Goal: Task Accomplishment & Management: Complete application form

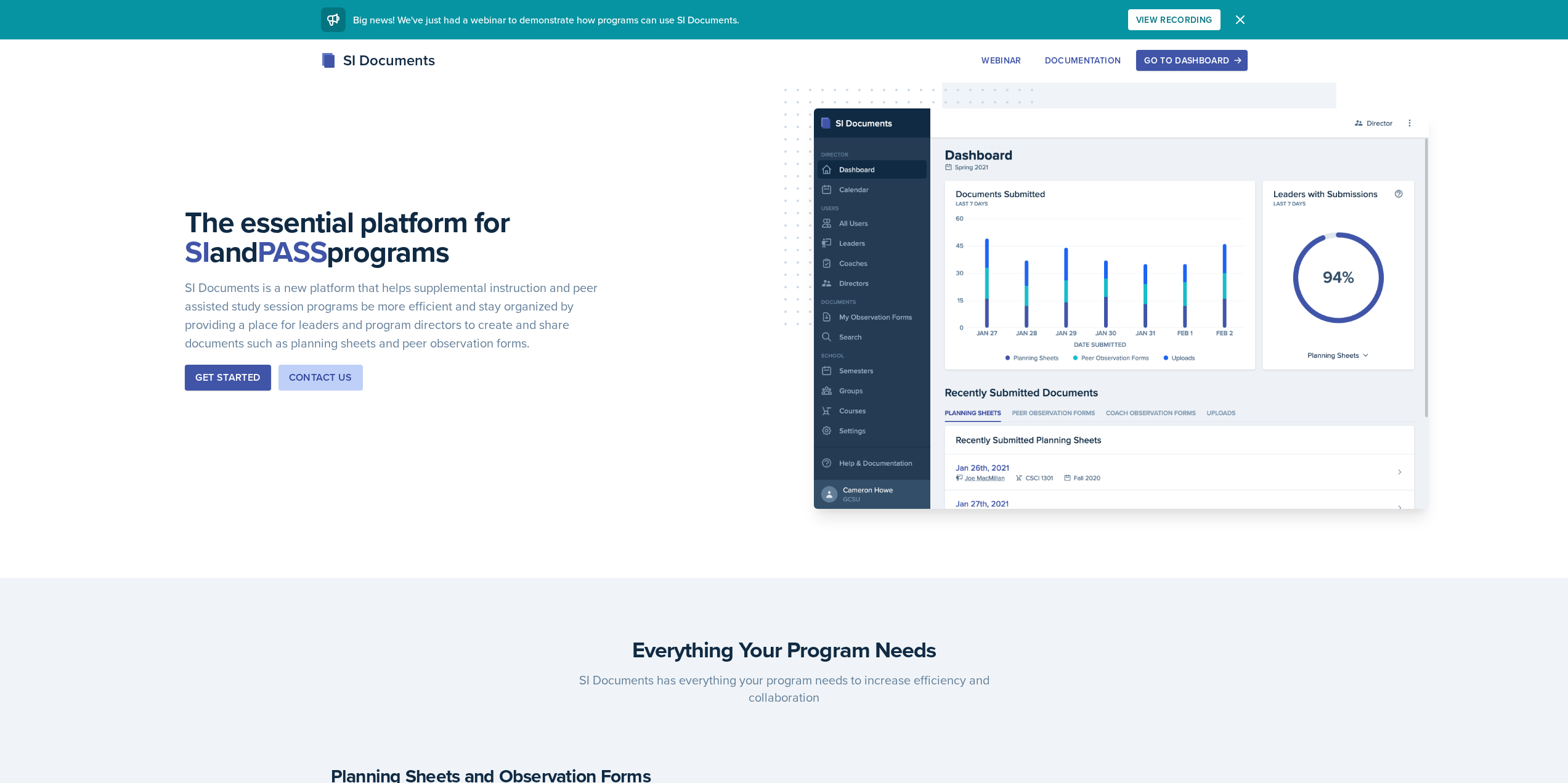
click at [1155, 57] on div "Go to Dashboard" at bounding box center [1191, 60] width 95 height 10
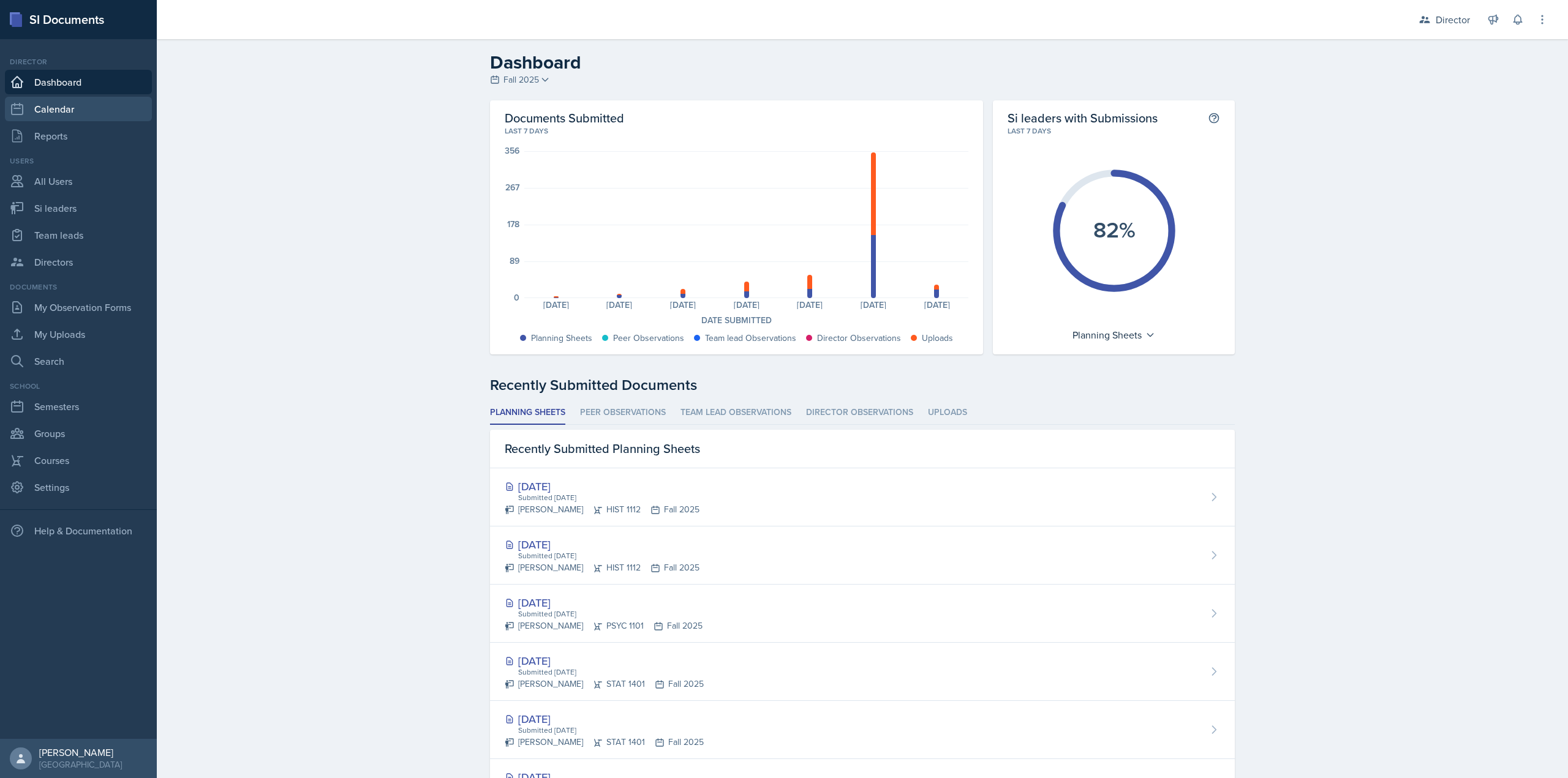
click at [108, 114] on link "Calendar" at bounding box center [78, 109] width 147 height 25
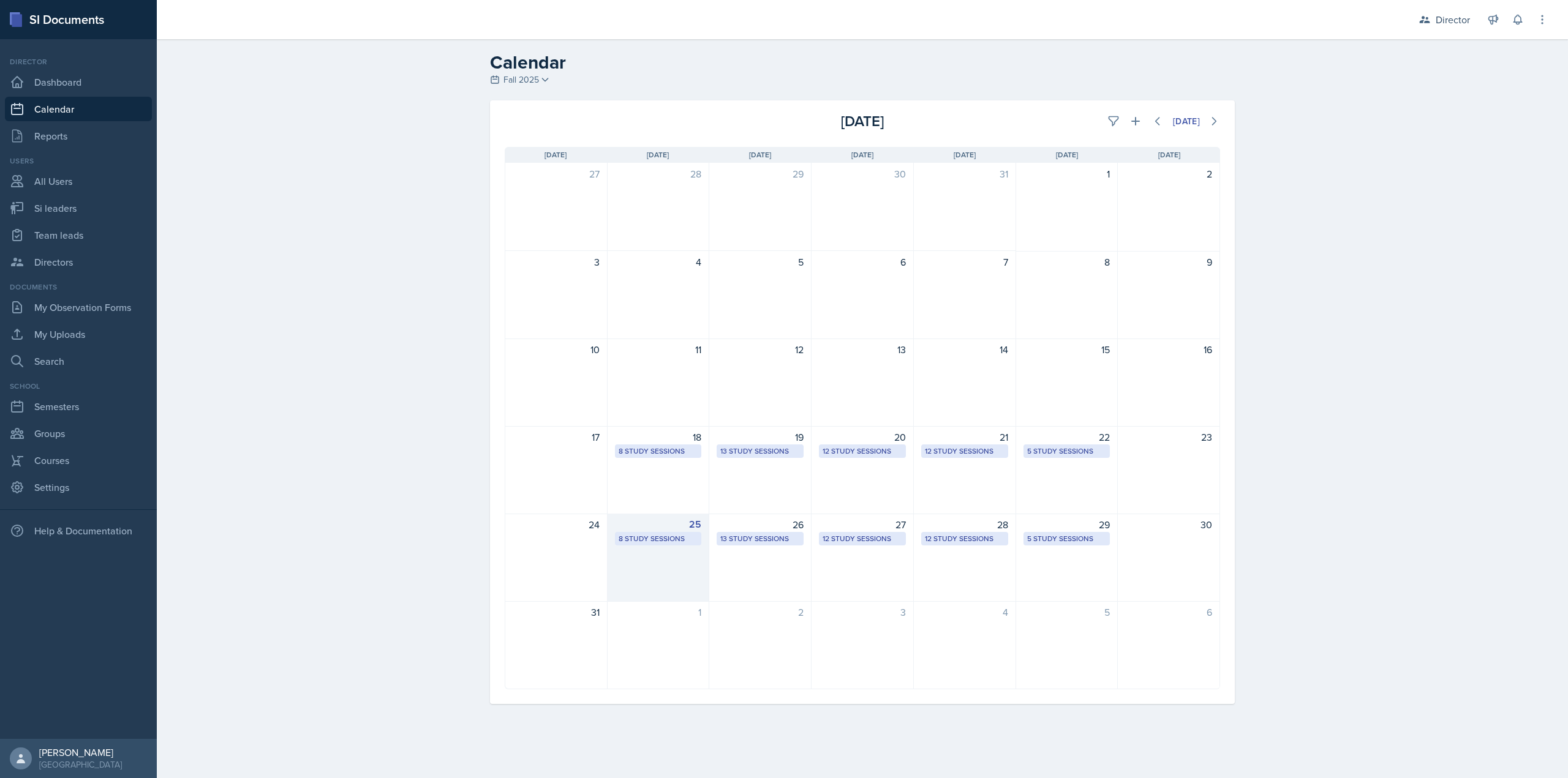
click at [662, 567] on div "25 8 Study Sessions" at bounding box center [659, 558] width 102 height 88
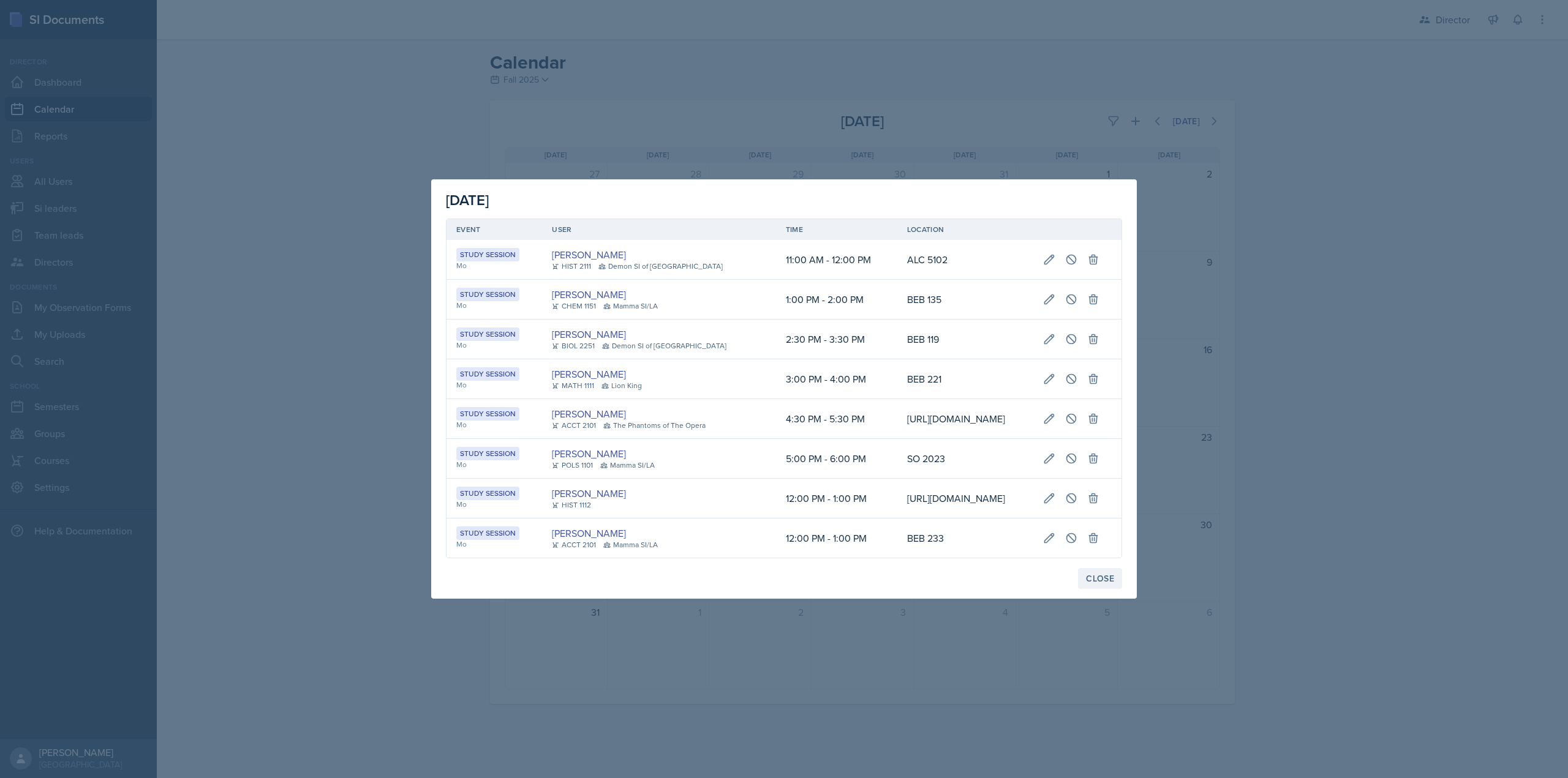
click at [1090, 589] on button "Close" at bounding box center [1100, 579] width 44 height 21
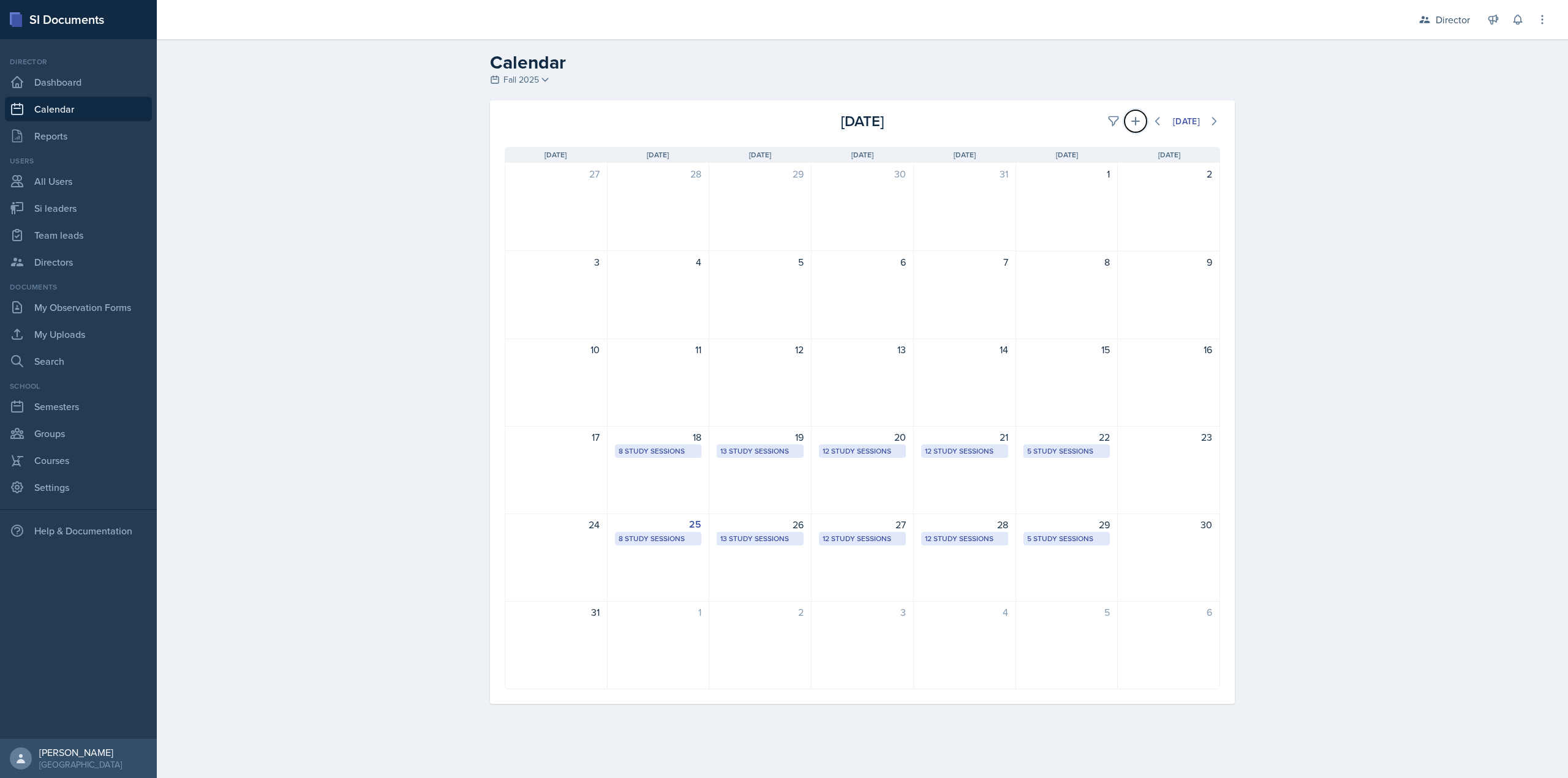
drag, startPoint x: 1139, startPoint y: 125, endPoint x: 1127, endPoint y: 127, distance: 12.2
click at [1138, 125] on icon at bounding box center [1135, 121] width 12 height 12
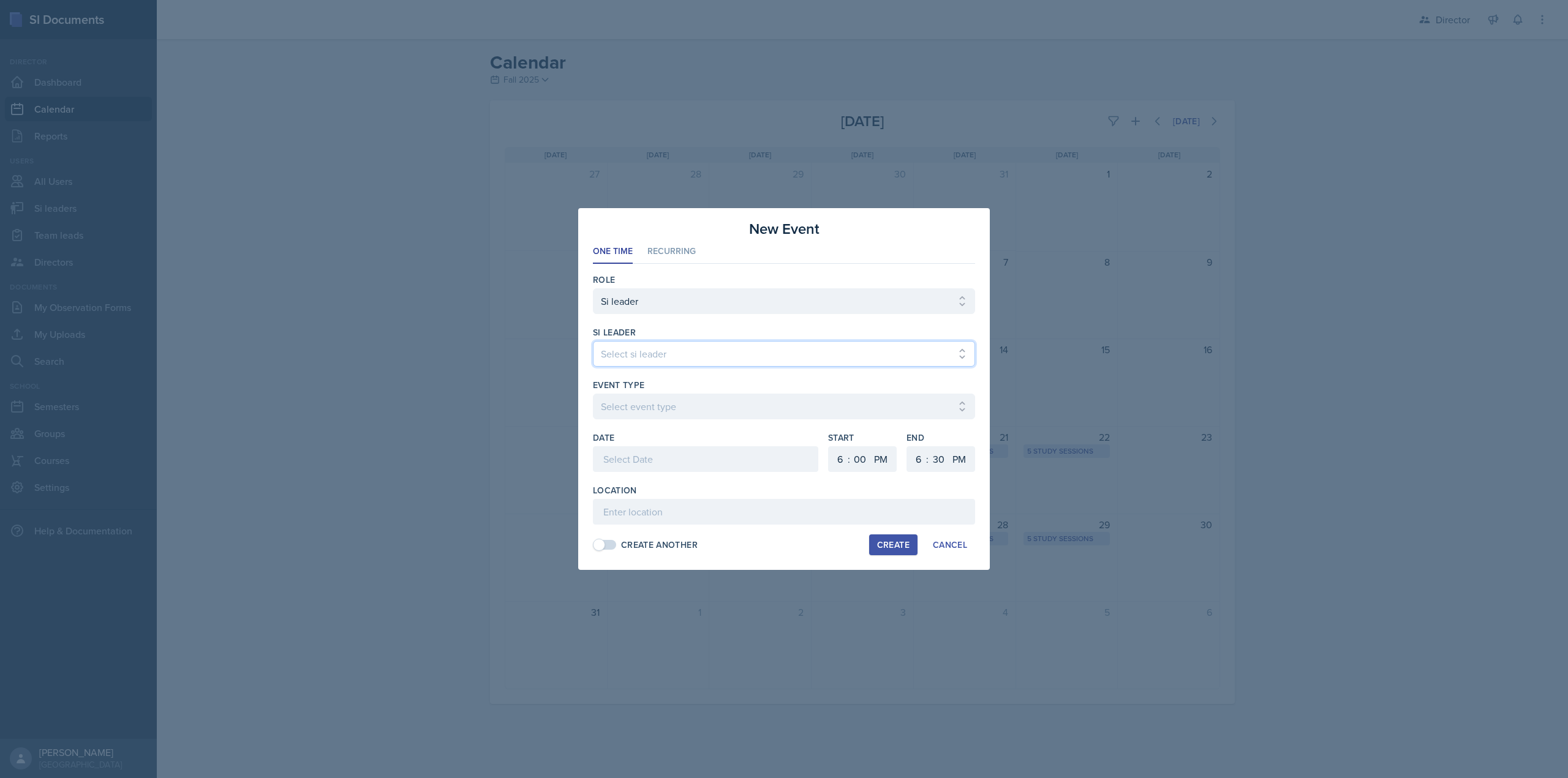
click at [652, 347] on select "Select si leader Abeer Kayser Aditya Chauhan Aissa Sylla Alberto Di Stanislao A…" at bounding box center [784, 354] width 382 height 26
select select "ceb52639-1496-45fe-9868-7aa472316691"
click at [593, 341] on select "Select si leader Abeer Kayser Aditya Chauhan Aissa Sylla Alberto Di Stanislao A…" at bounding box center [784, 354] width 382 height 26
click at [646, 399] on select "Select event type Major Review Session Study Session" at bounding box center [784, 406] width 382 height 26
select select "d66089cd-5ee7-4f89-a345-f1bdd1643066"
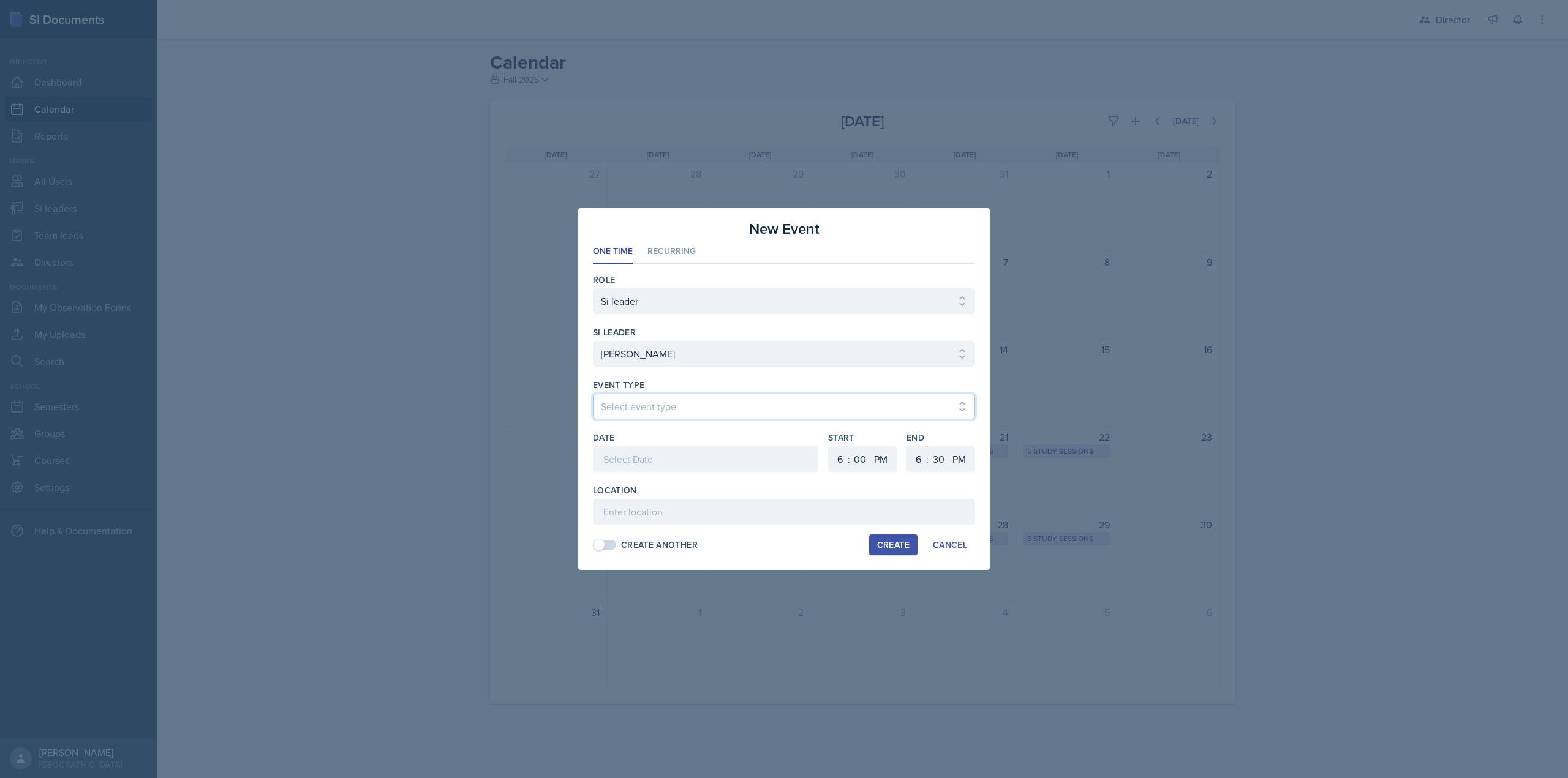
click at [593, 394] on select "Select event type Major Review Session Study Session" at bounding box center [784, 406] width 382 height 26
click at [648, 451] on div at bounding box center [705, 459] width 225 height 26
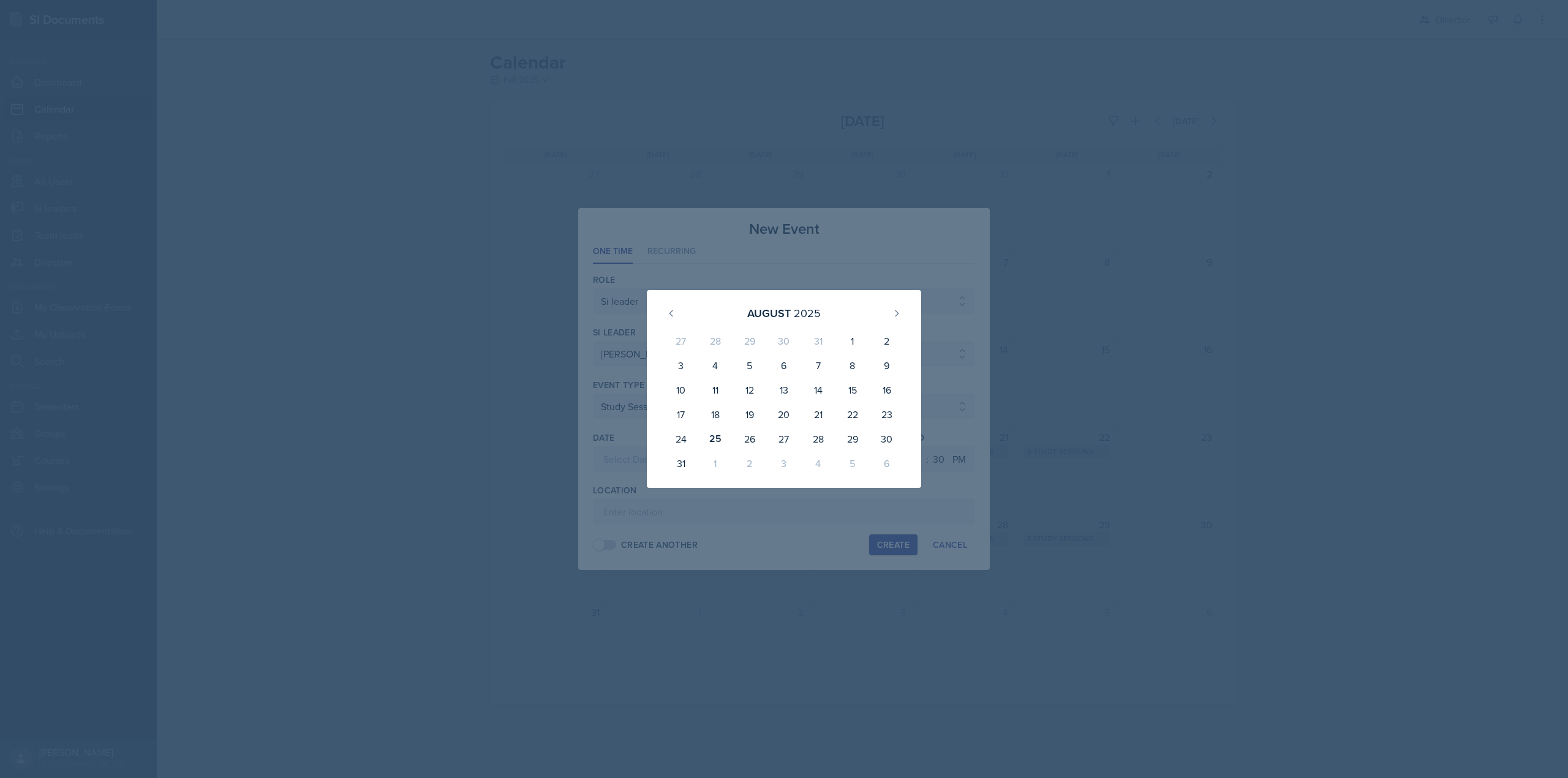
click at [672, 503] on div at bounding box center [784, 389] width 1568 height 778
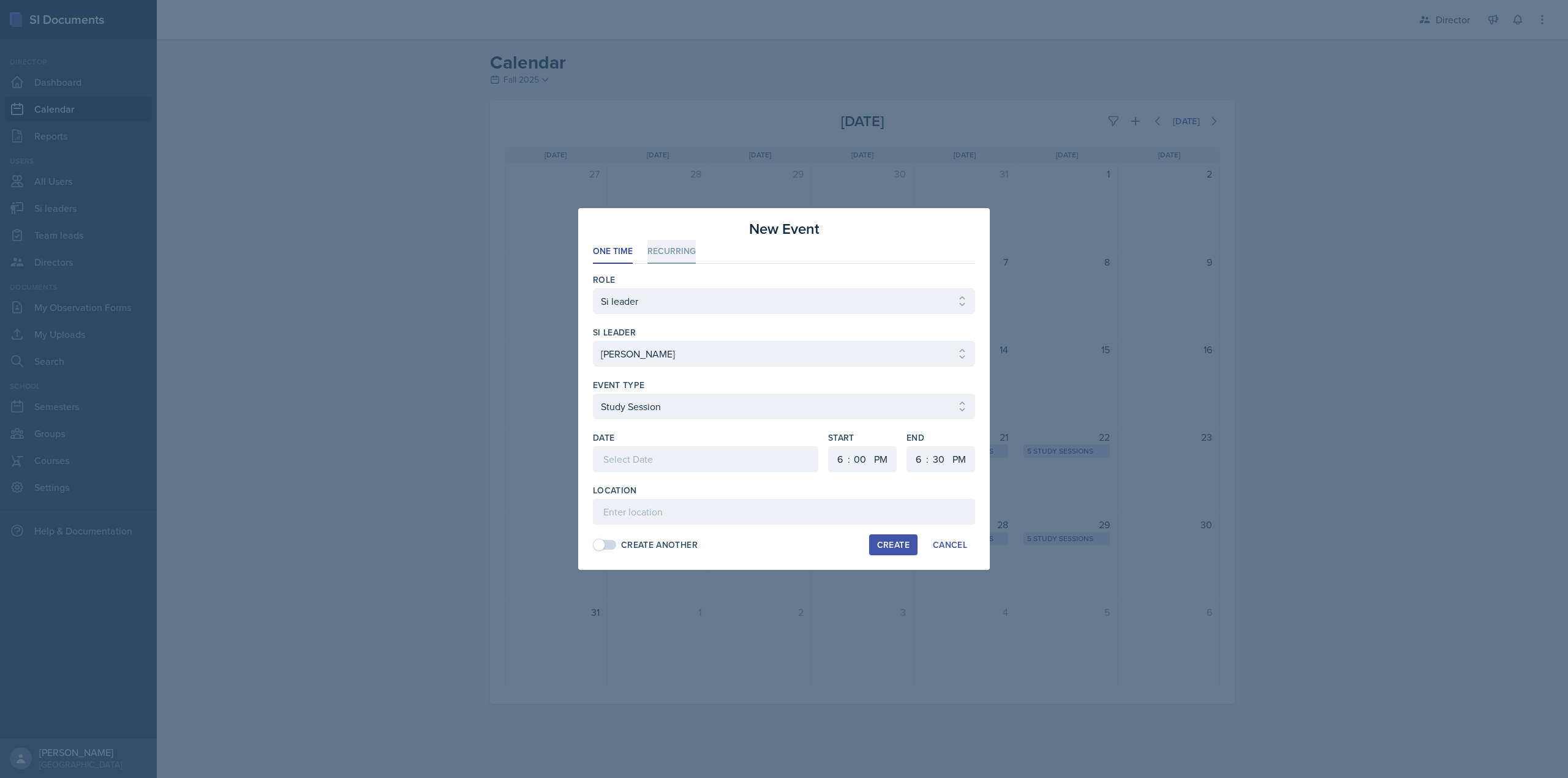
click at [672, 258] on li "Recurring" at bounding box center [671, 252] width 48 height 24
click at [662, 348] on select "Select si leader Abeer Kayser Aditya Chauhan Aissa Sylla Alberto Di Stanislao A…" at bounding box center [784, 354] width 382 height 26
select select "ceb52639-1496-45fe-9868-7aa472316691"
click at [593, 341] on select "Select si leader Abeer Kayser Aditya Chauhan Aissa Sylla Alberto Di Stanislao A…" at bounding box center [784, 354] width 382 height 26
click at [656, 409] on select "Select Event Type Major Review Session Study Session" at bounding box center [784, 406] width 382 height 26
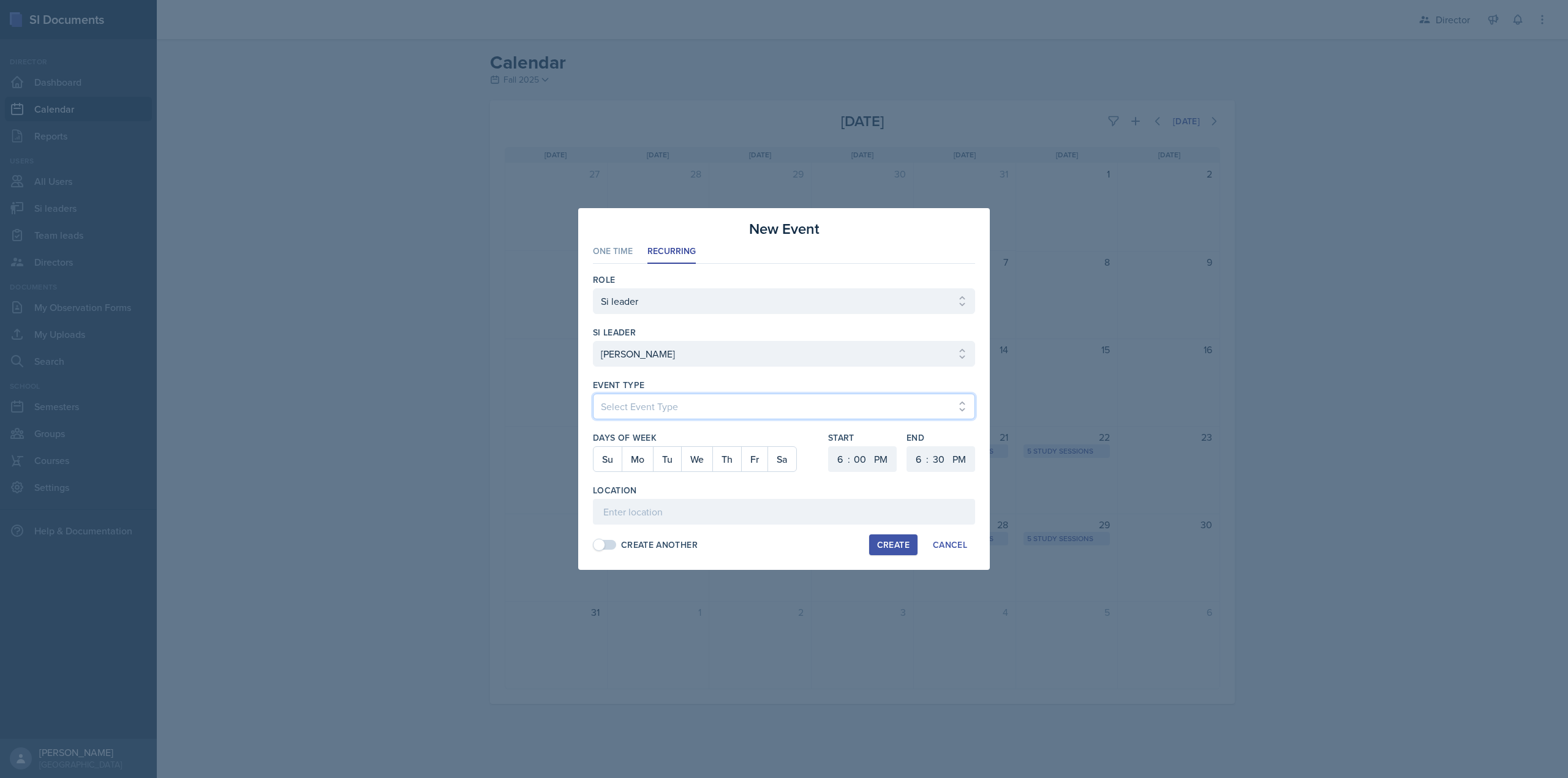
select select "d66089cd-5ee7-4f89-a345-f1bdd1643066"
click at [593, 394] on select "Select Event Type Major Review Session Study Session" at bounding box center [784, 406] width 382 height 26
click at [643, 461] on button "Mo" at bounding box center [637, 459] width 31 height 25
click at [699, 453] on button "We" at bounding box center [696, 459] width 31 height 25
click at [838, 453] on select "1 2 3 4 5 6 7 8 9 10 11 12" at bounding box center [839, 459] width 20 height 26
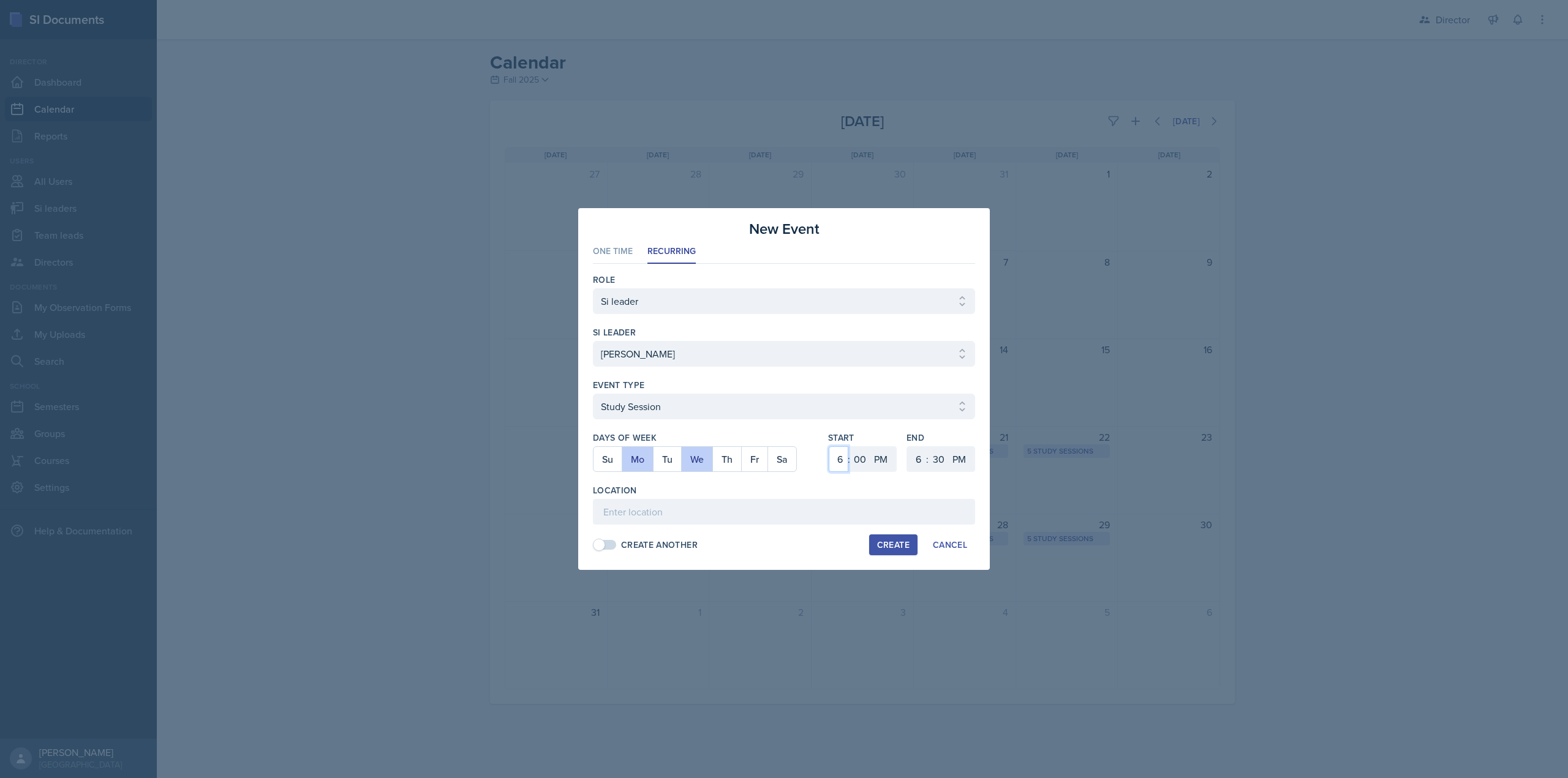
select select "12"
click at [829, 446] on select "1 2 3 4 5 6 7 8 9 10 11 12" at bounding box center [839, 459] width 20 height 26
select select "30"
select select "10"
select select "30"
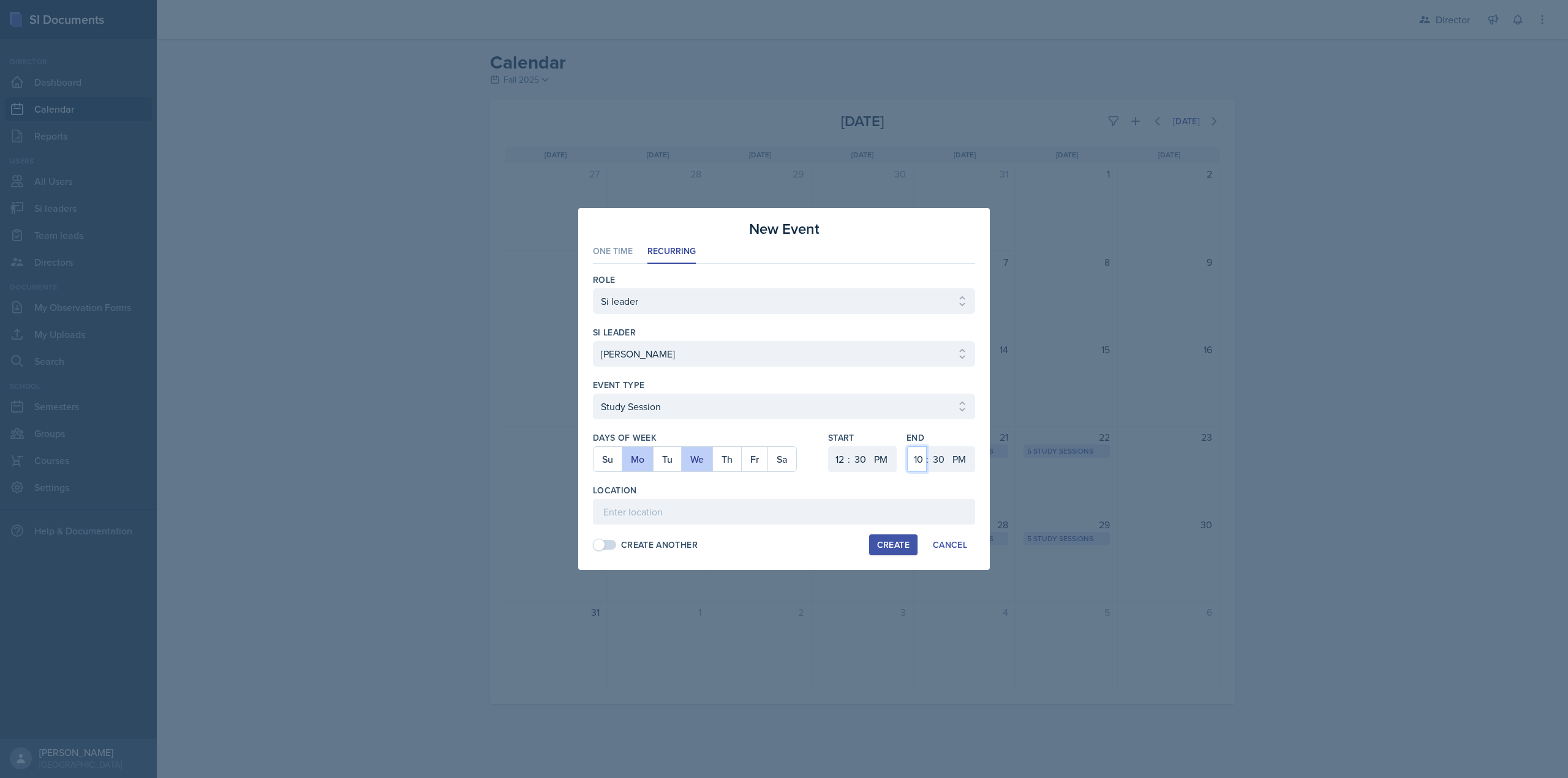
click at [918, 458] on select "1 2 3 4 5 6 7 8 9 10 11 12" at bounding box center [917, 459] width 20 height 26
click at [907, 446] on select "1 2 3 4 5 6 7 8 9 10 11 12" at bounding box center [917, 459] width 20 height 26
click at [918, 458] on select "1 2 3 4 5 6 7 8 9 10 11 12" at bounding box center [917, 459] width 20 height 26
select select "1"
click at [907, 446] on select "1 2 3 4 5 6 7 8 9 10 11 12" at bounding box center [917, 459] width 20 height 26
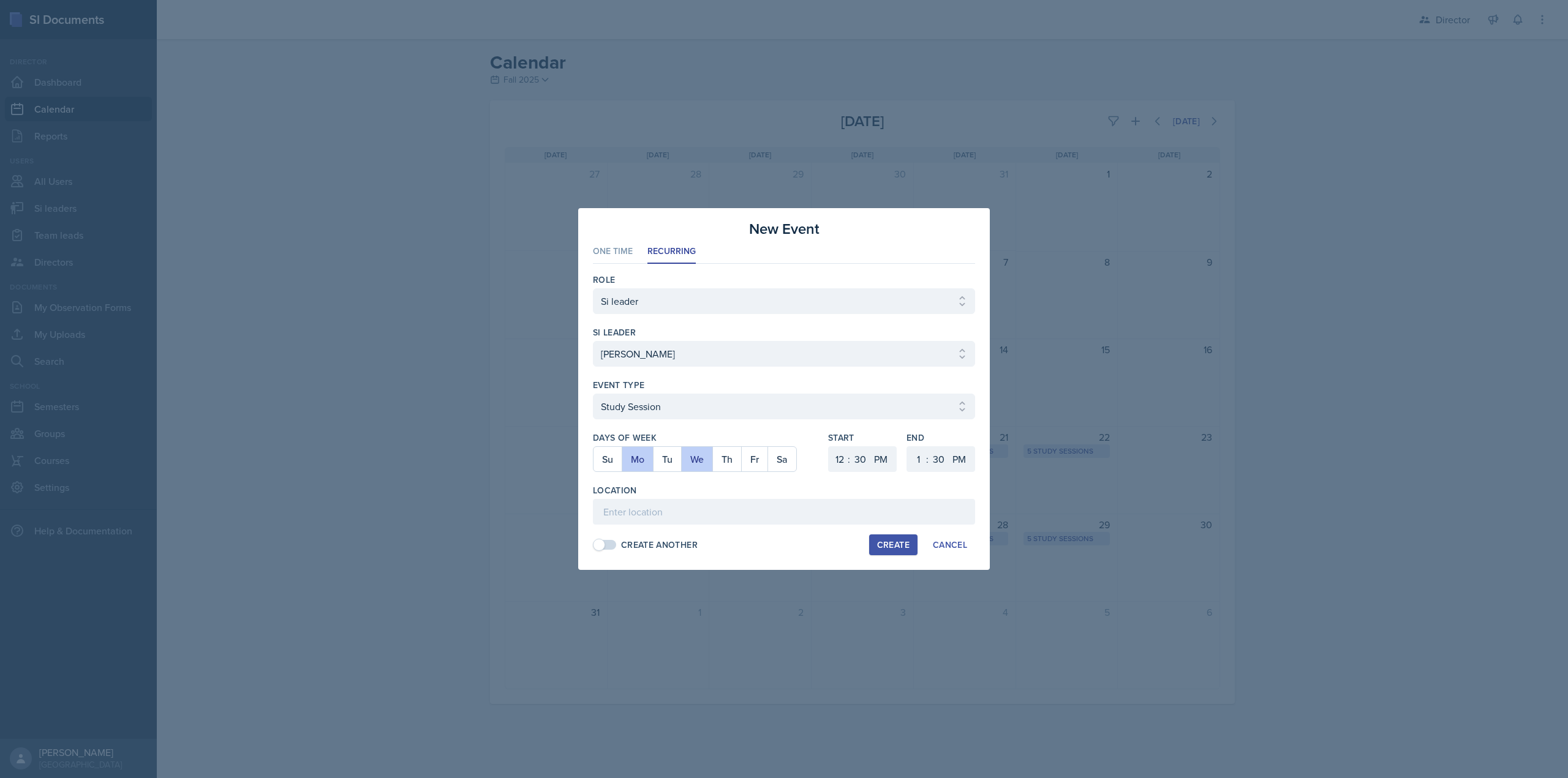
click at [718, 529] on div "Role Select Role Si leader Team lead Director si leader Select si leader Abeer …" at bounding box center [784, 412] width 382 height 296
click at [714, 519] on input at bounding box center [784, 512] width 382 height 26
type input "[PERSON_NAME][GEOGRAPHIC_DATA] 132"
click at [889, 543] on div "Create" at bounding box center [893, 545] width 32 height 10
select select
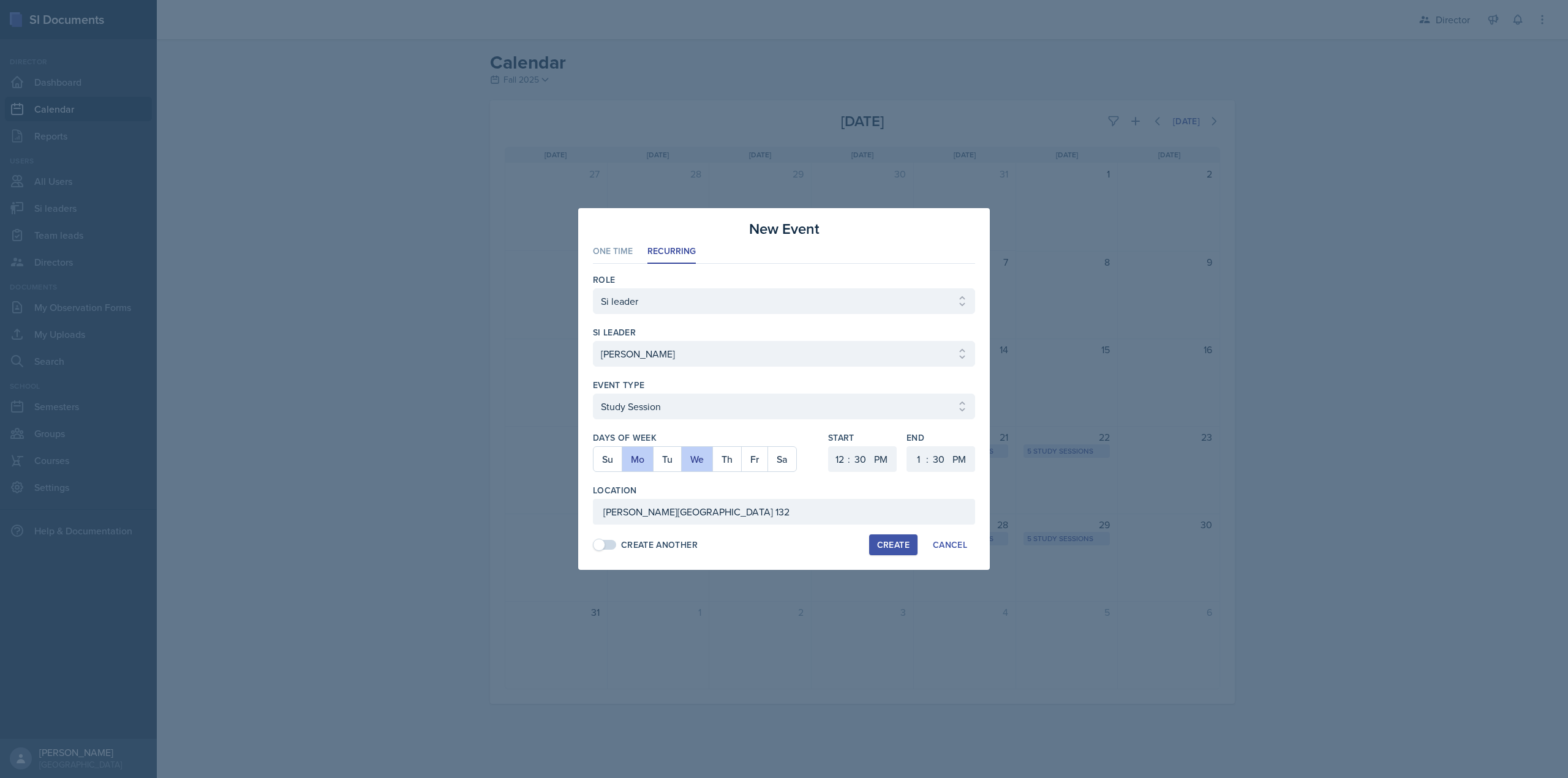
select select
select select "6"
select select "0"
select select "6"
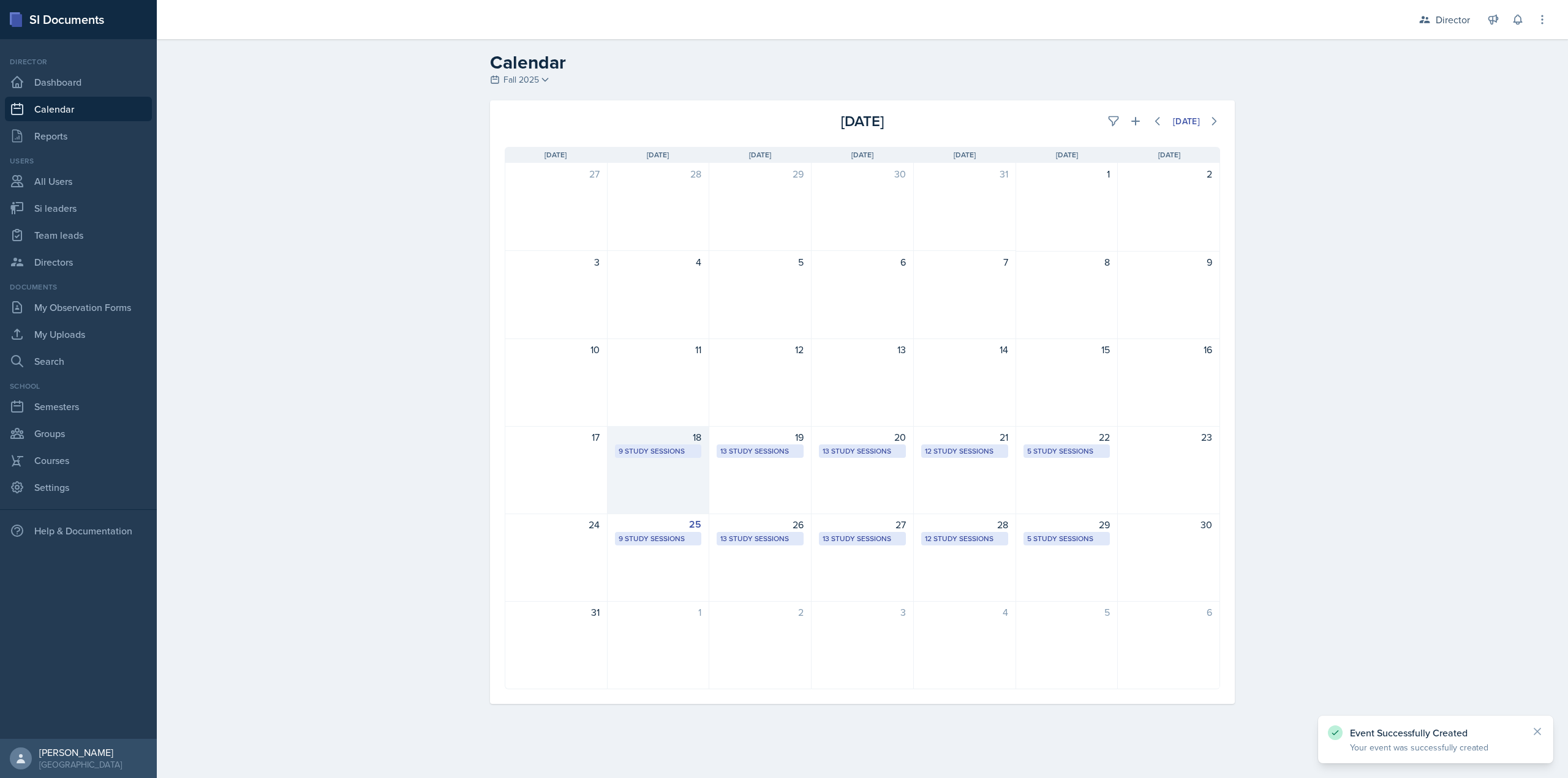
click at [644, 453] on div "9 Study Sessions" at bounding box center [659, 451] width 80 height 11
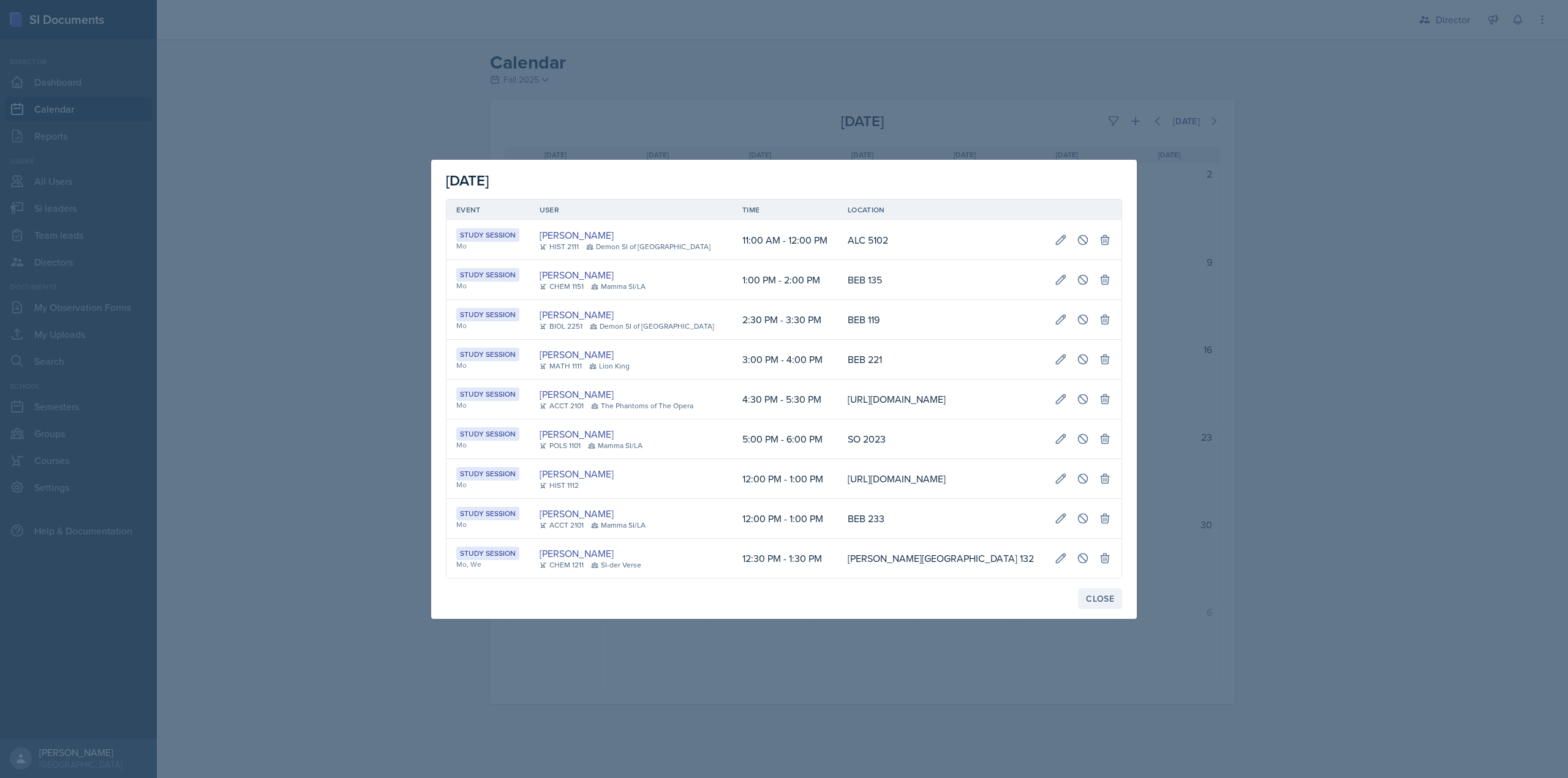
click at [1110, 603] on div "Close" at bounding box center [1100, 598] width 28 height 10
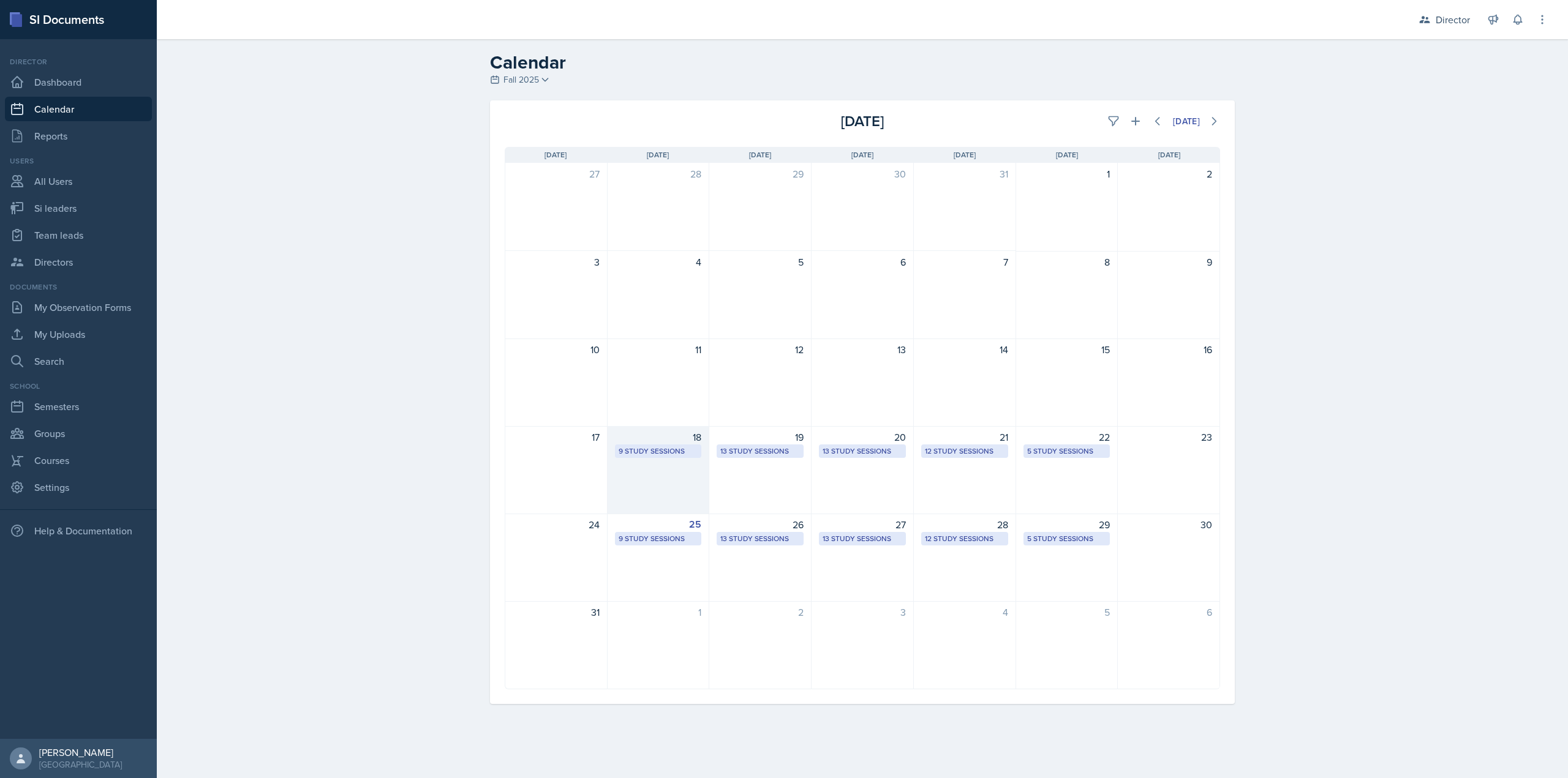
click at [632, 450] on div "9 Study Sessions" at bounding box center [659, 451] width 80 height 11
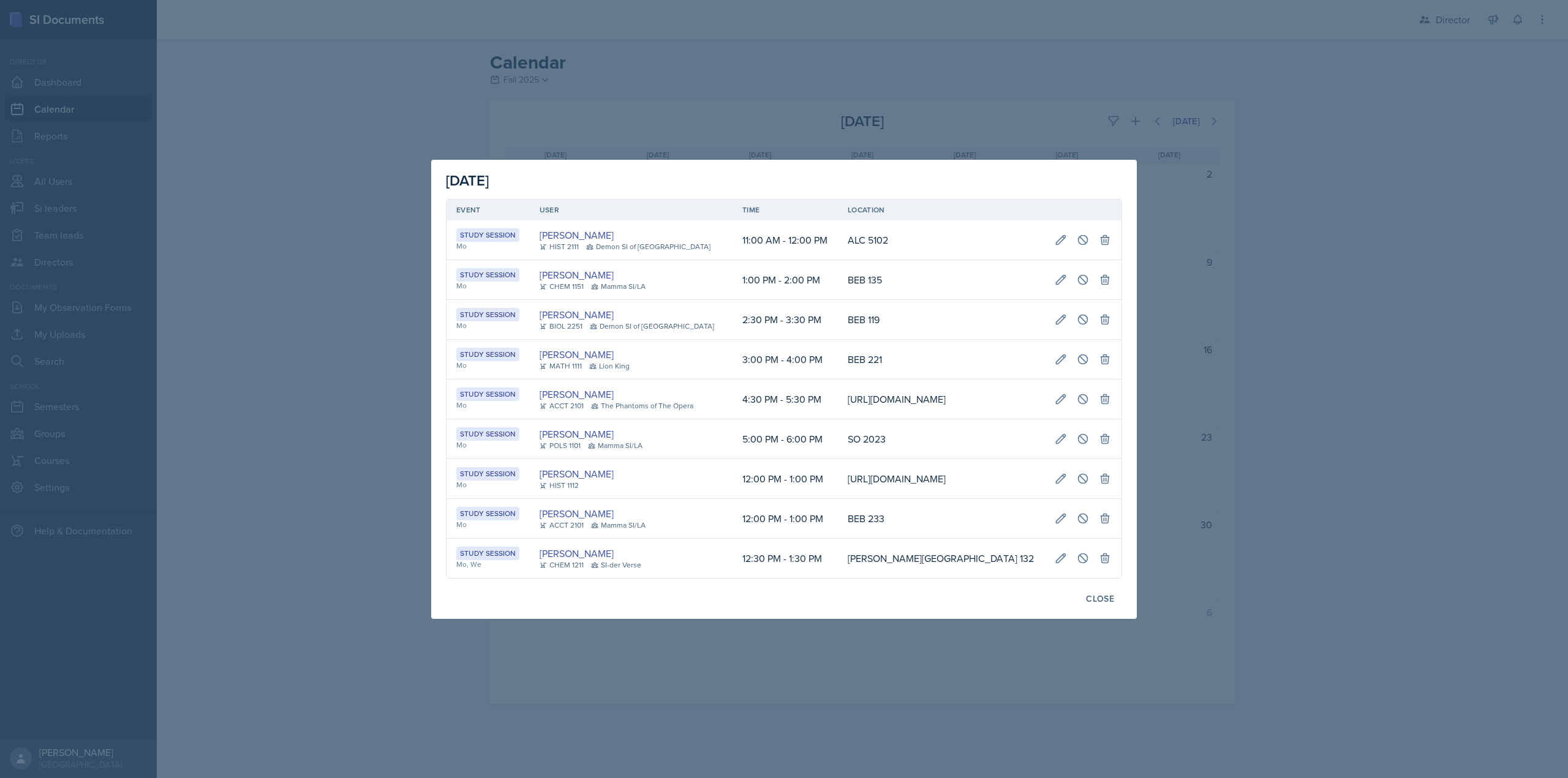
scroll to position [0, 201]
click at [1064, 234] on icon at bounding box center [1061, 240] width 12 height 12
select select "11"
select select "0"
select select "AM"
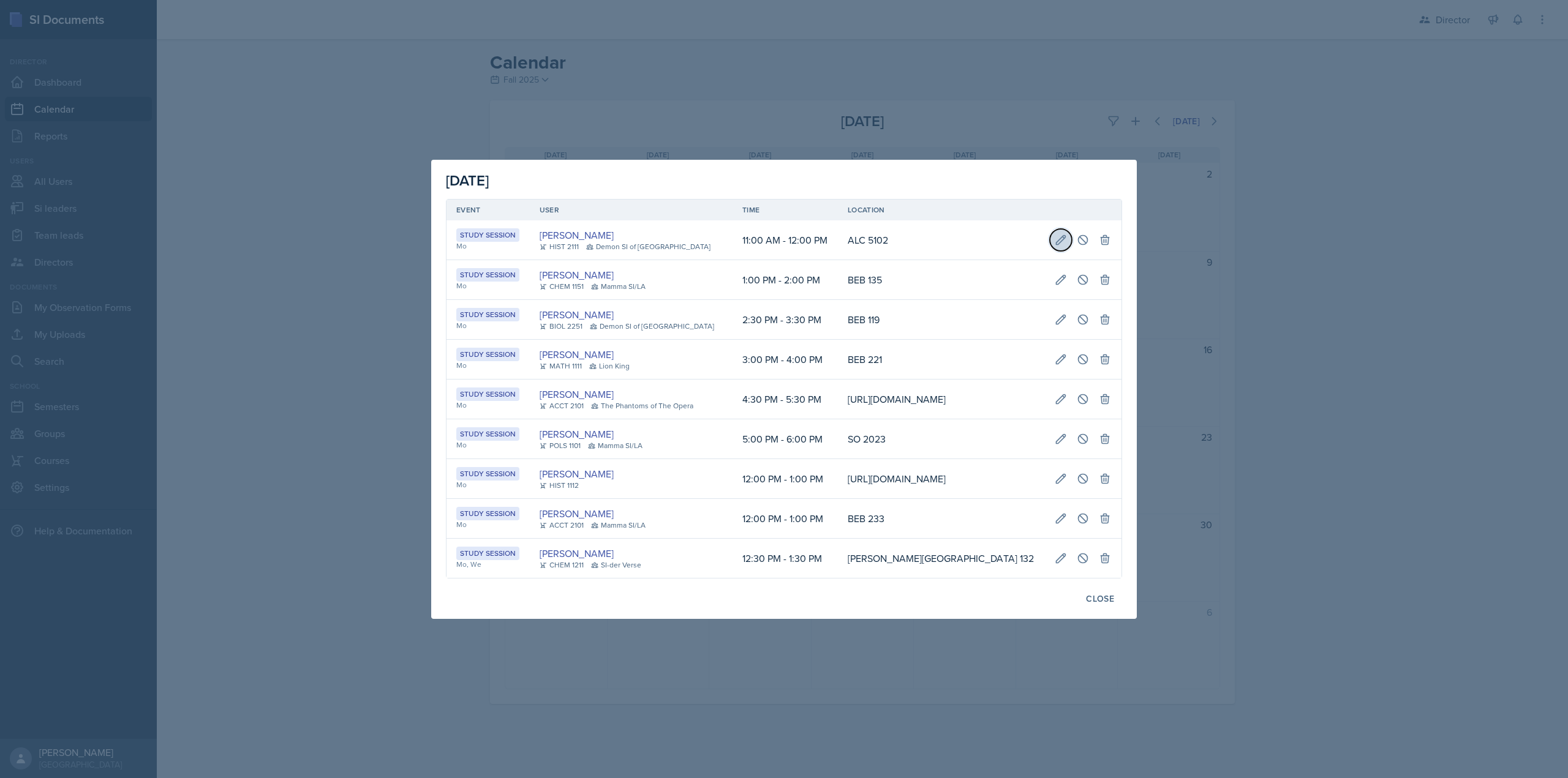
select select "12"
select select "0"
select select "PM"
type input "ALC 5102"
select select "d66089cd-5ee7-4f89-a345-f1bdd1643066"
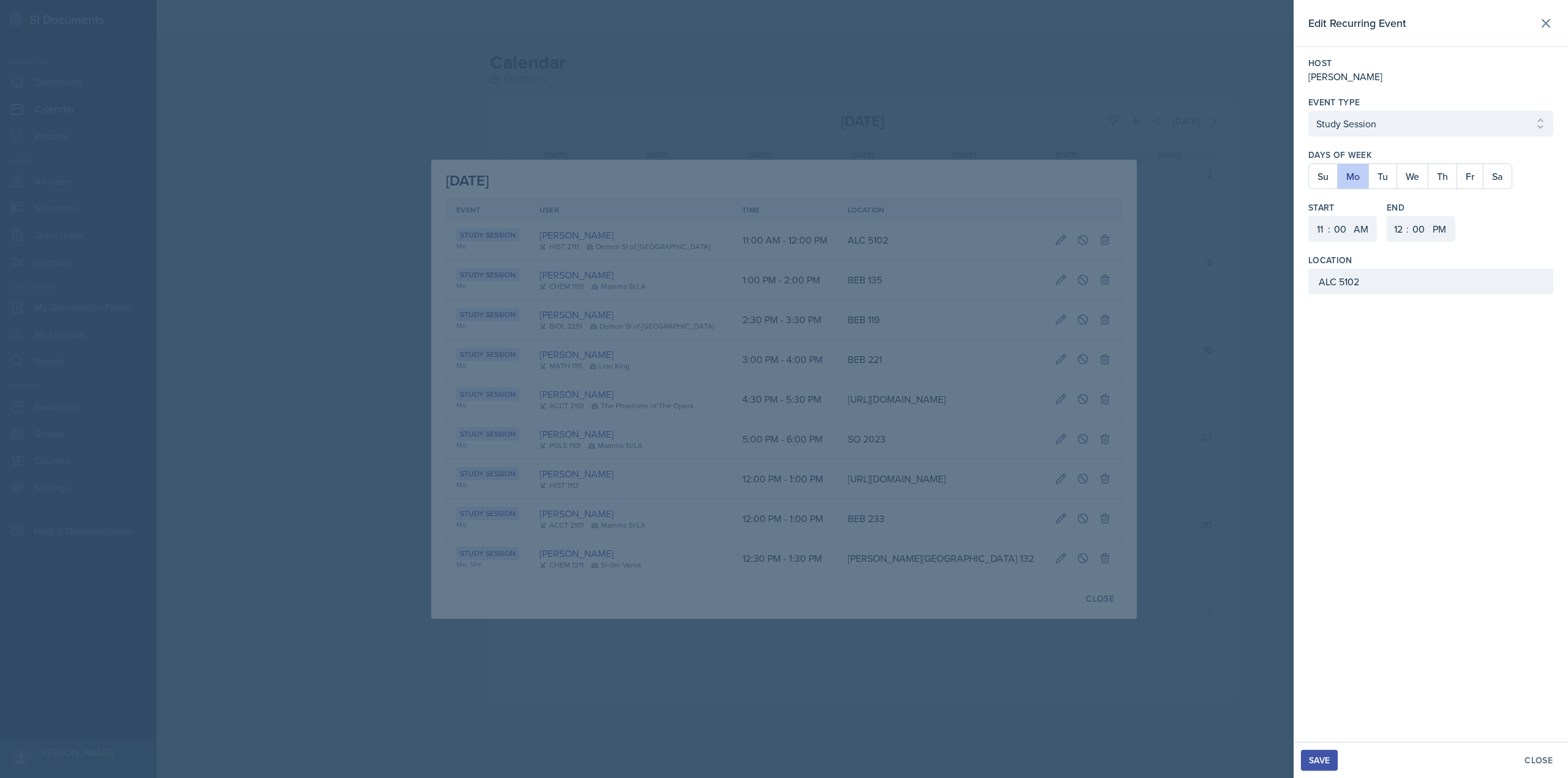
click at [1343, 299] on div "Host Kate Brainerd Event Type Select Event Type Study Session Major Review Sess…" at bounding box center [1430, 176] width 275 height 257
click at [1330, 284] on input "ALC 5102" at bounding box center [1430, 281] width 245 height 26
type input "Academic Learning Center 5102"
click at [1316, 763] on div "Save" at bounding box center [1320, 760] width 21 height 10
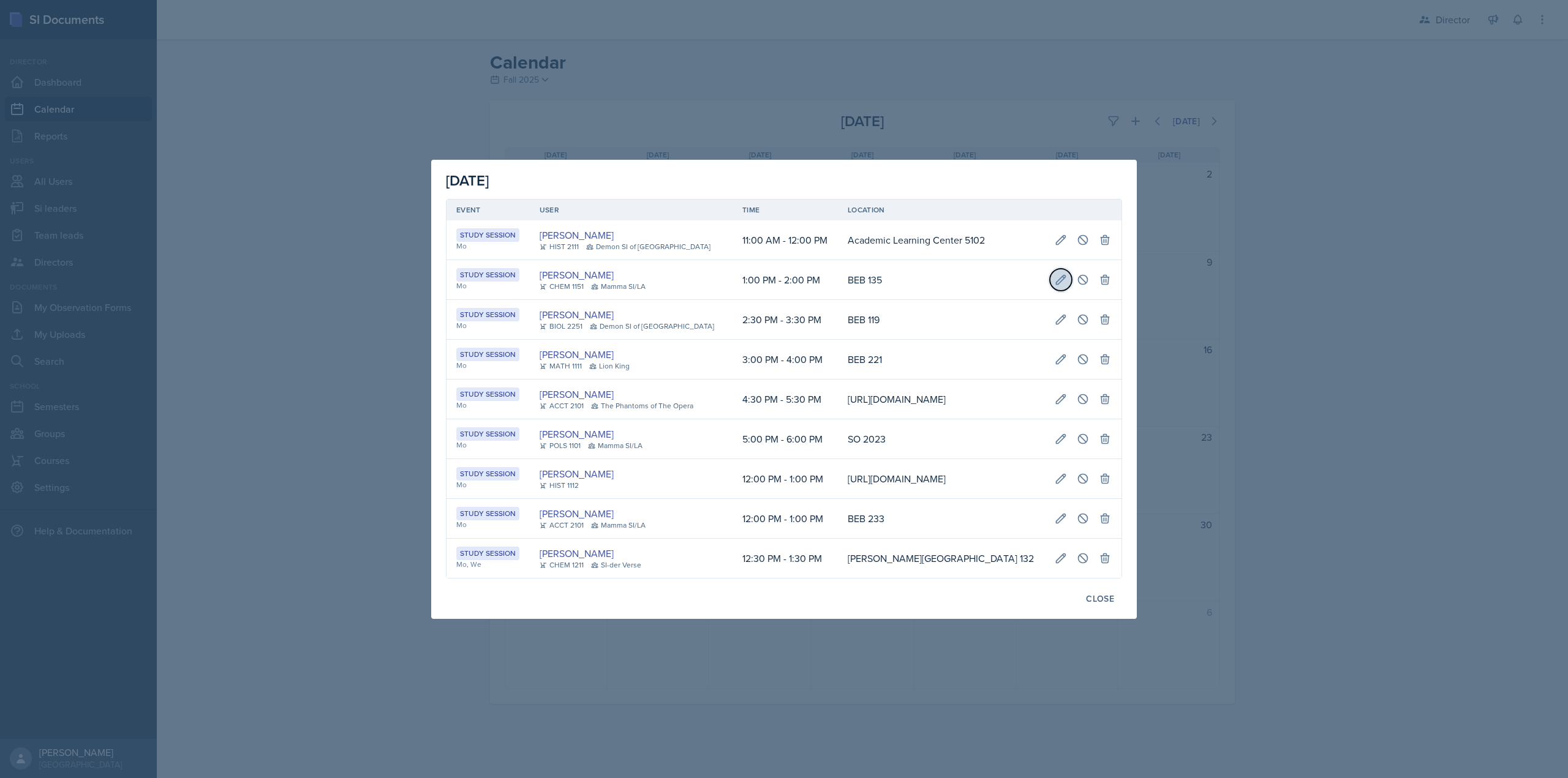
click at [1067, 274] on icon at bounding box center [1061, 280] width 12 height 12
select select "1"
select select "PM"
select select "2"
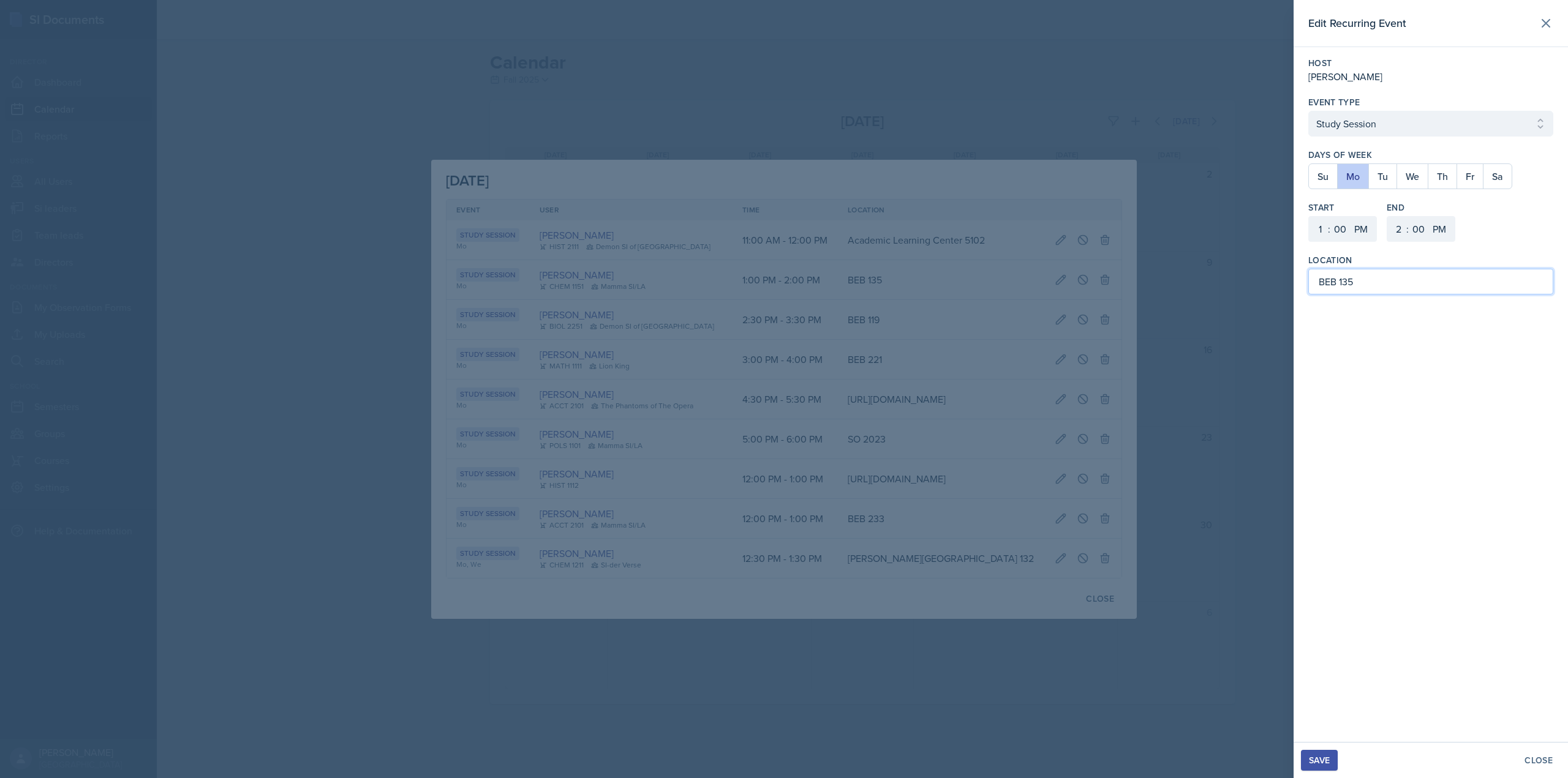
click at [1326, 281] on input "BEB 135" at bounding box center [1430, 281] width 245 height 26
type input "[PERSON_NAME] Education Building 135"
click at [1324, 764] on div "Save" at bounding box center [1320, 760] width 21 height 10
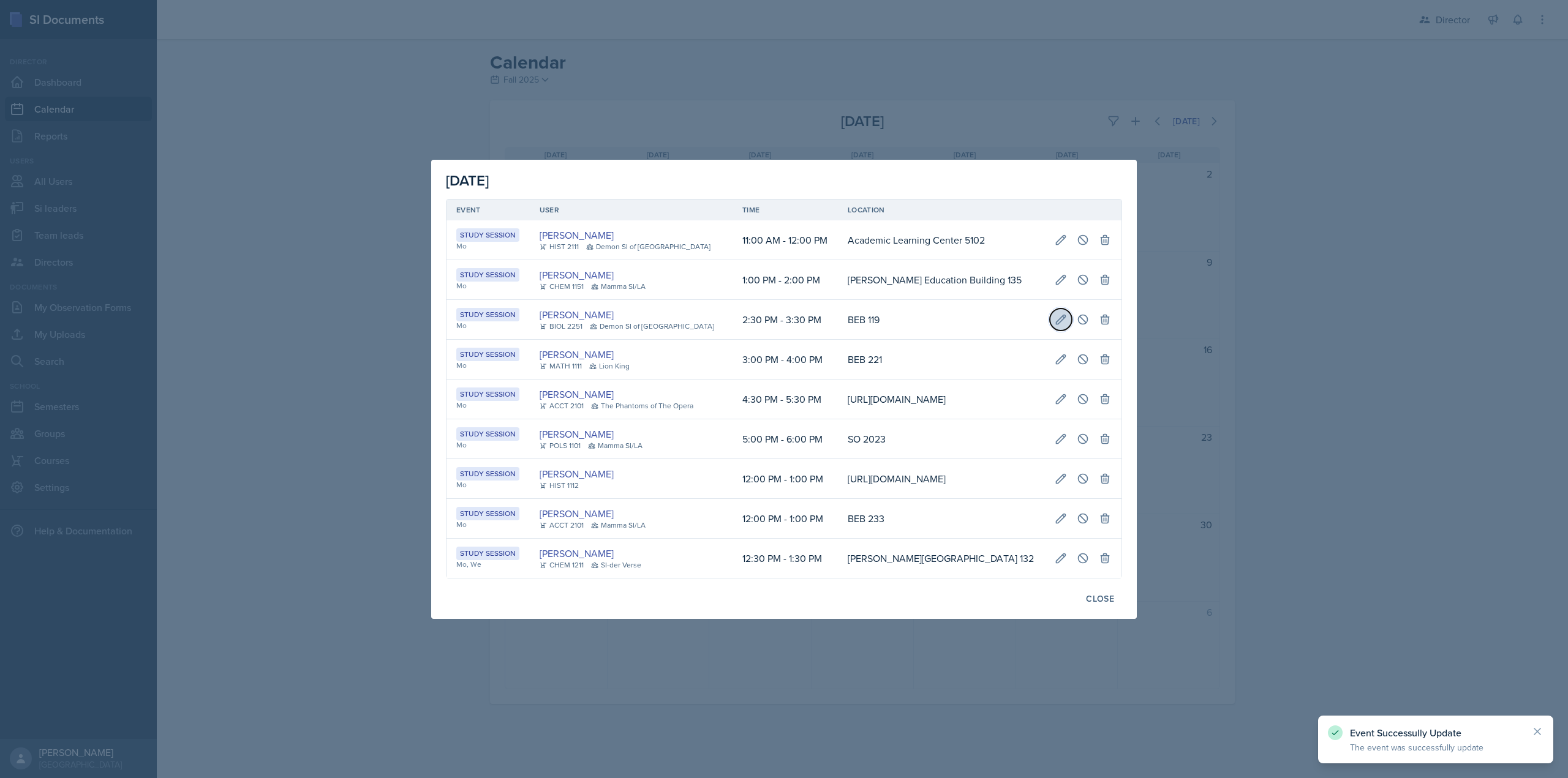
click at [1057, 314] on icon at bounding box center [1061, 320] width 12 height 12
select select "2"
select select "30"
select select "3"
select select "30"
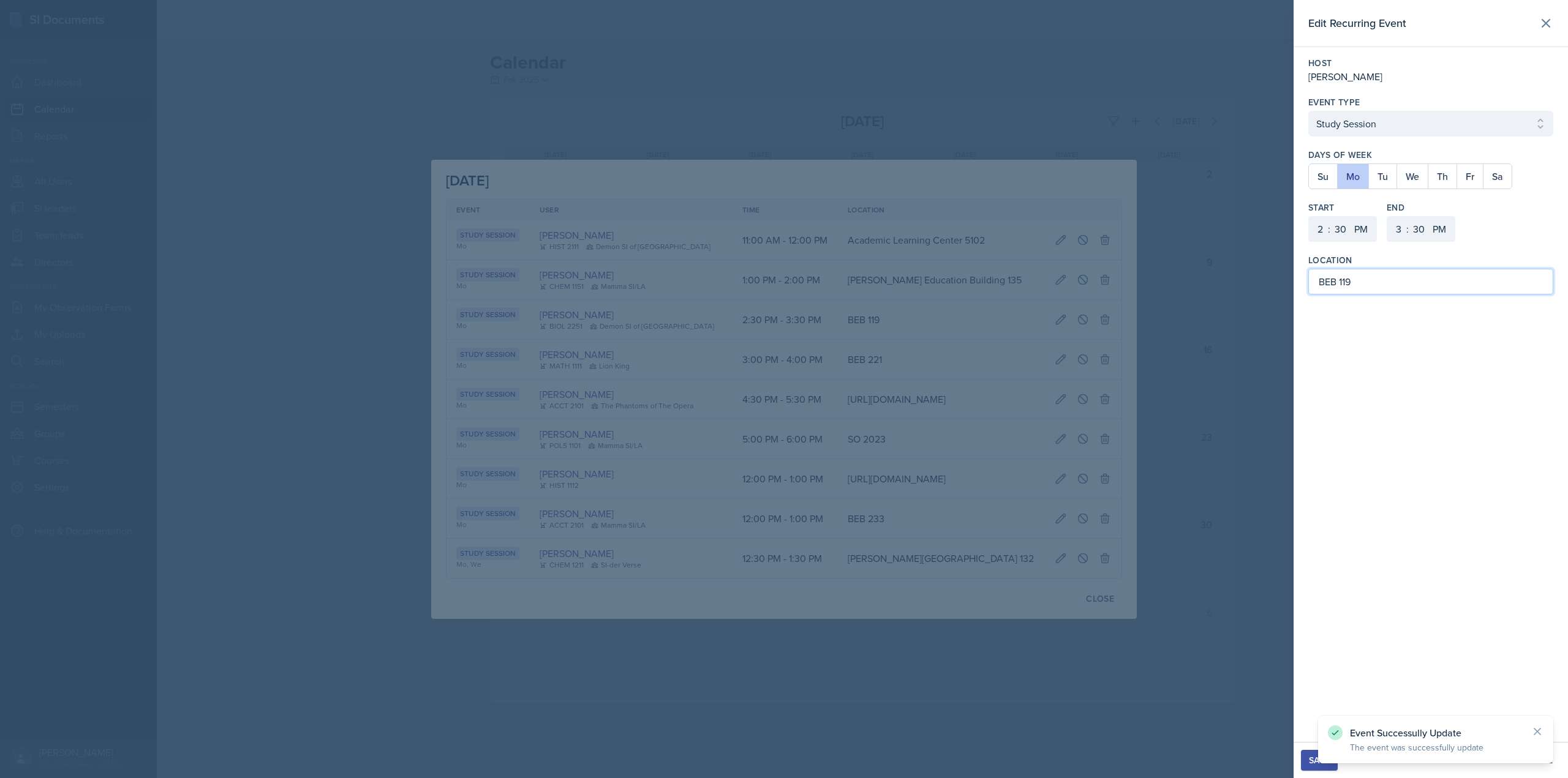
click at [1326, 285] on input "BEB 119" at bounding box center [1430, 281] width 245 height 26
click at [1344, 281] on input "[PERSON_NAME] Education Building 119" at bounding box center [1430, 281] width 245 height 26
drag, startPoint x: 1434, startPoint y: 283, endPoint x: 1300, endPoint y: 291, distance: 134.2
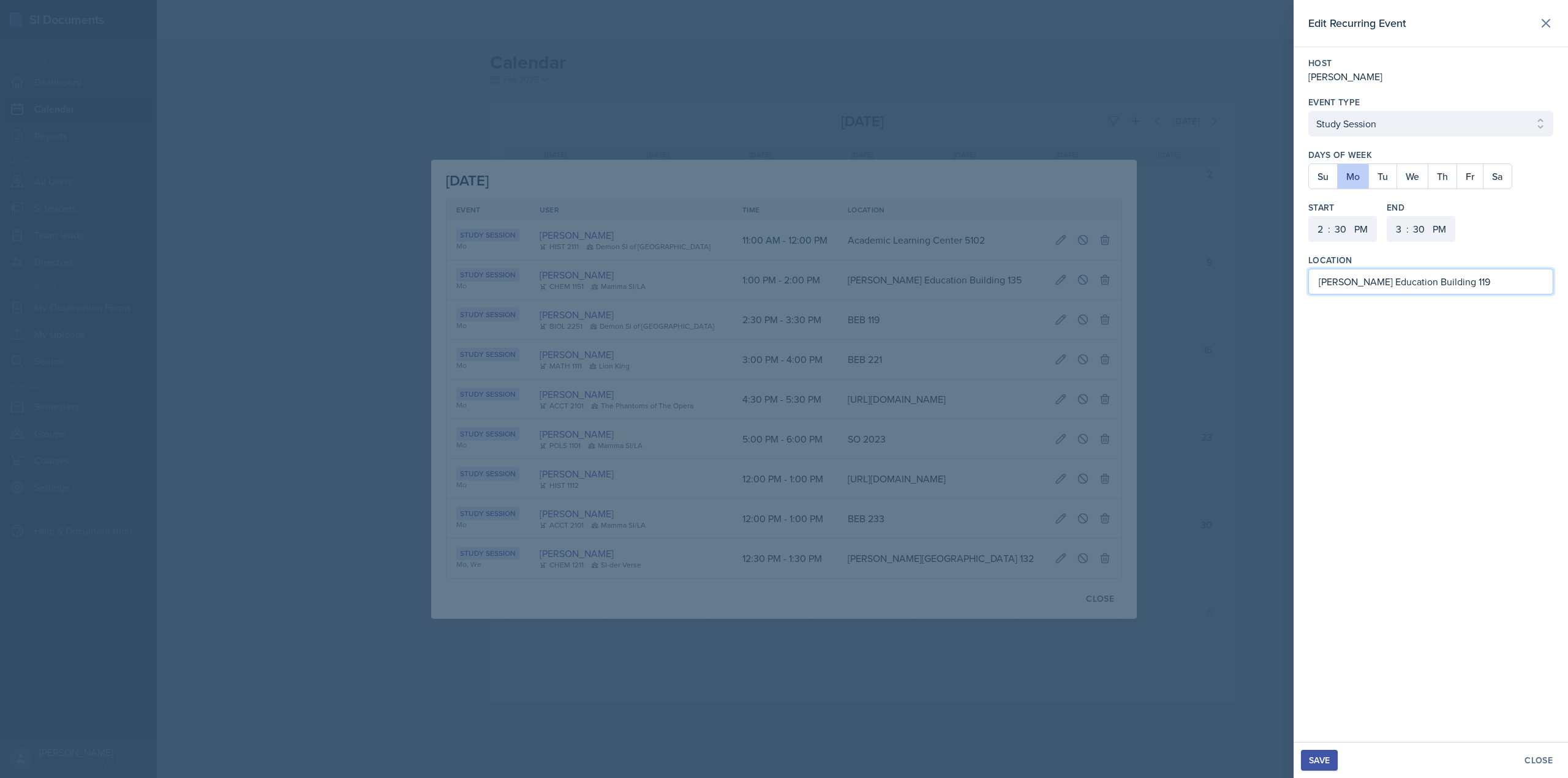
click at [1300, 291] on div "Host Rhema Arnold Event Type Select Event Type Study Session Major Review Sessi…" at bounding box center [1430, 176] width 275 height 257
type input "[PERSON_NAME] Education Building 119"
click at [1326, 757] on div "Save" at bounding box center [1320, 760] width 21 height 10
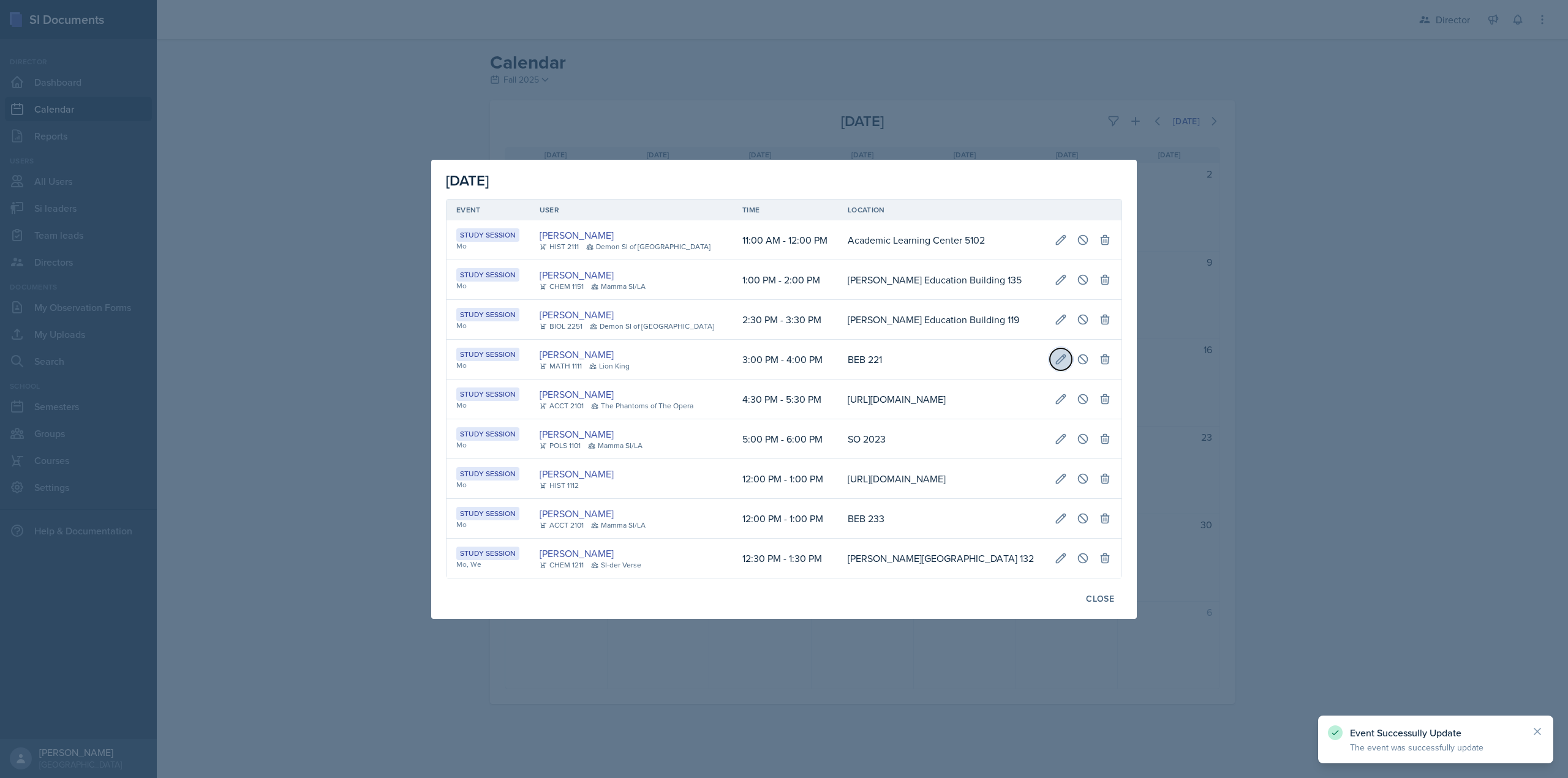
click at [1058, 353] on icon at bounding box center [1061, 359] width 12 height 12
select select "3"
select select "0"
select select "4"
select select "0"
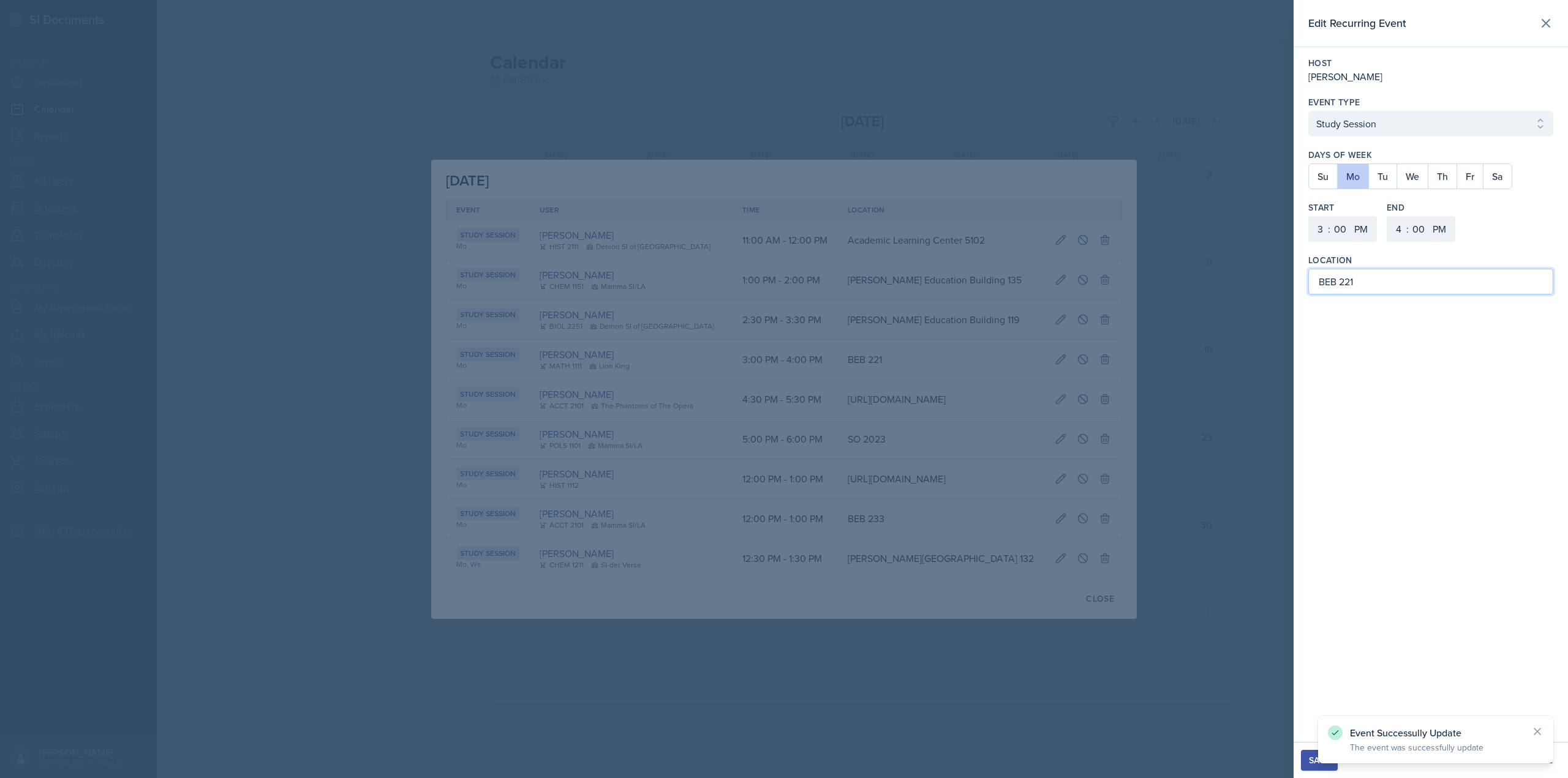
click at [1328, 284] on input "BEB 221" at bounding box center [1430, 281] width 245 height 26
paste input "agwell Education Building"
type input "[PERSON_NAME][GEOGRAPHIC_DATA] 221"
click at [1317, 764] on div "Save" at bounding box center [1320, 760] width 21 height 10
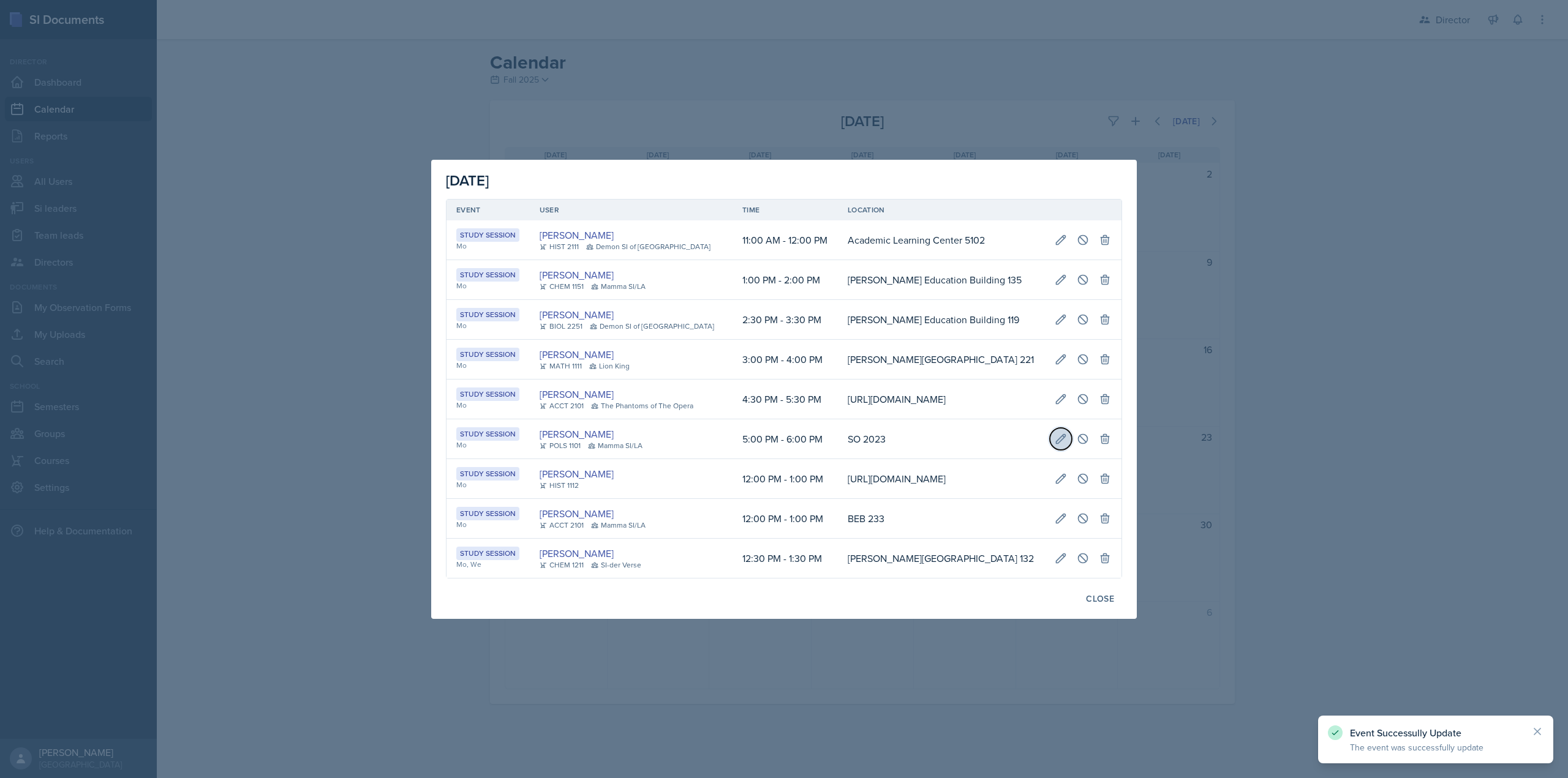
click at [1066, 436] on icon at bounding box center [1061, 439] width 12 height 12
select select "5"
select select "6"
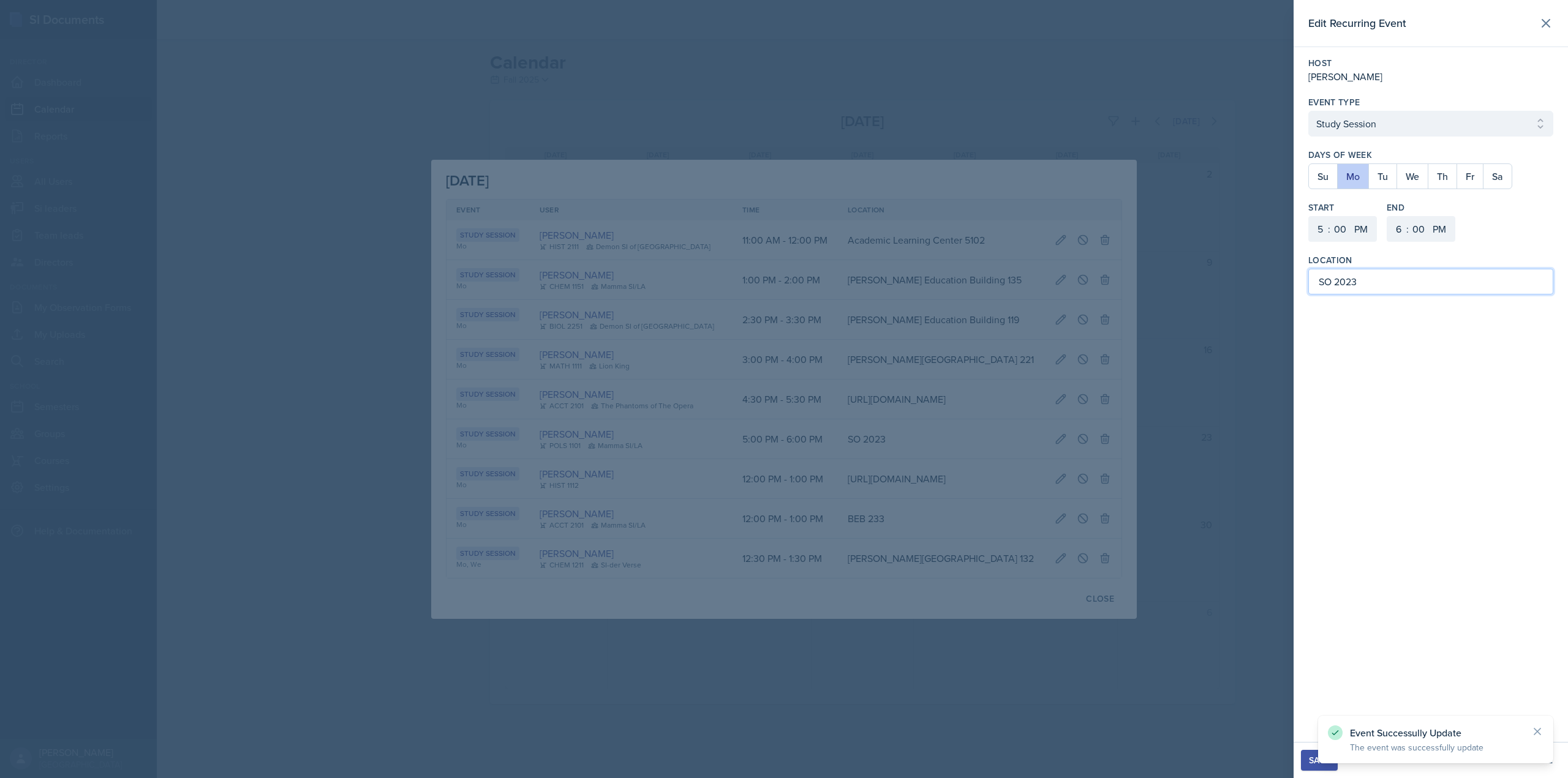
click at [1318, 281] on input "SO 2023" at bounding box center [1430, 281] width 245 height 26
type input "Social Sciences Building 2023"
click at [1323, 764] on div "Save" at bounding box center [1320, 760] width 21 height 10
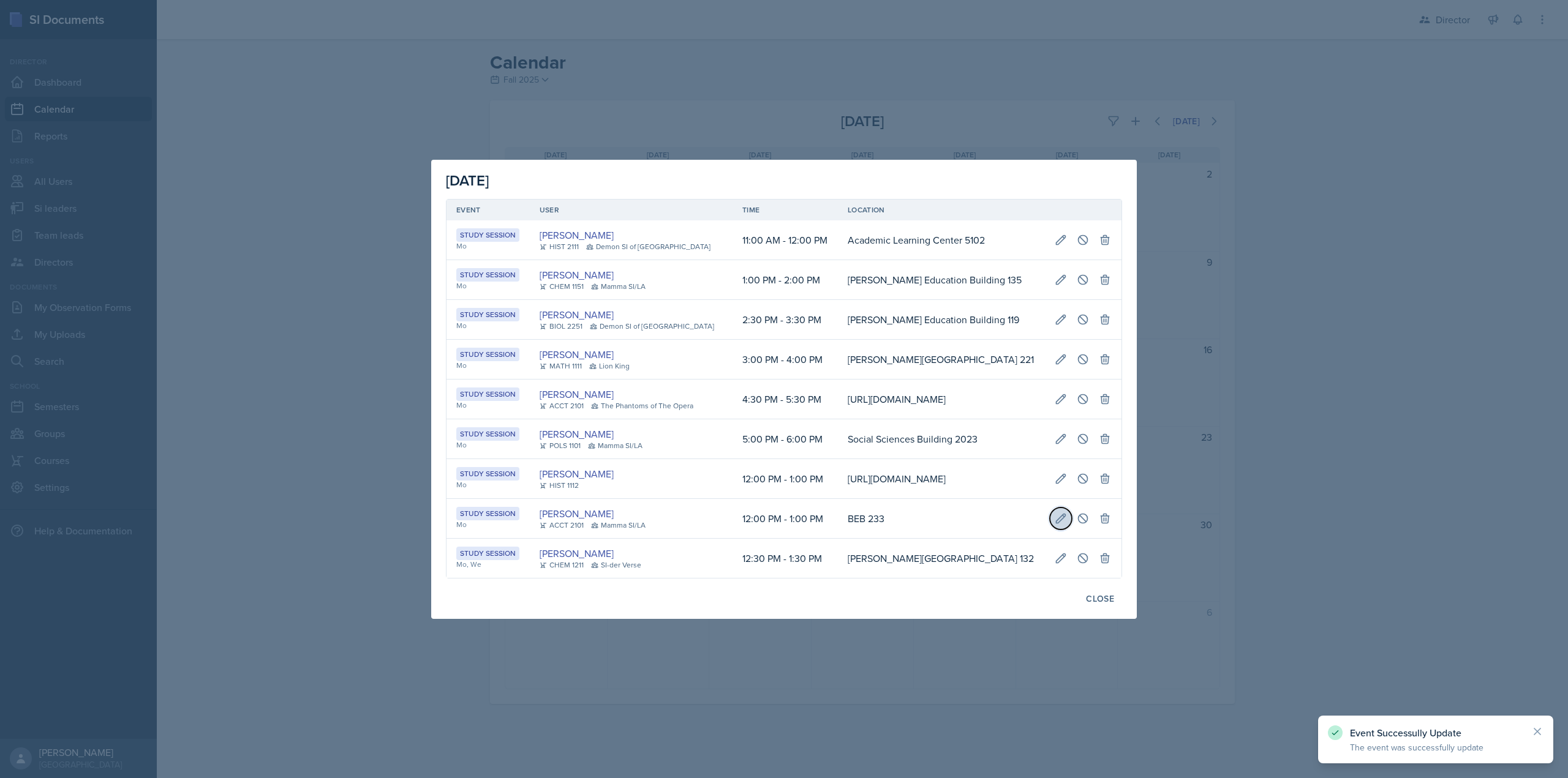
click at [1065, 524] on icon at bounding box center [1061, 518] width 12 height 12
select select "12"
select select "1"
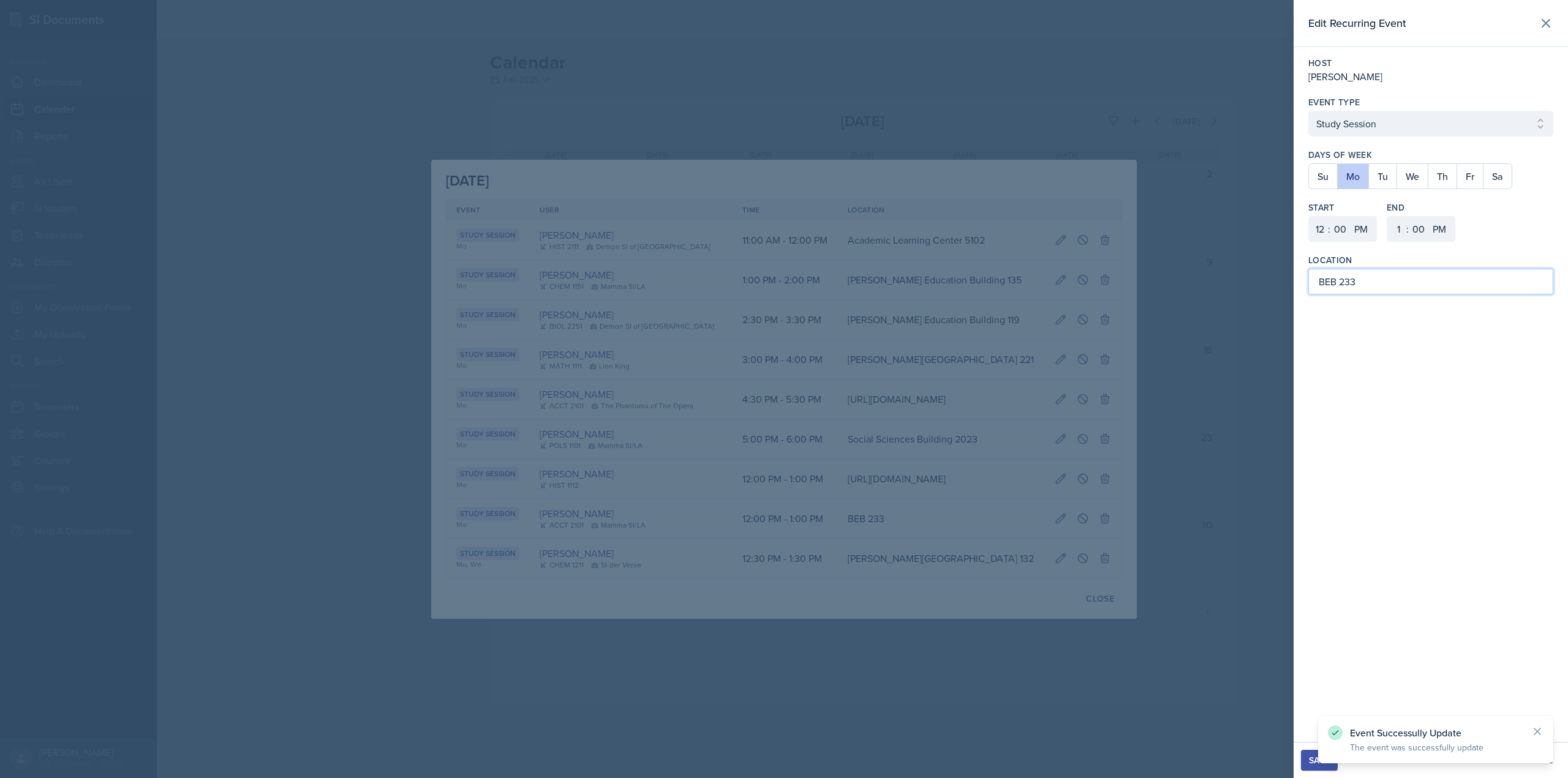
click at [1332, 275] on input "BEB 233" at bounding box center [1430, 281] width 245 height 26
paste input "agwell Education Building"
type input "[PERSON_NAME][GEOGRAPHIC_DATA] 233"
click at [1325, 758] on div "Save" at bounding box center [1320, 760] width 21 height 10
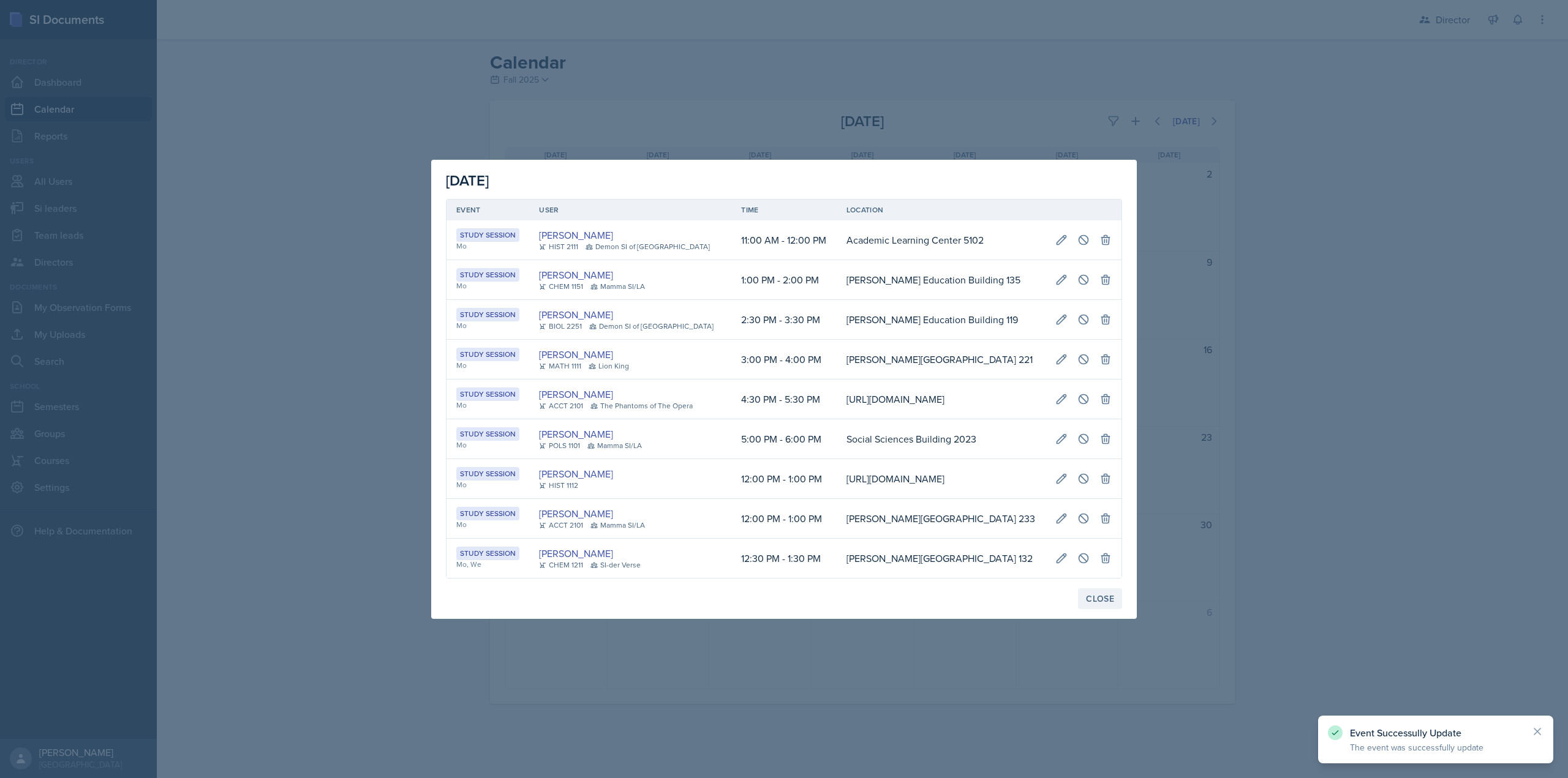
click at [1101, 603] on div "Close" at bounding box center [1100, 598] width 28 height 10
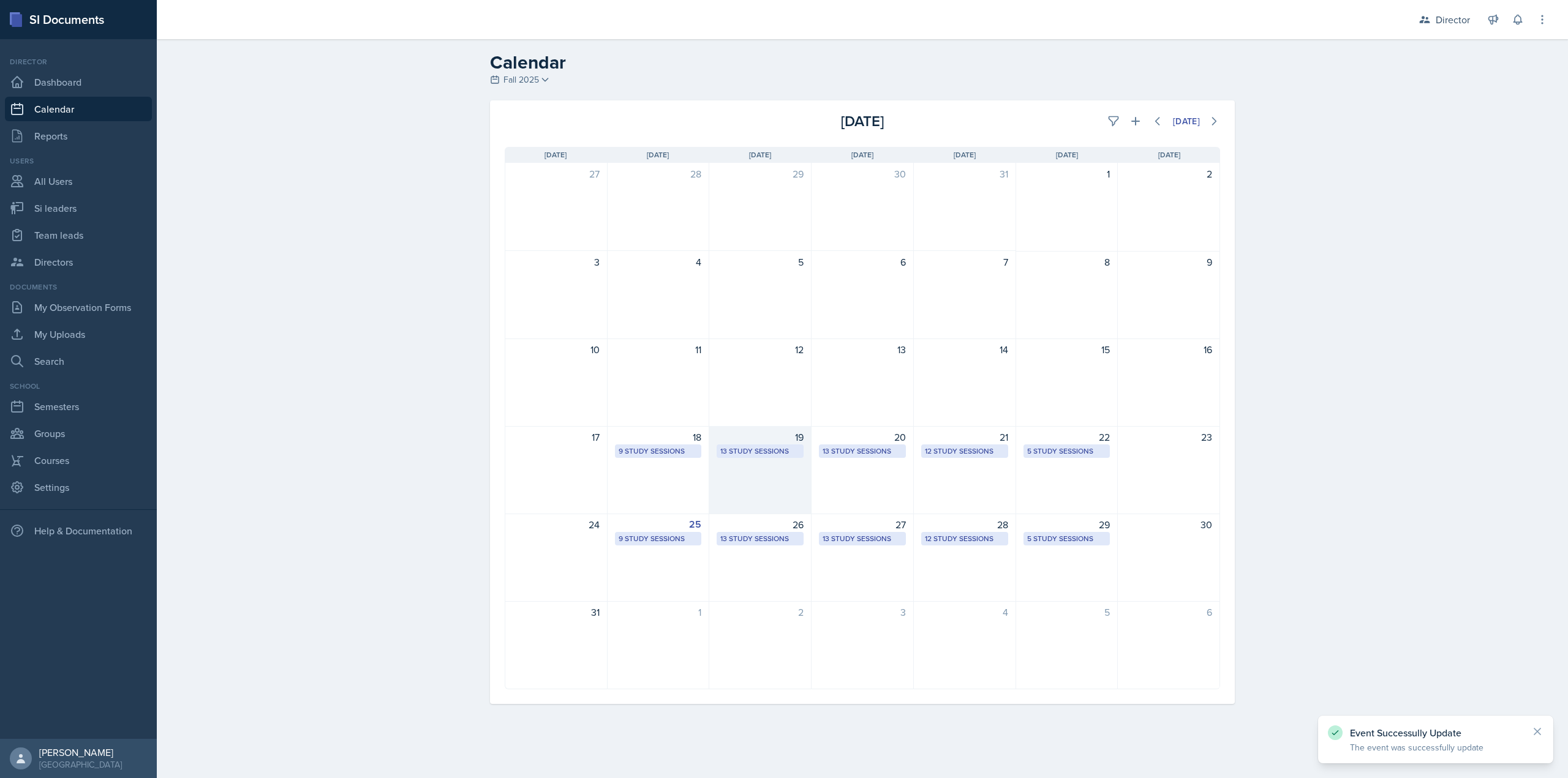
click at [756, 448] on div "13 Study Sessions" at bounding box center [760, 451] width 80 height 11
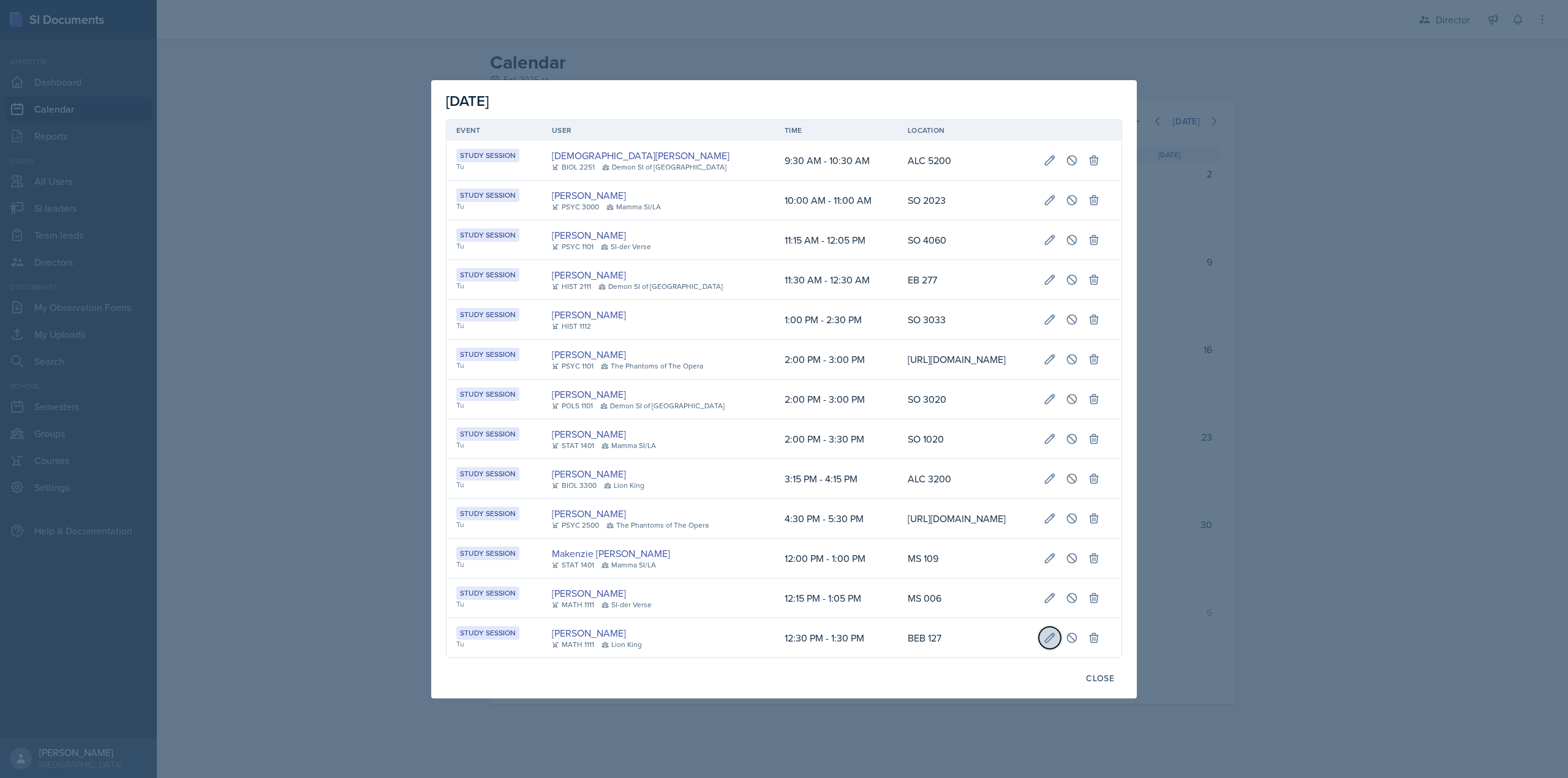
click at [1056, 644] on icon at bounding box center [1049, 638] width 12 height 12
select select "30"
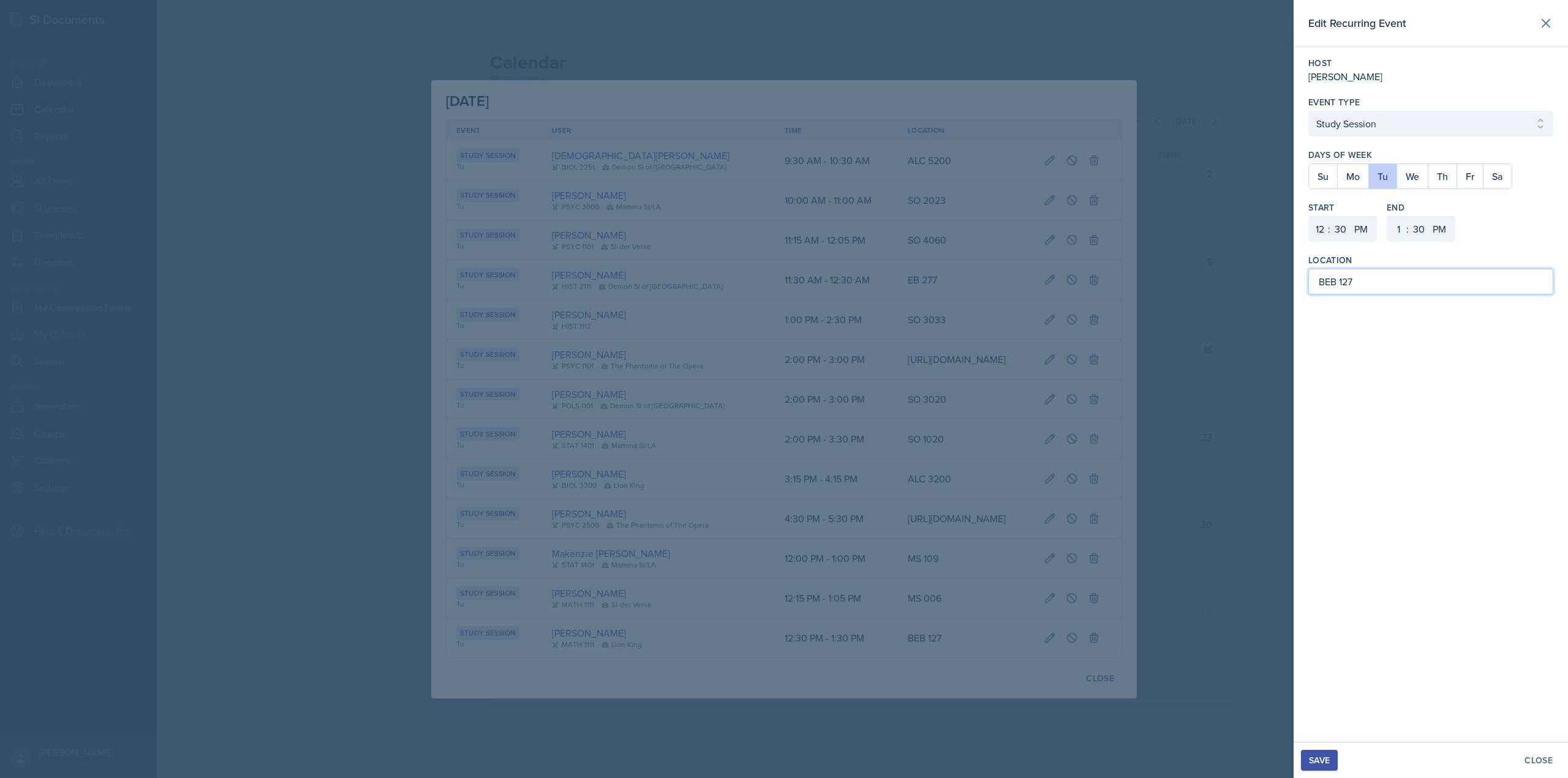
click at [1332, 284] on input "BEB 127" at bounding box center [1430, 281] width 245 height 26
paste input "agwell Education Building"
type input "[PERSON_NAME] Education Building 127"
click at [1314, 761] on div "Save" at bounding box center [1320, 760] width 21 height 10
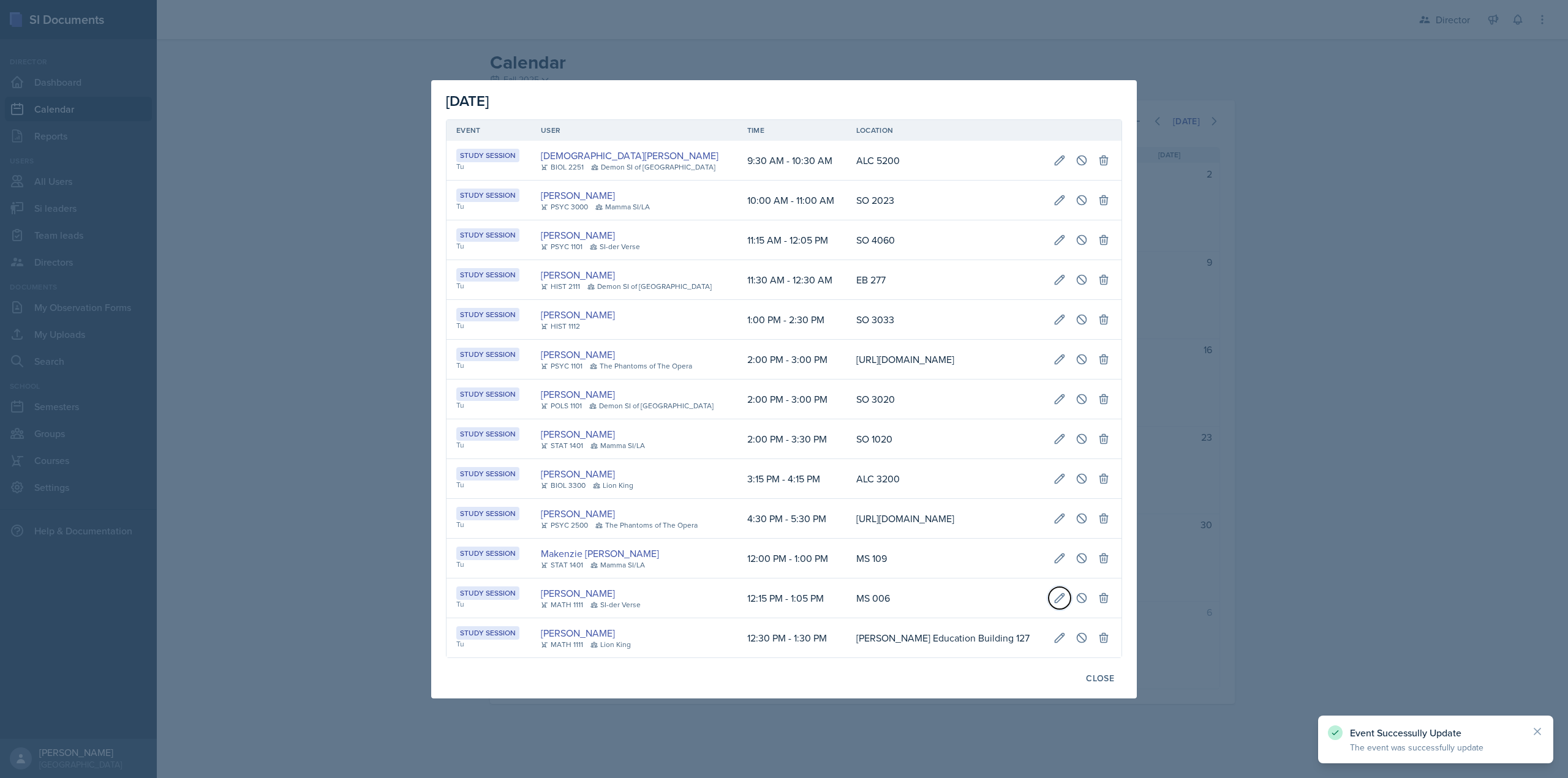
click at [1066, 604] on icon at bounding box center [1059, 598] width 12 height 12
select select "15"
select select "5"
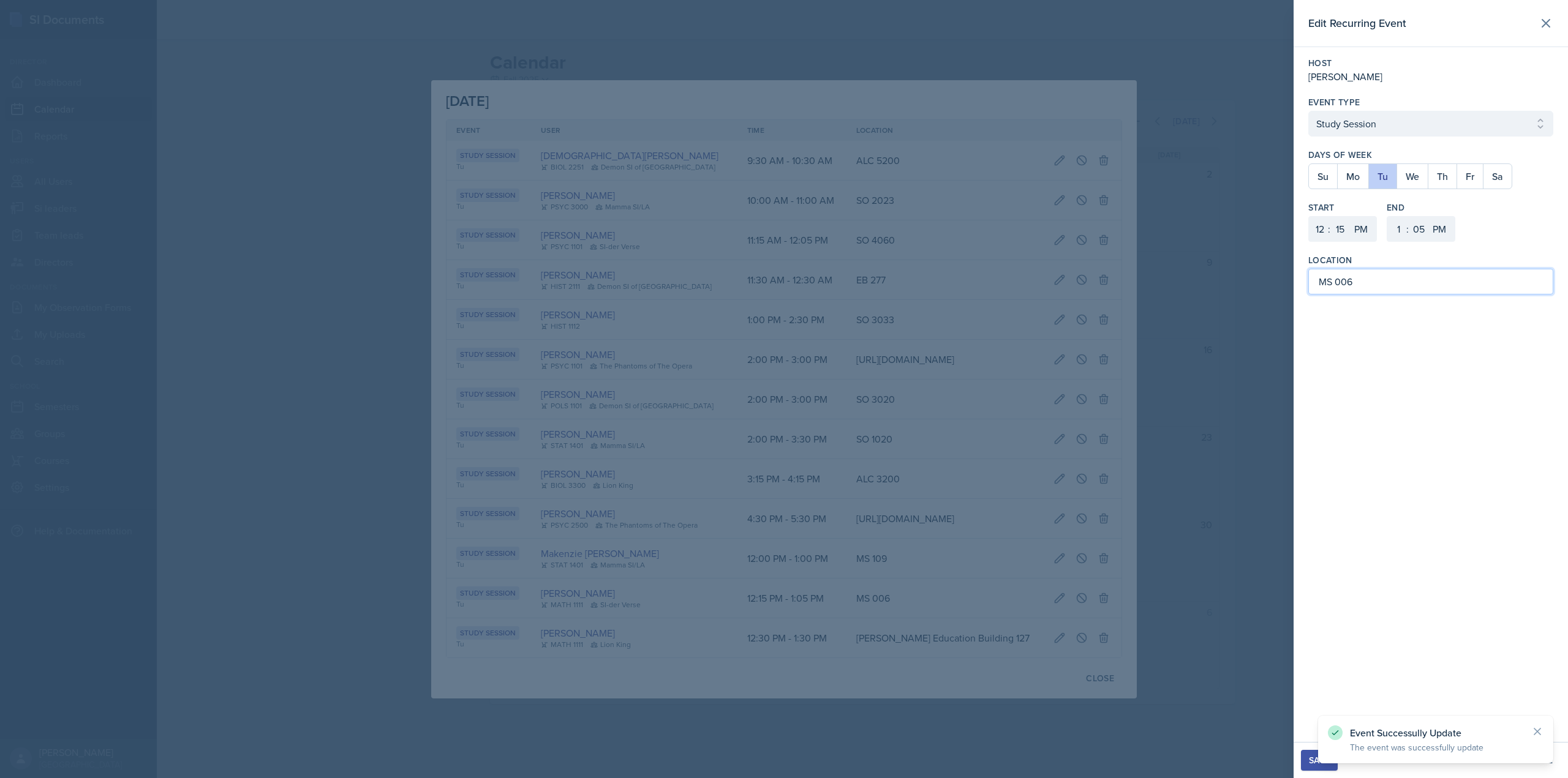
click at [1322, 278] on input "MS 006" at bounding box center [1430, 281] width 245 height 26
click at [1331, 284] on input "MS 006" at bounding box center [1430, 281] width 245 height 26
type input "Math and Statistics Building 006"
click at [1324, 762] on div "Save" at bounding box center [1320, 760] width 21 height 10
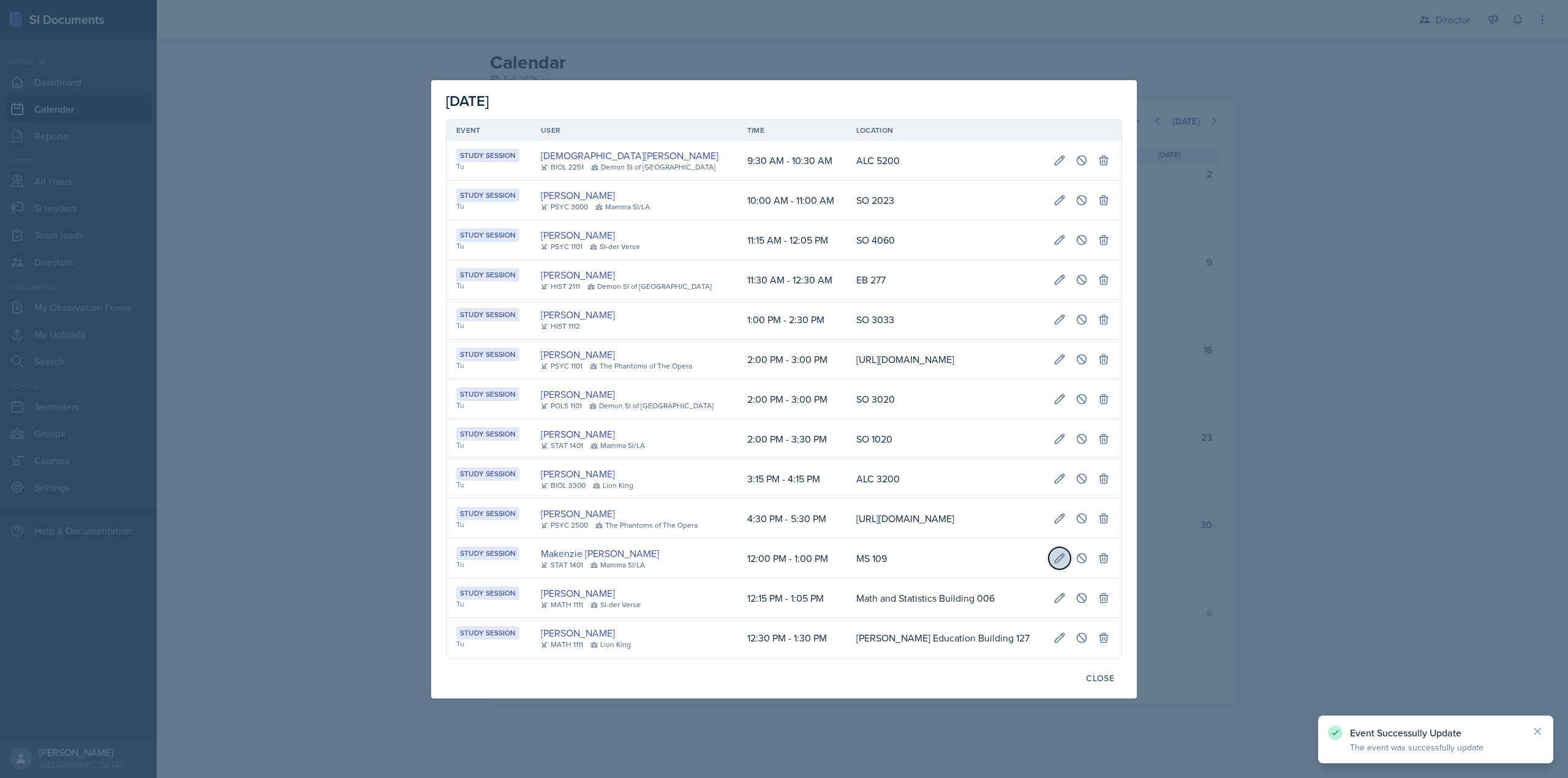
click at [1066, 564] on icon at bounding box center [1059, 558] width 12 height 12
select select "0"
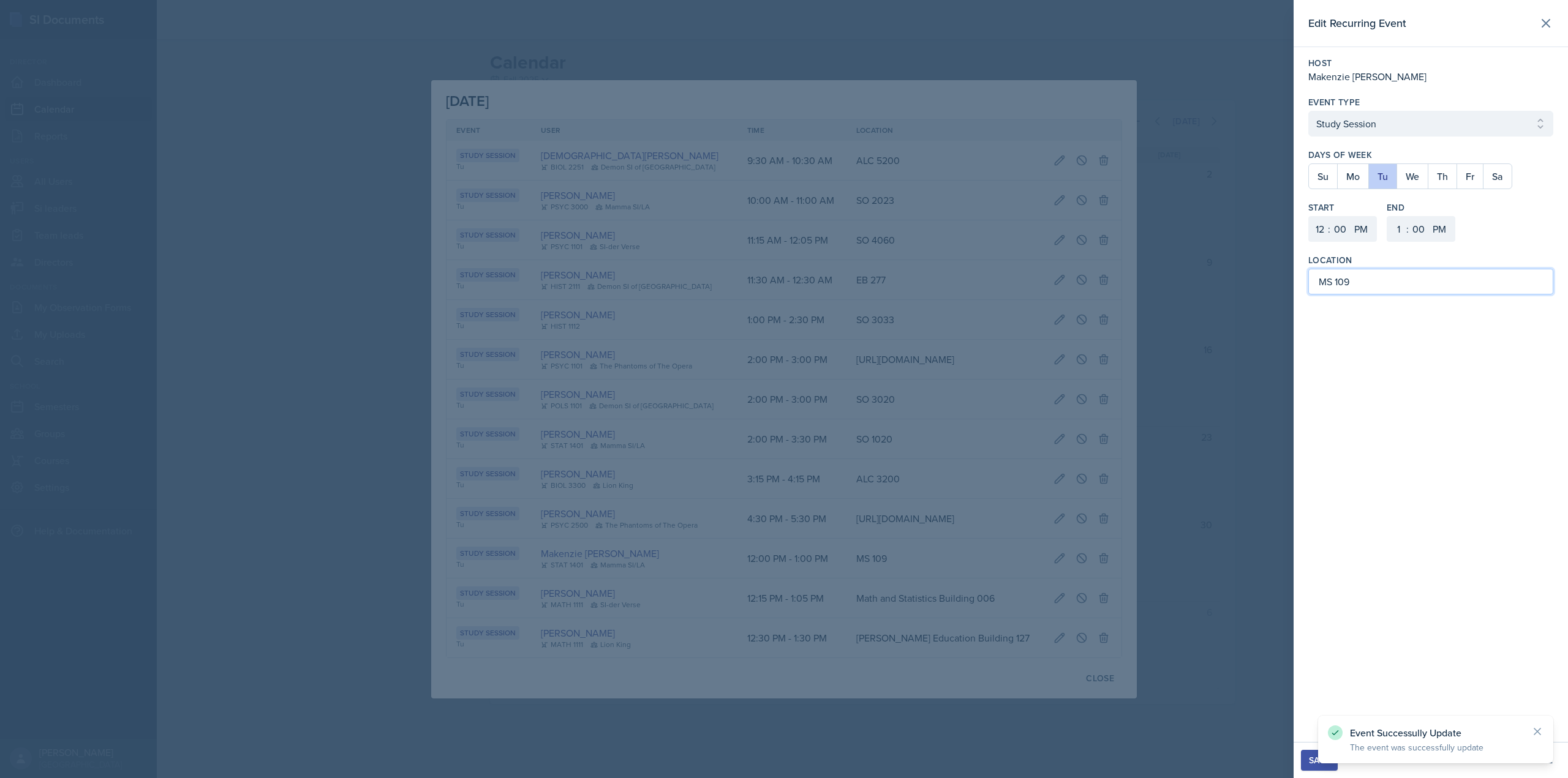
click at [1331, 283] on input "MS 109" at bounding box center [1430, 281] width 245 height 26
type input "Math and Statistics Building 109"
click at [1324, 757] on div "Save" at bounding box center [1320, 760] width 21 height 10
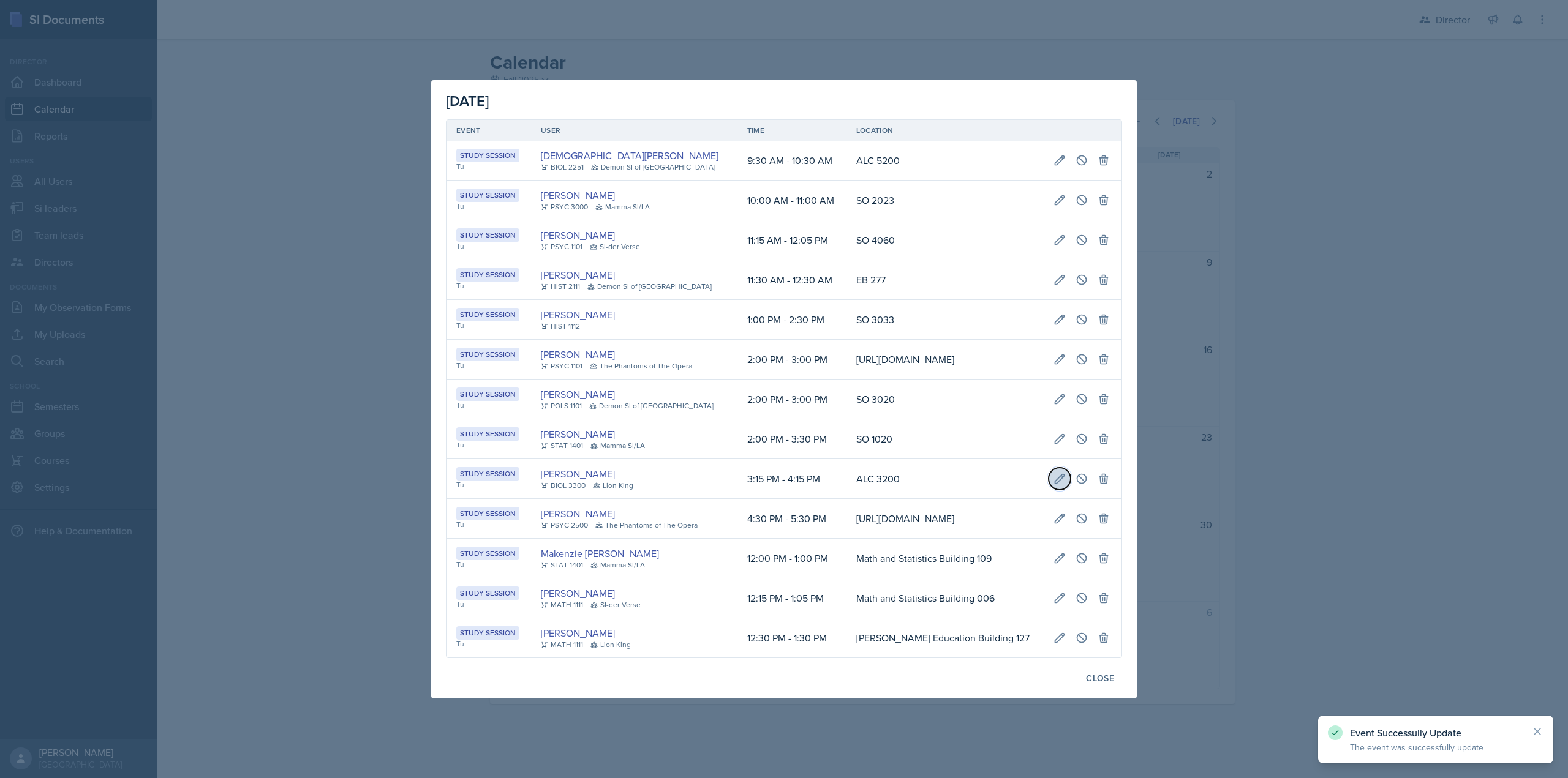
click at [1066, 473] on icon at bounding box center [1059, 479] width 12 height 12
select select "3"
select select "15"
select select "4"
select select "15"
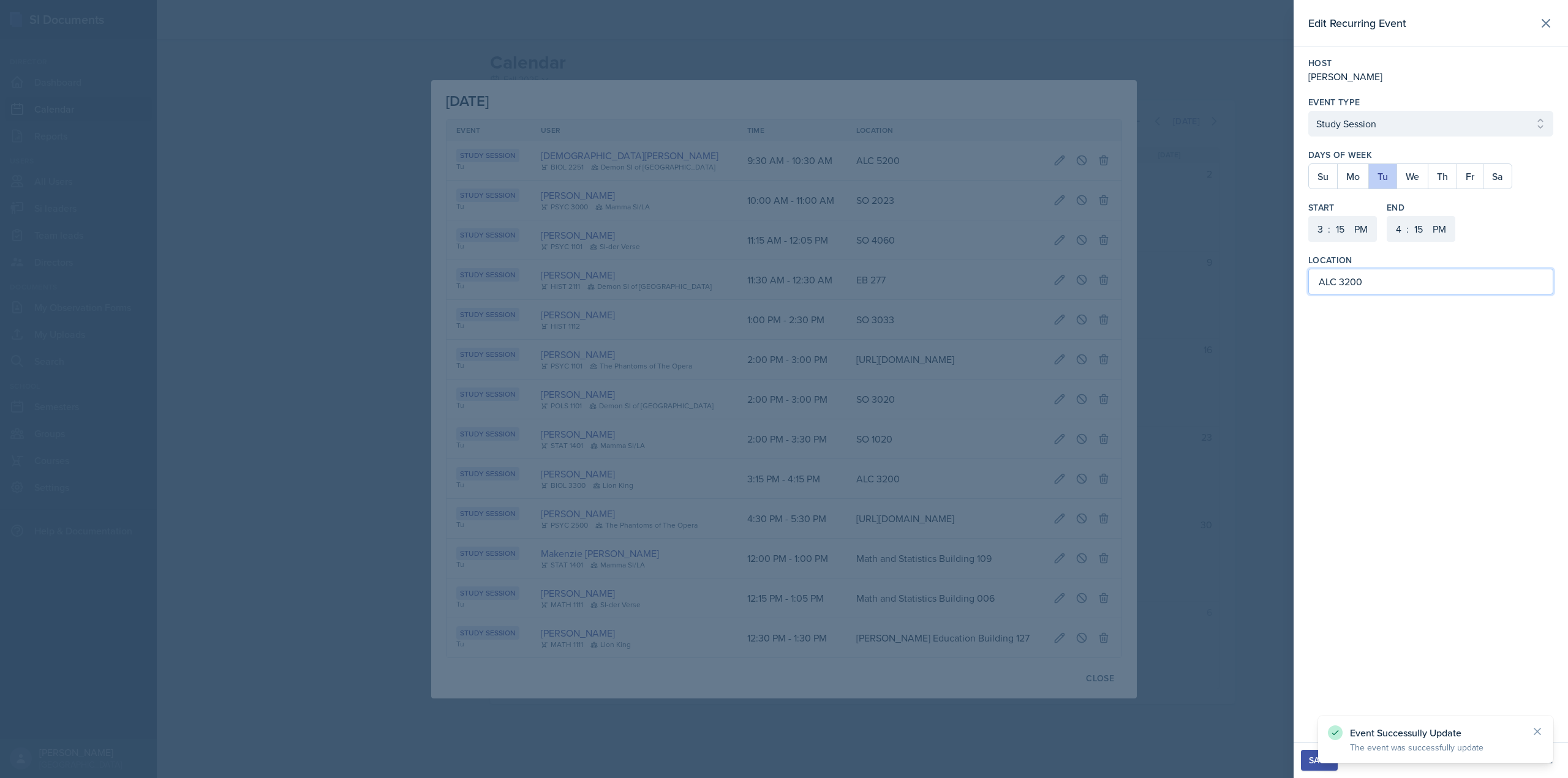
click at [1332, 281] on input "ALC 3200" at bounding box center [1430, 281] width 245 height 26
click at [1335, 284] on input "ALC 3200" at bounding box center [1430, 281] width 245 height 26
click at [1335, 284] on input "Academic Learning Center 3200" at bounding box center [1430, 281] width 245 height 26
drag, startPoint x: 1431, startPoint y: 280, endPoint x: 1314, endPoint y: 287, distance: 117.2
click at [1314, 287] on input "Academic Learning Center 3200" at bounding box center [1430, 281] width 245 height 26
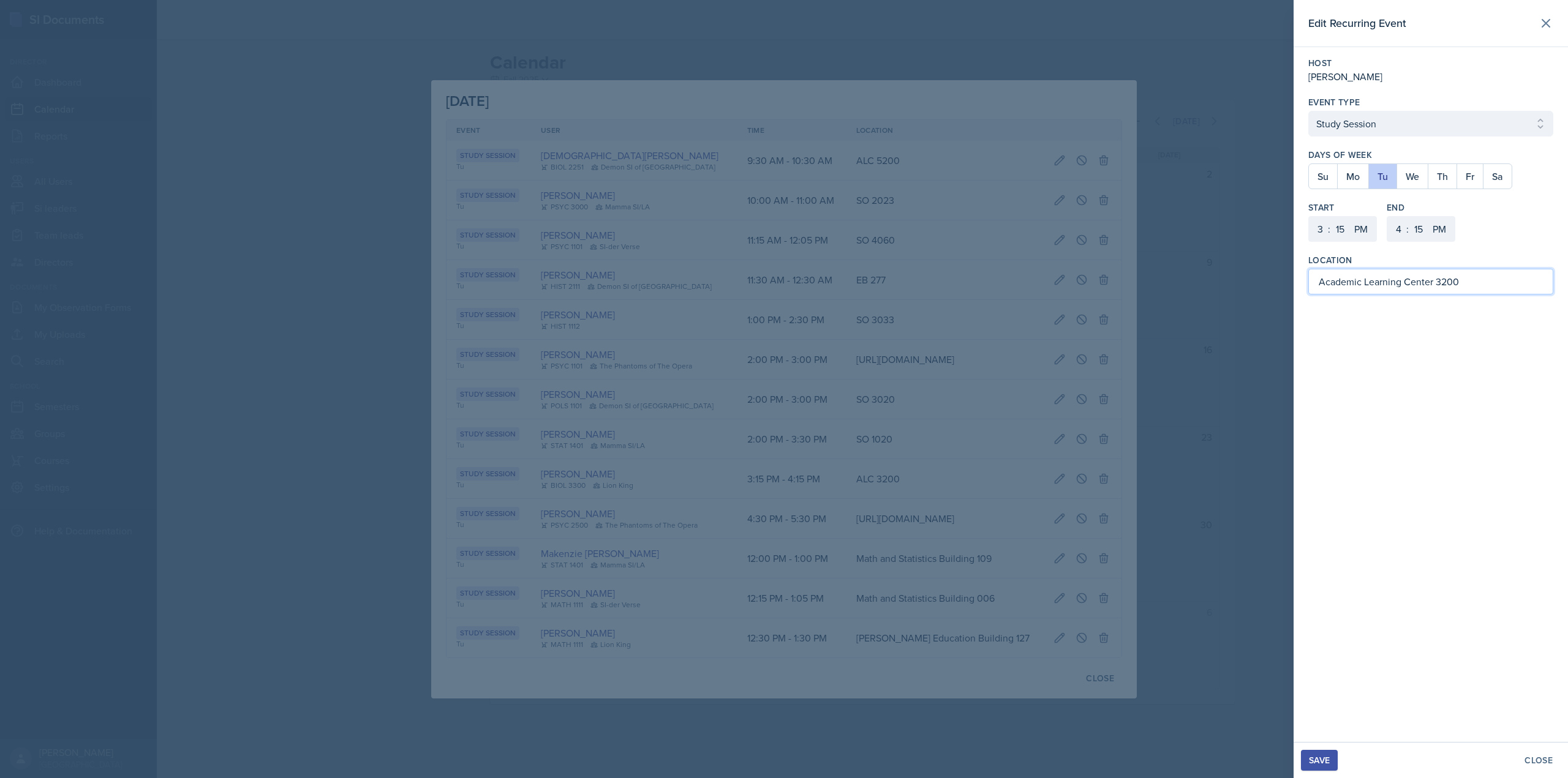
type input "Academic Learning Center 3200"
click at [1318, 761] on div "Save" at bounding box center [1320, 760] width 21 height 10
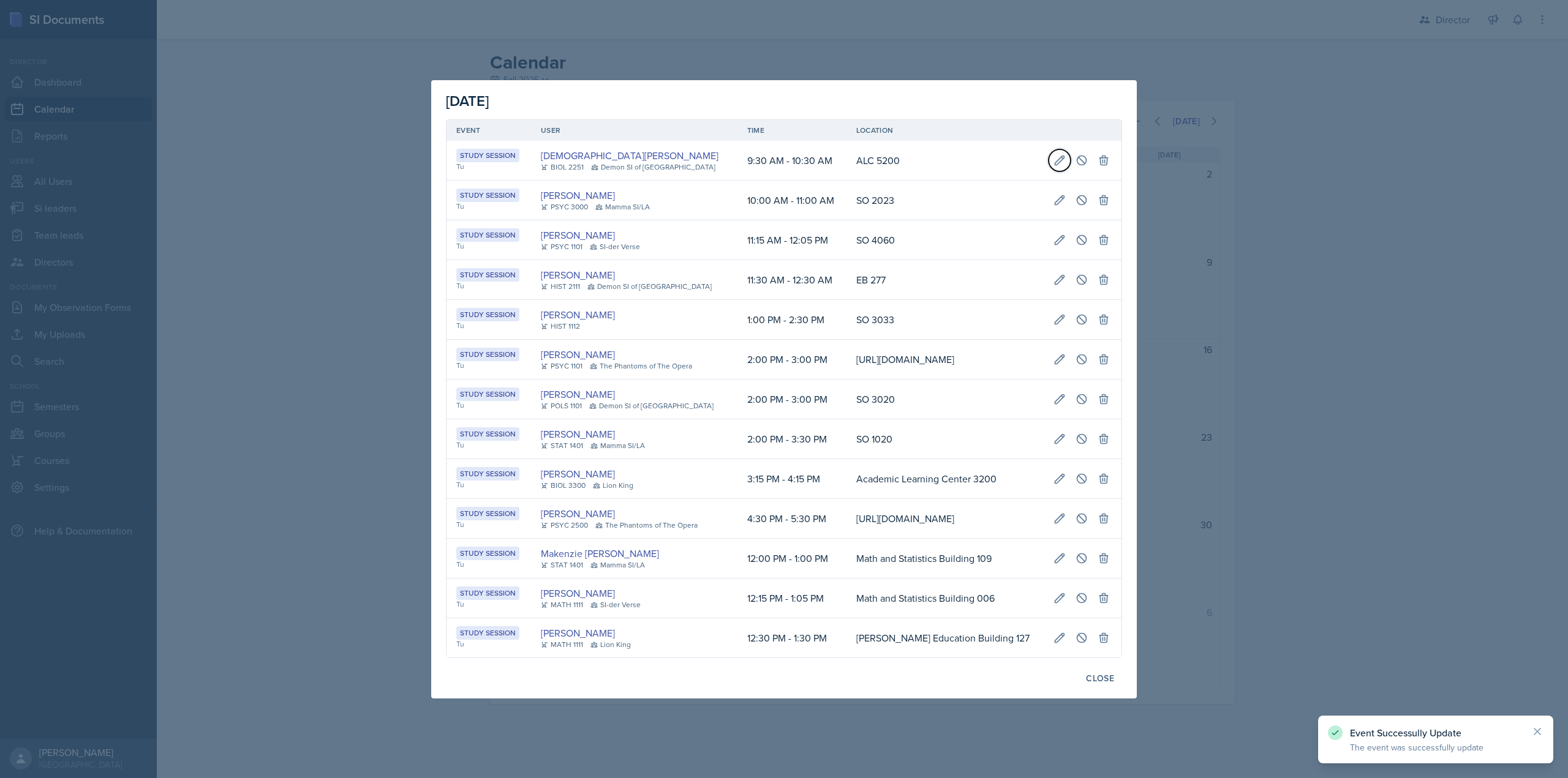
click at [1066, 154] on icon at bounding box center [1059, 160] width 12 height 12
select select "9"
select select "30"
select select "AM"
select select "10"
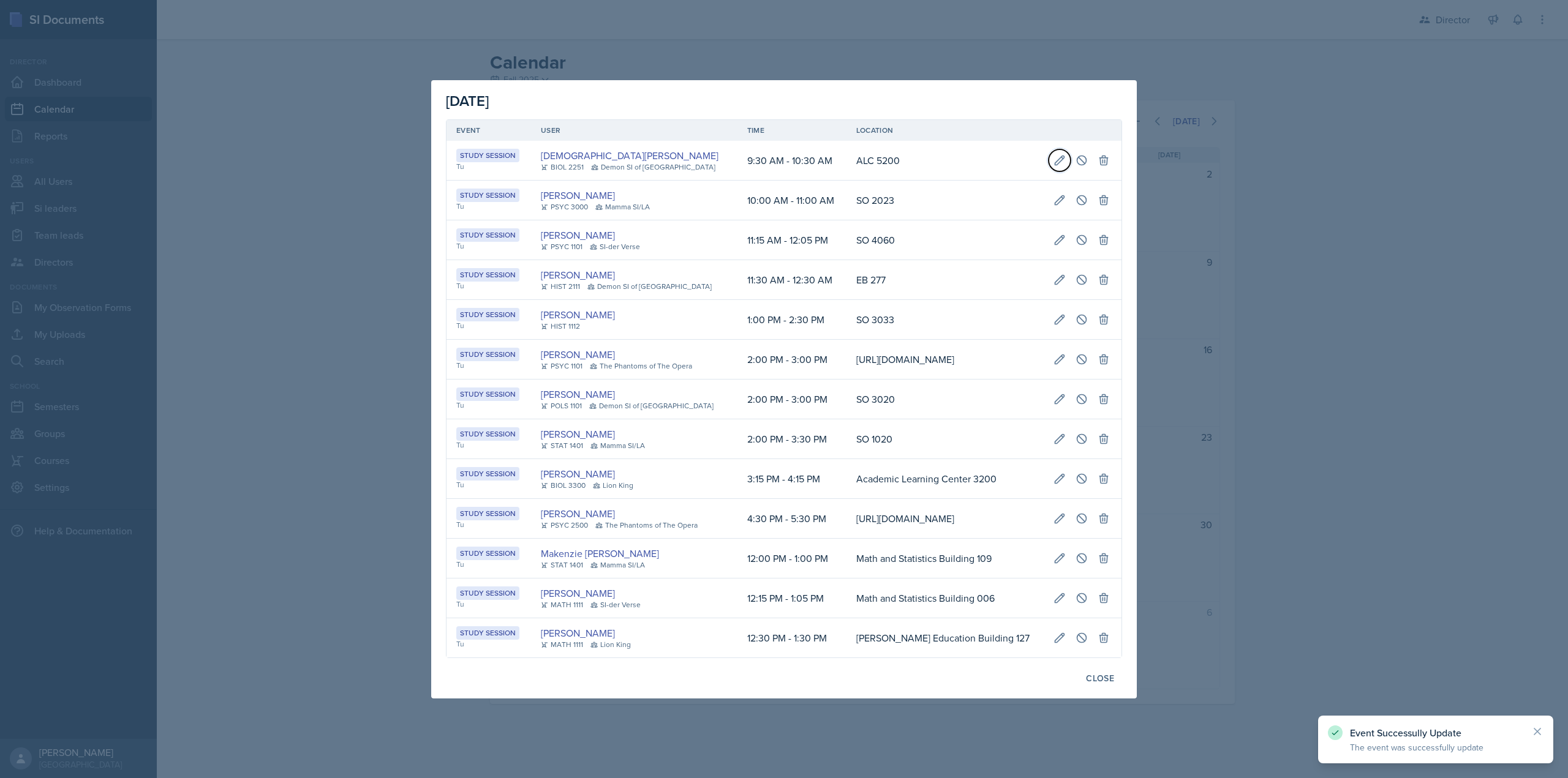
select select "30"
select select "AM"
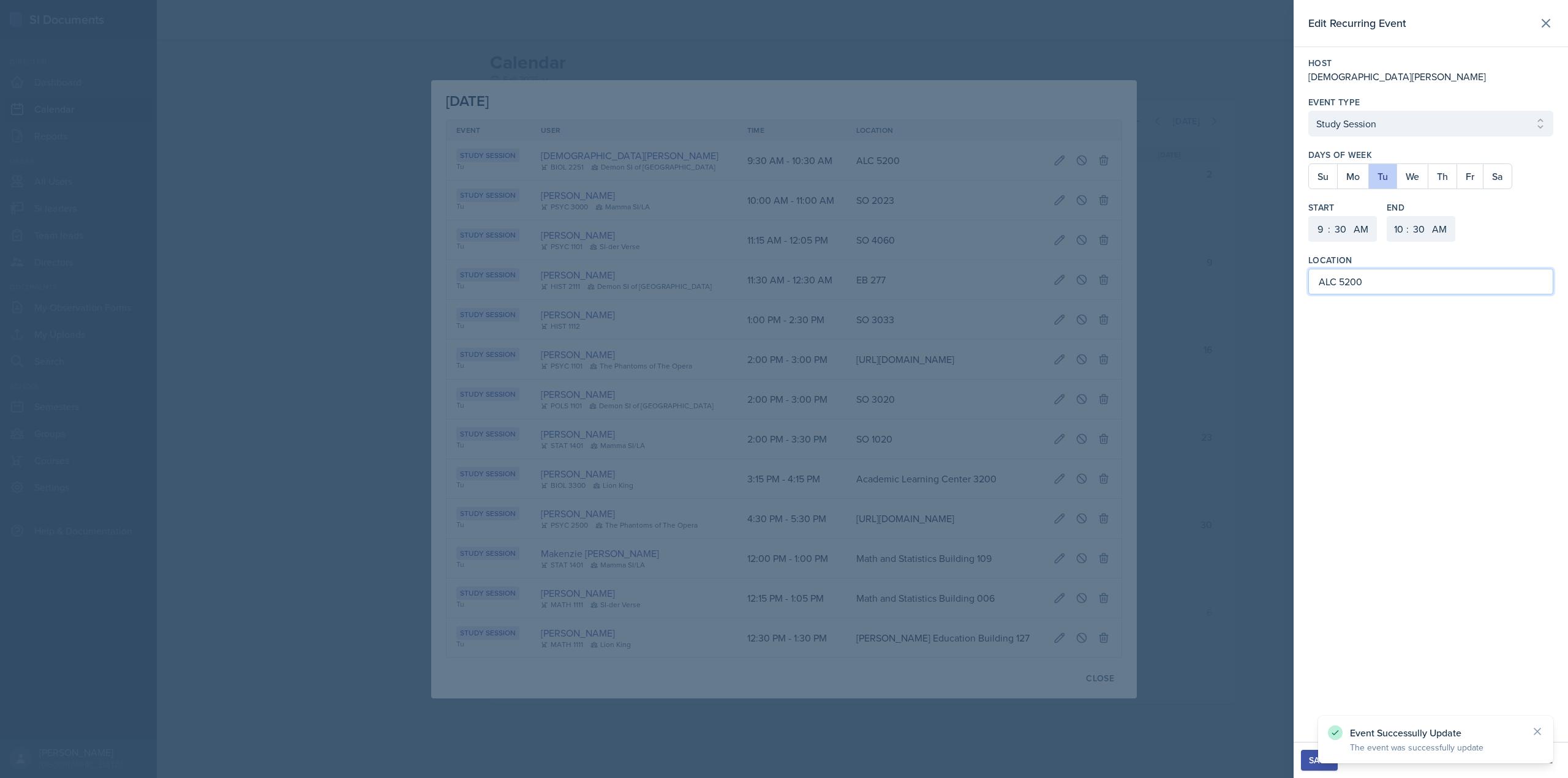
click at [1327, 286] on input "ALC 5200" at bounding box center [1430, 281] width 245 height 26
drag, startPoint x: 1336, startPoint y: 284, endPoint x: 1312, endPoint y: 286, distance: 24.1
click at [1312, 286] on input "ALC 5200" at bounding box center [1430, 281] width 245 height 26
paste input "cademic Learning Center"
type input "Academic Learning Center 5200"
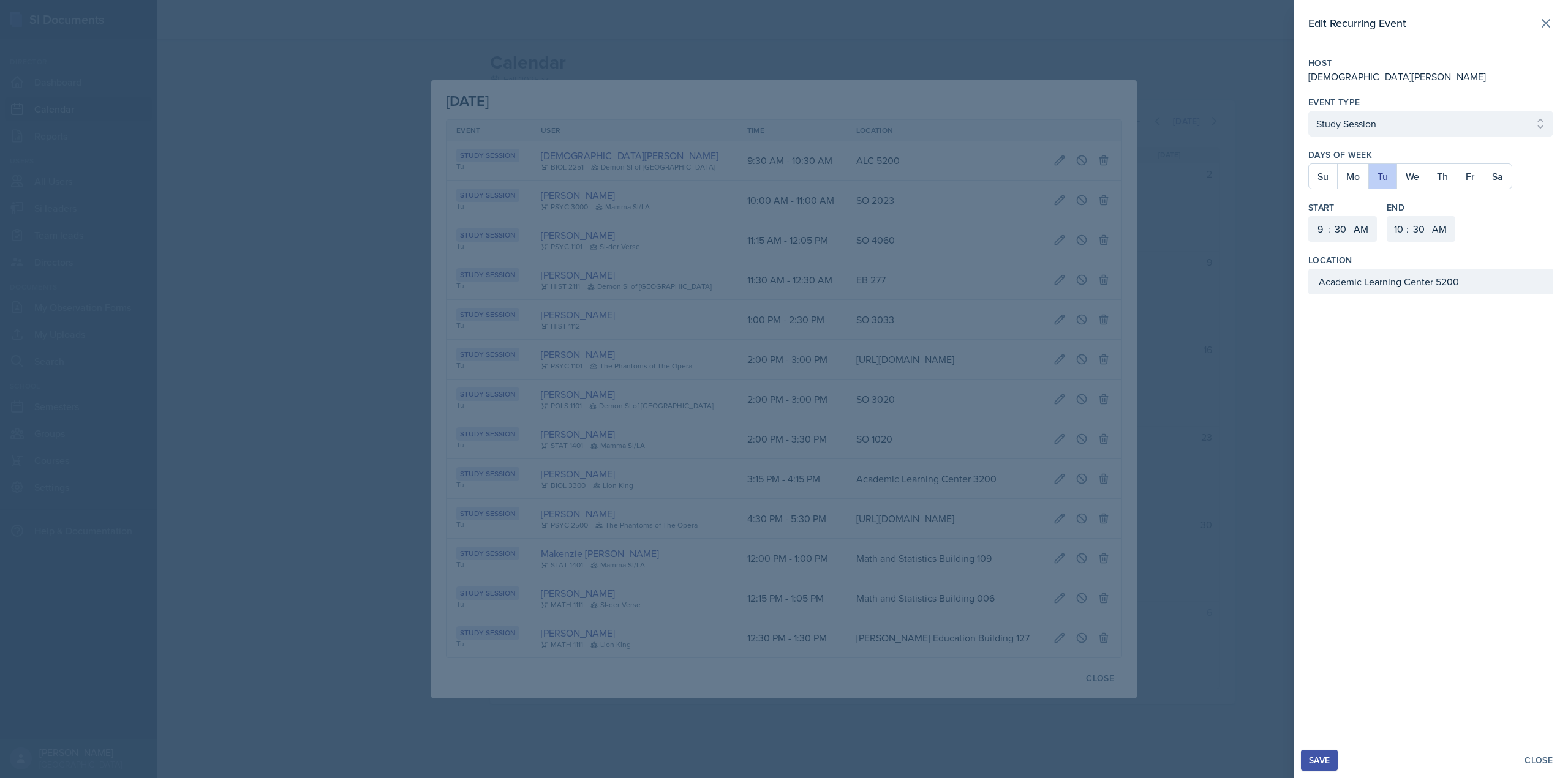
click at [1317, 761] on div "Save" at bounding box center [1320, 760] width 21 height 10
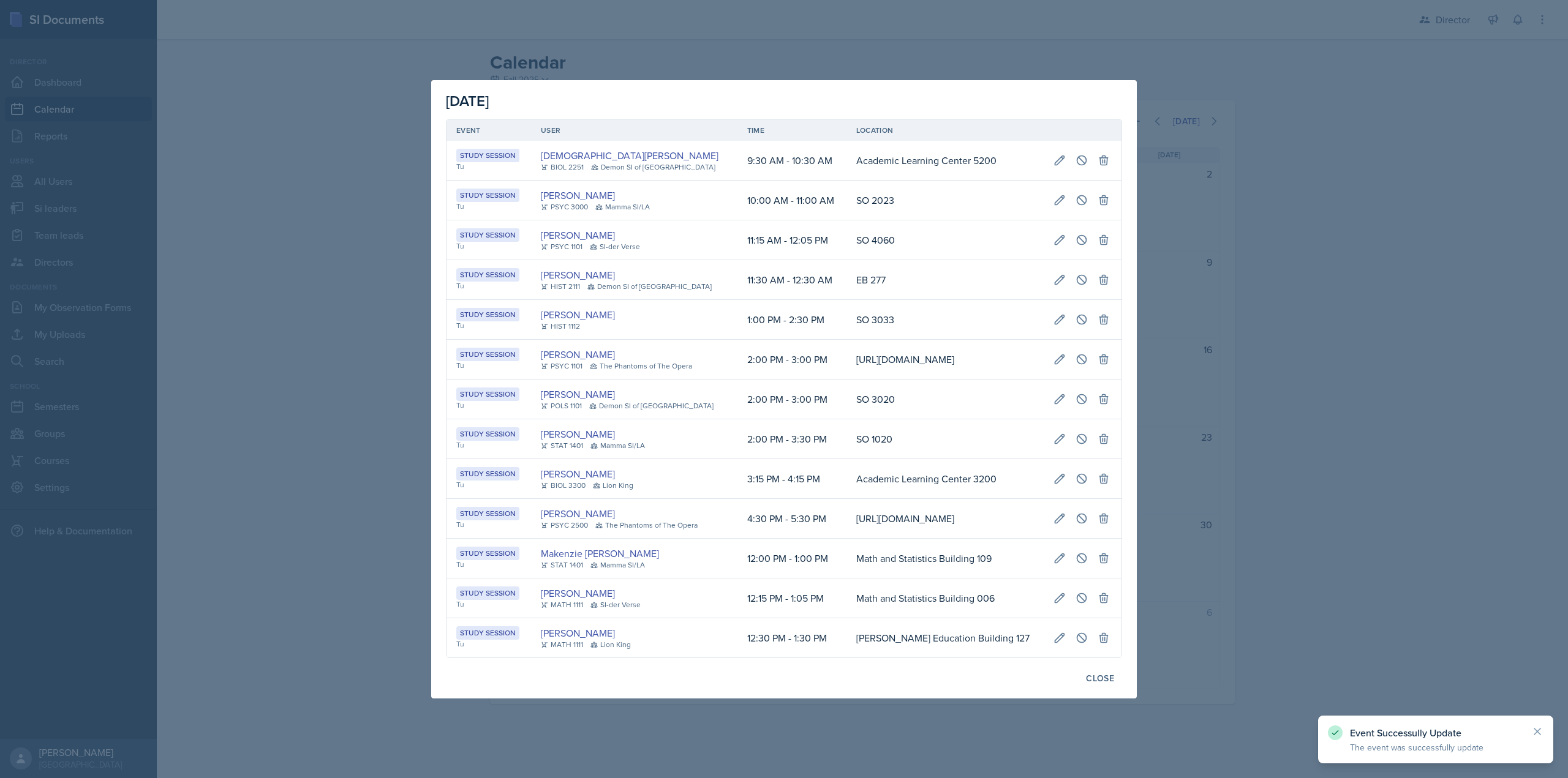
click at [1088, 181] on td at bounding box center [1082, 200] width 78 height 40
click at [1066, 194] on icon at bounding box center [1059, 200] width 12 height 12
select select "10"
select select "0"
select select "11"
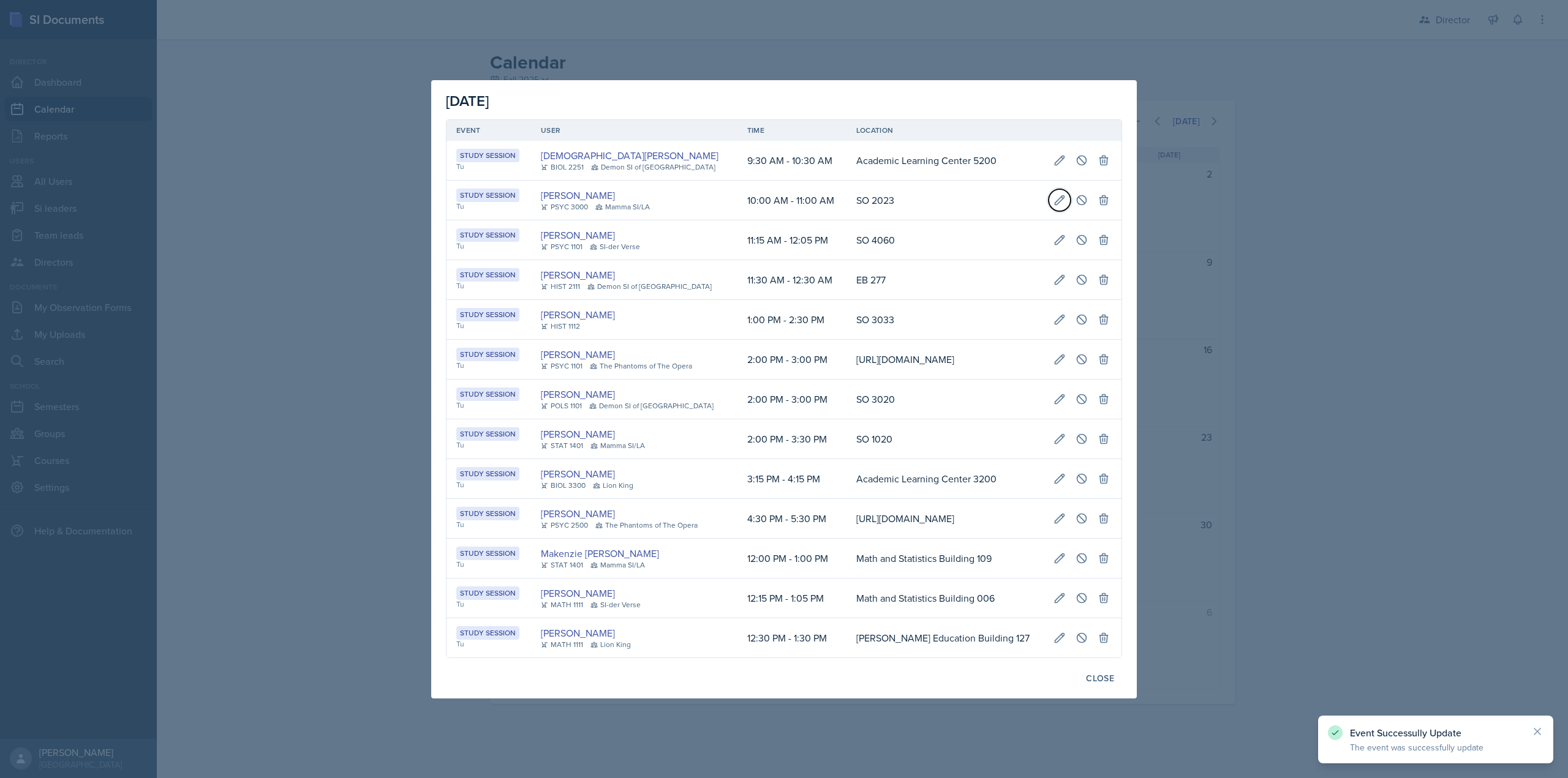
select select "0"
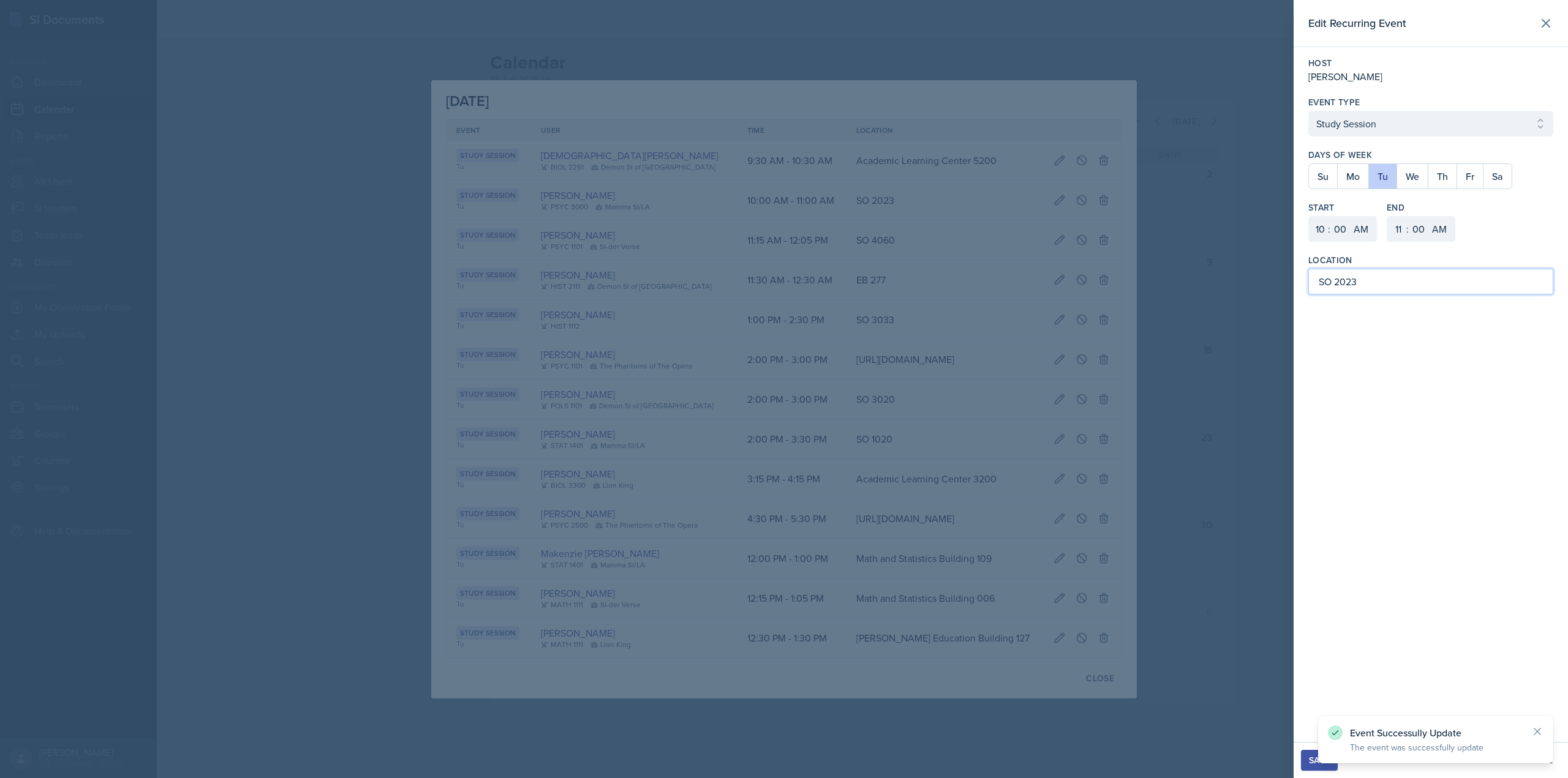
click at [1329, 284] on input "SO 2023" at bounding box center [1430, 281] width 245 height 26
type input "Social Sciences Building 2023"
click at [1326, 768] on button "Save" at bounding box center [1319, 761] width 37 height 21
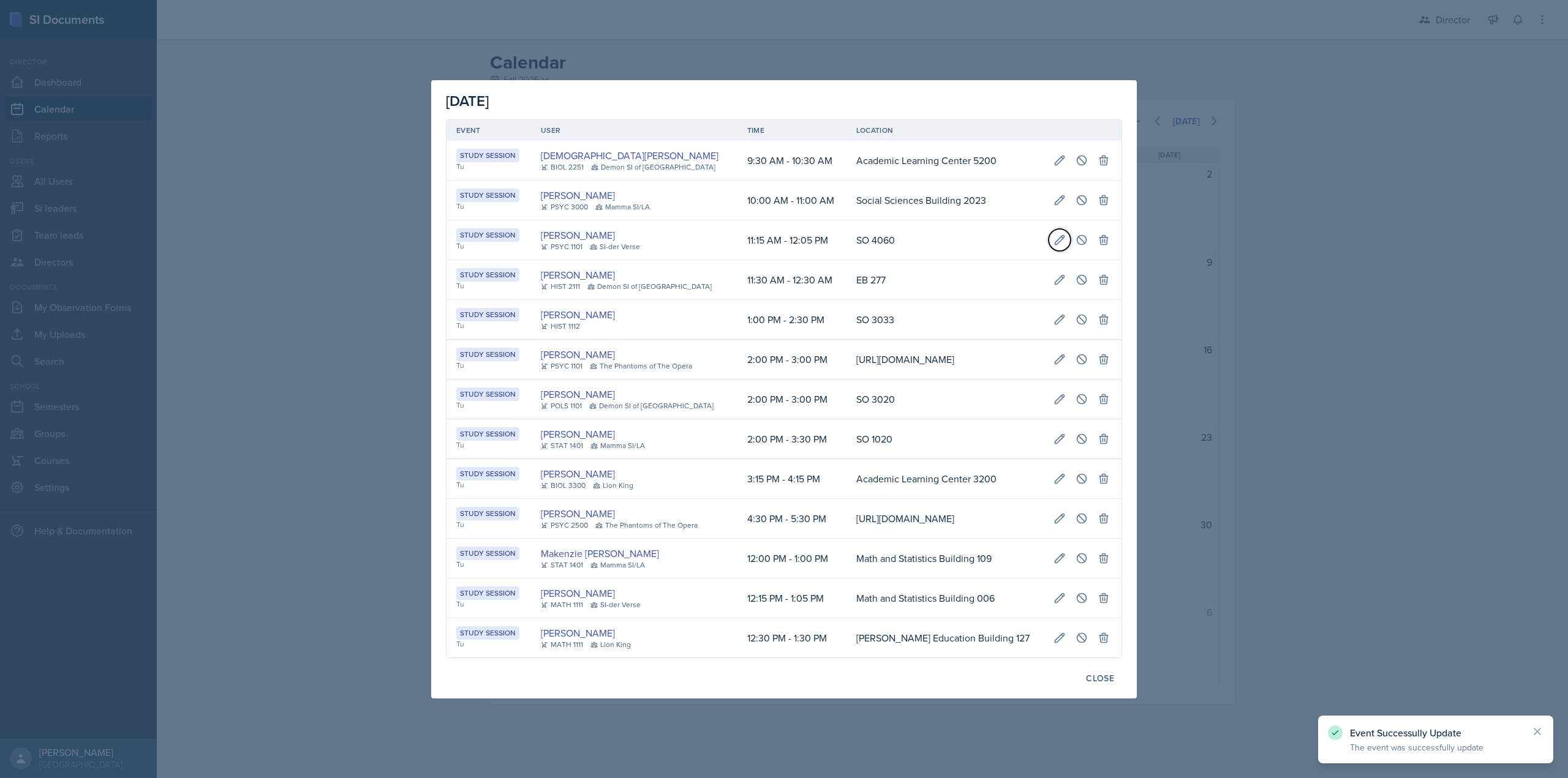
click at [1070, 229] on button at bounding box center [1059, 239] width 22 height 22
select select "11"
select select "15"
select select "12"
select select "5"
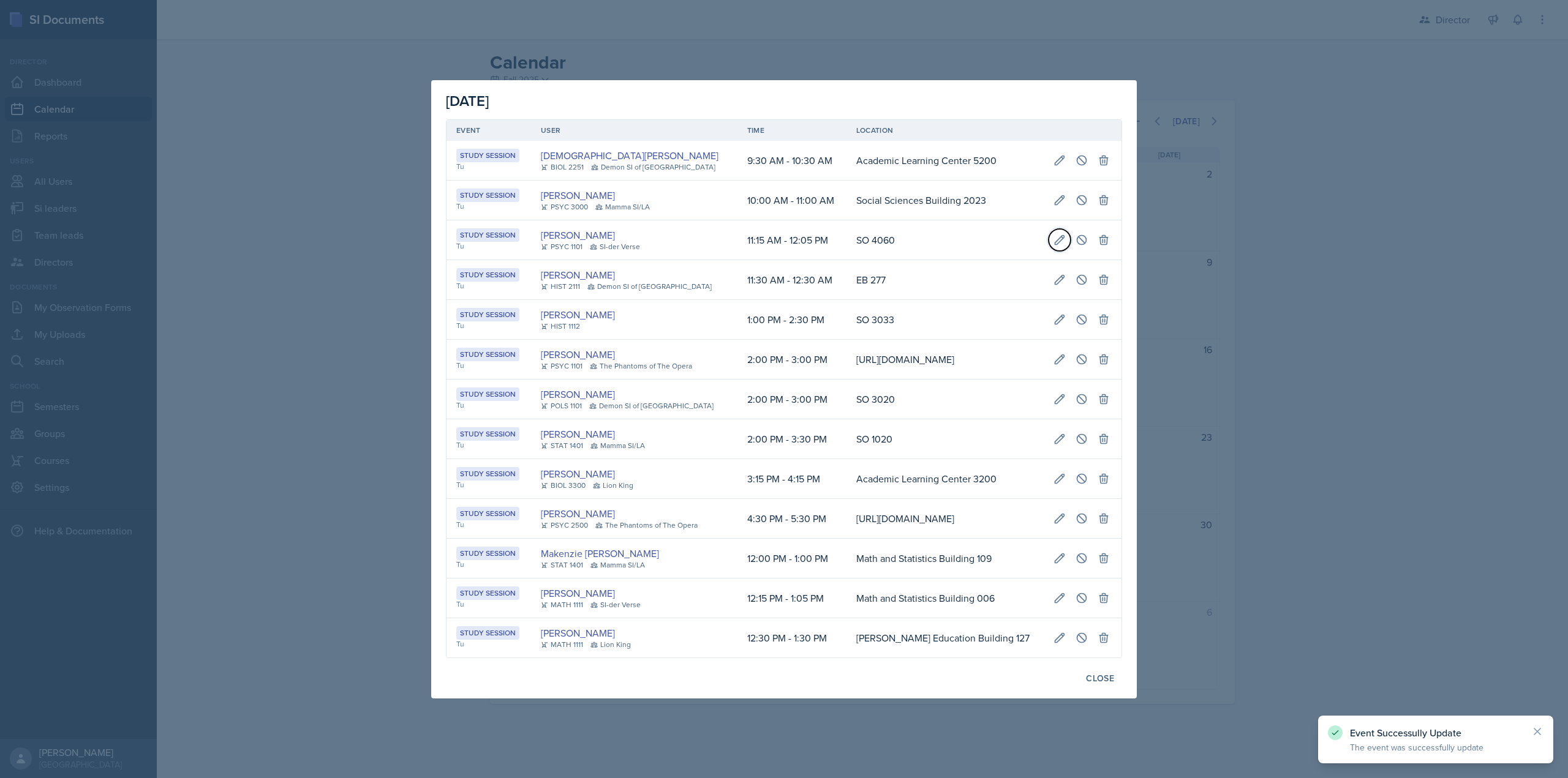
select select "PM"
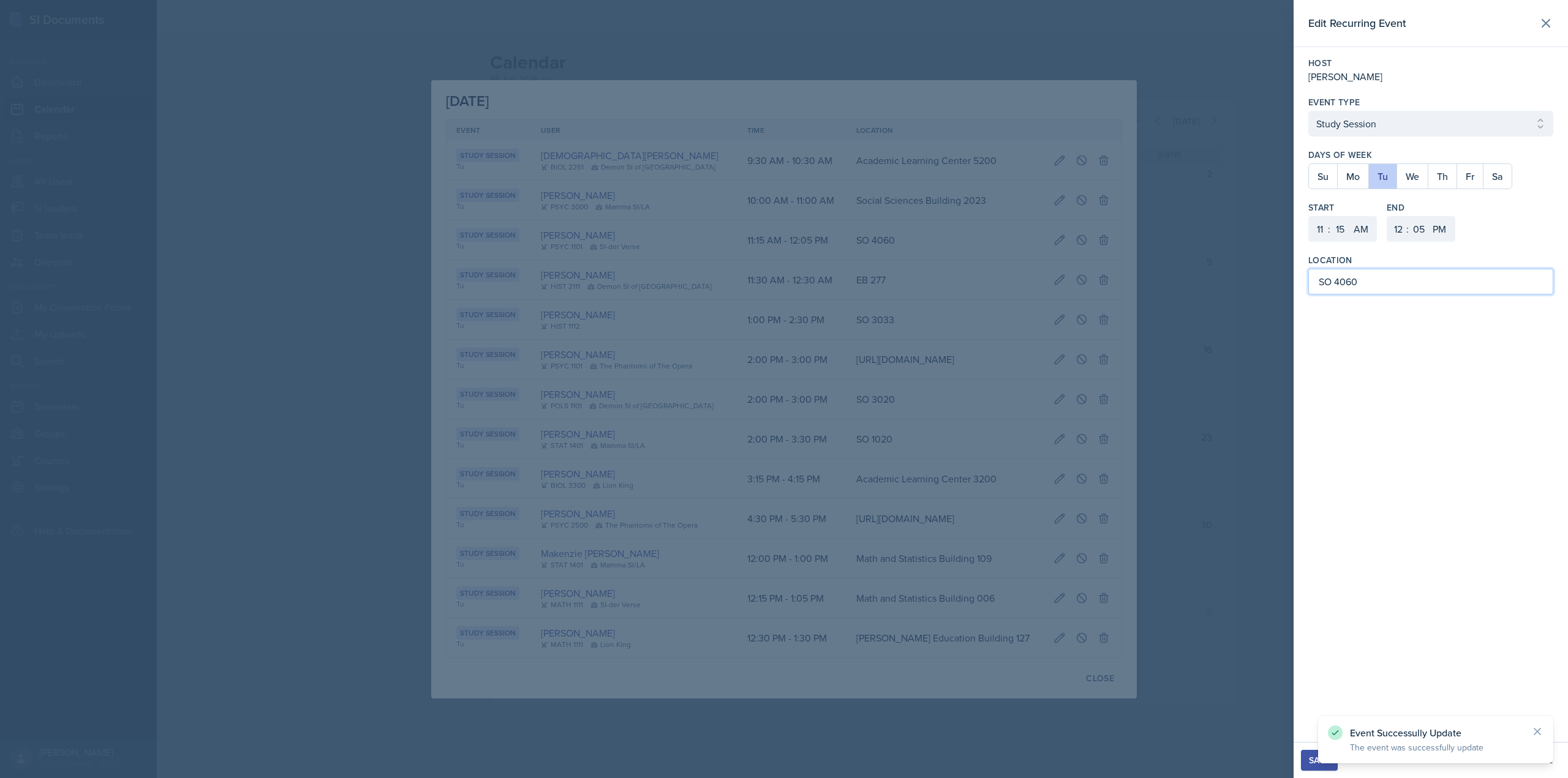
click at [1324, 285] on input "SO 4060" at bounding box center [1430, 281] width 245 height 26
paste input "ocial Sciences Building 2023"
drag, startPoint x: 1421, startPoint y: 284, endPoint x: 1291, endPoint y: 291, distance: 130.2
click at [1291, 291] on div "Edit Recurring Event Host Sam Alderton Event Type Select Event Type Study Sessi…" at bounding box center [784, 389] width 1568 height 778
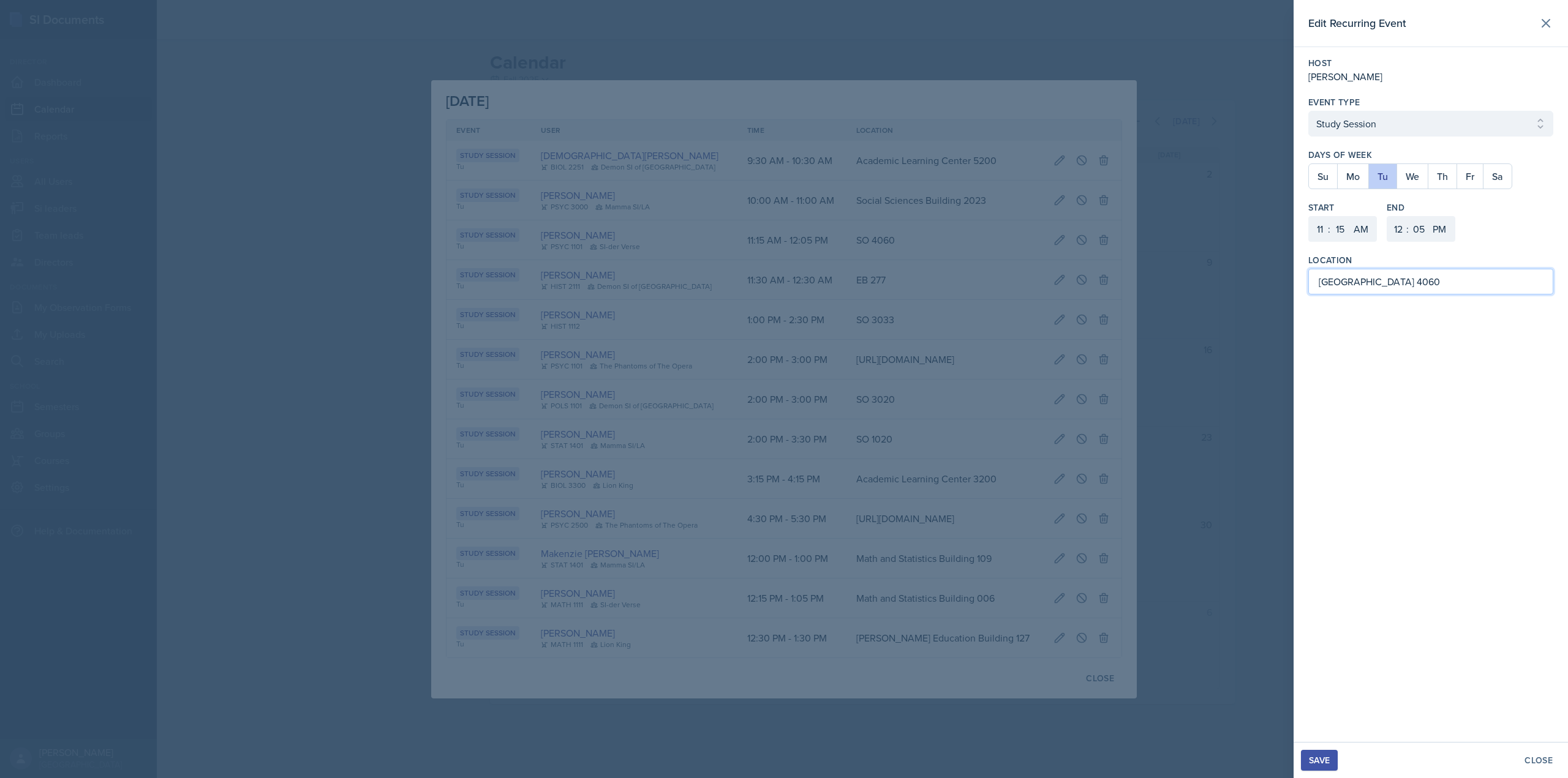
type input "[GEOGRAPHIC_DATA] 4060"
click at [1316, 755] on div "Save" at bounding box center [1320, 760] width 21 height 10
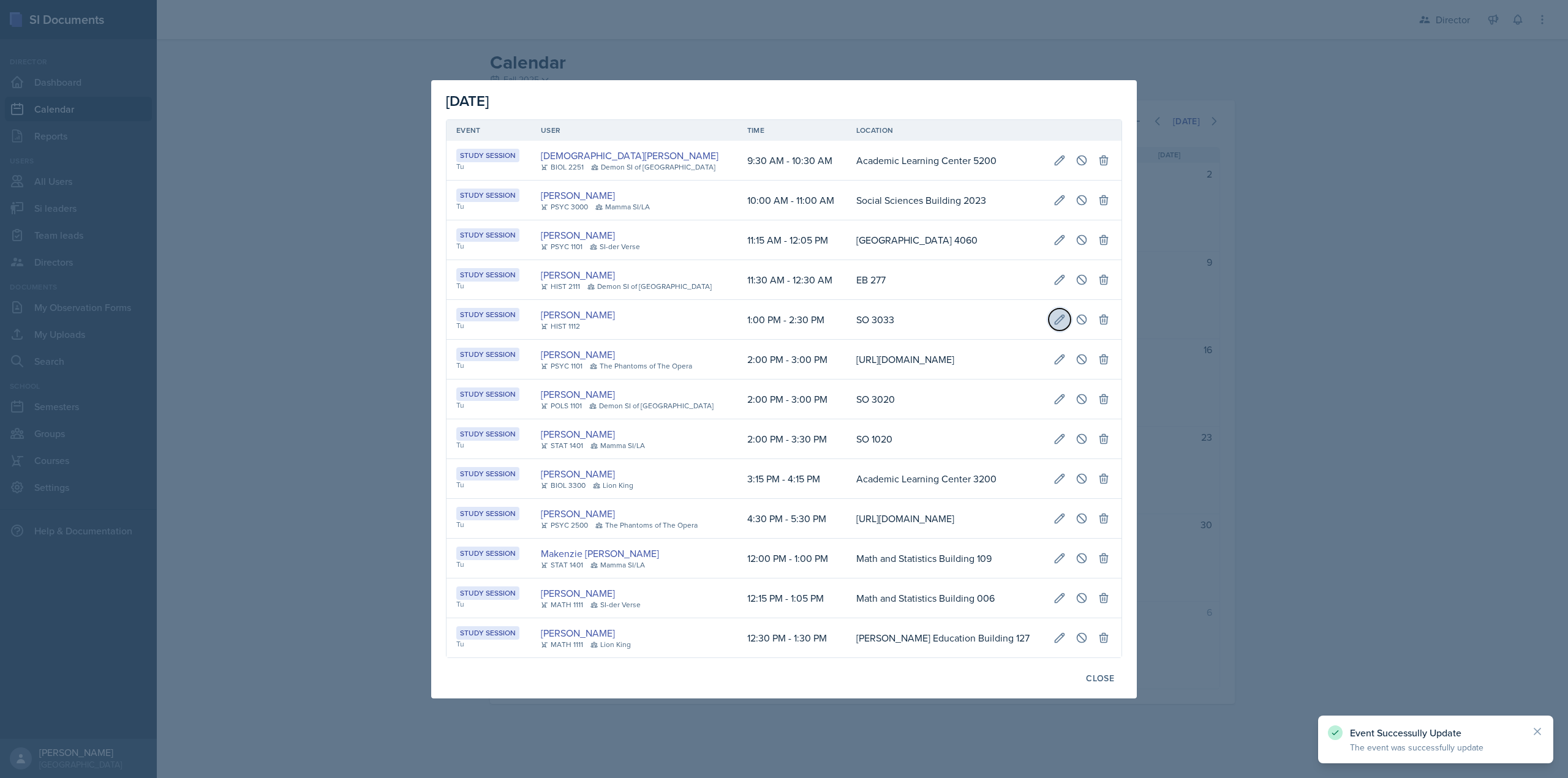
click at [1070, 308] on button at bounding box center [1059, 319] width 22 height 22
select select "1"
select select "0"
select select "PM"
select select "2"
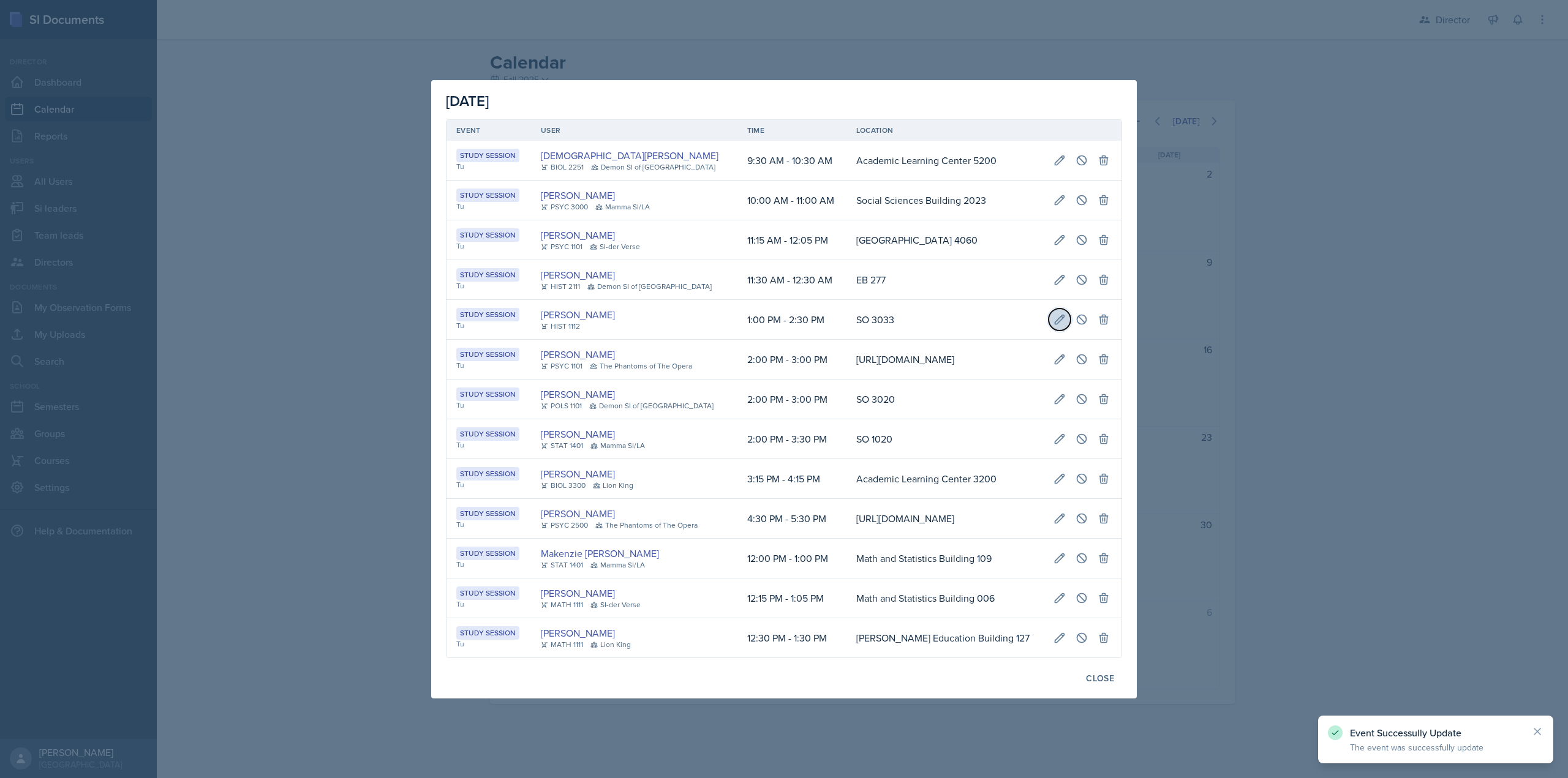
select select "30"
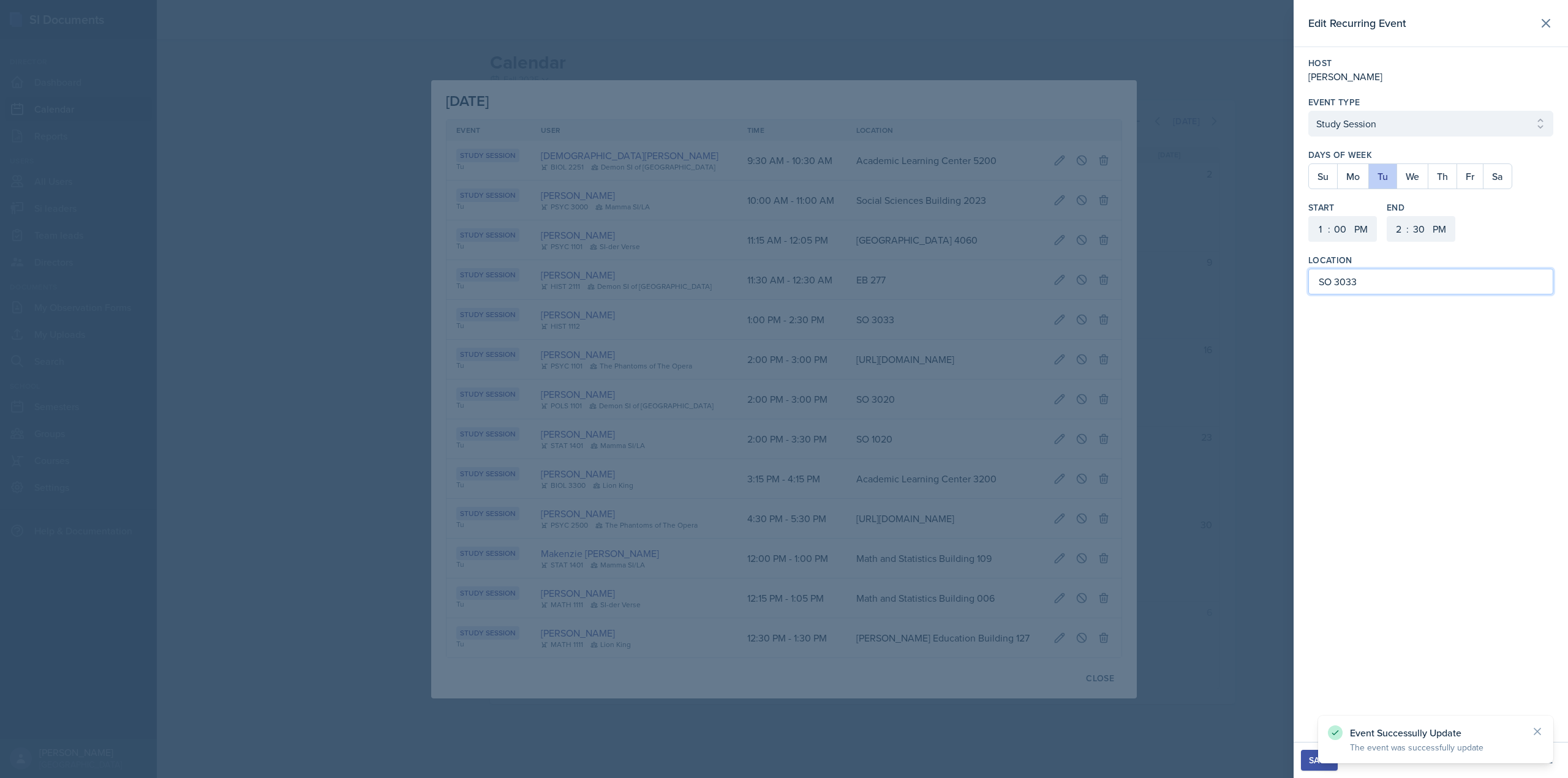
click at [1323, 285] on input "SO 3033" at bounding box center [1430, 281] width 245 height 26
paste input "ocial Sciences Building"
type input "[GEOGRAPHIC_DATA] 3033"
click at [1317, 760] on div "Save" at bounding box center [1320, 760] width 21 height 10
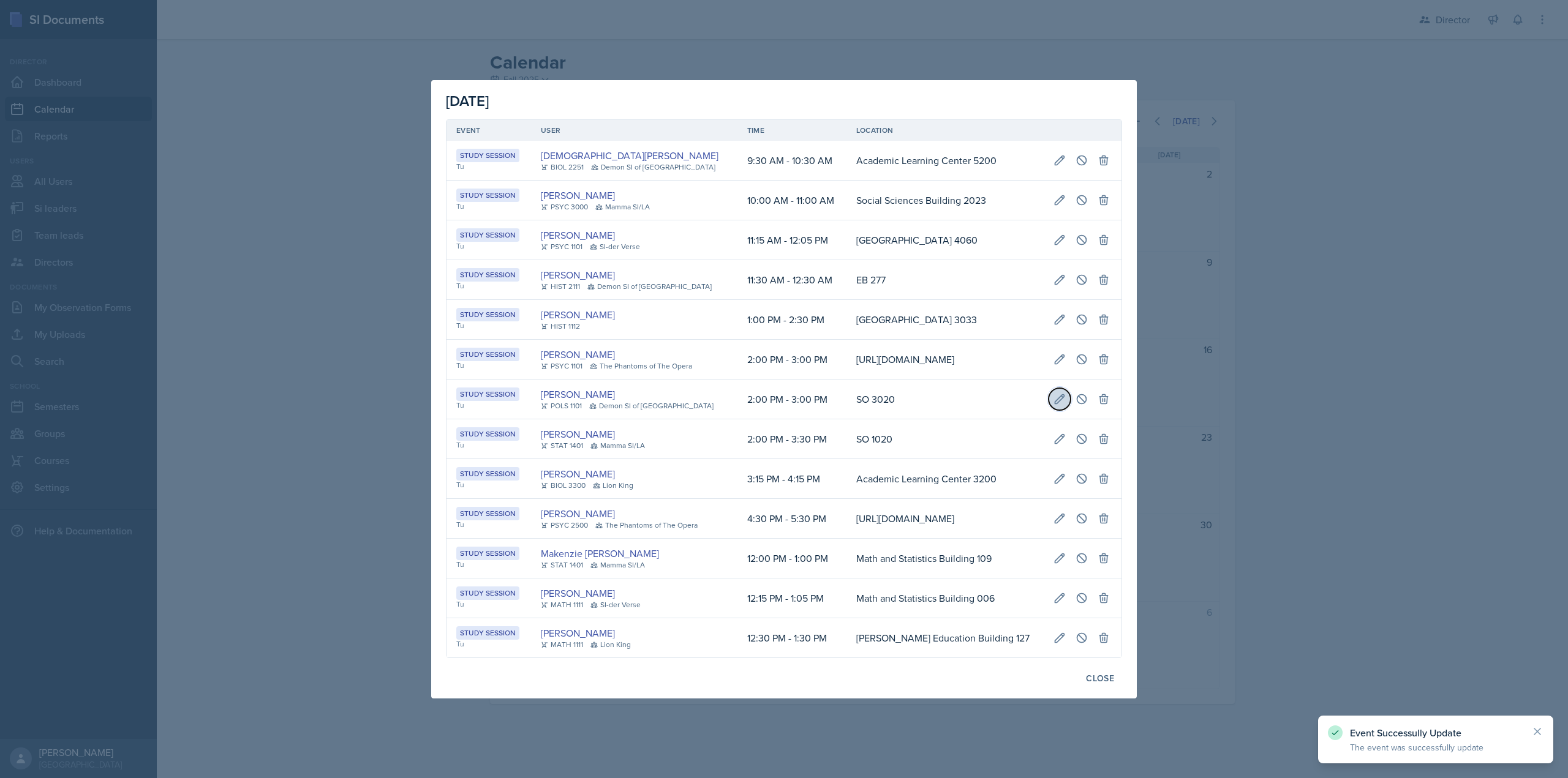
click at [1070, 388] on button at bounding box center [1059, 399] width 22 height 22
select select "2"
select select "3"
select select "0"
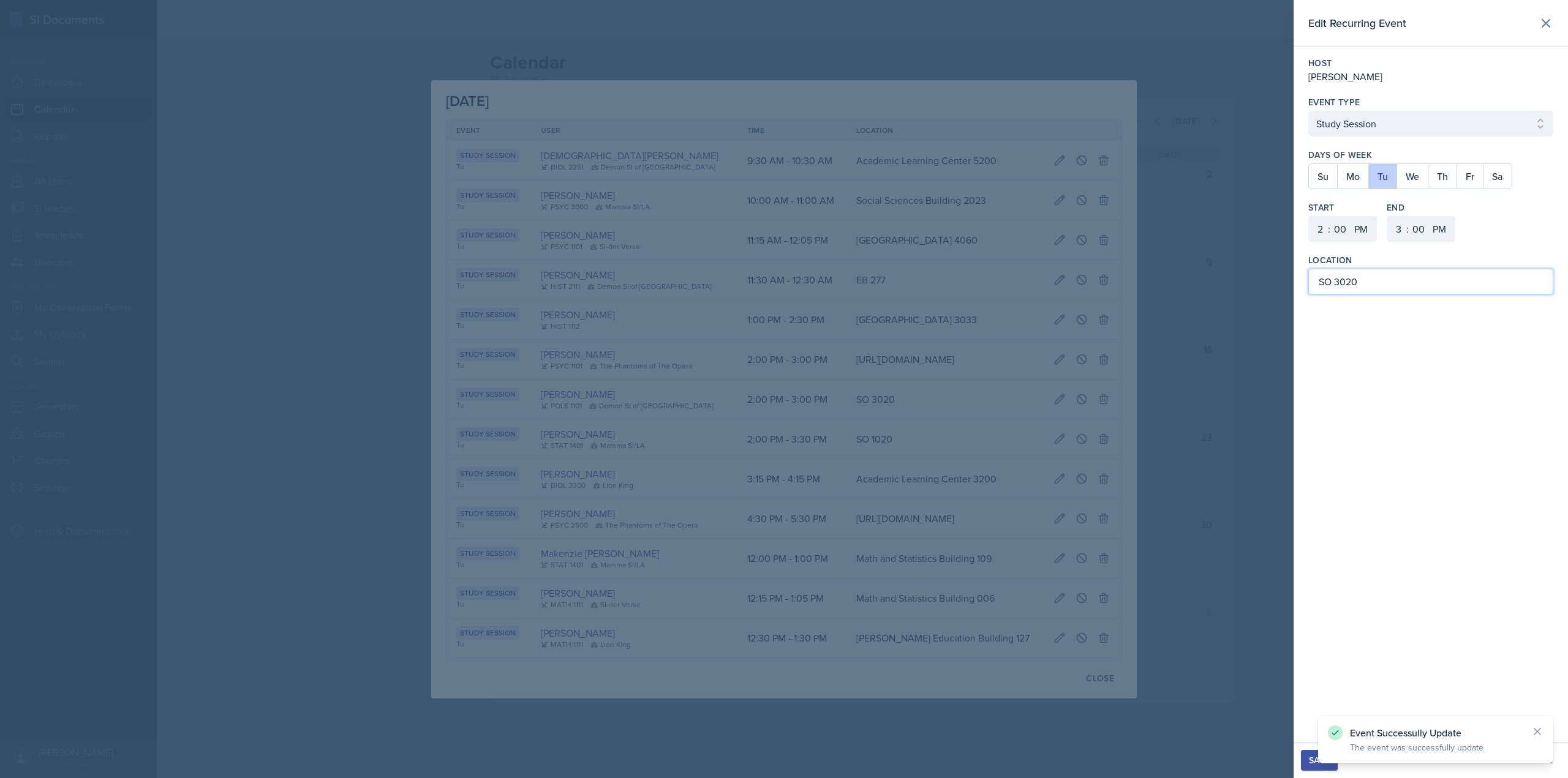
drag, startPoint x: 1329, startPoint y: 284, endPoint x: 1315, endPoint y: 284, distance: 14.0
click at [1315, 284] on input "SO 3020" at bounding box center [1430, 281] width 245 height 26
paste input "ocial Sciences Building"
type input "[GEOGRAPHIC_DATA] 3020"
click at [1311, 764] on div "Save" at bounding box center [1320, 760] width 21 height 10
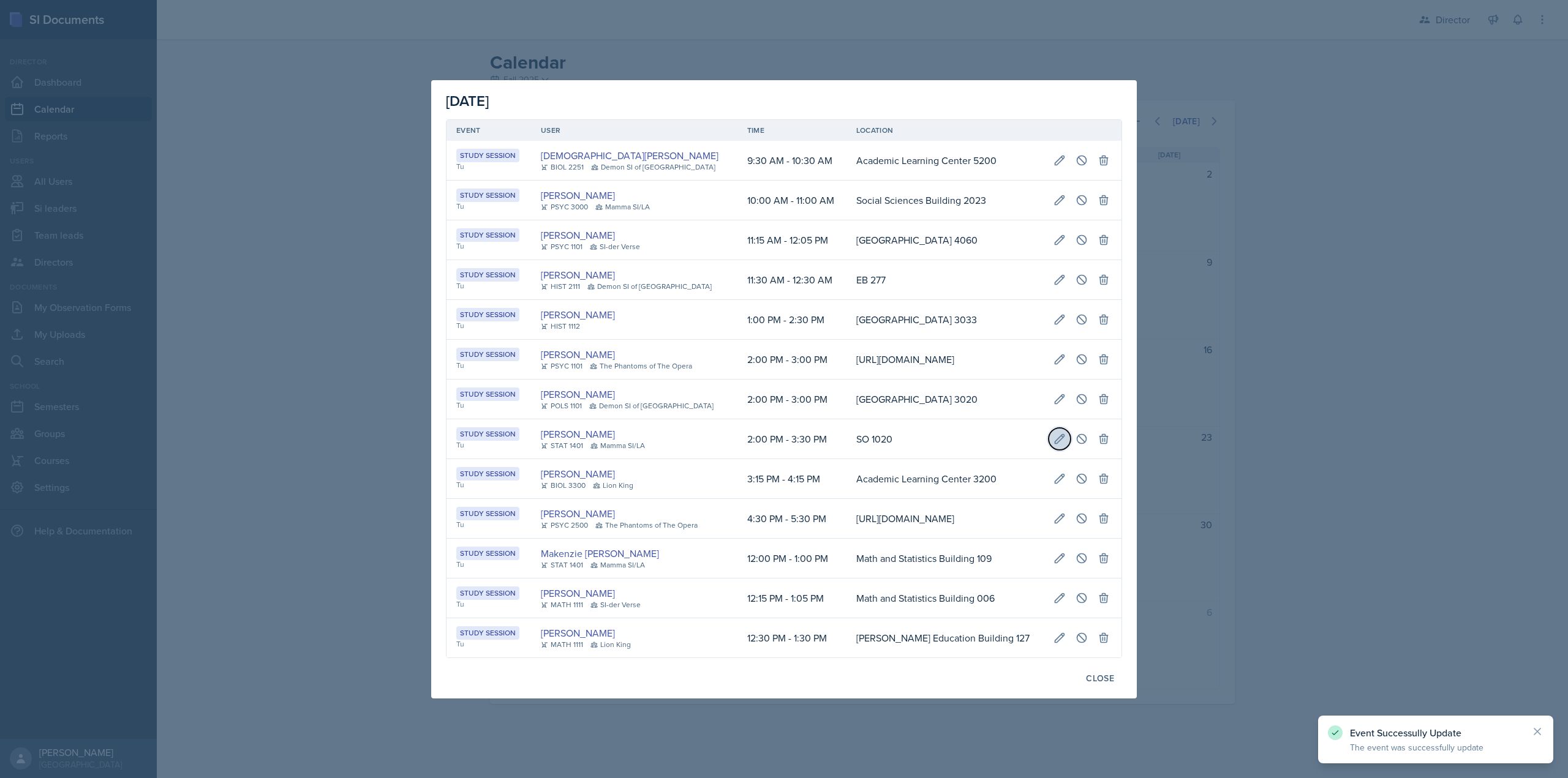
click at [1066, 435] on icon at bounding box center [1059, 439] width 12 height 12
select select "30"
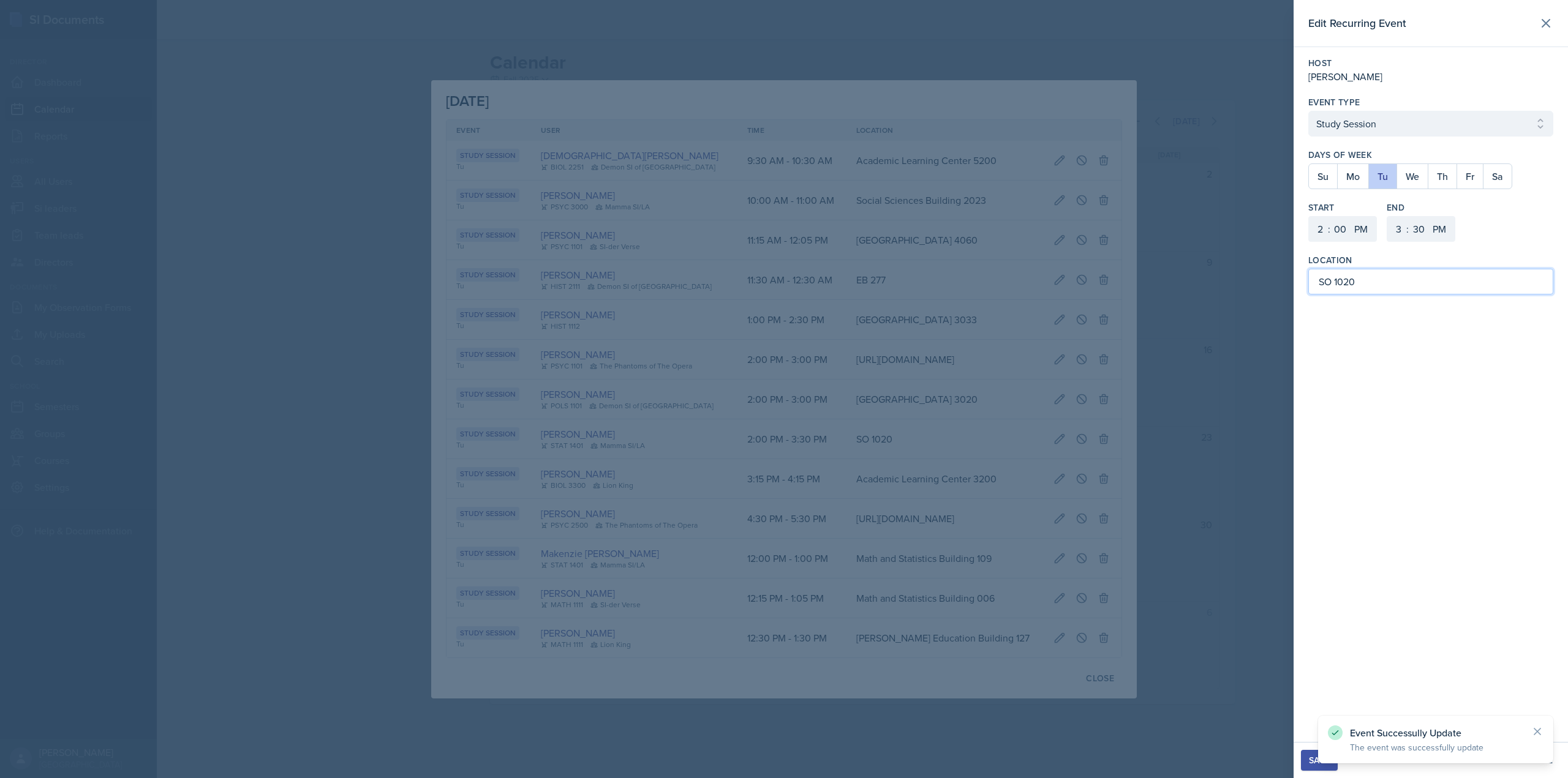
drag, startPoint x: 1330, startPoint y: 283, endPoint x: 1320, endPoint y: 282, distance: 10.0
click at [1320, 282] on input "SO 1020" at bounding box center [1430, 281] width 245 height 26
paste input "ocial Sciences Building"
type input "Social Sciences Building 1020"
click at [1309, 758] on div "Save" at bounding box center [1320, 760] width 21 height 10
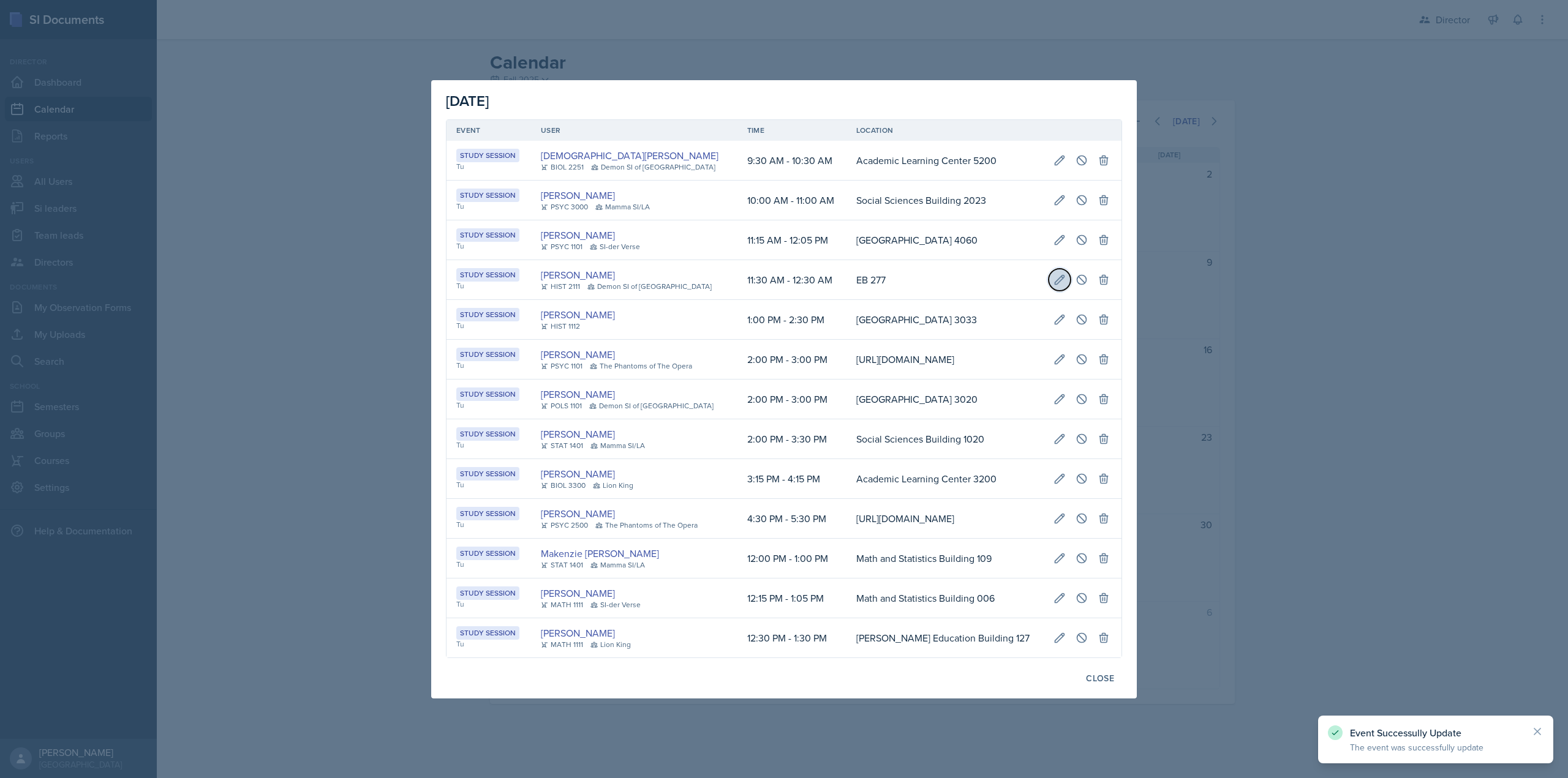
click at [1066, 274] on icon at bounding box center [1059, 280] width 12 height 12
select select "11"
select select "30"
select select "AM"
select select "12"
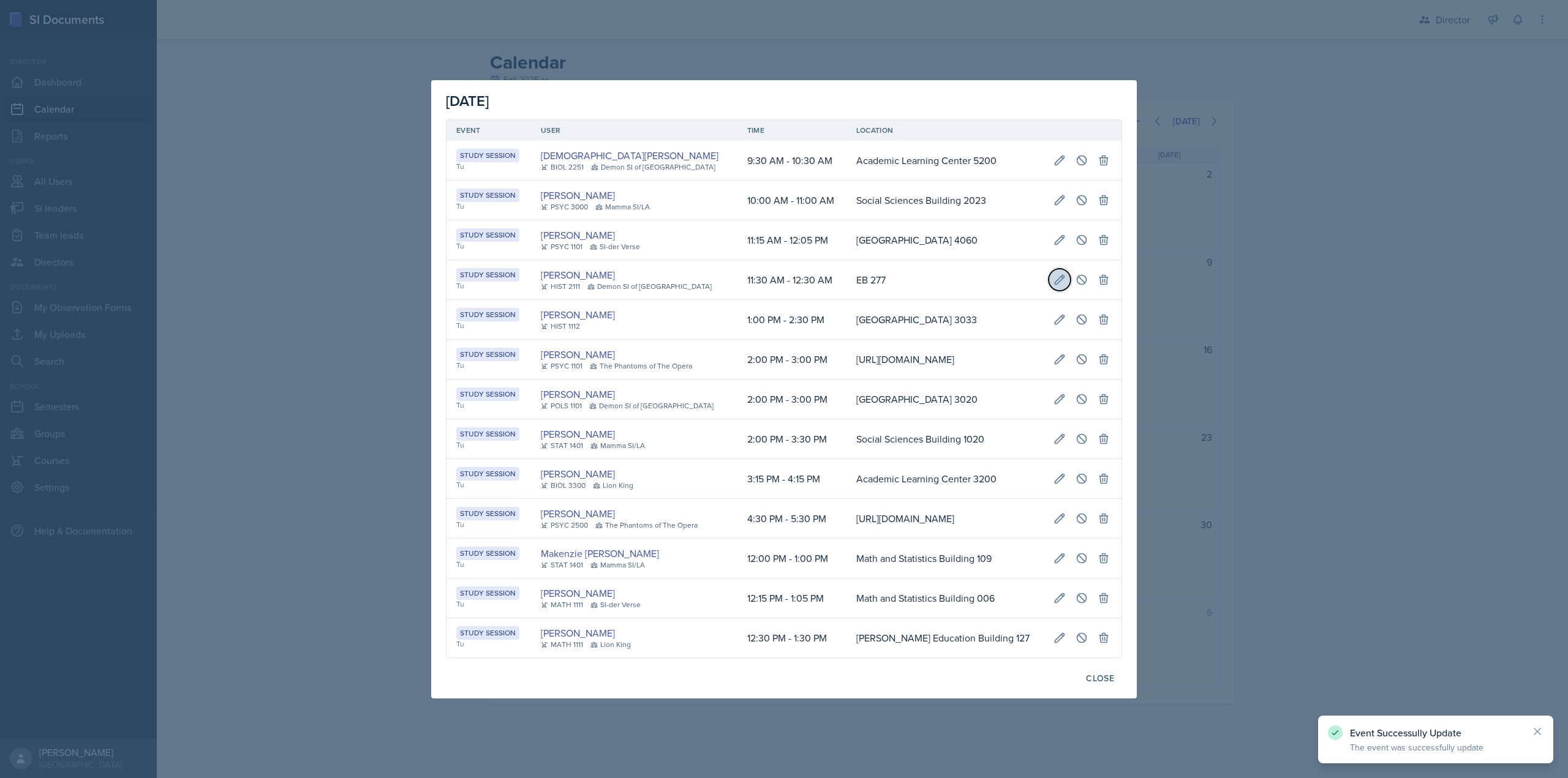
select select "AM"
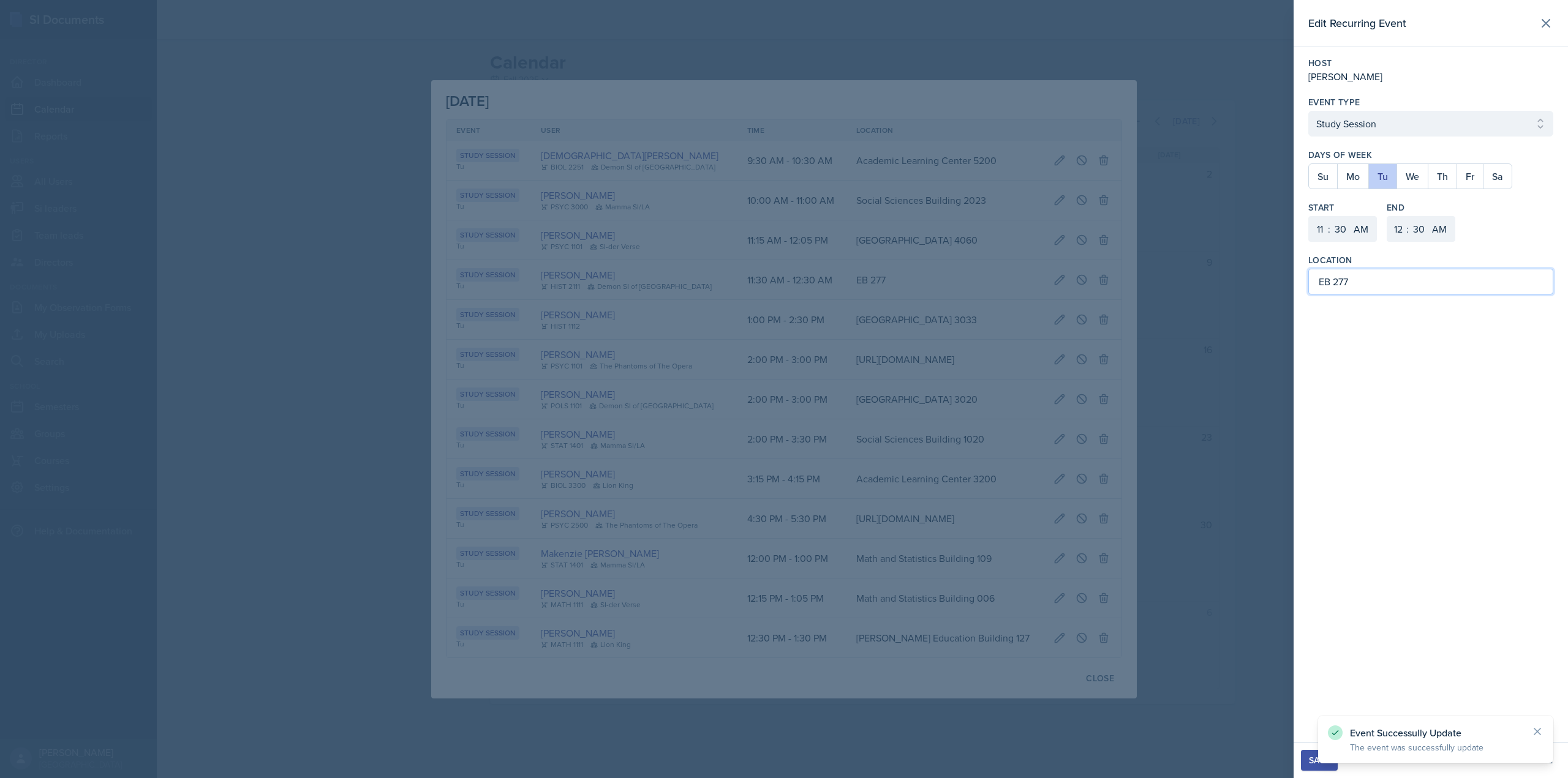
click at [1326, 286] on input "EB 277" at bounding box center [1430, 281] width 245 height 26
click at [1329, 282] on input "EB 277" at bounding box center [1430, 281] width 245 height 26
type input "English Building 277"
click at [1303, 757] on button "Save" at bounding box center [1319, 761] width 37 height 21
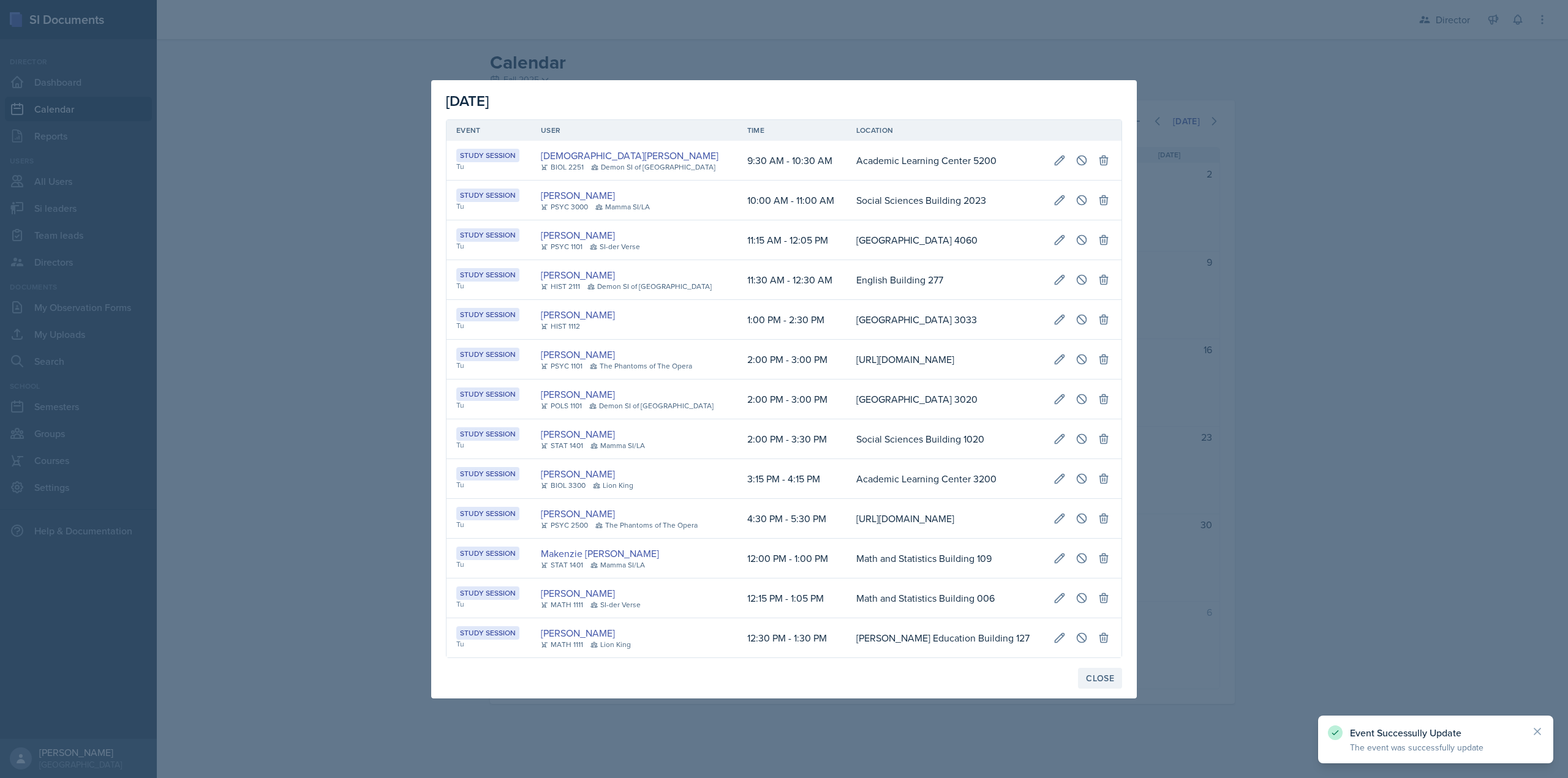
click at [1110, 683] on div "Close" at bounding box center [1100, 678] width 28 height 10
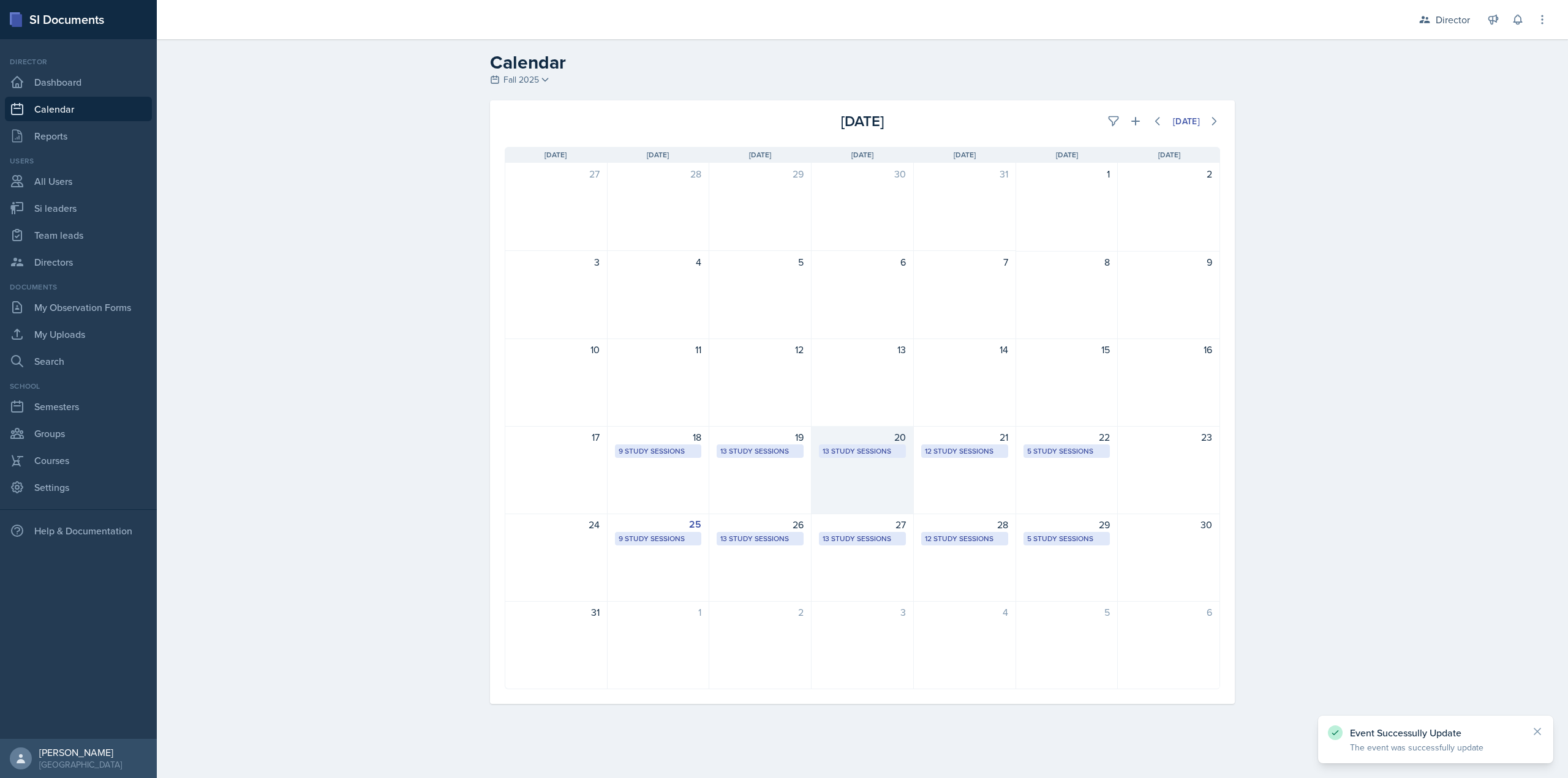
click at [863, 451] on div "13 Study Sessions" at bounding box center [863, 451] width 80 height 11
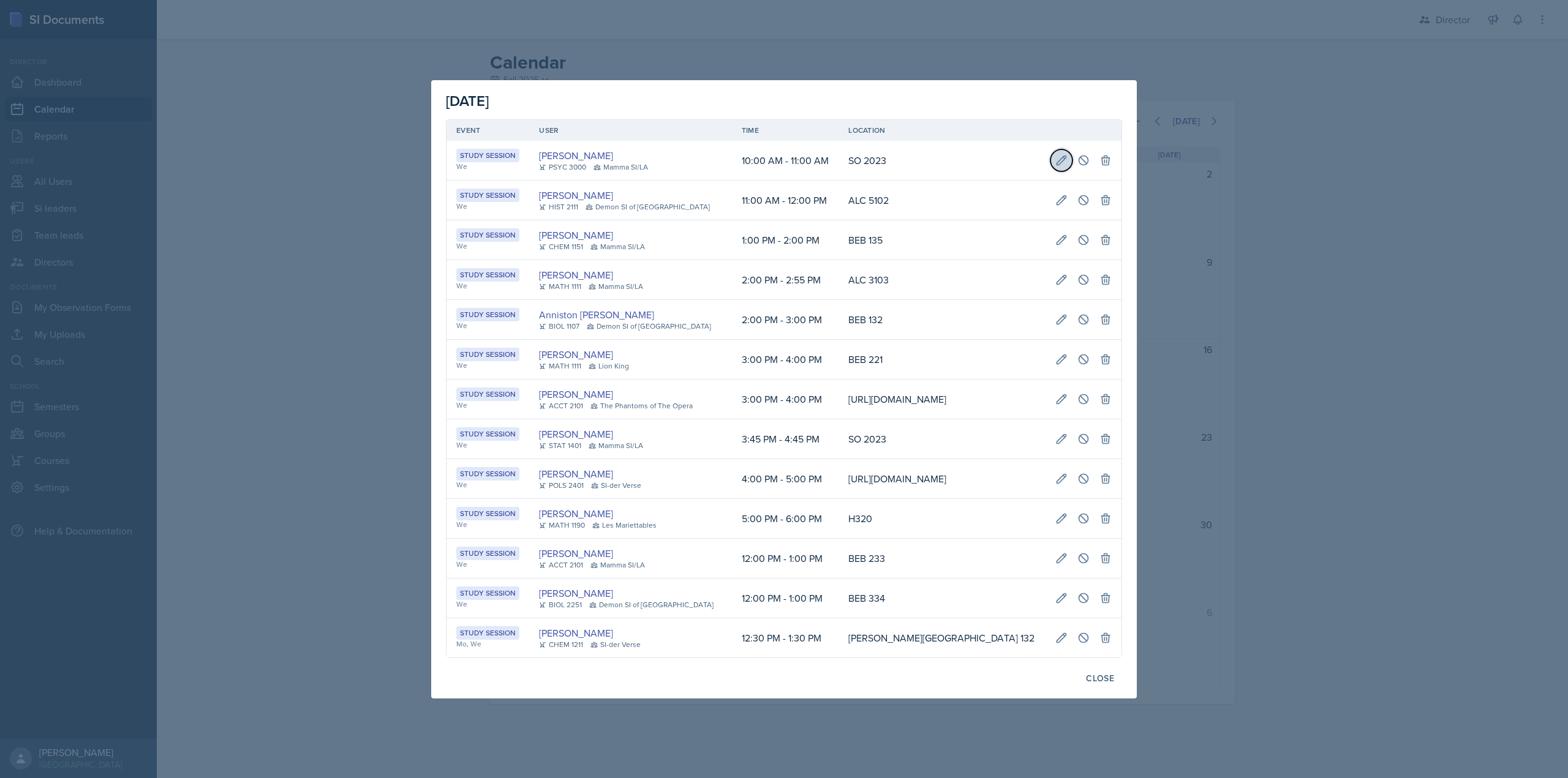
click at [1067, 154] on icon at bounding box center [1061, 160] width 12 height 12
select select "10"
select select "0"
select select "11"
select select "0"
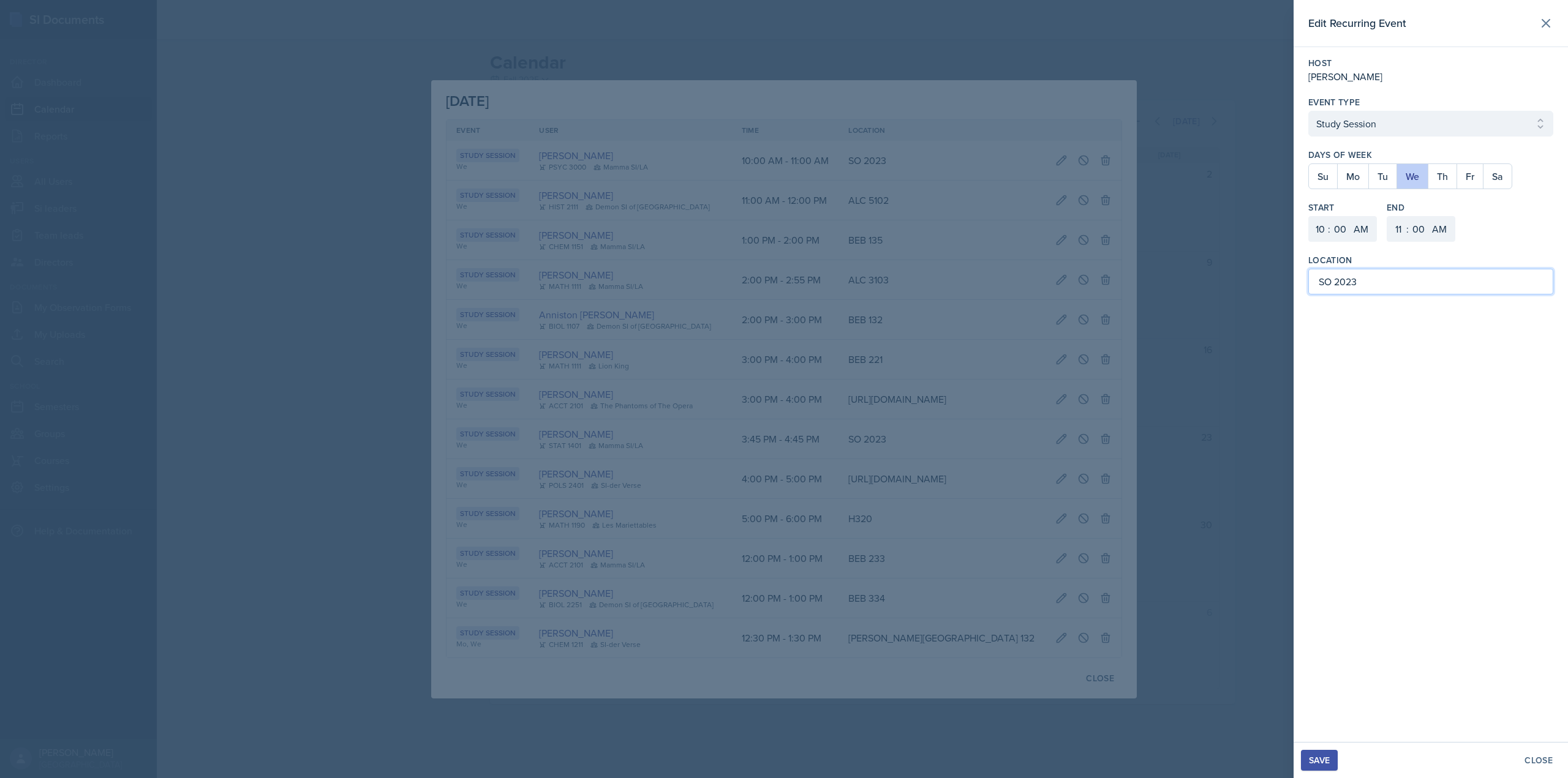
drag, startPoint x: 1331, startPoint y: 284, endPoint x: 1319, endPoint y: 284, distance: 12.0
click at [1319, 284] on input "SO 2023" at bounding box center [1430, 281] width 245 height 26
paste input "ocial Sciences Building"
type input "Social Sciences Building 2023"
click at [1324, 753] on button "Save" at bounding box center [1319, 761] width 37 height 21
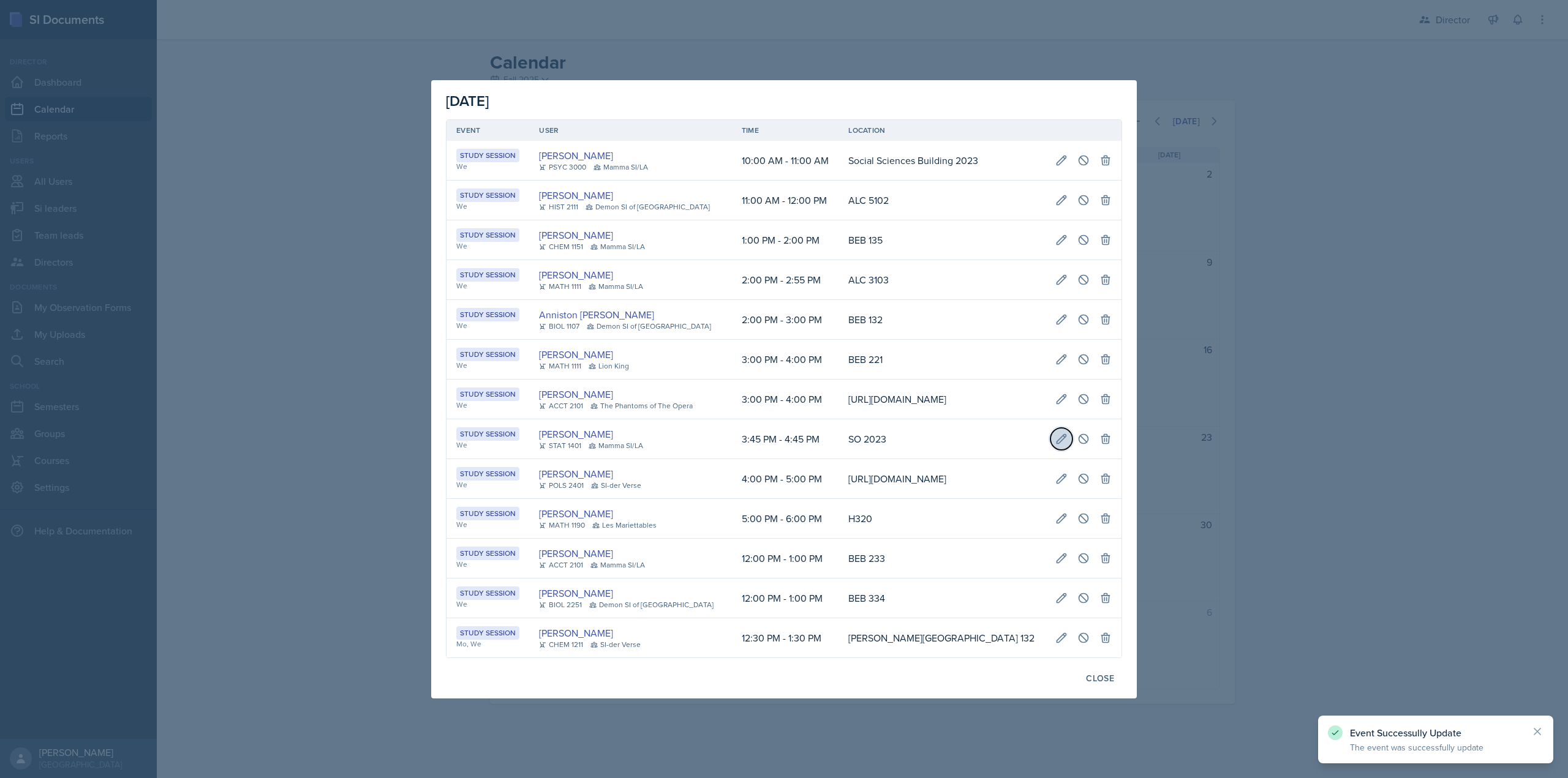
click at [1067, 436] on icon at bounding box center [1061, 439] width 12 height 12
select select "3"
select select "45"
select select "PM"
select select "4"
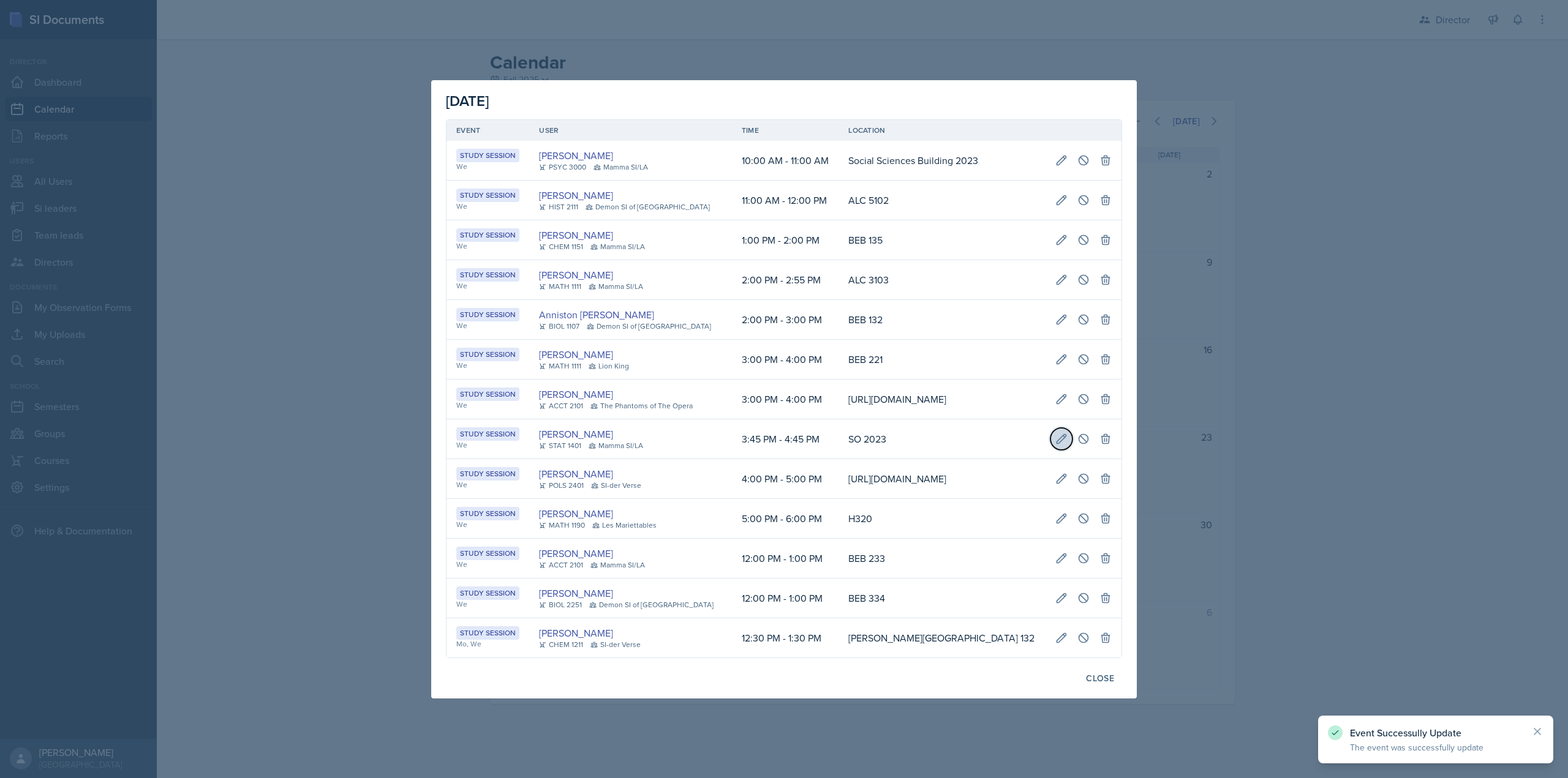
select select "45"
select select "PM"
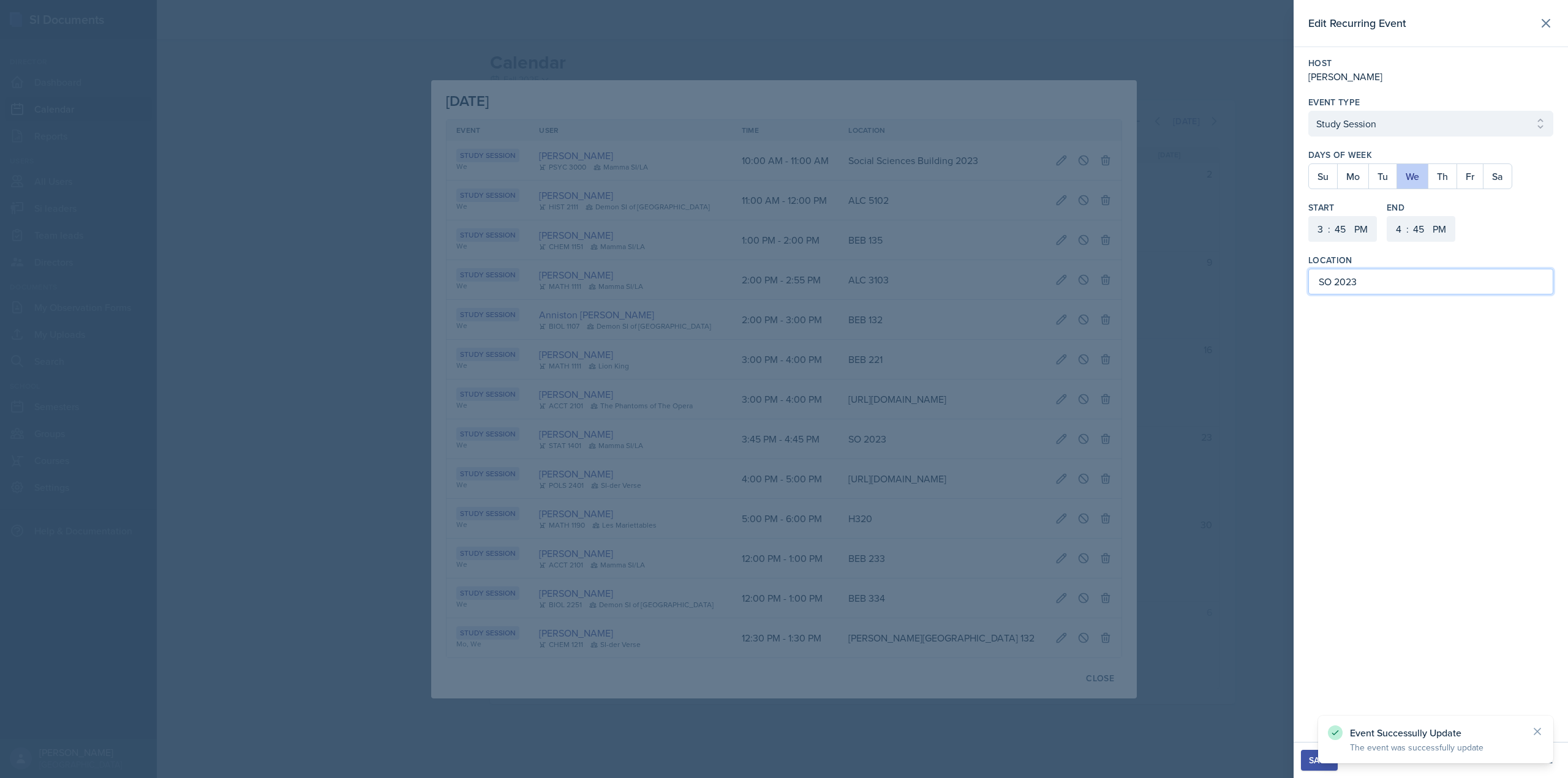
drag, startPoint x: 1330, startPoint y: 281, endPoint x: 1313, endPoint y: 284, distance: 17.3
click at [1313, 284] on input "SO 2023" at bounding box center [1430, 281] width 245 height 26
paste input "ocial Sciences Building"
type input "Social Sciences Building 2023"
click at [1310, 765] on div "Save" at bounding box center [1320, 760] width 21 height 10
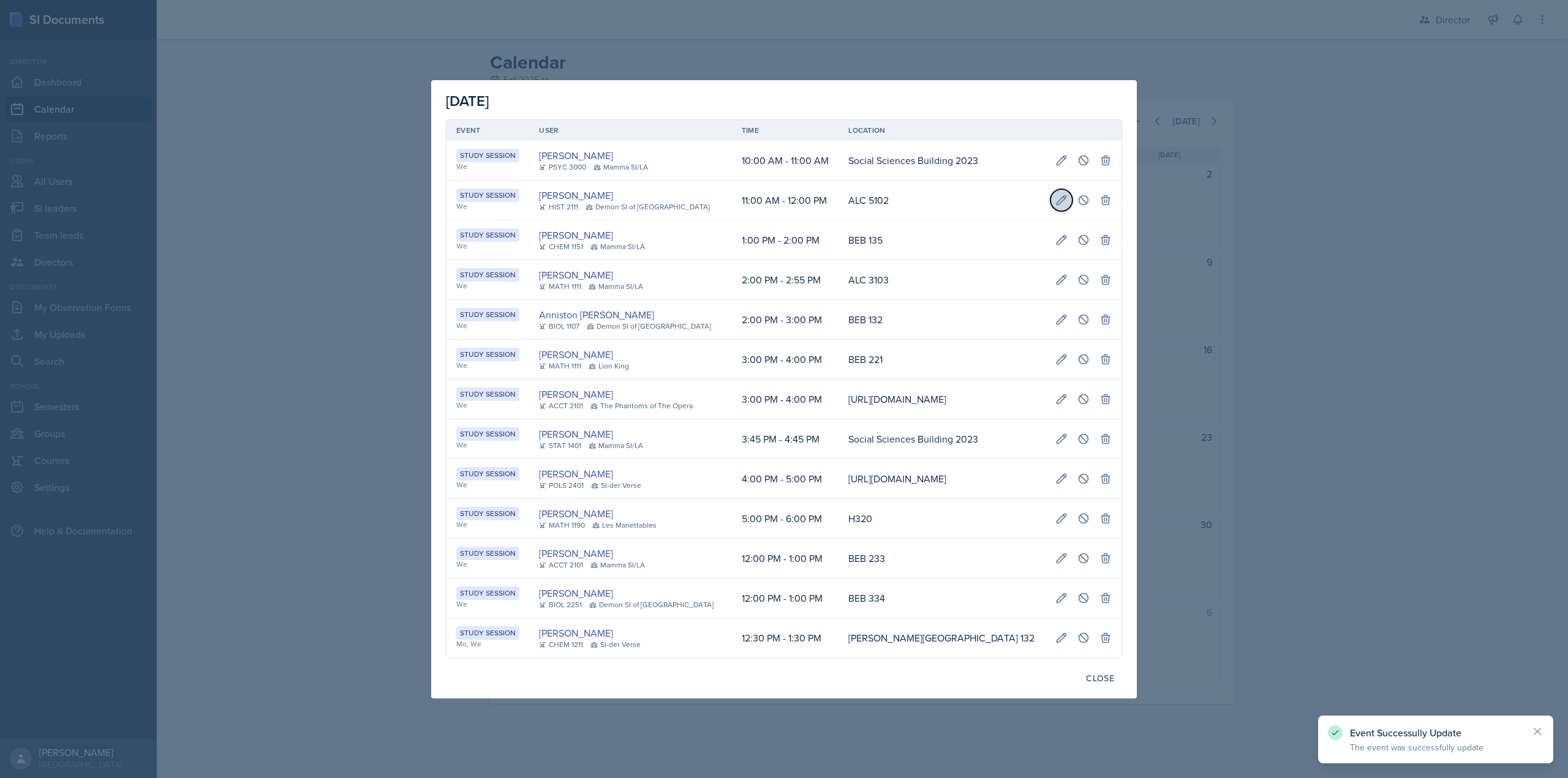
click at [1067, 194] on icon at bounding box center [1061, 200] width 12 height 12
select select "11"
select select "0"
select select "AM"
select select "12"
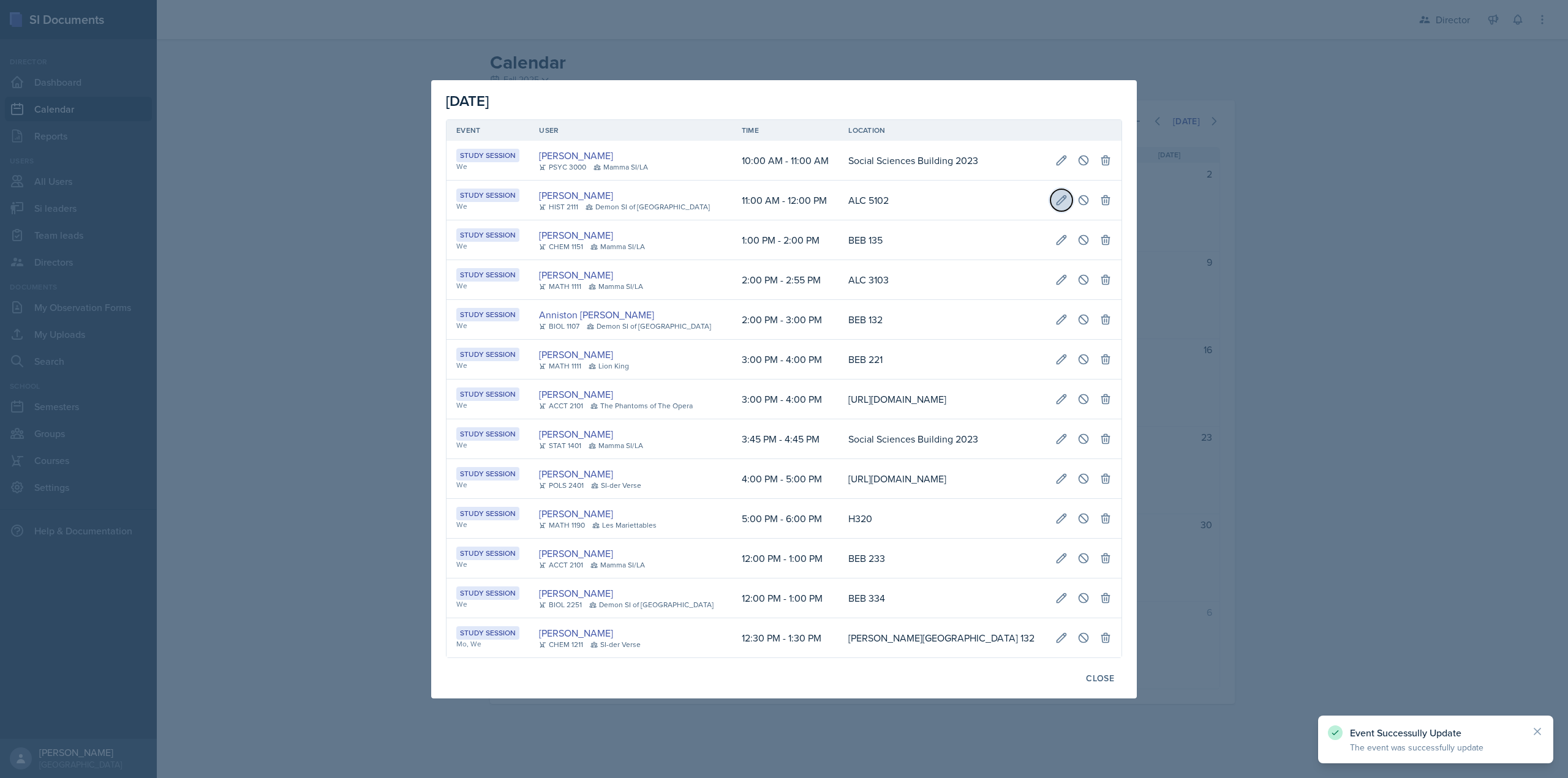
select select "0"
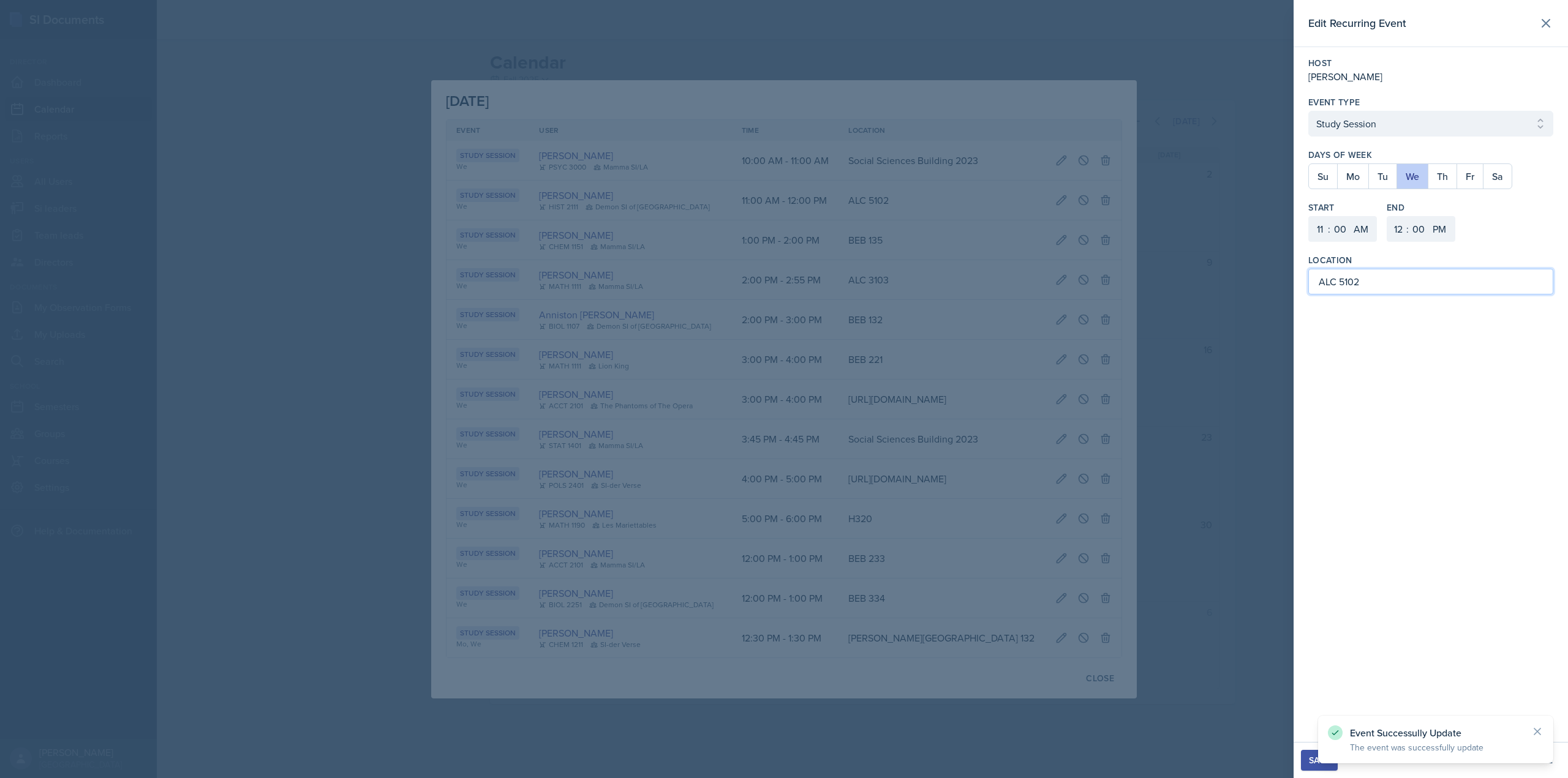
click at [1333, 284] on input "ALC 5102" at bounding box center [1430, 281] width 245 height 26
drag, startPoint x: 1430, startPoint y: 284, endPoint x: 1414, endPoint y: 287, distance: 16.3
click at [1329, 290] on input "Academic Learning Center 5102" at bounding box center [1430, 281] width 245 height 26
click at [1343, 284] on input "Academic Learning Center 5102" at bounding box center [1430, 281] width 245 height 26
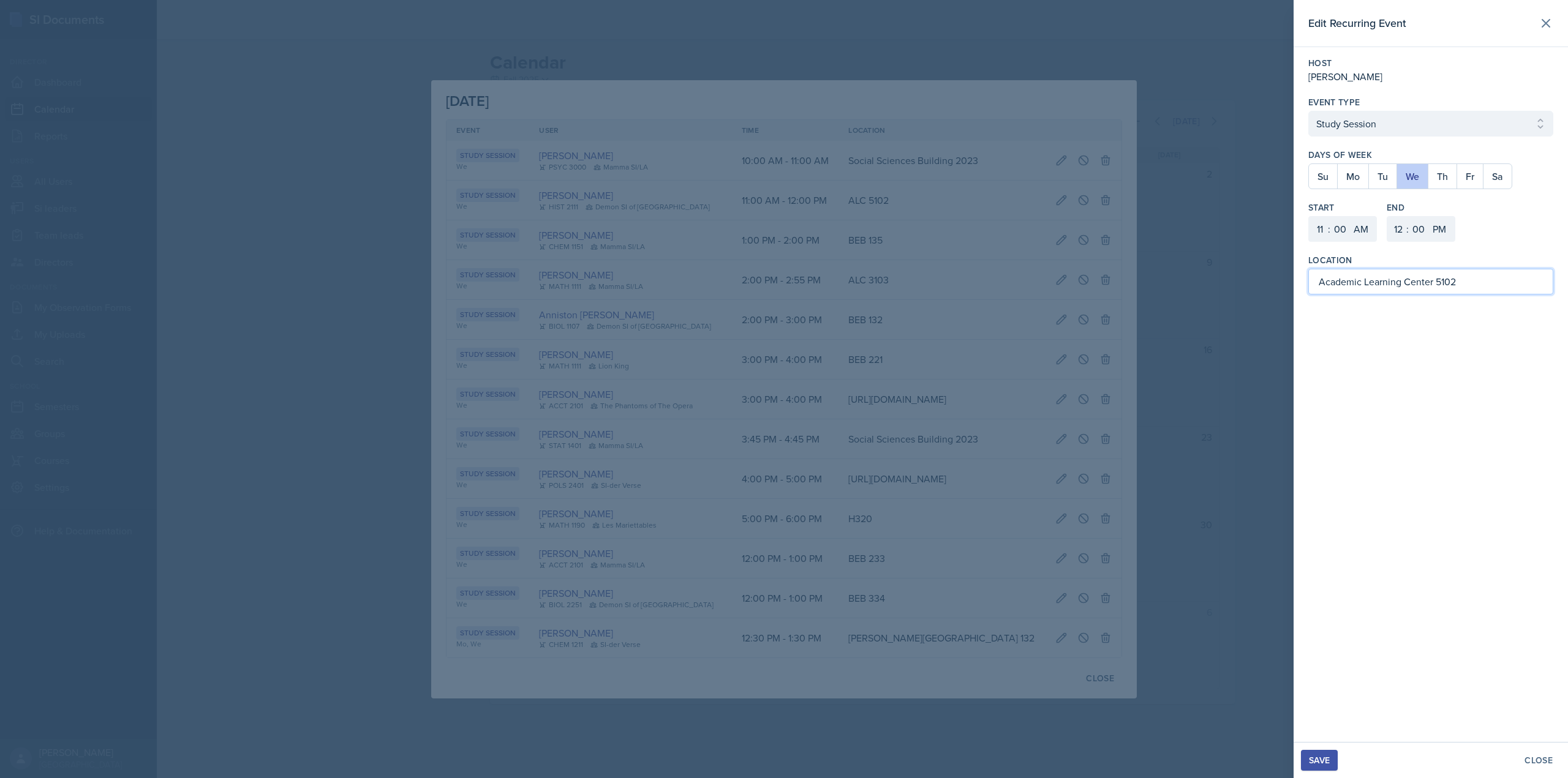
click at [1343, 284] on input "Academic Learning Center 5102" at bounding box center [1430, 281] width 245 height 26
click at [1418, 277] on input "Academic Learning Center 5102" at bounding box center [1430, 281] width 245 height 26
drag, startPoint x: 1433, startPoint y: 283, endPoint x: 1317, endPoint y: 290, distance: 116.2
click at [1317, 290] on input "Academic Learning Center 5102" at bounding box center [1430, 281] width 245 height 26
type input "Academic Learning Center 5102"
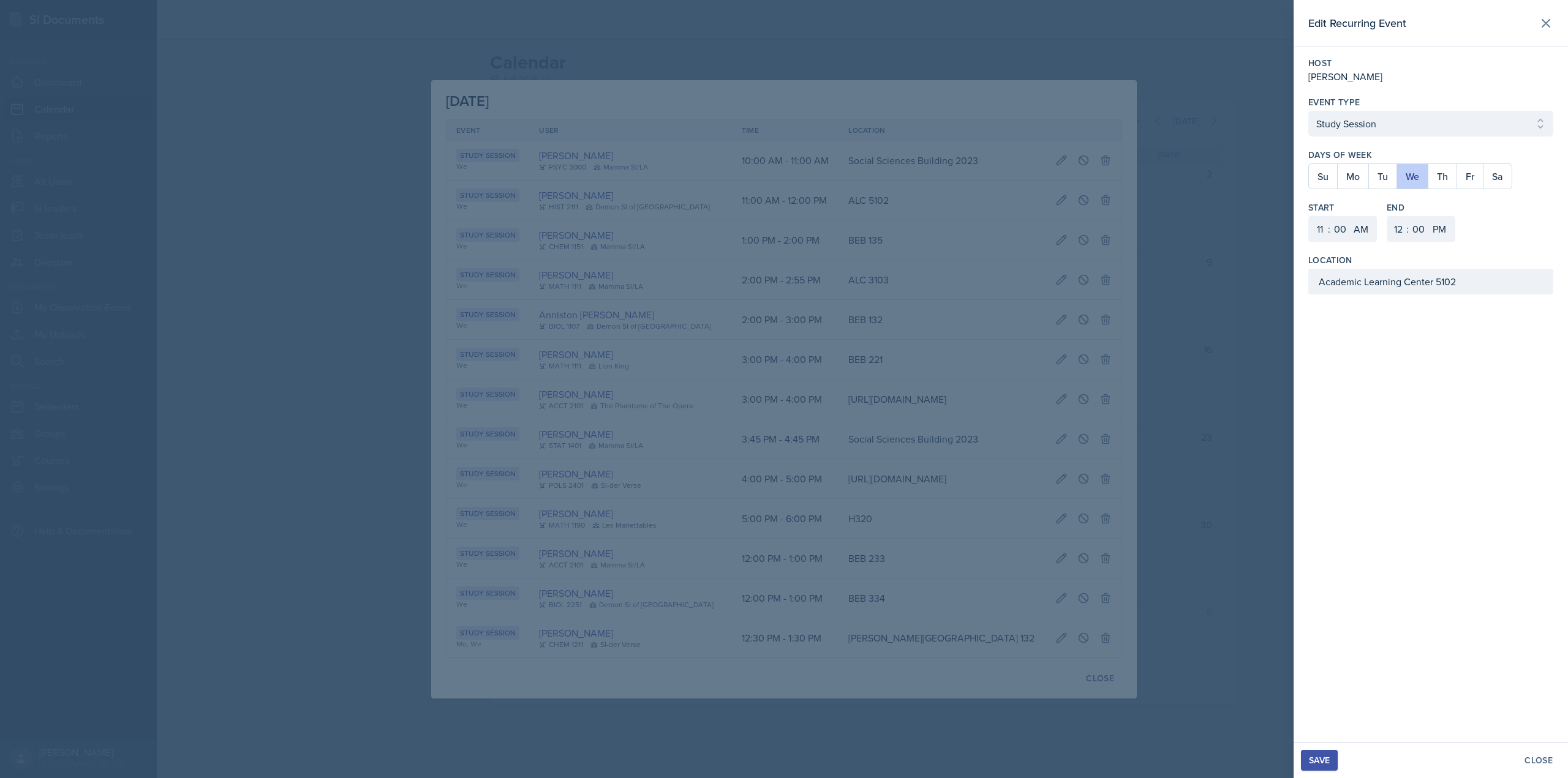
click at [1325, 754] on button "Save" at bounding box center [1319, 761] width 37 height 21
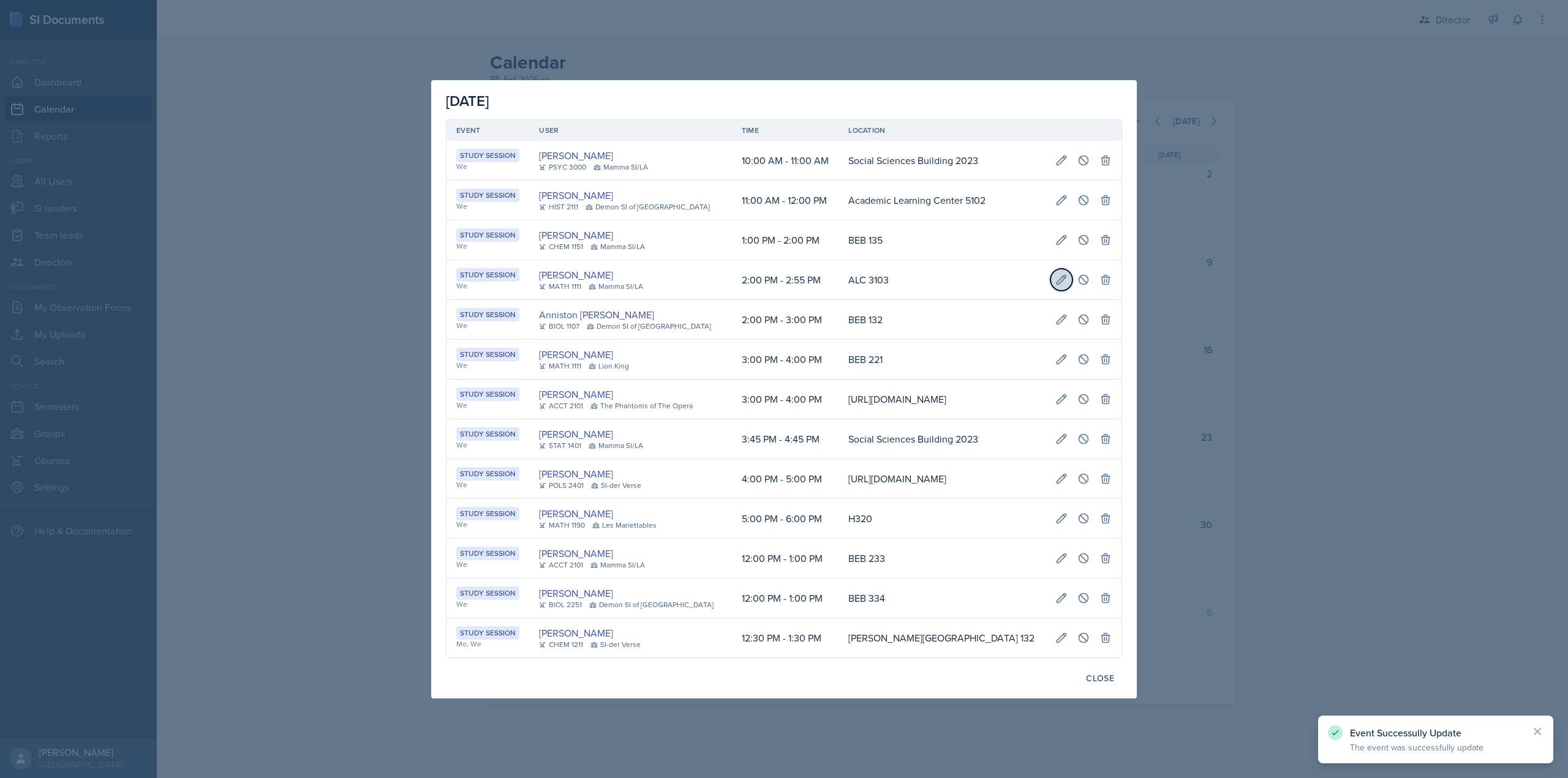
click at [1066, 275] on icon at bounding box center [1061, 279] width 9 height 9
select select "2"
select select "PM"
select select "2"
select select "55"
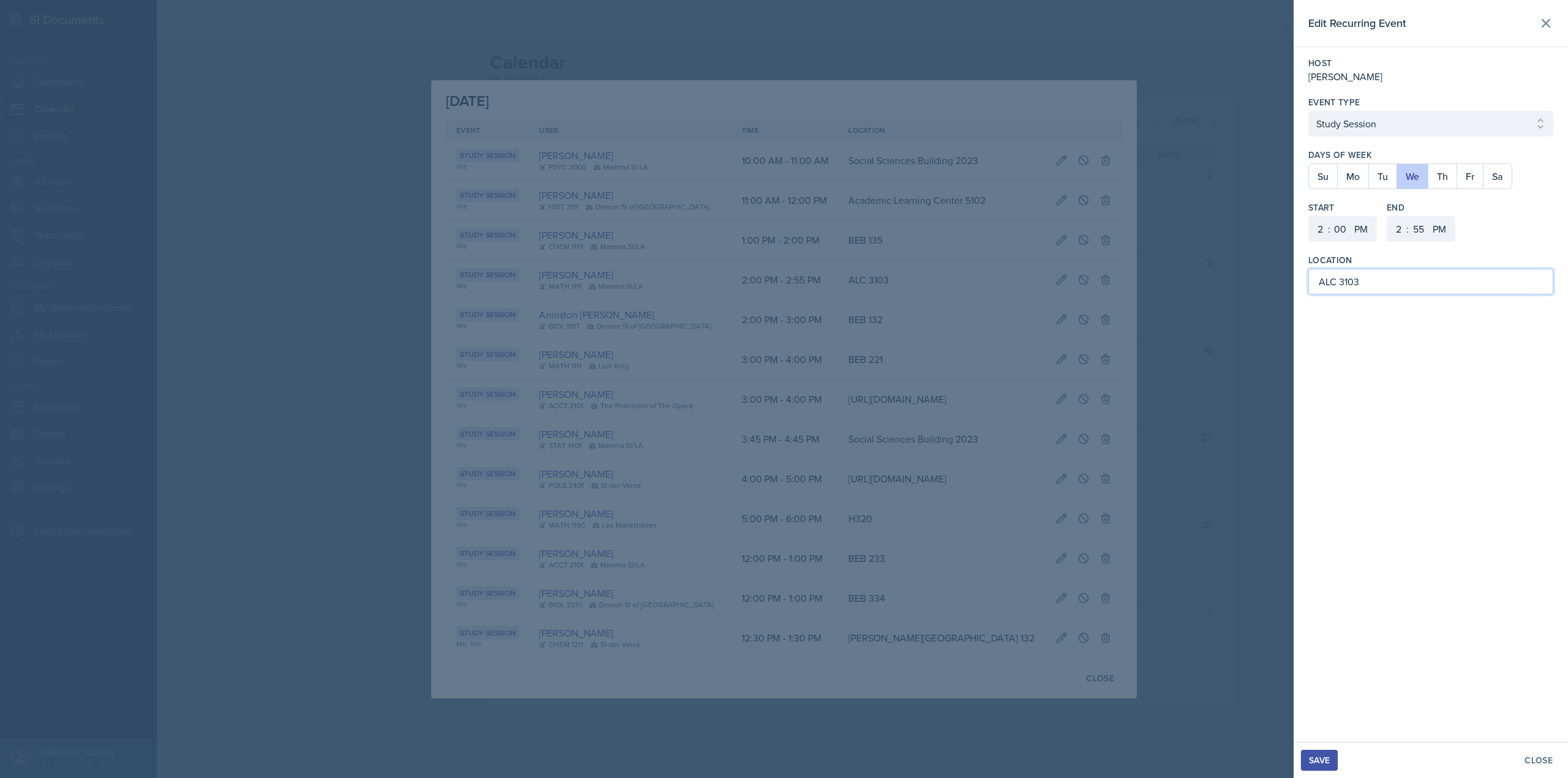
drag, startPoint x: 1337, startPoint y: 281, endPoint x: 1313, endPoint y: 284, distance: 24.2
click at [1313, 284] on input "ALC 3103" at bounding box center [1430, 281] width 245 height 26
paste input "cademic Learning Center"
type input "Academic Learning Center 3103"
click at [1322, 753] on button "Save" at bounding box center [1319, 761] width 37 height 21
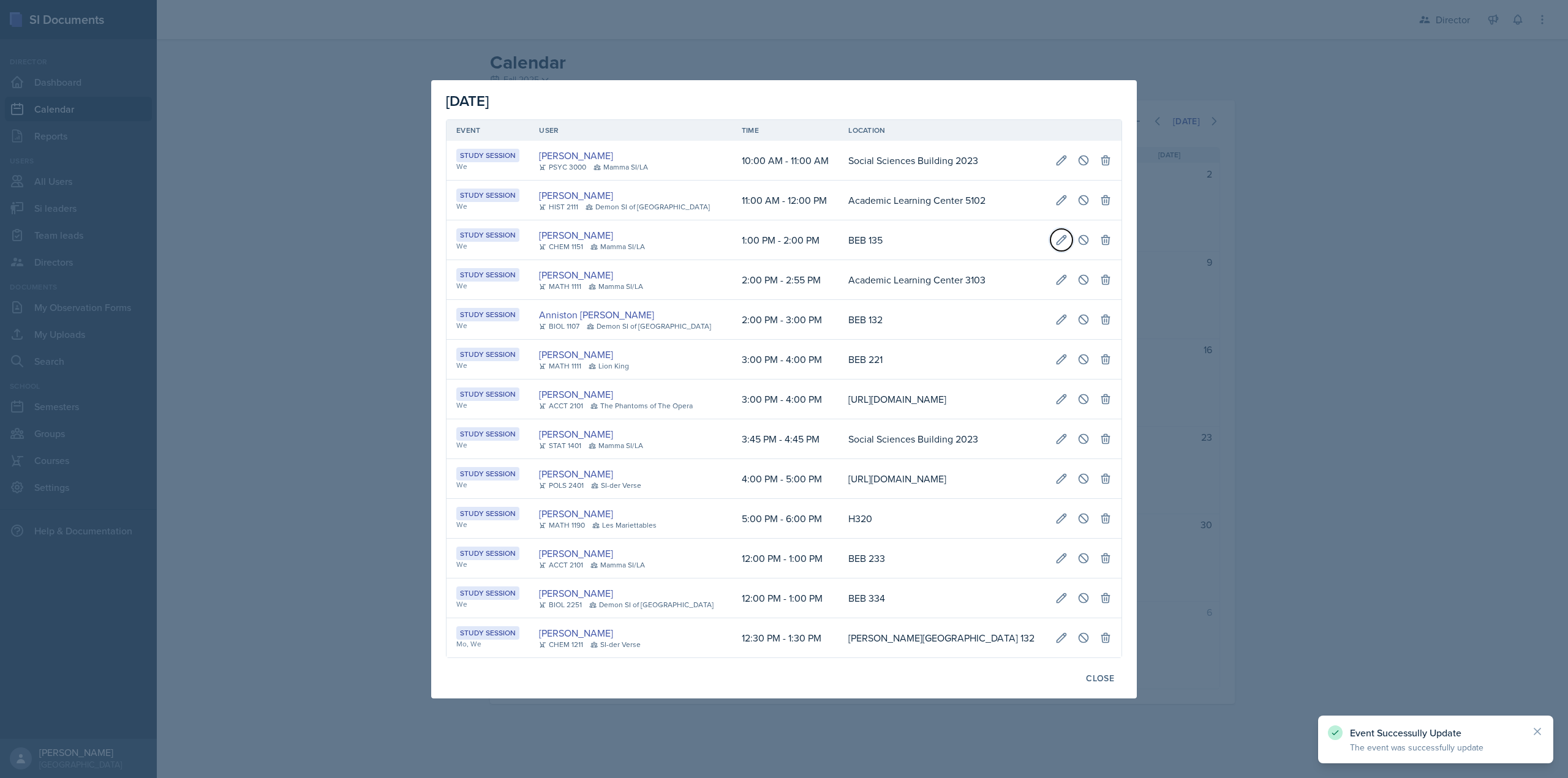
click at [1067, 234] on icon at bounding box center [1061, 240] width 12 height 12
select select "1"
select select "0"
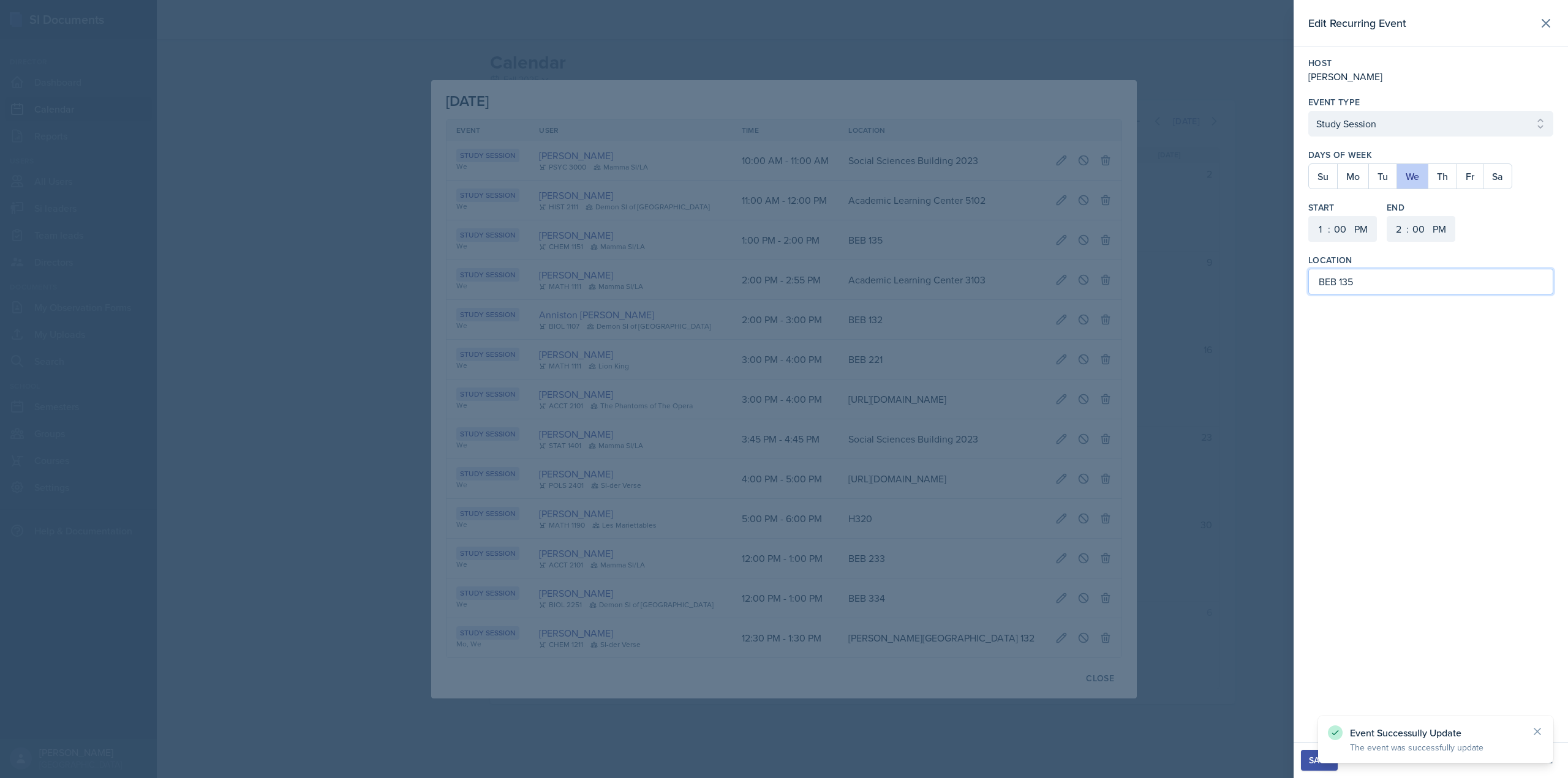
click at [1335, 284] on input "BEB 135" at bounding box center [1430, 281] width 245 height 26
drag, startPoint x: 1435, startPoint y: 282, endPoint x: 1306, endPoint y: 282, distance: 129.0
click at [1306, 282] on div "Host Kristy Bennett Event Type Select Event Type Study Session Major Review Ses…" at bounding box center [1430, 176] width 275 height 257
type input "[PERSON_NAME] Education Building 135"
click at [1320, 762] on div "Save" at bounding box center [1320, 760] width 21 height 10
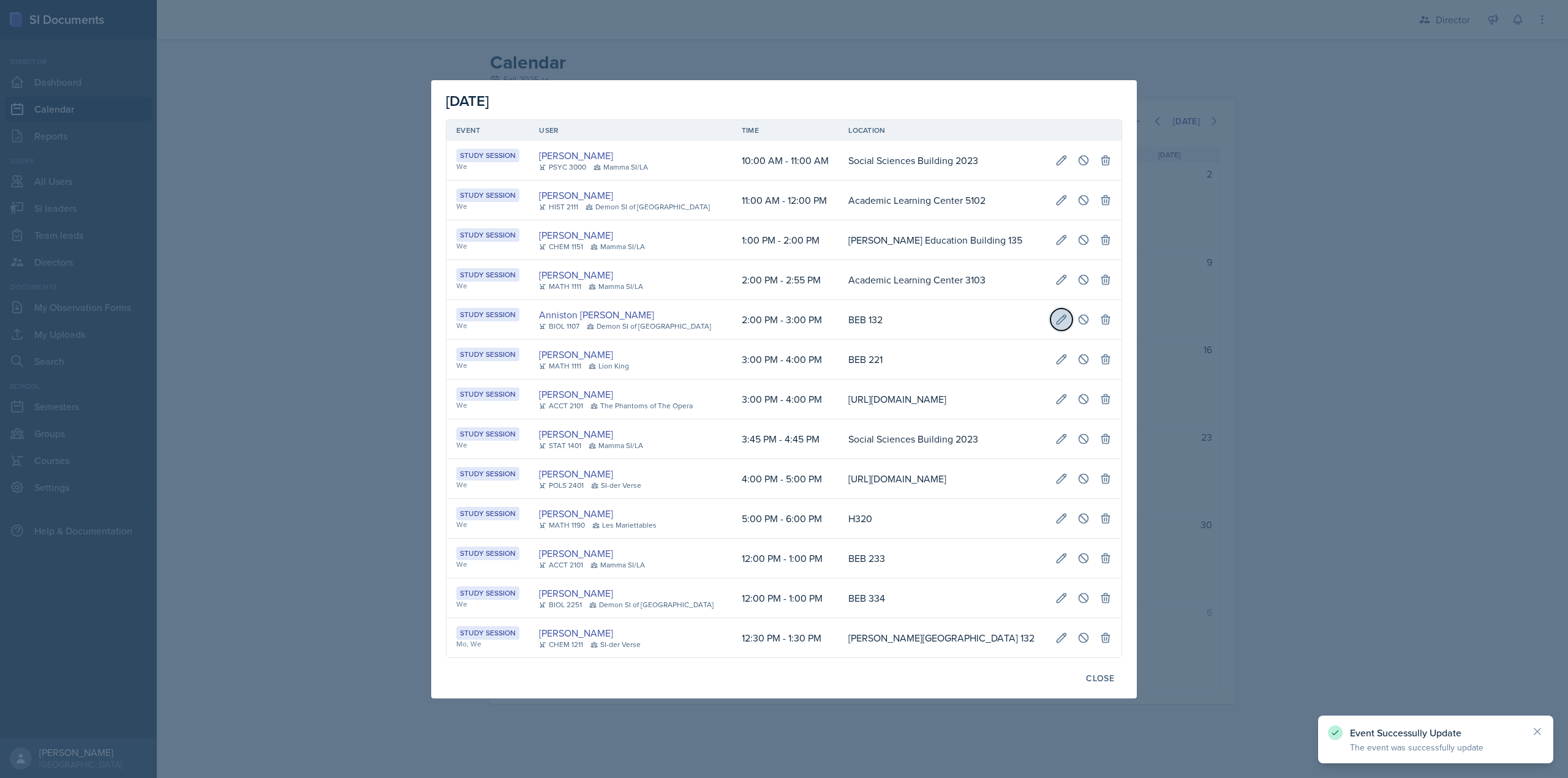
click at [1067, 314] on icon at bounding box center [1061, 320] width 12 height 12
select select "2"
select select "3"
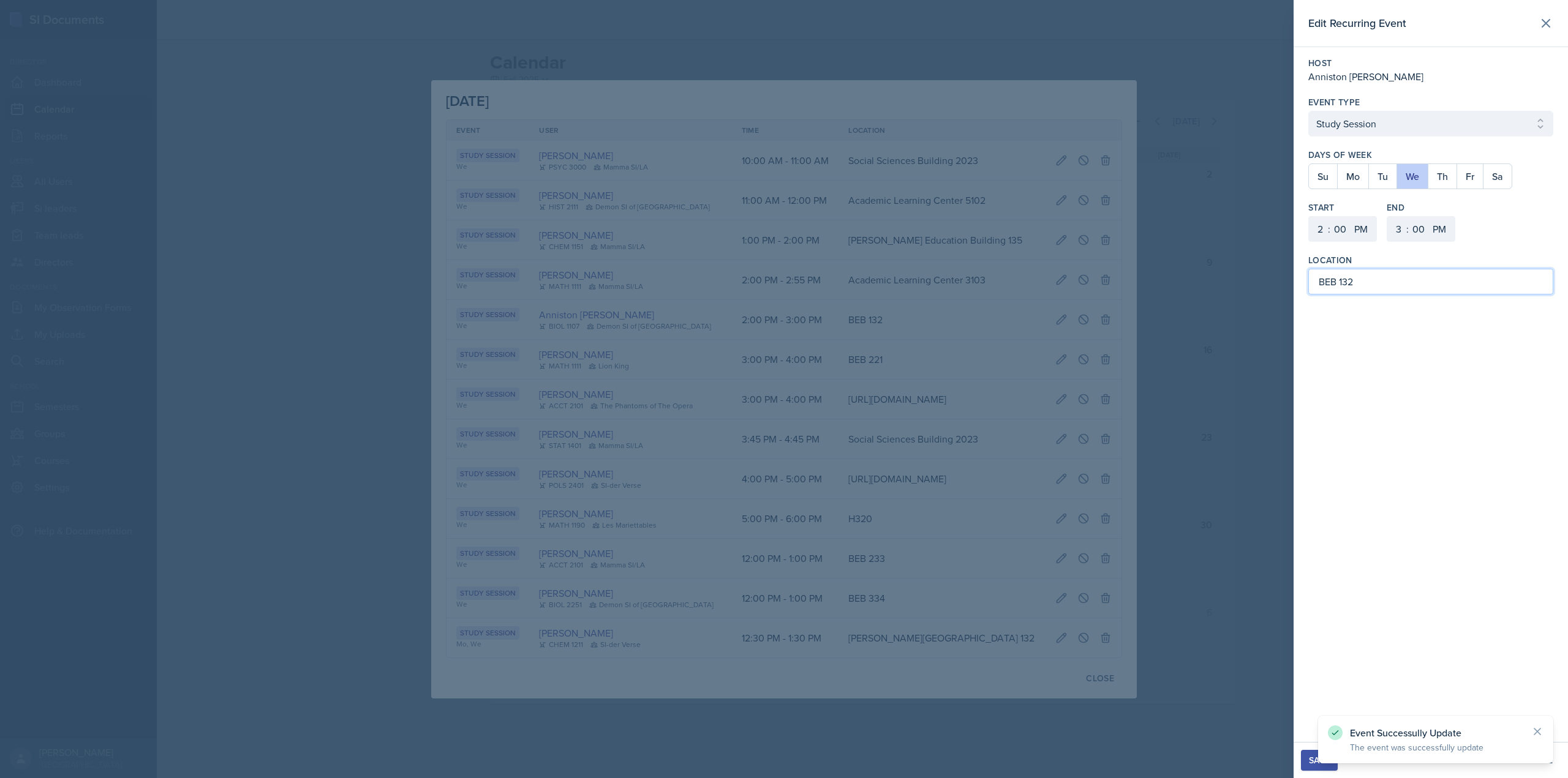
drag, startPoint x: 1336, startPoint y: 282, endPoint x: 1308, endPoint y: 284, distance: 28.1
click at [1308, 284] on div "Host Anniston Boyanton Event Type Select Event Type Study Session Major Review …" at bounding box center [1430, 176] width 275 height 257
paste input "agwell Education Building"
type input "[PERSON_NAME][GEOGRAPHIC_DATA] 132"
click at [1316, 754] on button "Save" at bounding box center [1319, 761] width 37 height 21
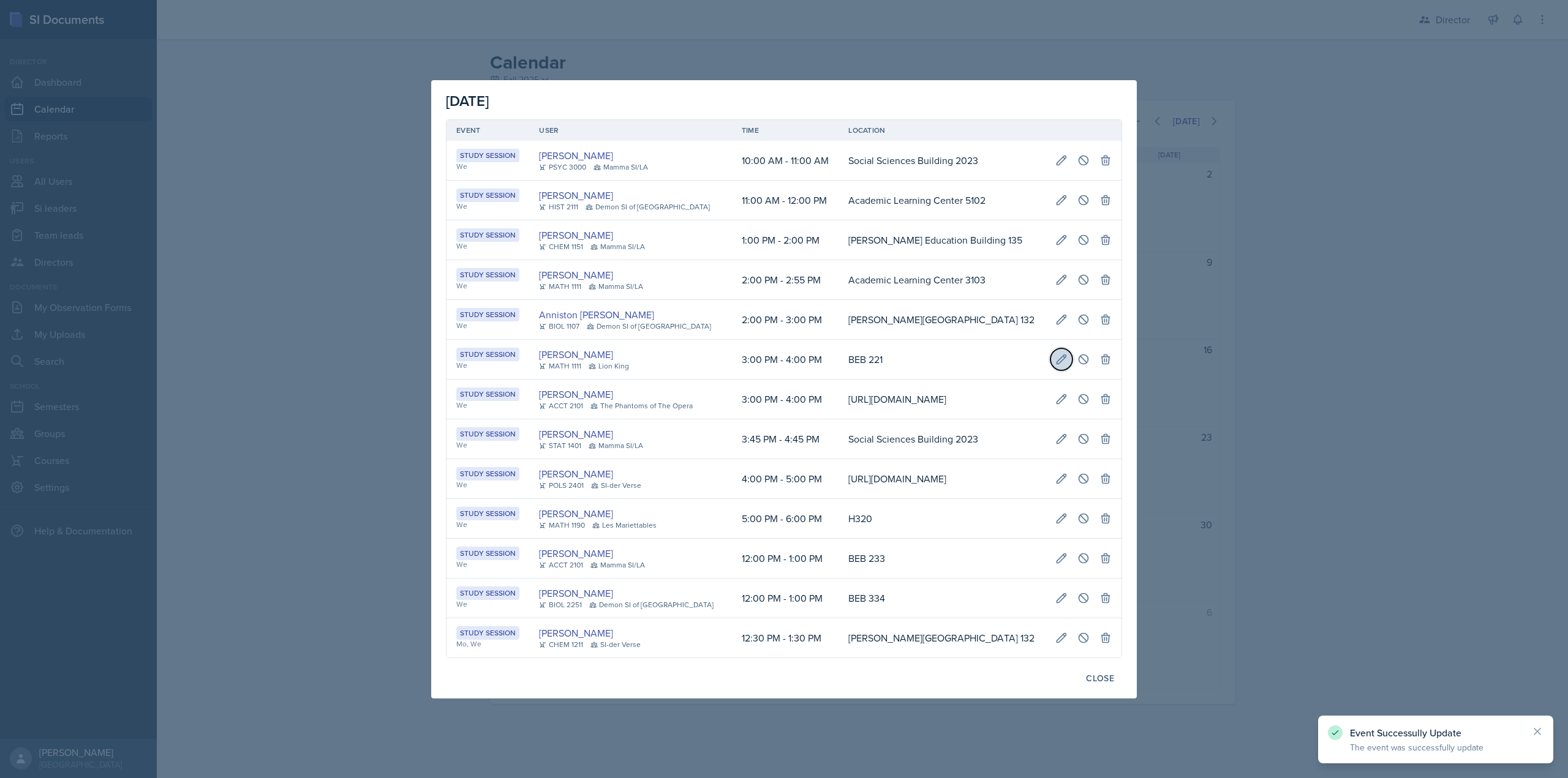
click at [1067, 353] on icon at bounding box center [1061, 359] width 12 height 12
select select "3"
select select "4"
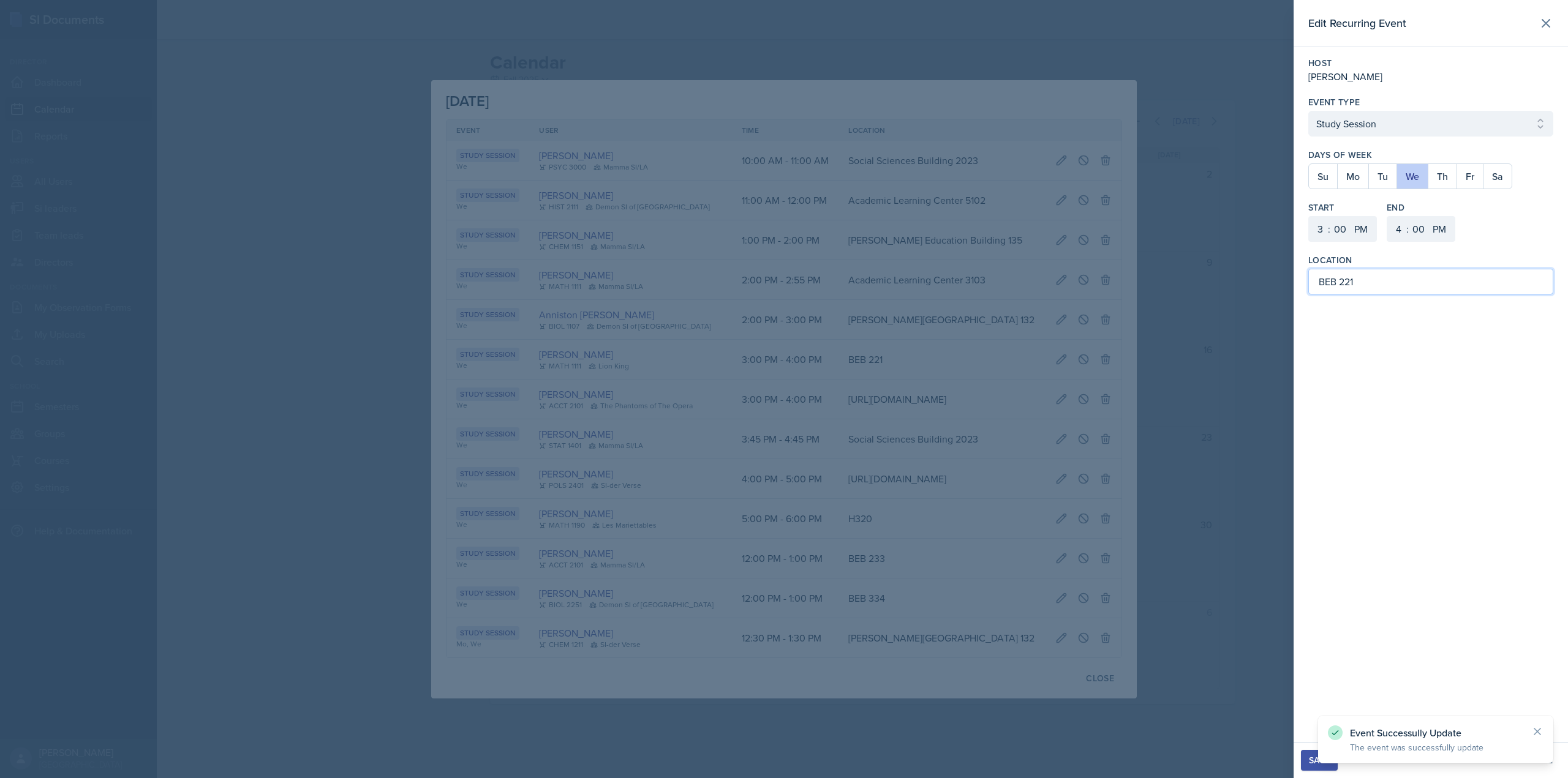
drag, startPoint x: 1336, startPoint y: 284, endPoint x: 1311, endPoint y: 287, distance: 25.2
click at [1311, 287] on input "BEB 221" at bounding box center [1430, 281] width 245 height 26
paste input "agwell Education Building"
type input "[PERSON_NAME][GEOGRAPHIC_DATA] 221"
click at [1306, 764] on button "Save" at bounding box center [1319, 761] width 37 height 21
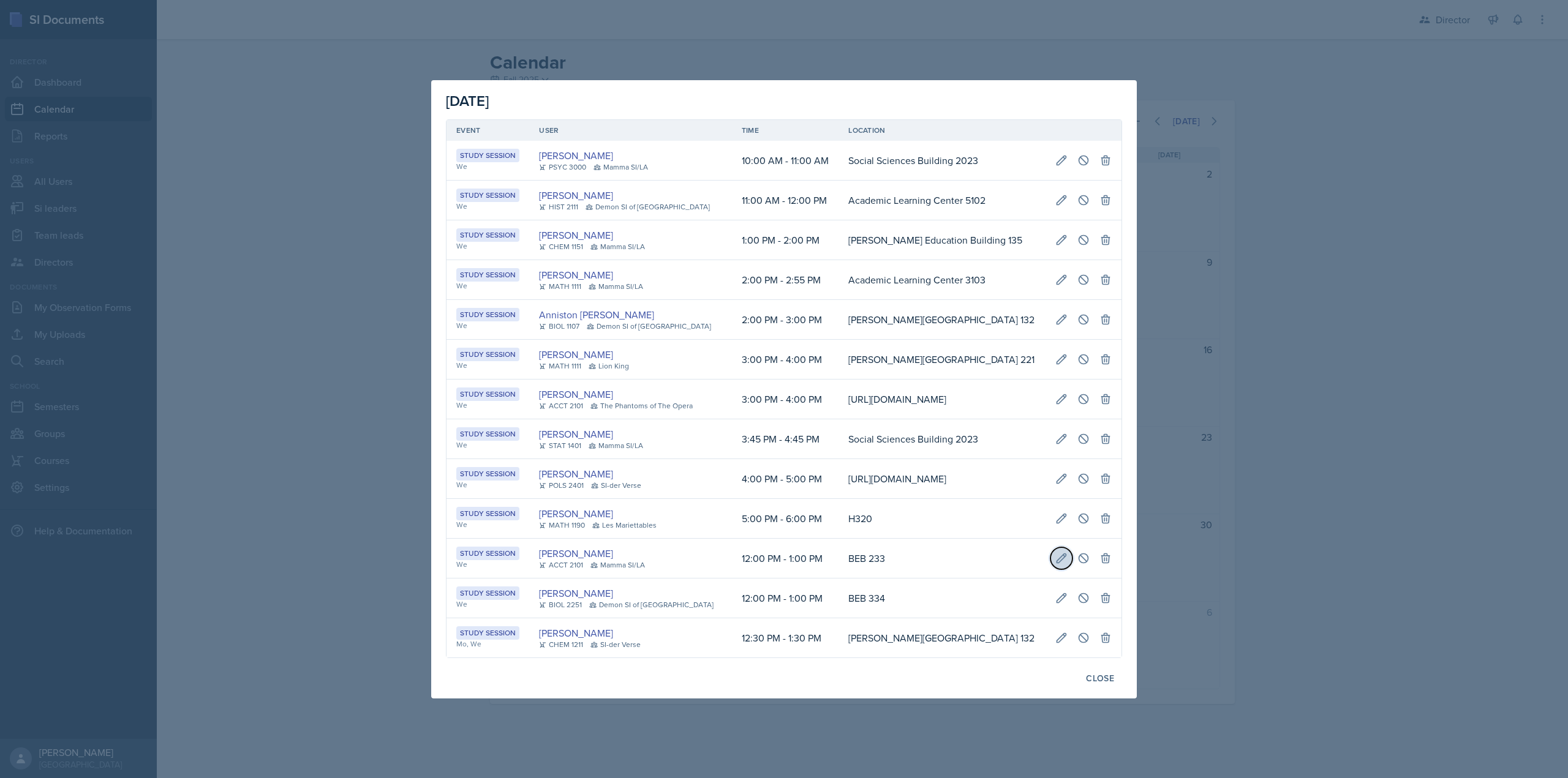
click at [1073, 570] on button at bounding box center [1061, 558] width 22 height 22
select select "12"
select select "1"
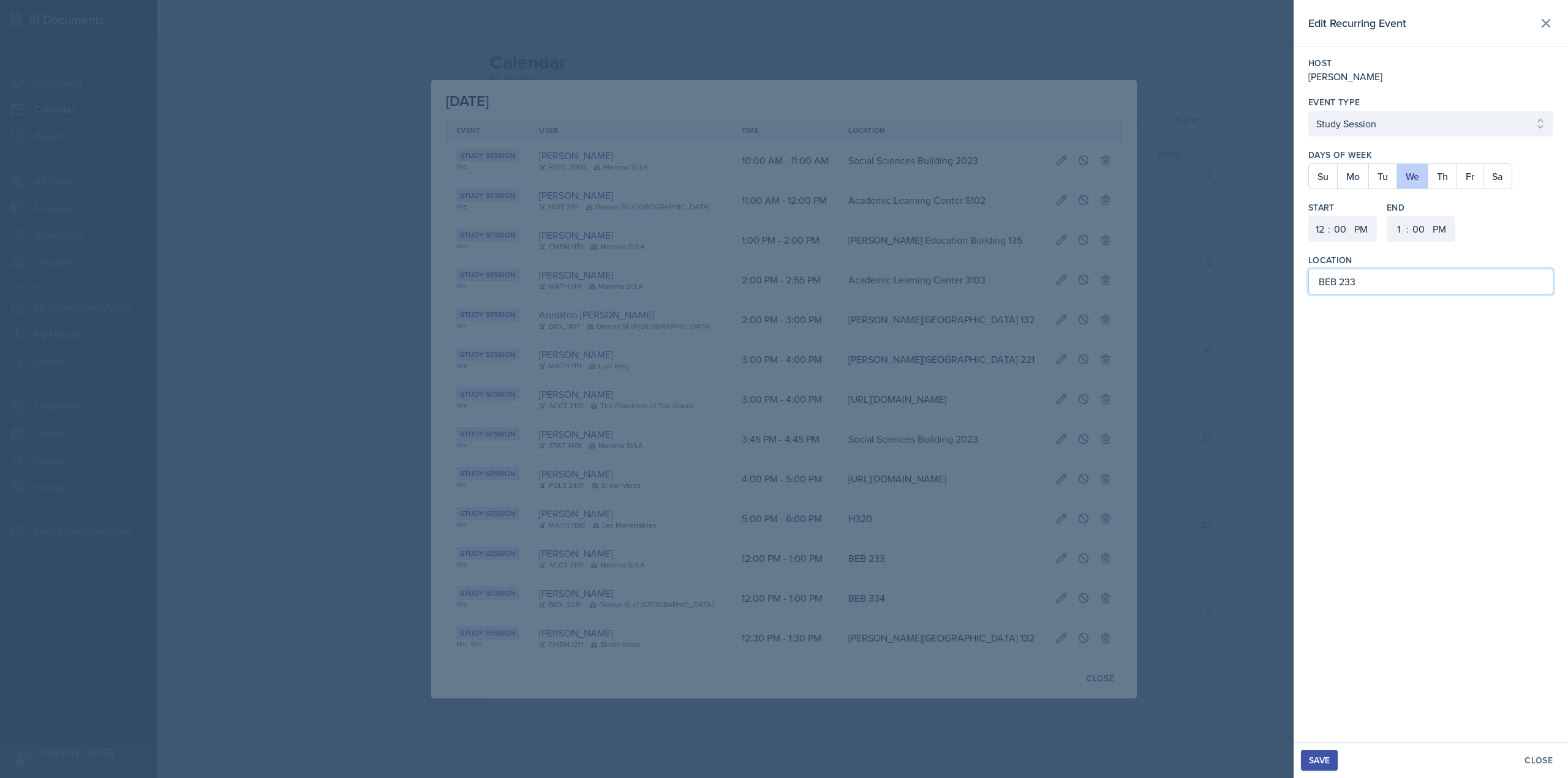
drag, startPoint x: 1336, startPoint y: 284, endPoint x: 1314, endPoint y: 284, distance: 22.0
click at [1314, 284] on input "BEB 233" at bounding box center [1430, 281] width 245 height 26
paste input "agwell Education Building"
click at [1308, 770] on button "Save" at bounding box center [1319, 761] width 37 height 21
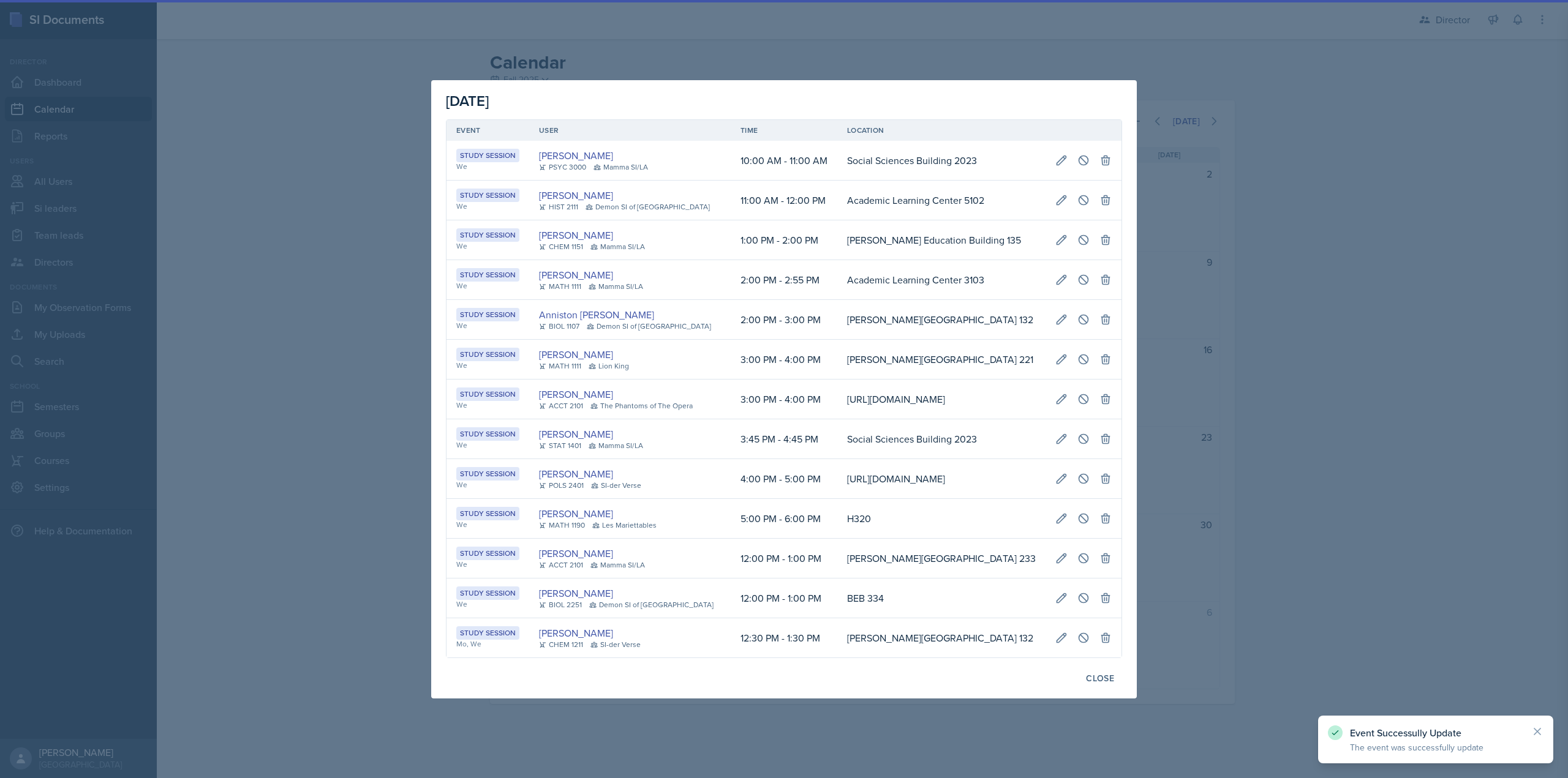
click at [1317, 764] on section "Edit Recurring Event Host Becca Adams Event Type Select Event Type Study Sessio…" at bounding box center [1430, 389] width 275 height 778
click at [1067, 603] on icon at bounding box center [1061, 597] width 9 height 9
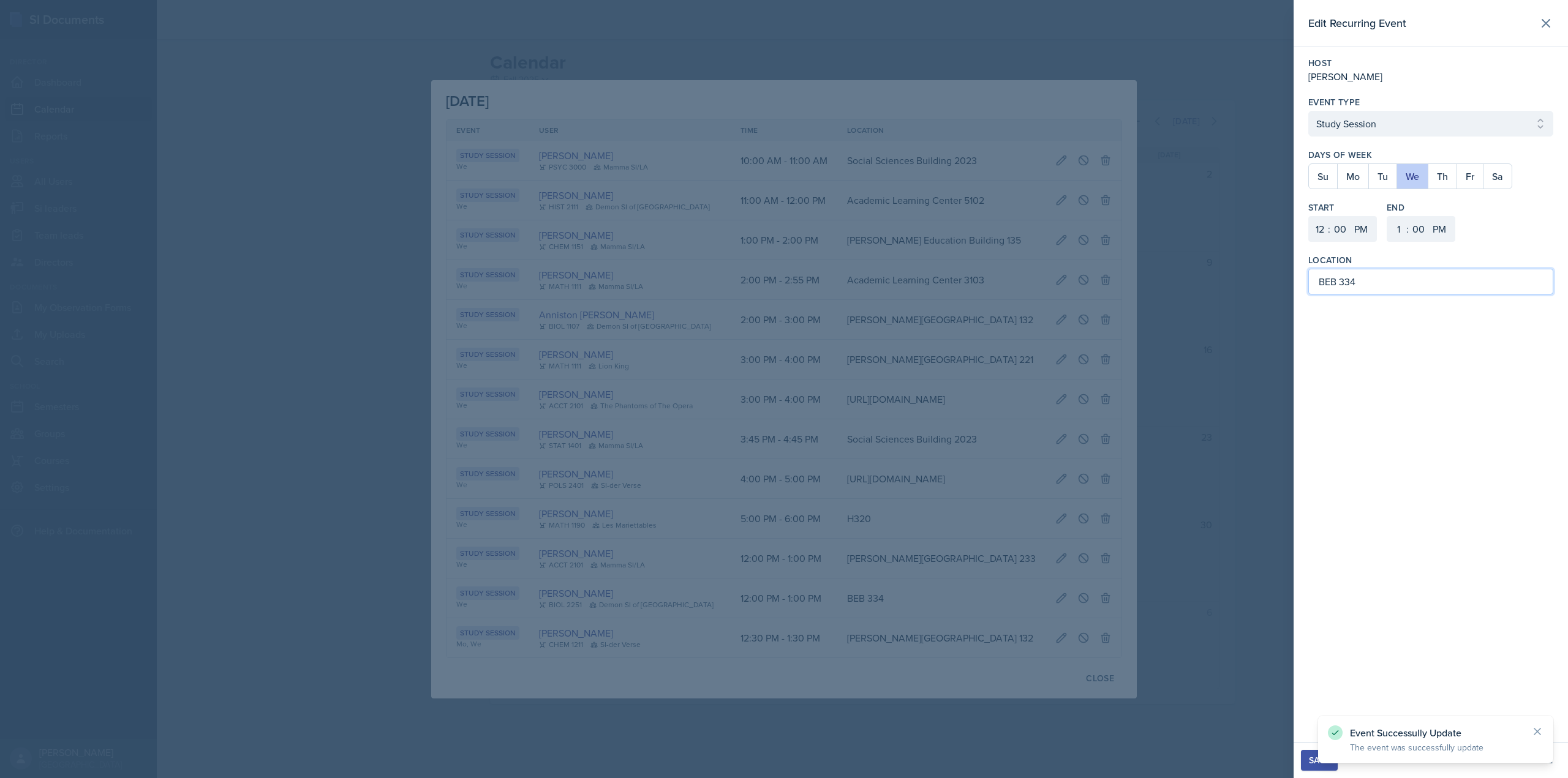
click at [1333, 284] on input "BEB 334" at bounding box center [1430, 281] width 245 height 26
drag, startPoint x: 1336, startPoint y: 284, endPoint x: 1312, endPoint y: 284, distance: 24.0
click at [1312, 284] on input "BEB 334" at bounding box center [1430, 281] width 245 height 26
paste input "agwell Education Building"
type input "[PERSON_NAME] Education Building 334"
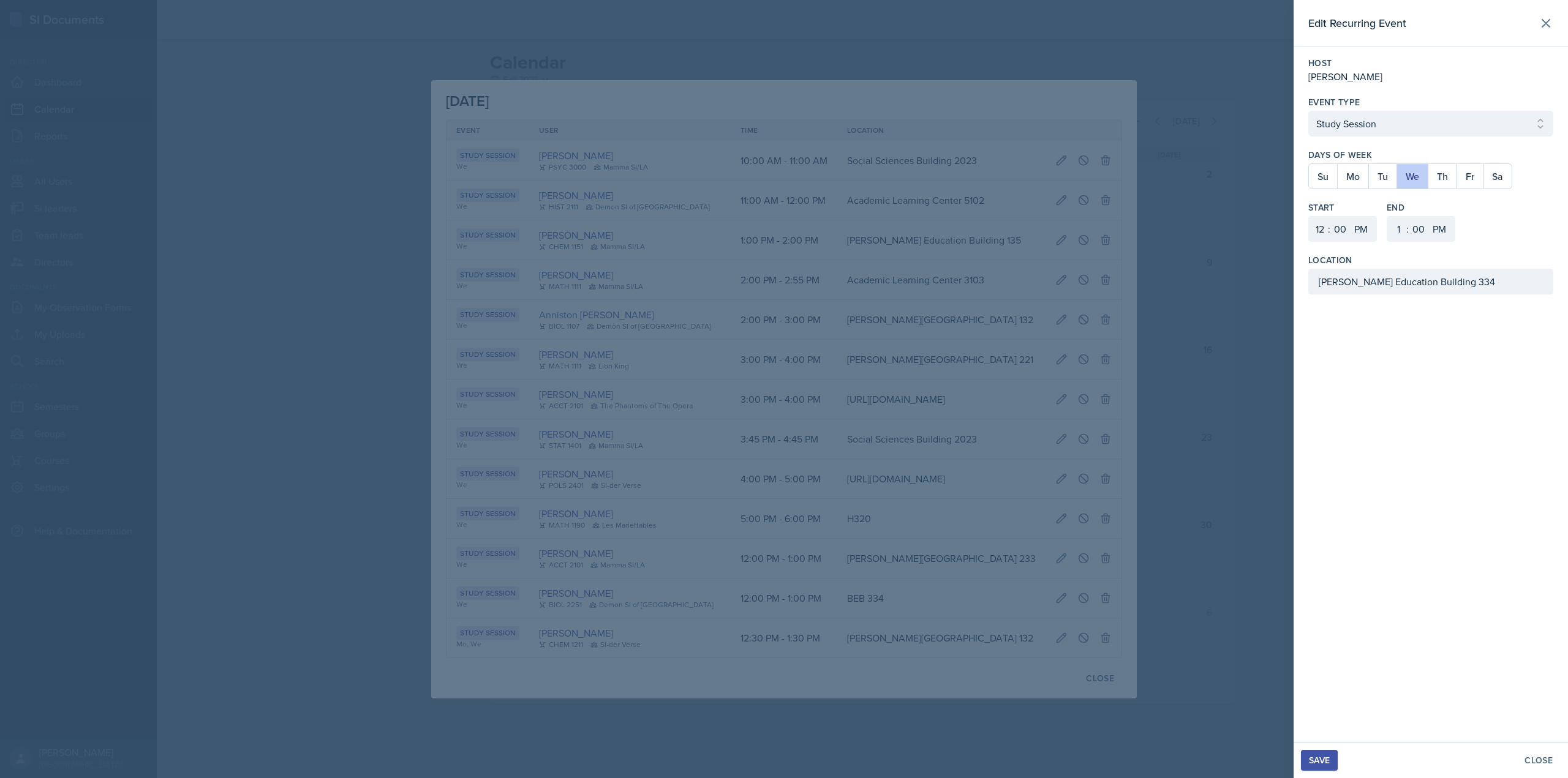
click at [1316, 757] on div "Save" at bounding box center [1320, 760] width 21 height 10
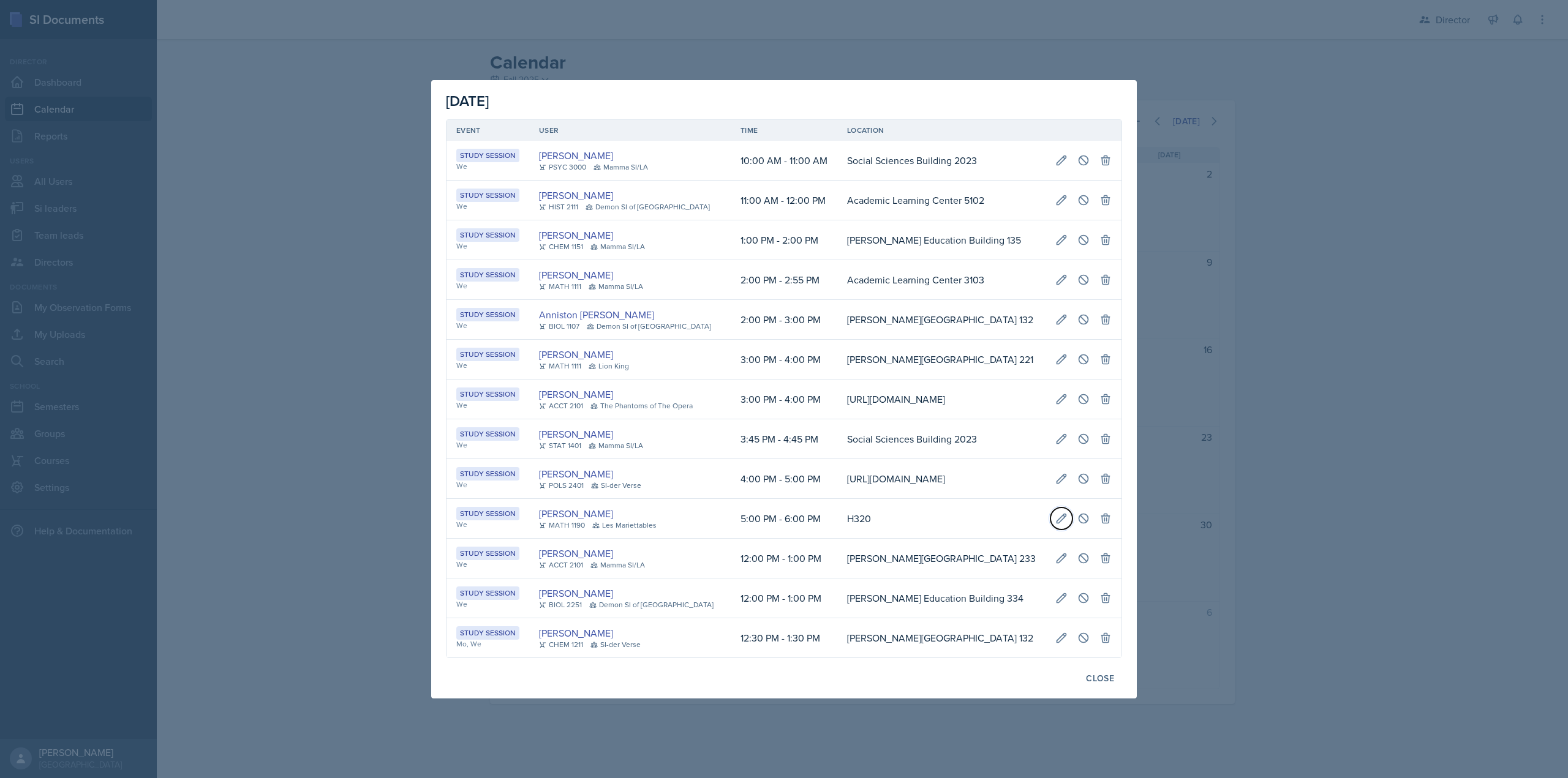
click at [1067, 524] on icon at bounding box center [1061, 518] width 12 height 12
select select "5"
select select "6"
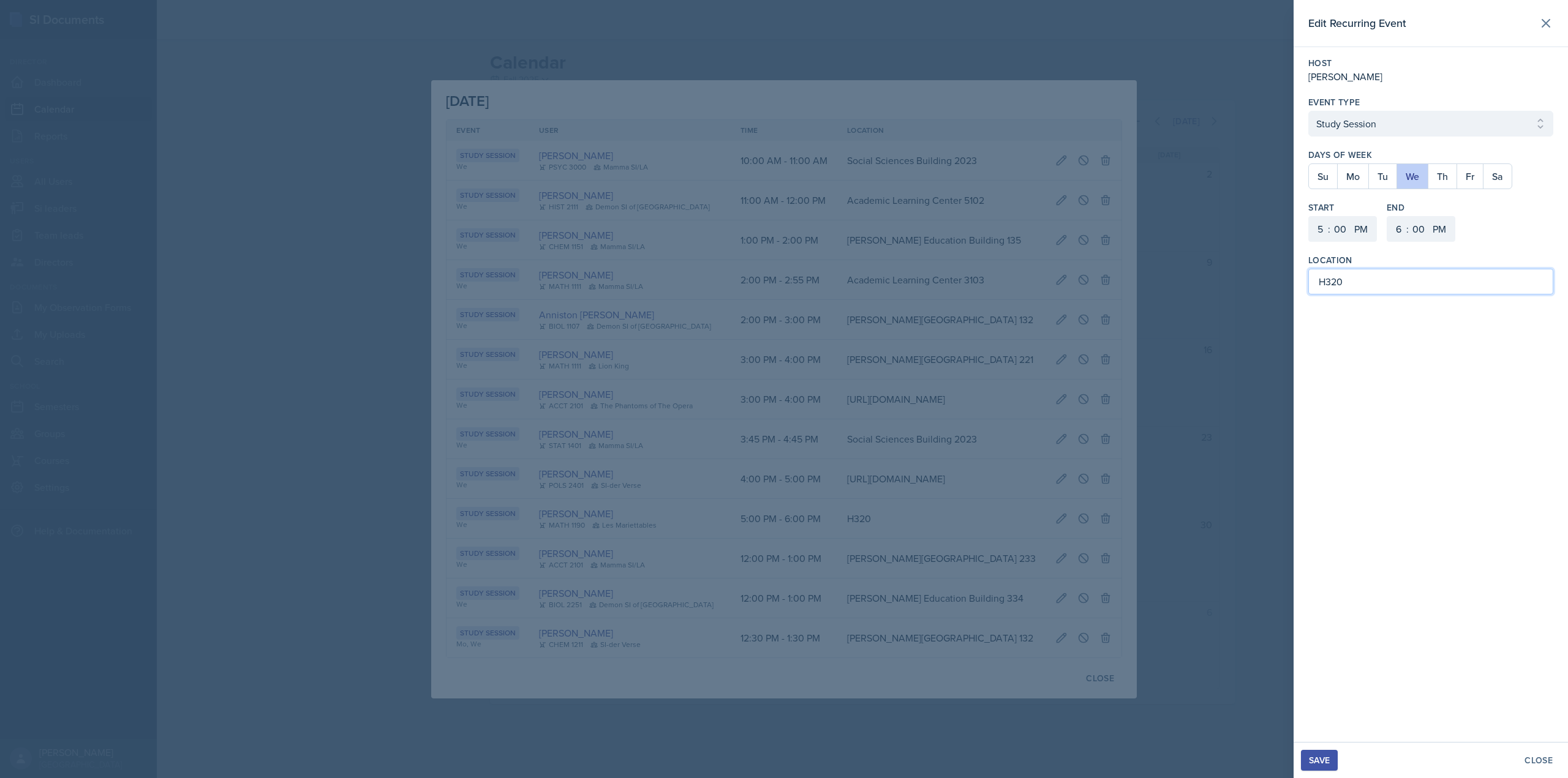
click at [1324, 284] on input "H320" at bounding box center [1430, 281] width 245 height 26
type input "Academic Building 320"
click at [1323, 761] on div "Save" at bounding box center [1320, 760] width 21 height 10
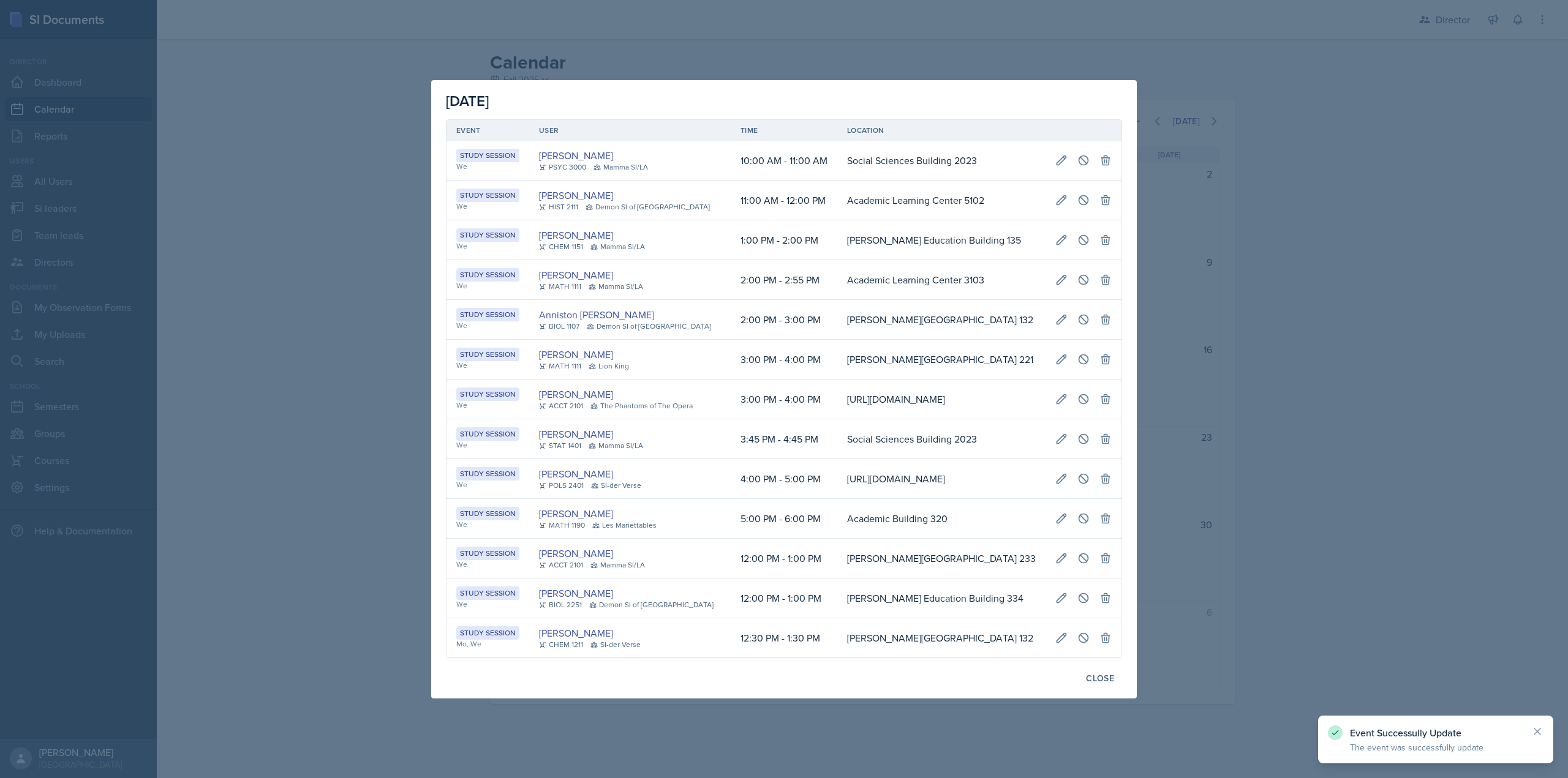
drag, startPoint x: 966, startPoint y: 697, endPoint x: 833, endPoint y: 699, distance: 133.0
click at [833, 698] on div "August 20th, 2025 Event User Time Location Study Session We Savannah Barnhart P…" at bounding box center [784, 390] width 705 height 618
drag, startPoint x: 833, startPoint y: 698, endPoint x: 804, endPoint y: 698, distance: 29.0
click at [805, 698] on div "August 20th, 2025 Event User Time Location Study Session We Savannah Barnhart P…" at bounding box center [784, 390] width 705 height 618
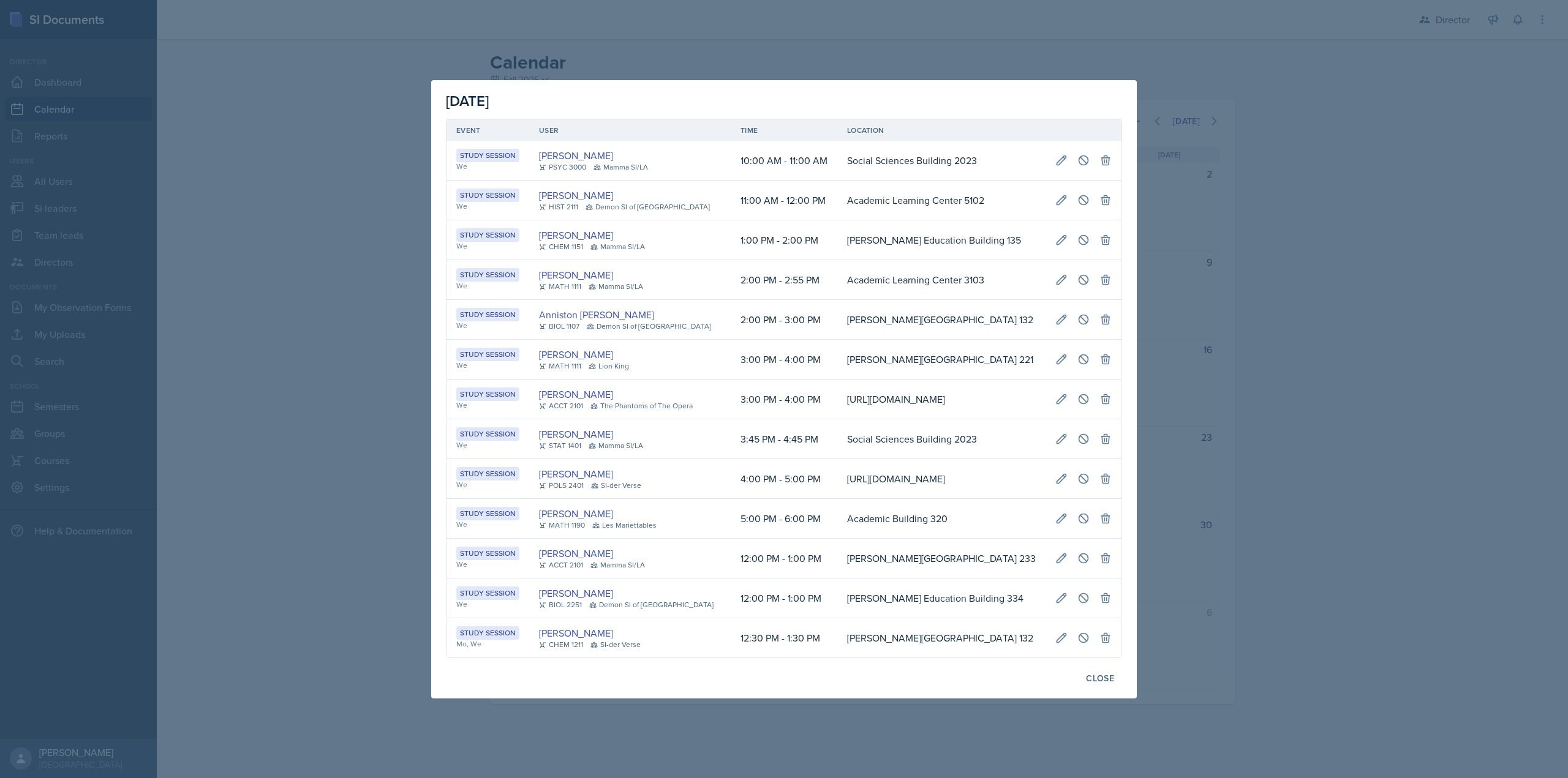
scroll to position [0, 217]
click at [1093, 688] on button "Close" at bounding box center [1100, 679] width 44 height 21
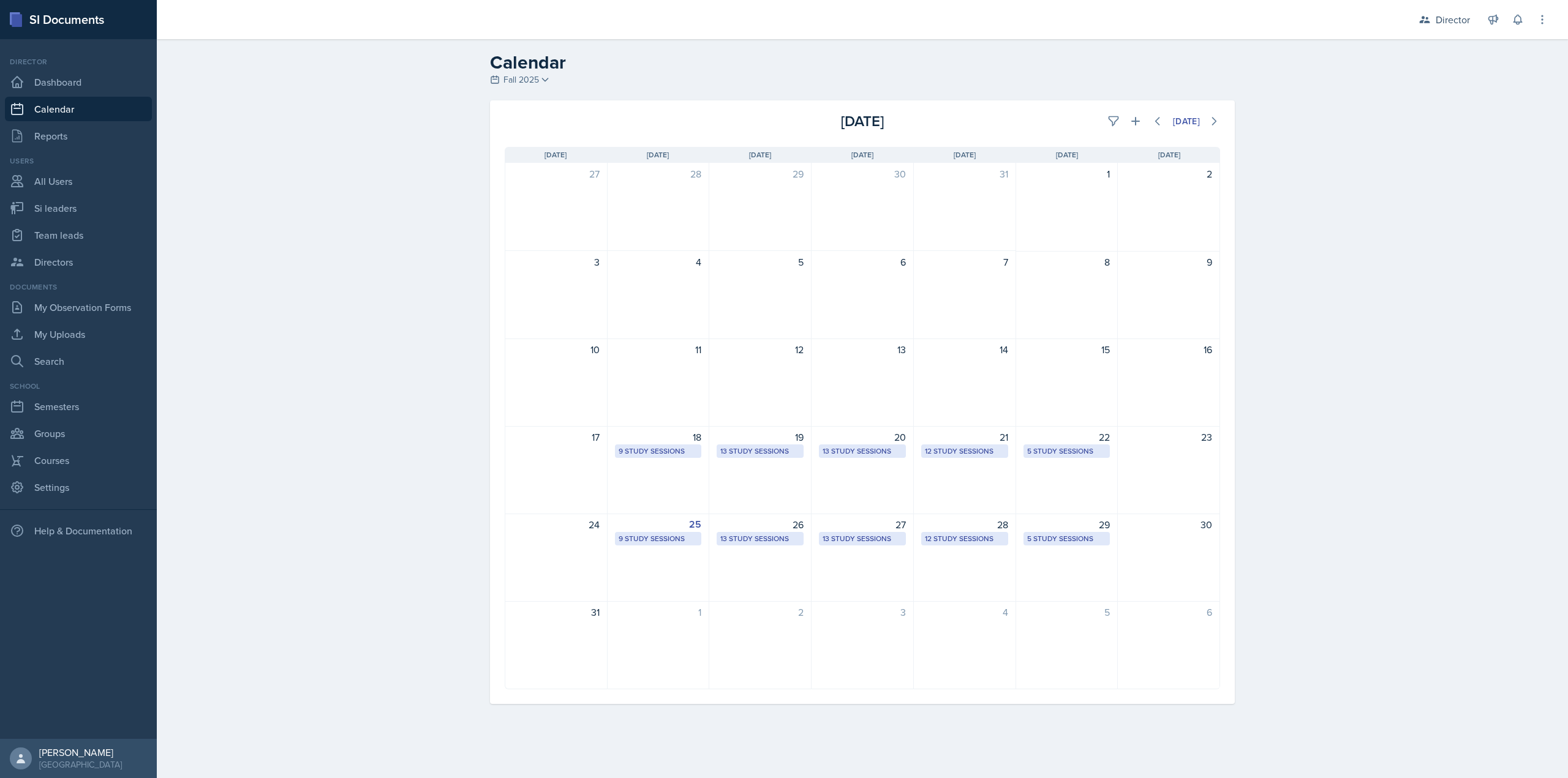
click at [961, 451] on div "12 Study Sessions" at bounding box center [965, 451] width 80 height 11
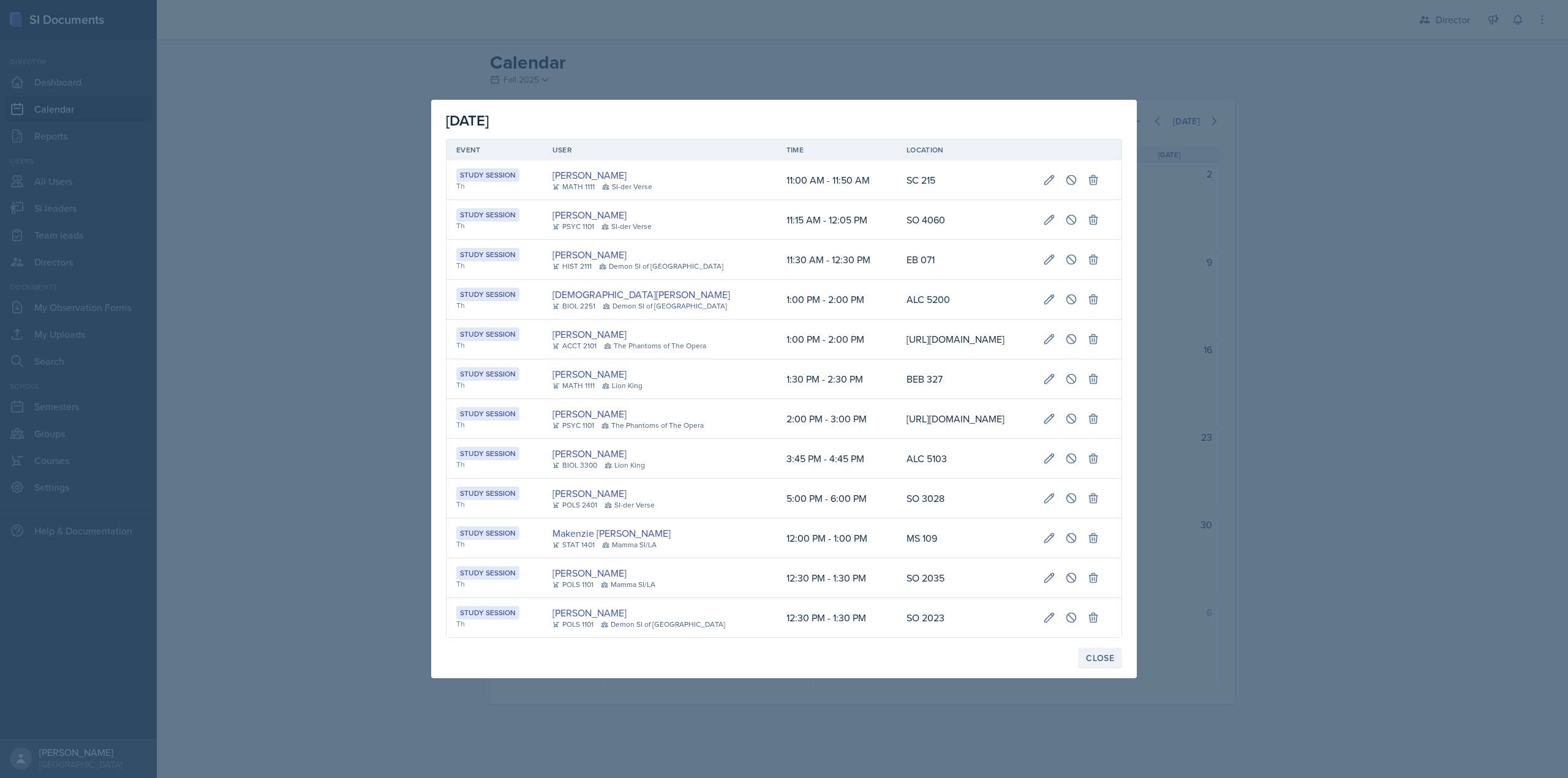
click at [1091, 663] on div "Close" at bounding box center [1100, 658] width 28 height 10
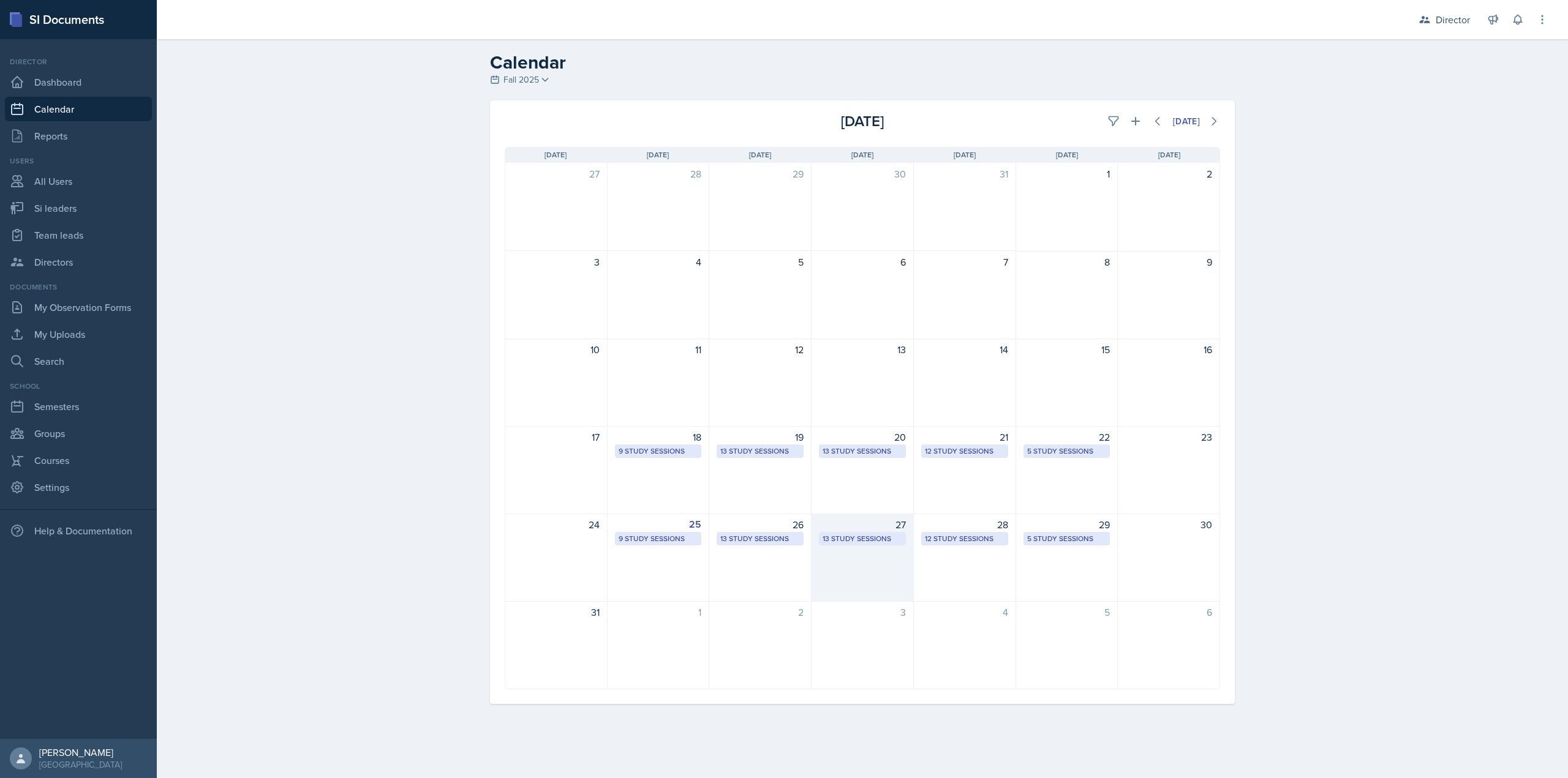
click at [872, 549] on div "27 13 Study Sessions" at bounding box center [863, 558] width 102 height 88
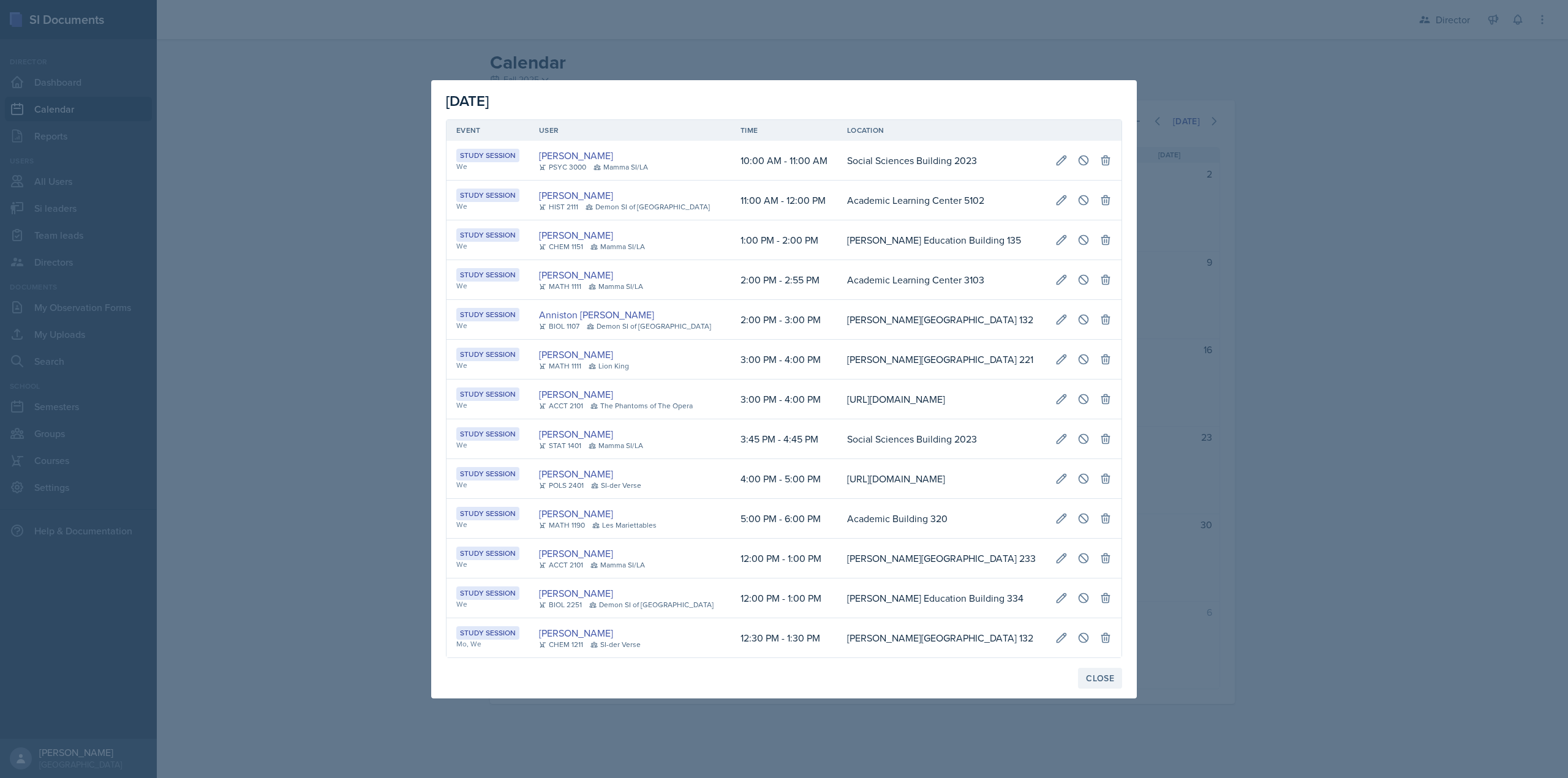
click at [1089, 683] on div "Close" at bounding box center [1100, 678] width 28 height 10
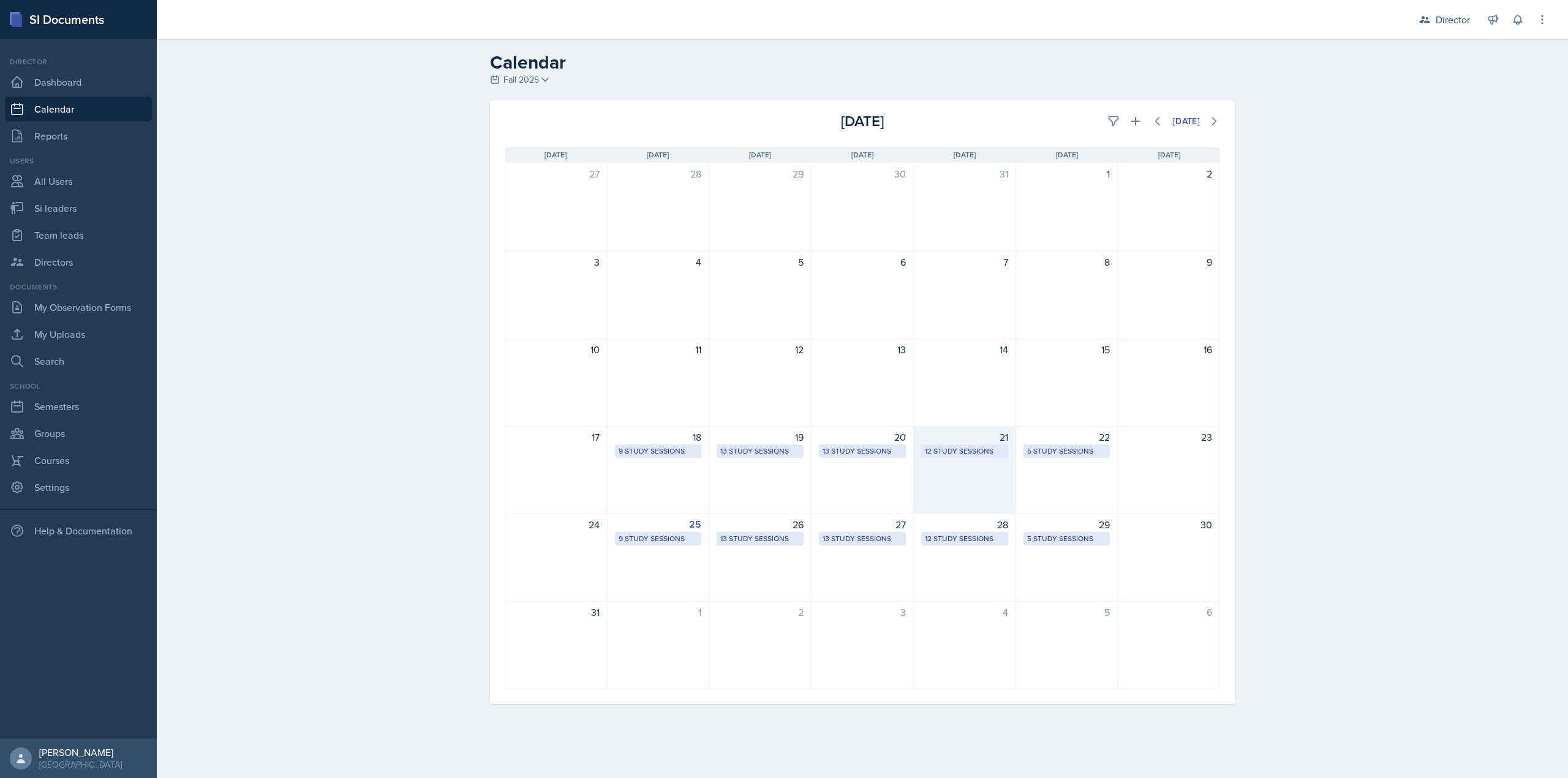
click at [970, 471] on div "21 12 Study Sessions" at bounding box center [965, 470] width 102 height 88
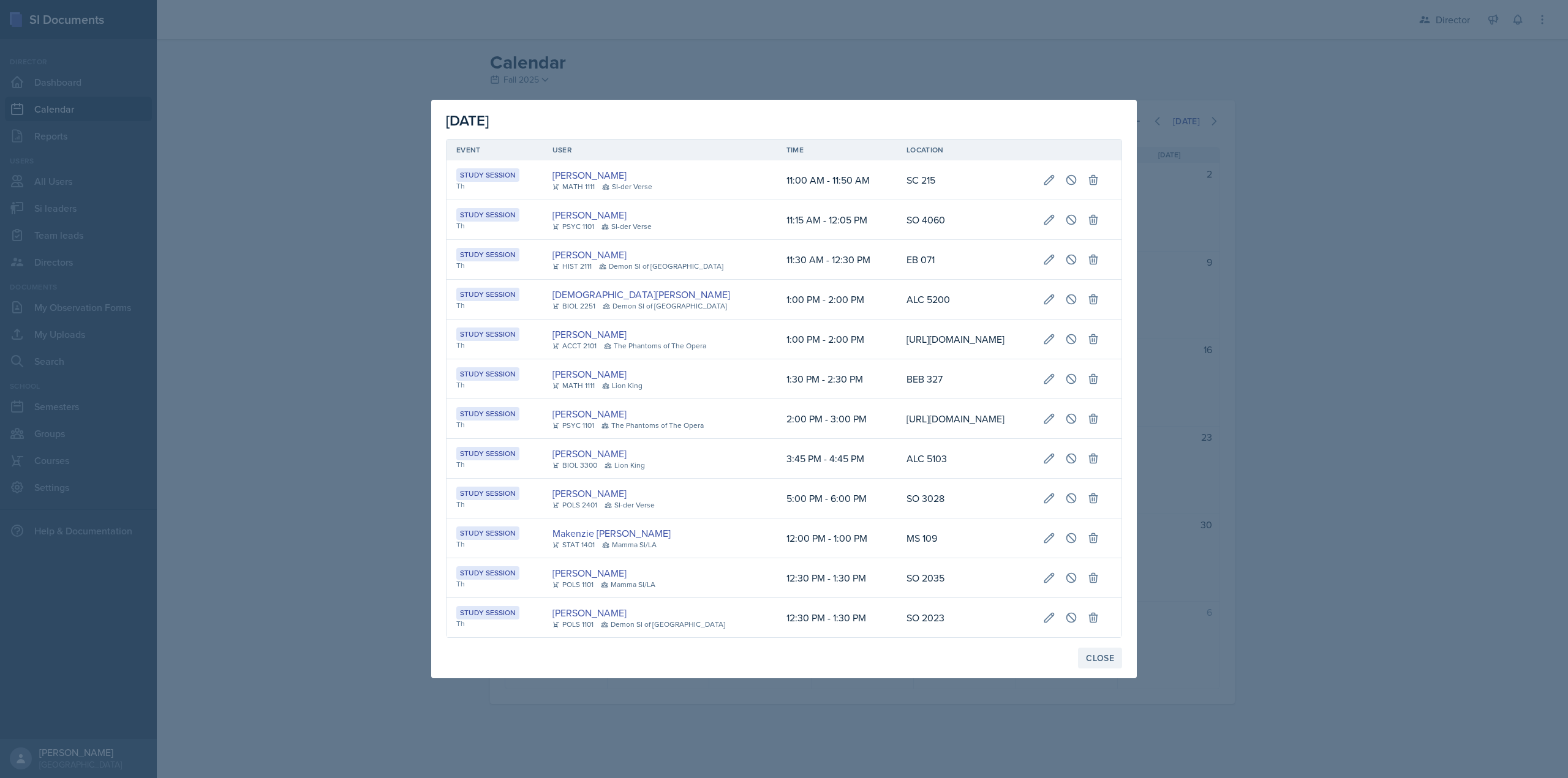
click at [1110, 663] on div "Close" at bounding box center [1100, 658] width 28 height 10
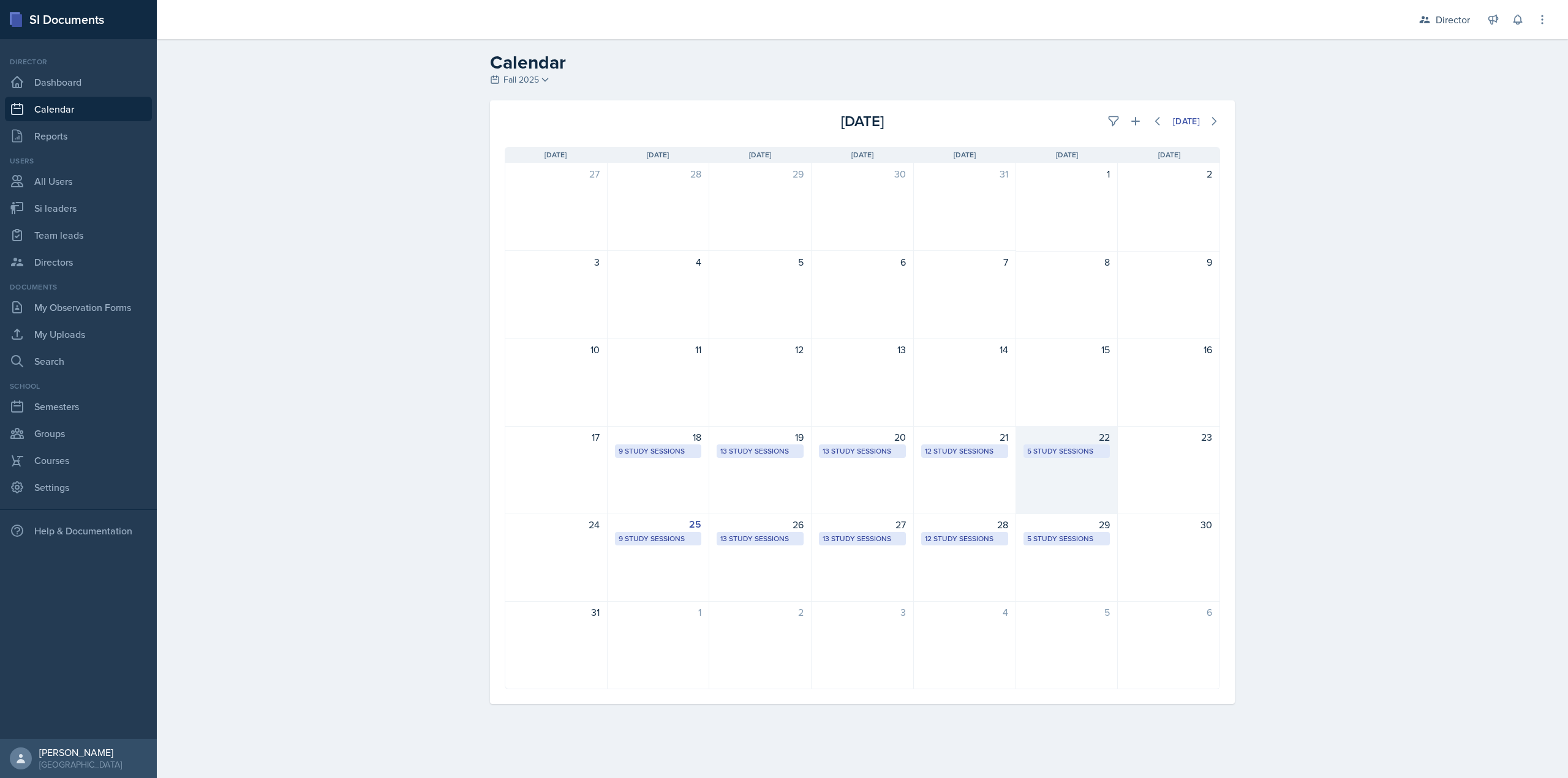
click at [1058, 439] on div "22" at bounding box center [1067, 437] width 87 height 15
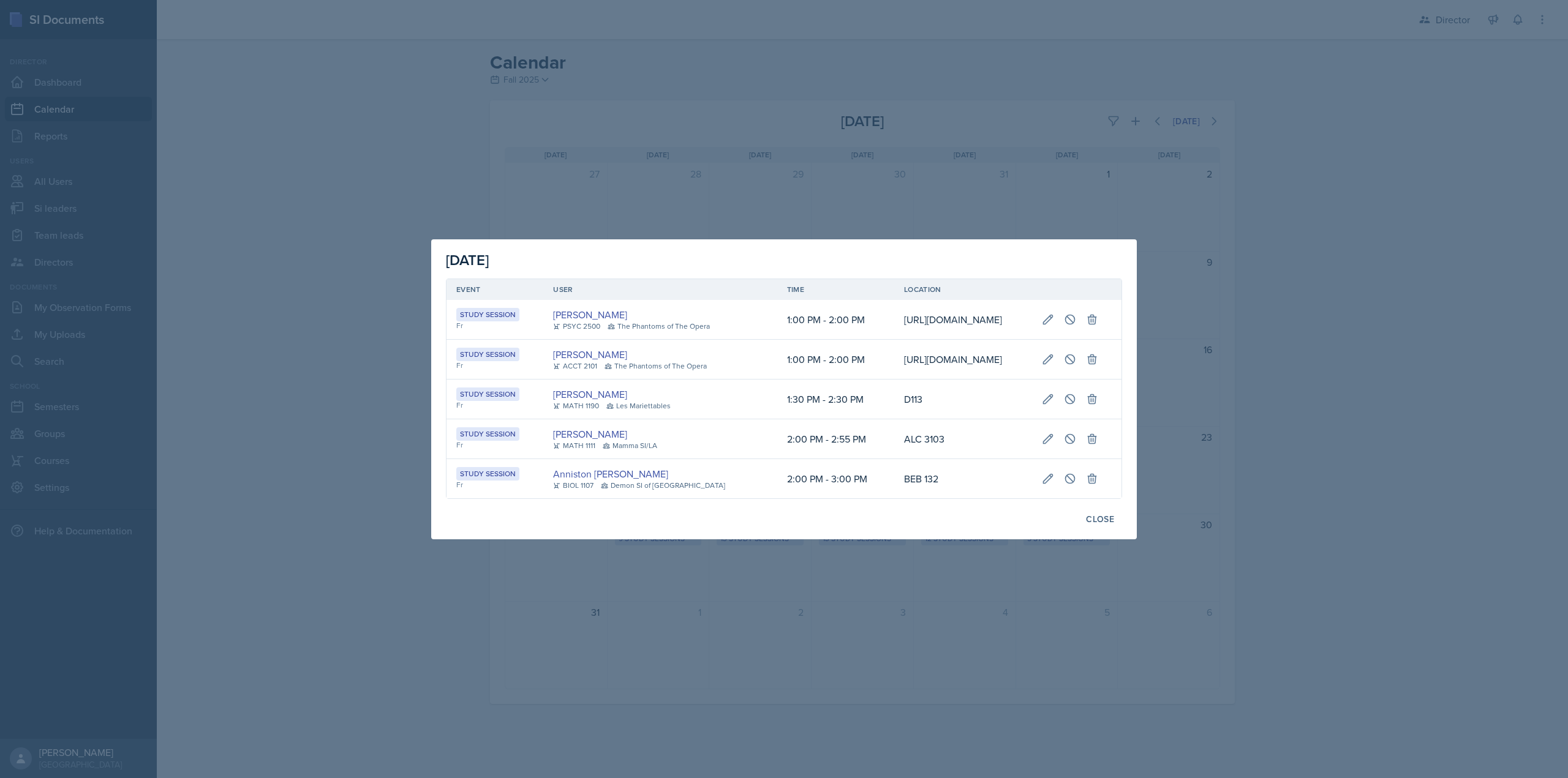
scroll to position [0, 233]
click at [1054, 406] on icon at bounding box center [1048, 399] width 12 height 12
select select "1"
select select "30"
select select "2"
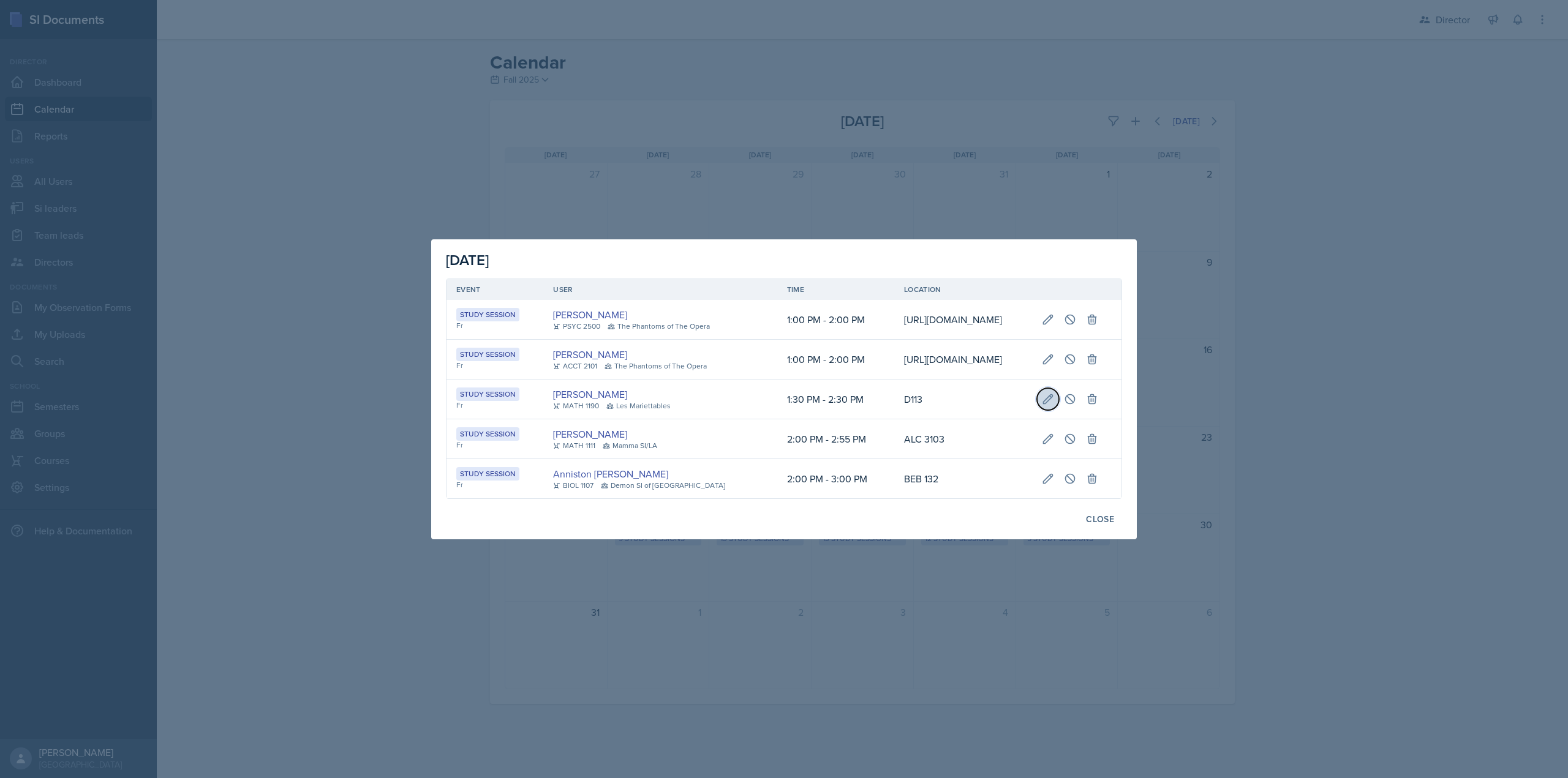
select select "30"
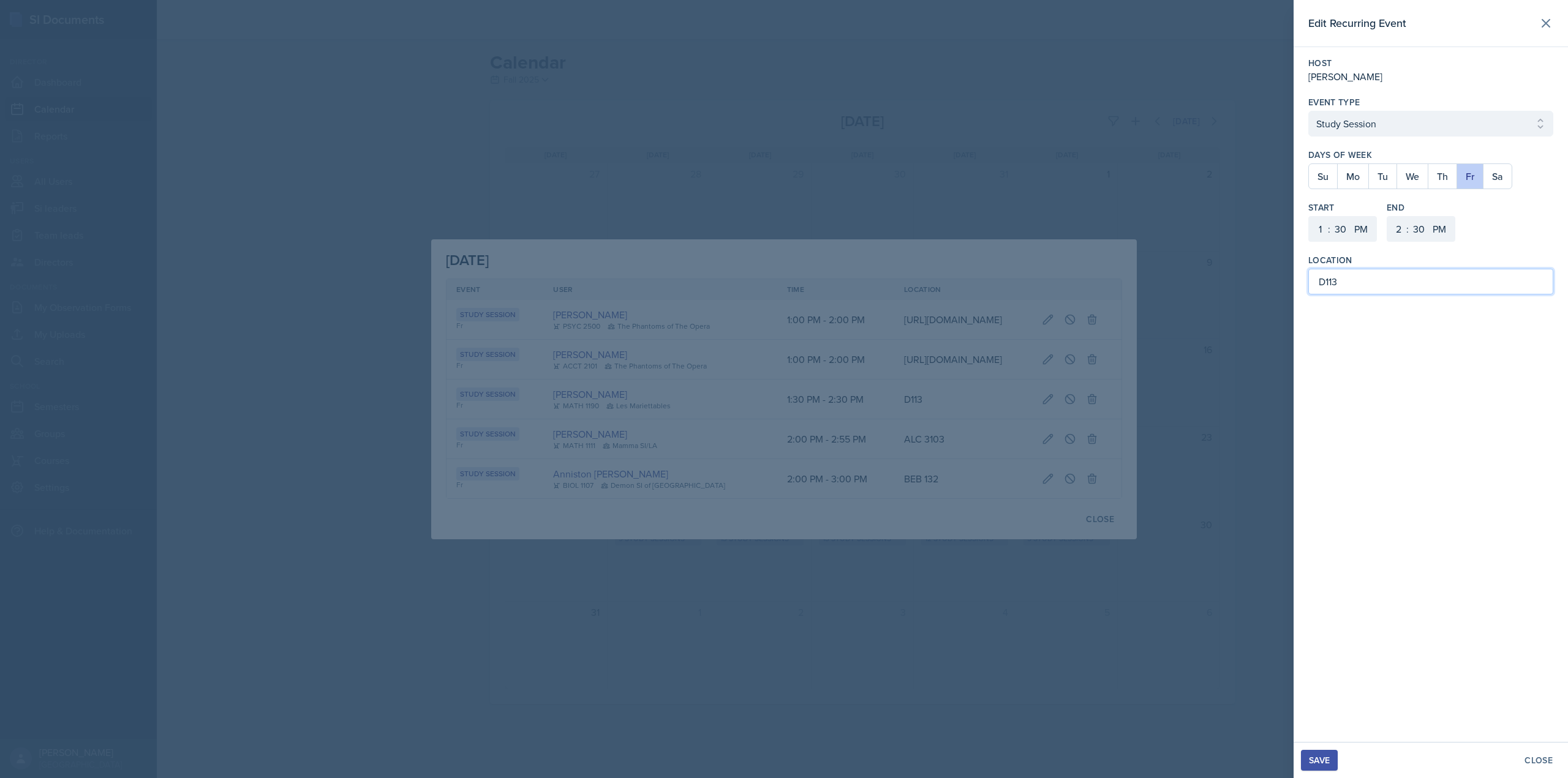
click at [1325, 285] on input "D113" at bounding box center [1430, 281] width 245 height 26
drag, startPoint x: 1472, startPoint y: 284, endPoint x: 1429, endPoint y: 291, distance: 43.6
click at [1429, 291] on input "Mathematics Building 113 (Marietta)" at bounding box center [1430, 281] width 245 height 26
type input "Mathematics Building (M) 113"
click at [1321, 758] on div "Save" at bounding box center [1320, 760] width 21 height 10
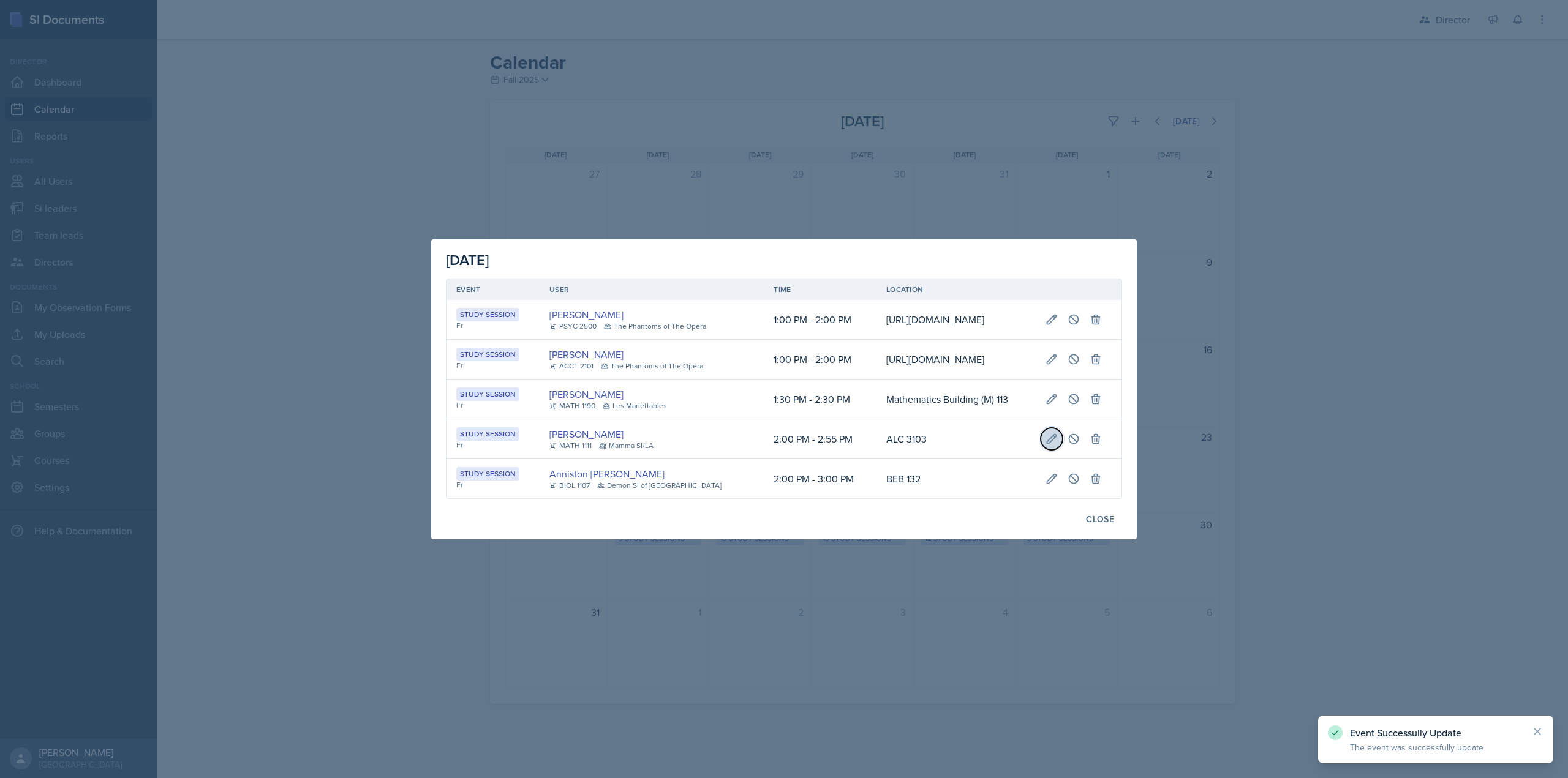
click at [1058, 445] on icon at bounding box center [1052, 439] width 12 height 12
select select "2"
select select "0"
select select "55"
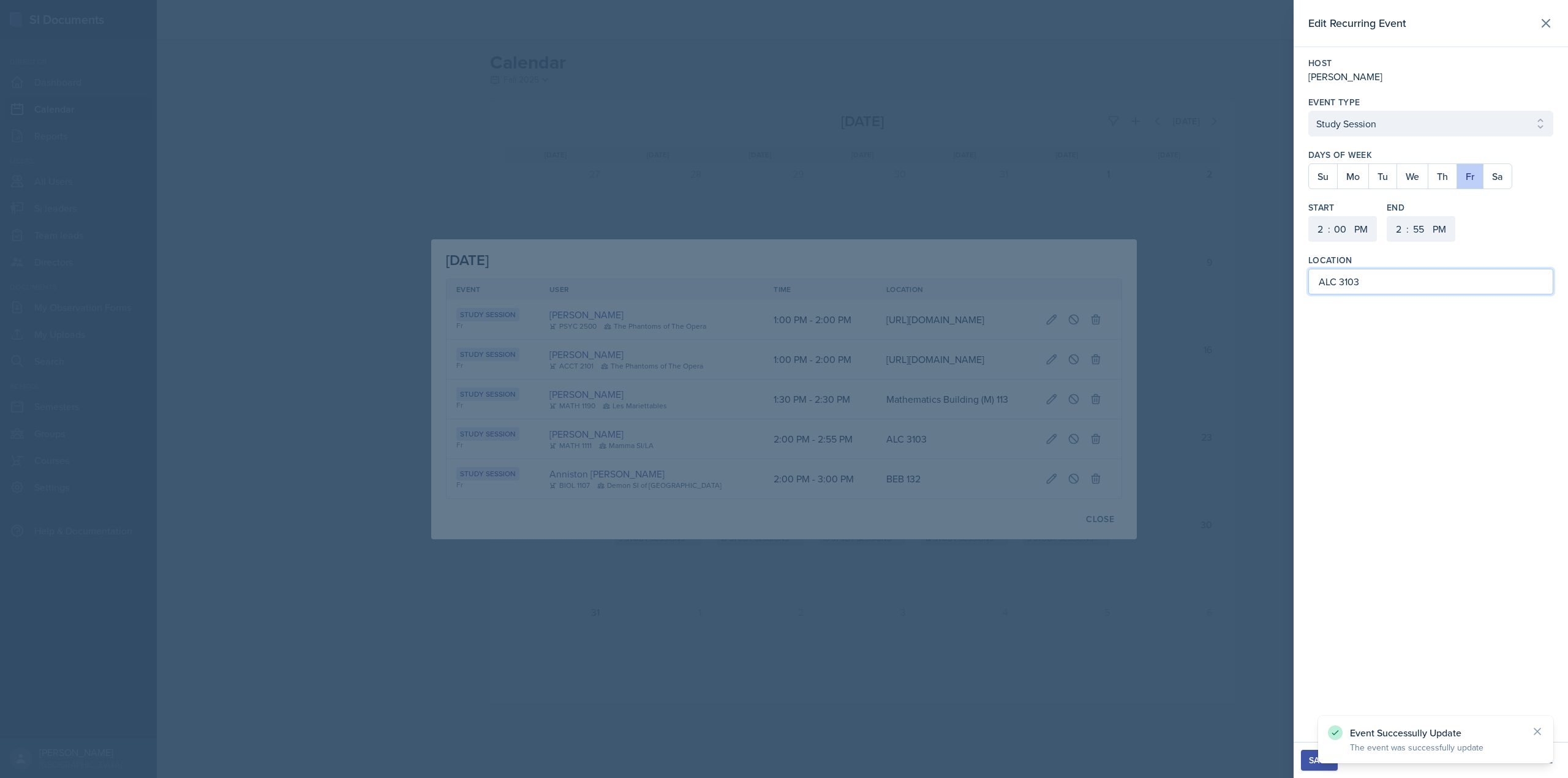
drag, startPoint x: 1330, startPoint y: 282, endPoint x: 1320, endPoint y: 280, distance: 10.2
click at [1320, 281] on input "ALC 3103" at bounding box center [1430, 281] width 245 height 26
type input "Academic Learning Center 3103"
click at [1328, 771] on div "Save Close" at bounding box center [1430, 760] width 275 height 36
click at [1328, 761] on div "Save" at bounding box center [1320, 760] width 21 height 10
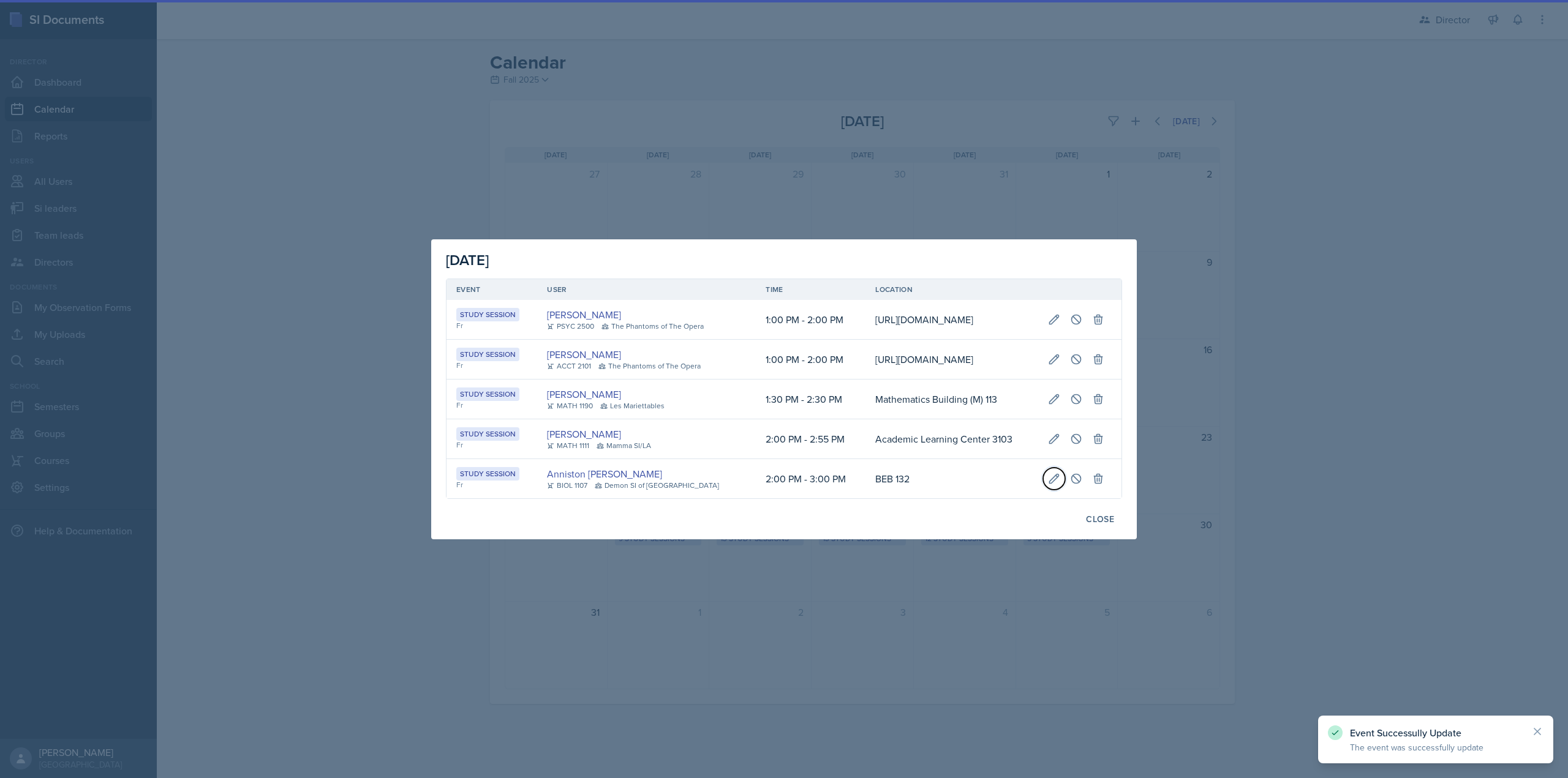
click at [1060, 485] on icon at bounding box center [1054, 479] width 12 height 12
select select "3"
select select "0"
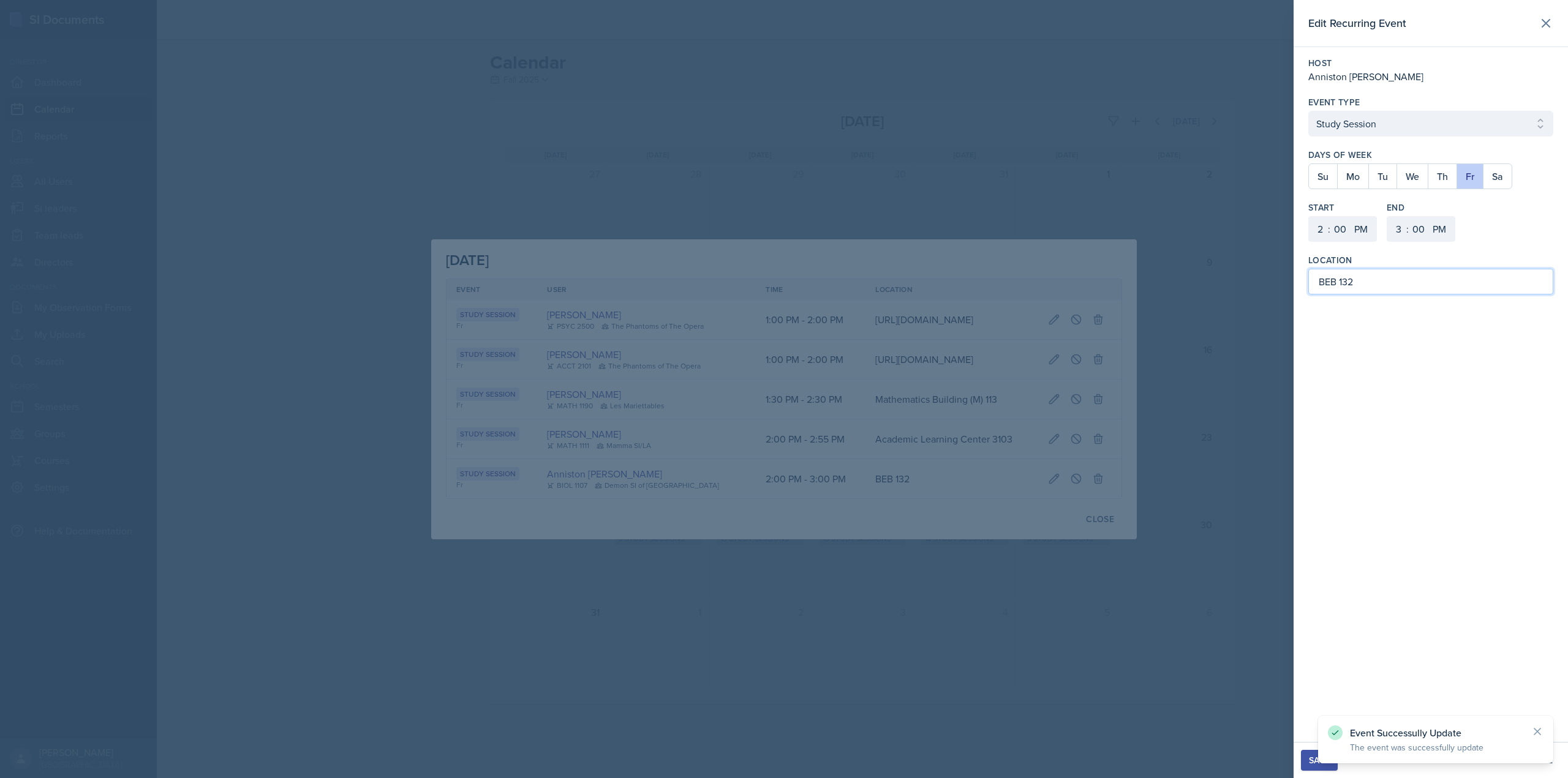
click at [1333, 284] on input "BEB 132" at bounding box center [1430, 281] width 245 height 26
type input "[PERSON_NAME][GEOGRAPHIC_DATA] 132"
drag, startPoint x: 1270, startPoint y: 426, endPoint x: 1259, endPoint y: 786, distance: 360.2
drag, startPoint x: 1259, startPoint y: 786, endPoint x: 1448, endPoint y: 466, distance: 371.6
click at [1448, 466] on div "Edit Recurring Event Host Anniston Boyanton Event Type Select Event Type Study …" at bounding box center [1430, 371] width 275 height 742
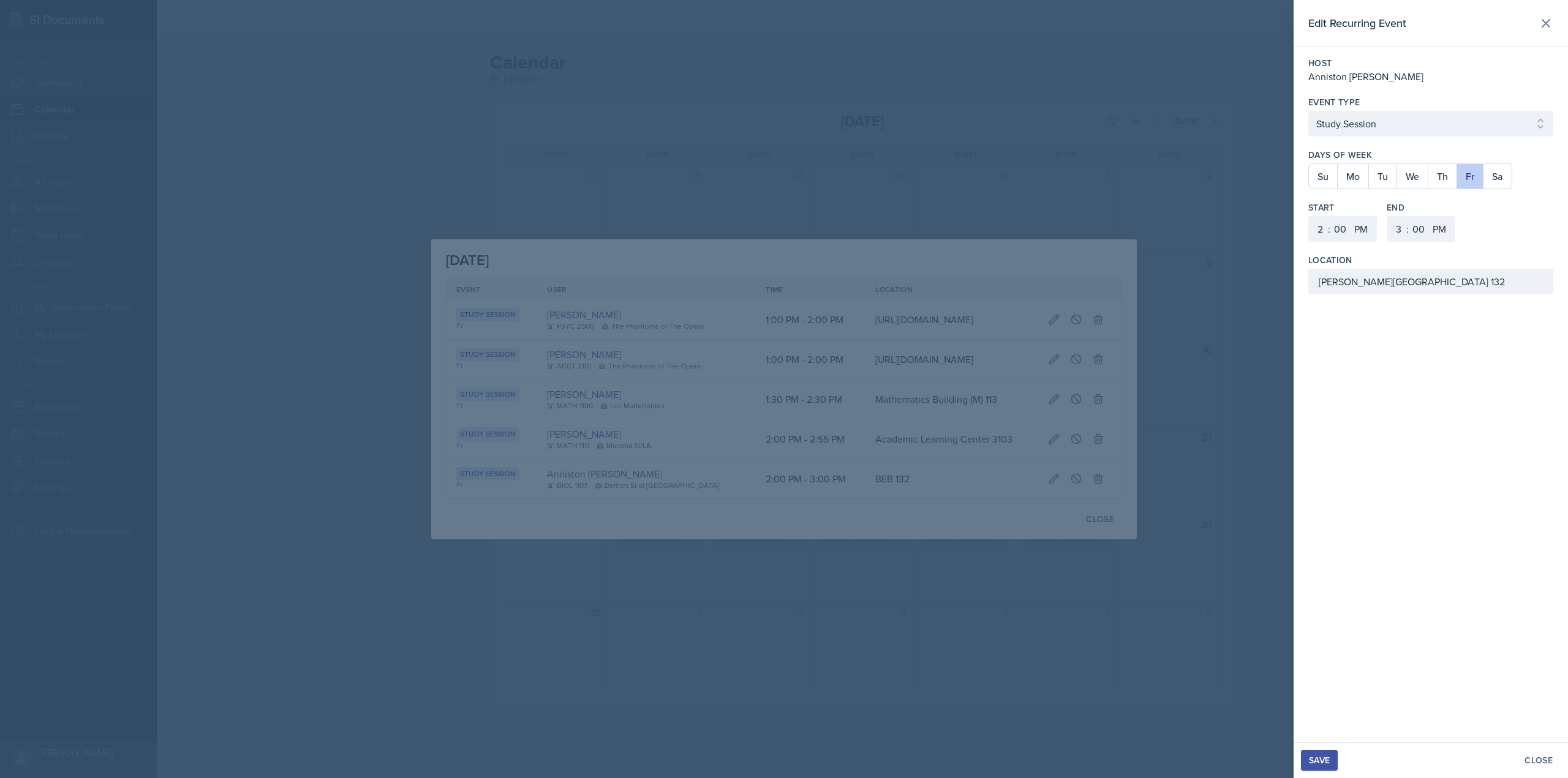
click at [1313, 755] on div "Save" at bounding box center [1320, 760] width 21 height 10
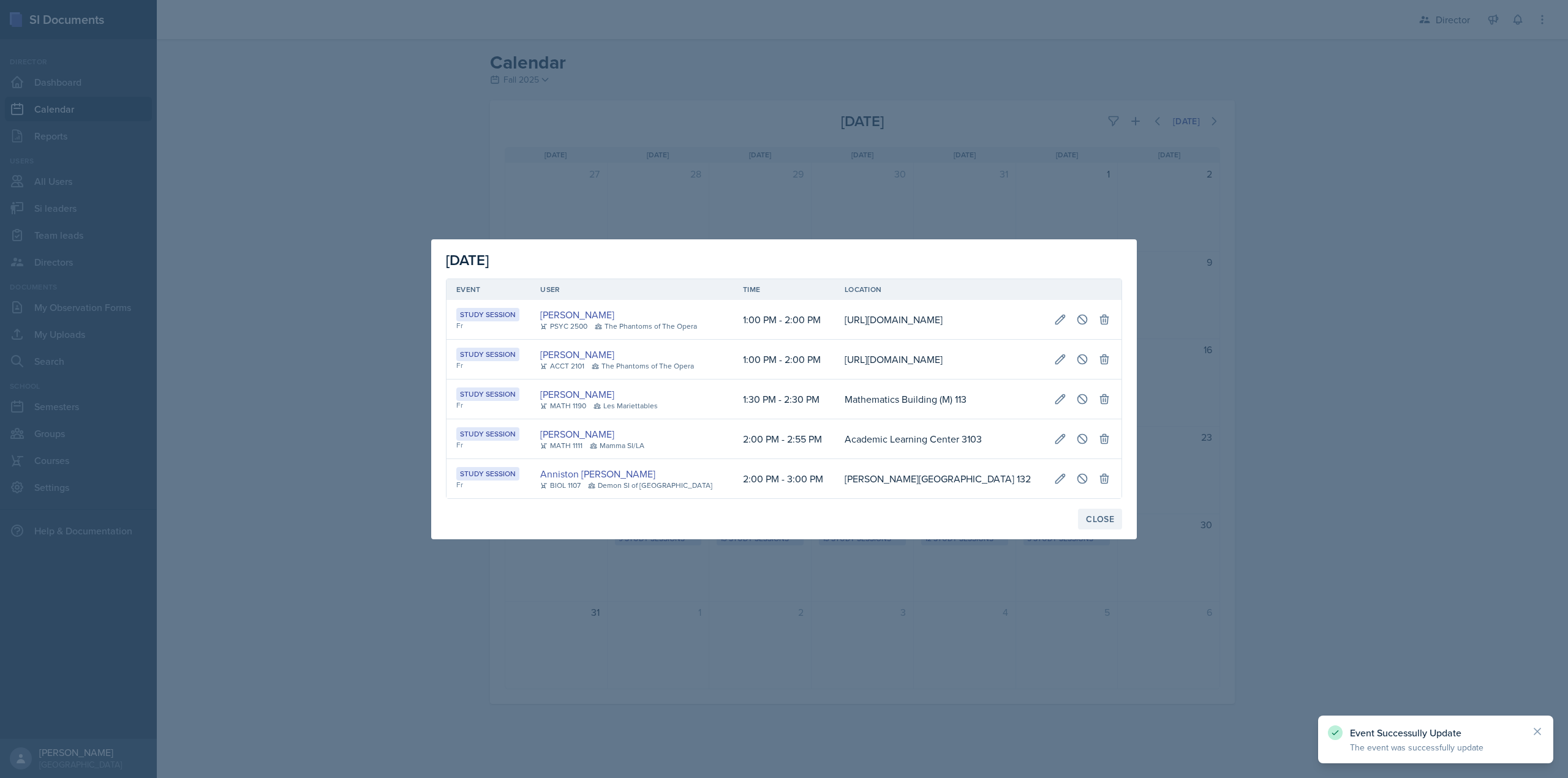
click at [1094, 524] on div "Close" at bounding box center [1100, 518] width 28 height 10
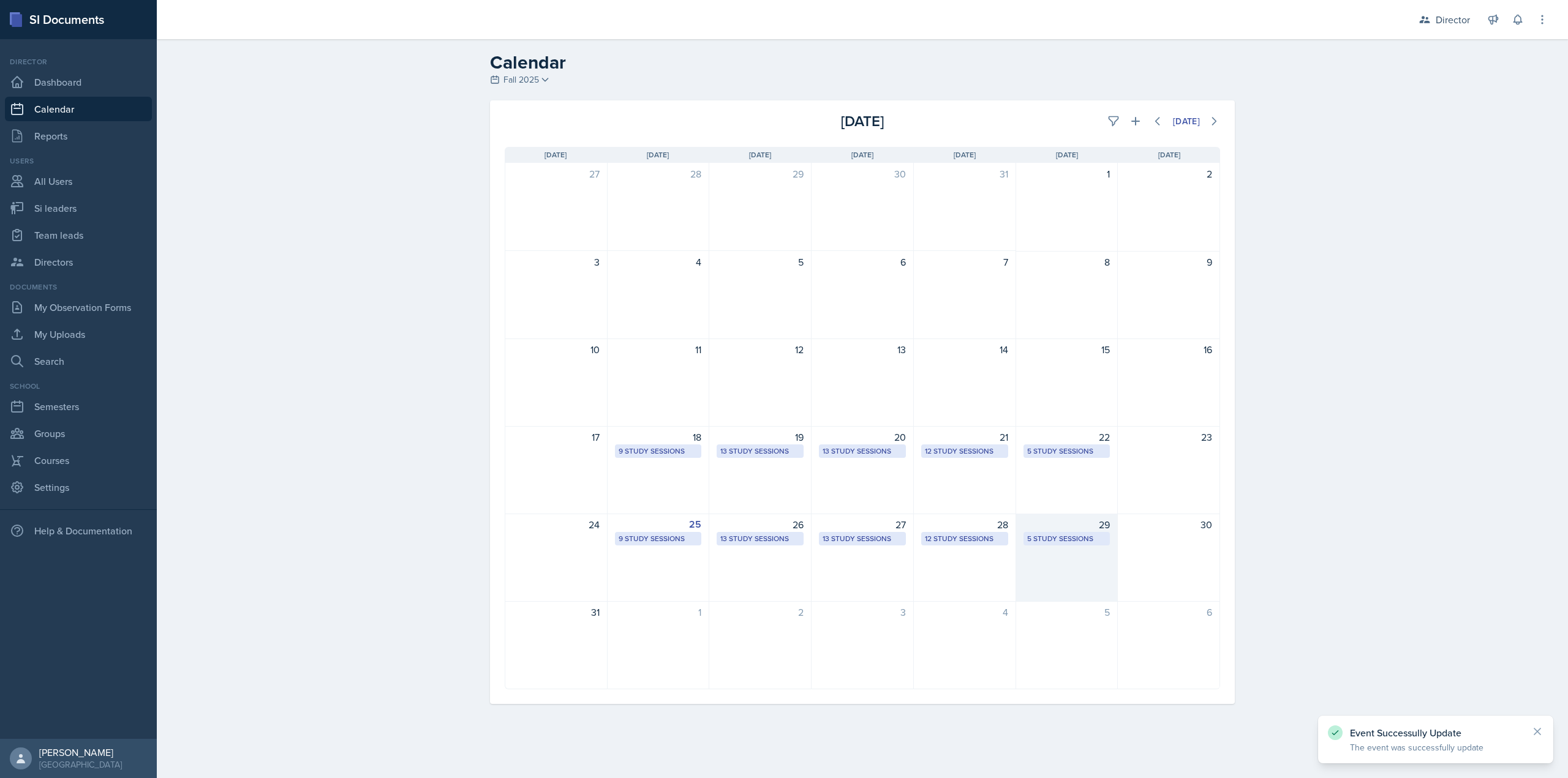
click at [1054, 537] on div "5 Study Sessions" at bounding box center [1067, 539] width 80 height 11
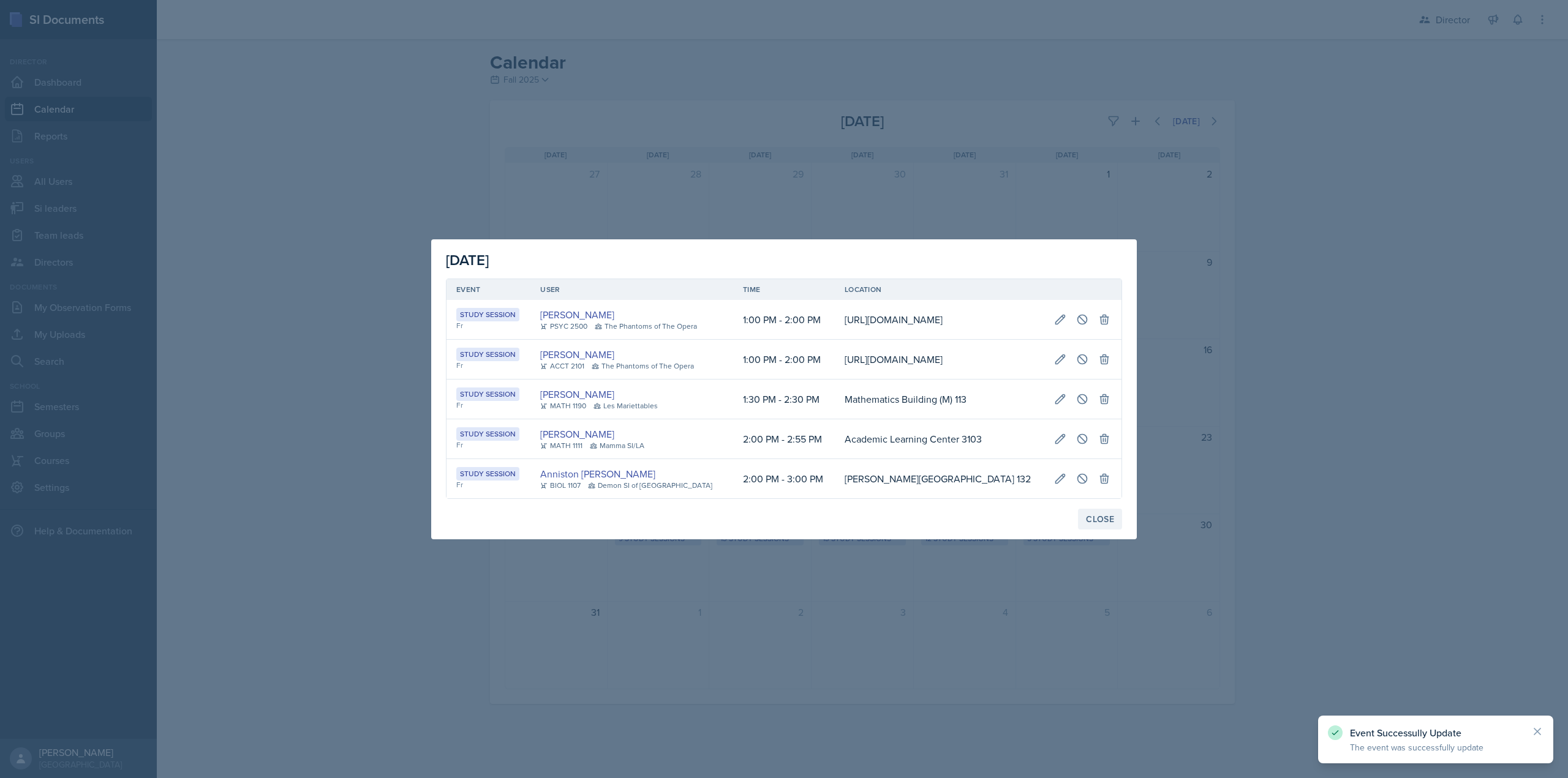
click at [1103, 524] on div "Close" at bounding box center [1100, 518] width 28 height 10
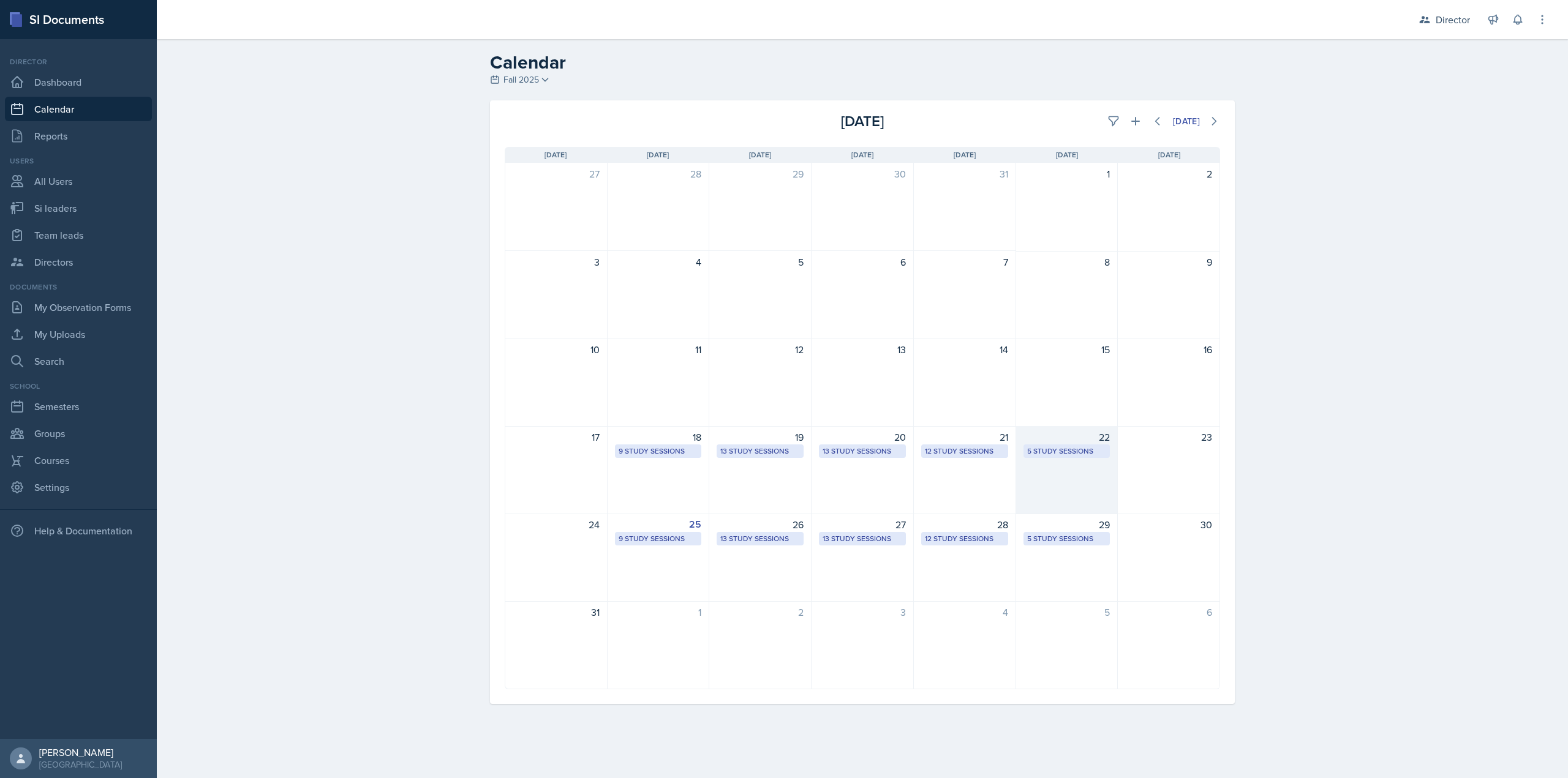
click at [1064, 433] on div "22" at bounding box center [1067, 437] width 87 height 15
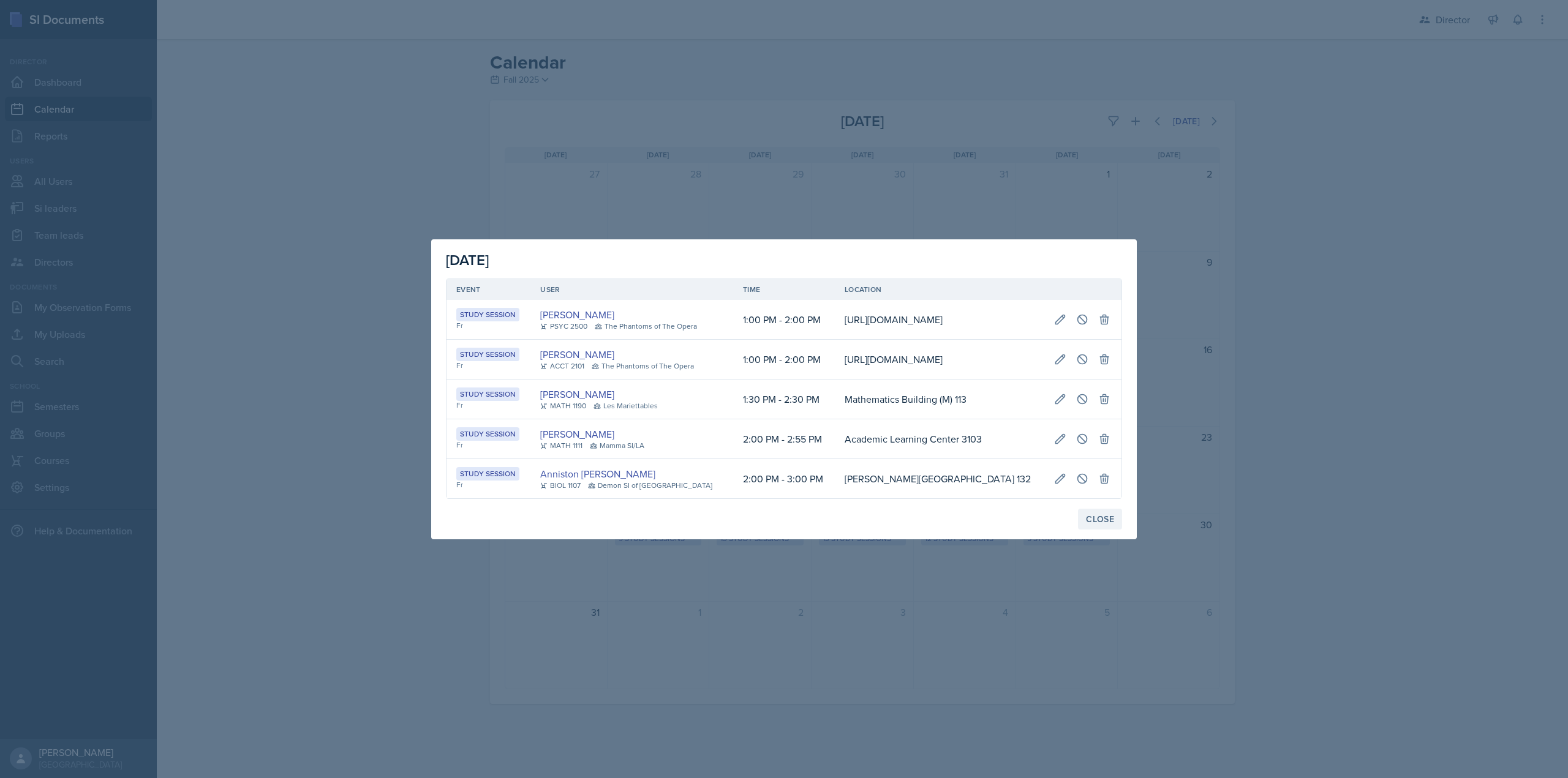
click at [1086, 524] on div "Close" at bounding box center [1100, 518] width 28 height 10
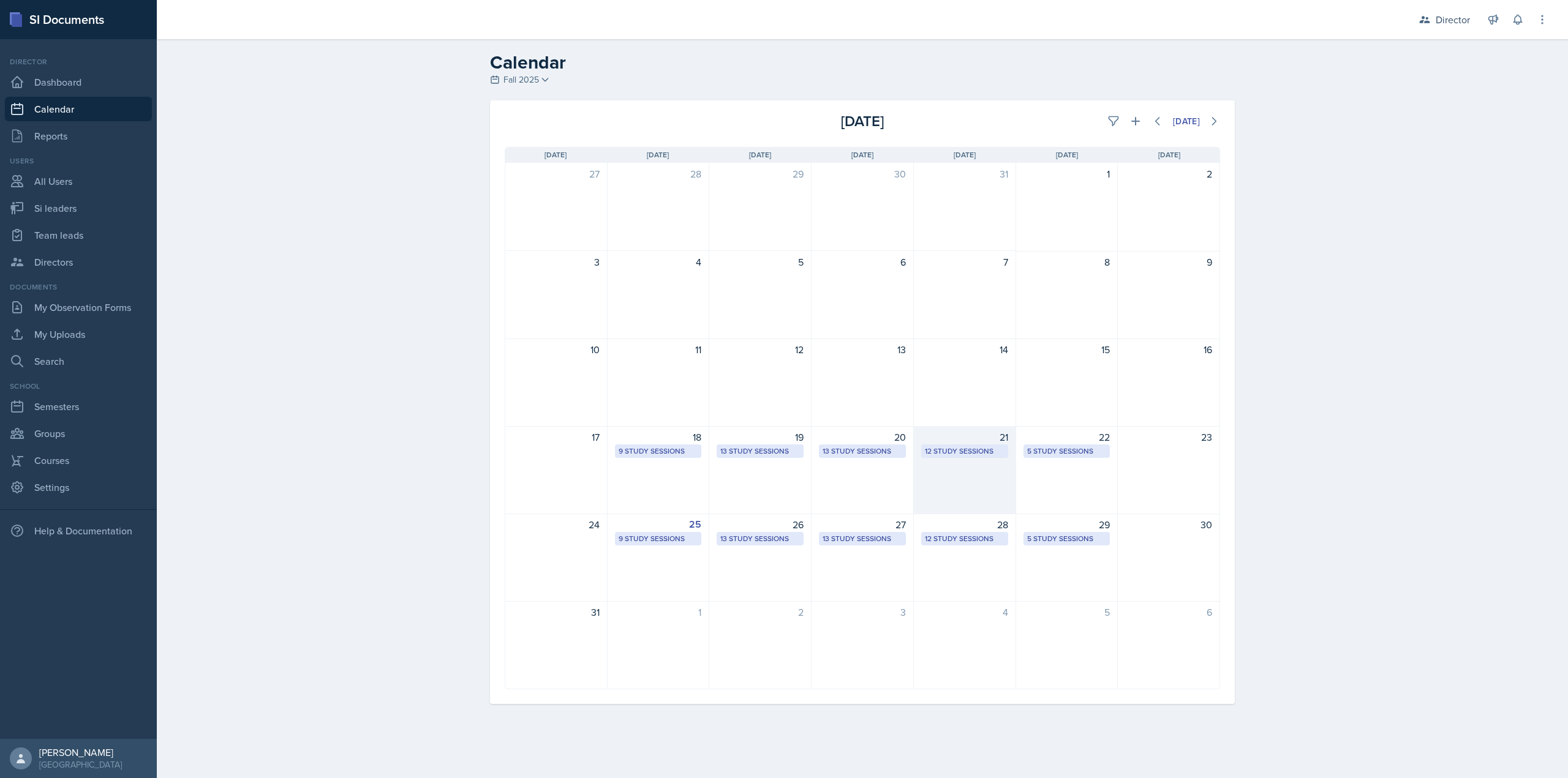
click at [976, 457] on div "21 12 Study Sessions" at bounding box center [965, 470] width 102 height 88
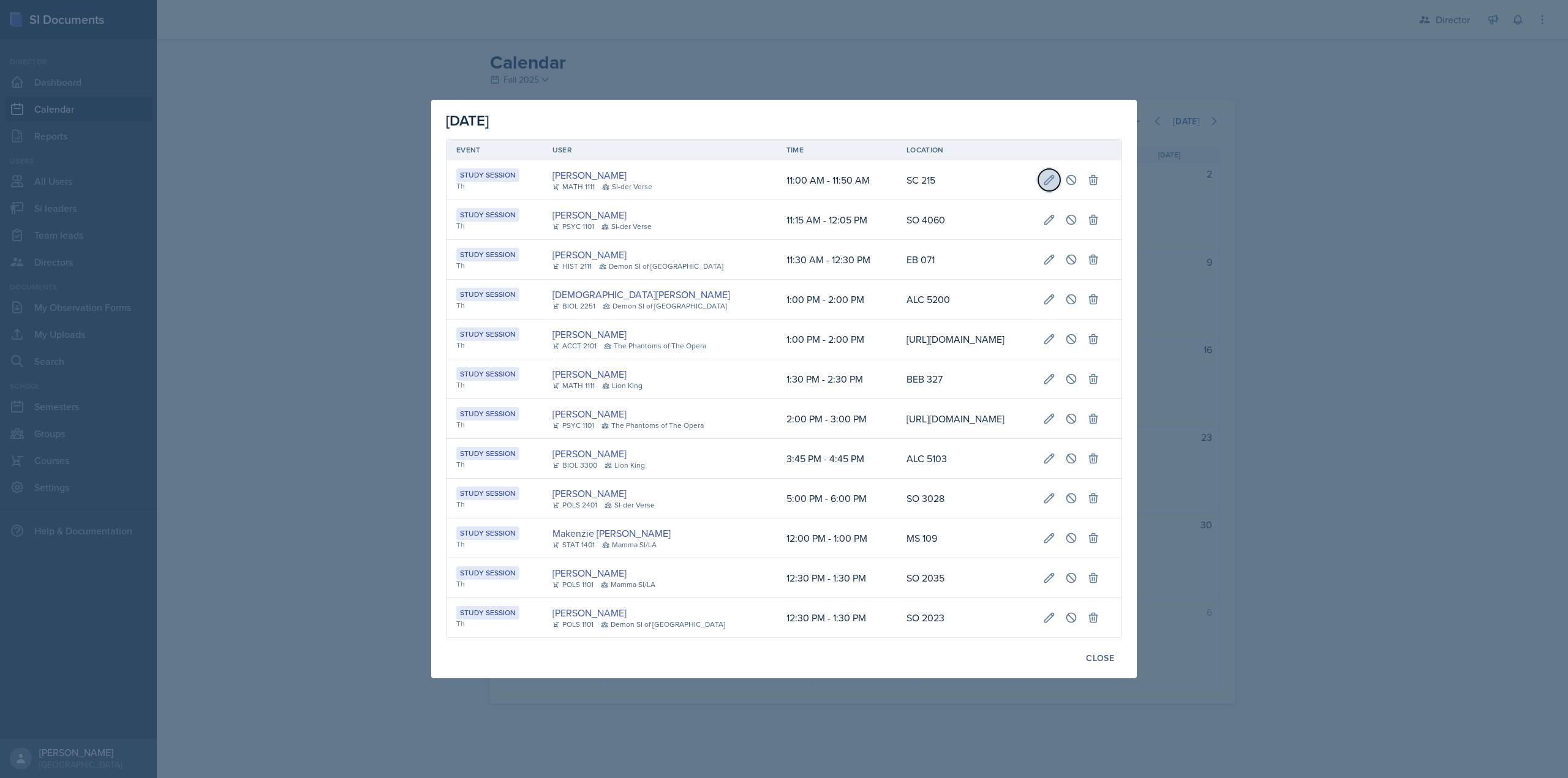
click at [1053, 169] on button at bounding box center [1049, 180] width 22 height 22
select select "11"
select select "AM"
select select "11"
select select "50"
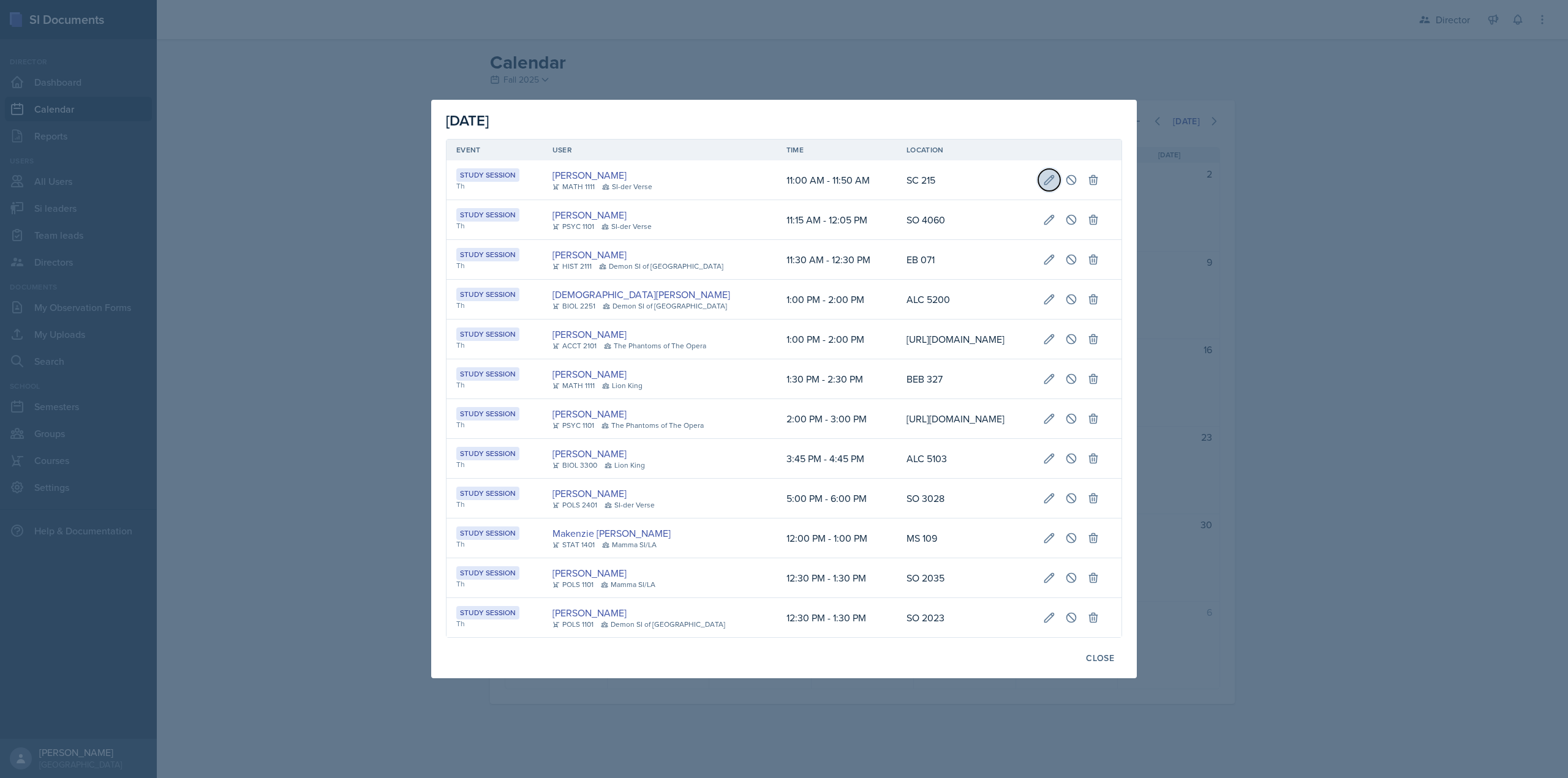
select select "AM"
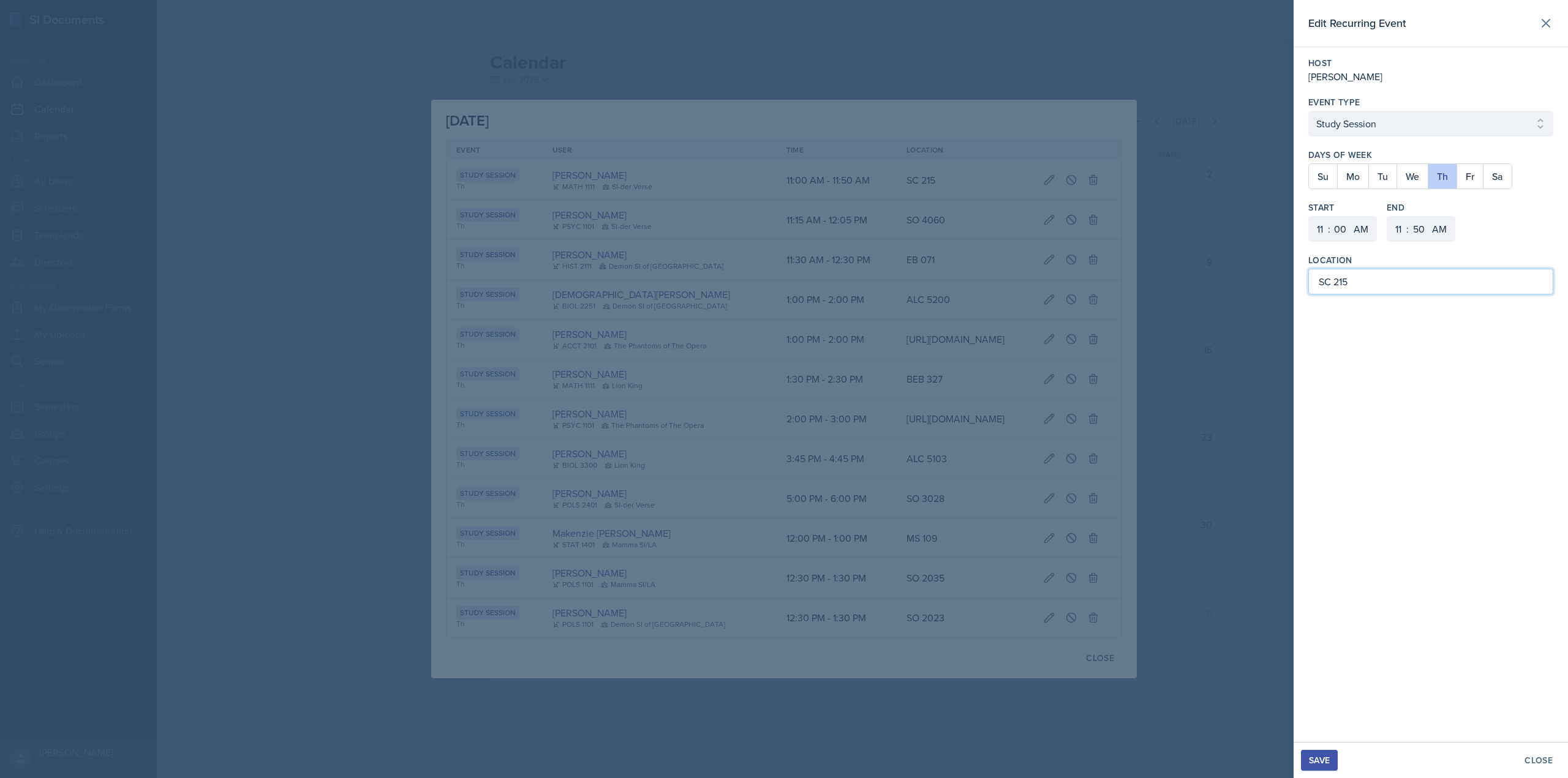
click at [1332, 282] on input "SC 215" at bounding box center [1430, 281] width 245 height 26
type input "Science Building 215"
click at [1316, 763] on div "Save" at bounding box center [1320, 760] width 21 height 10
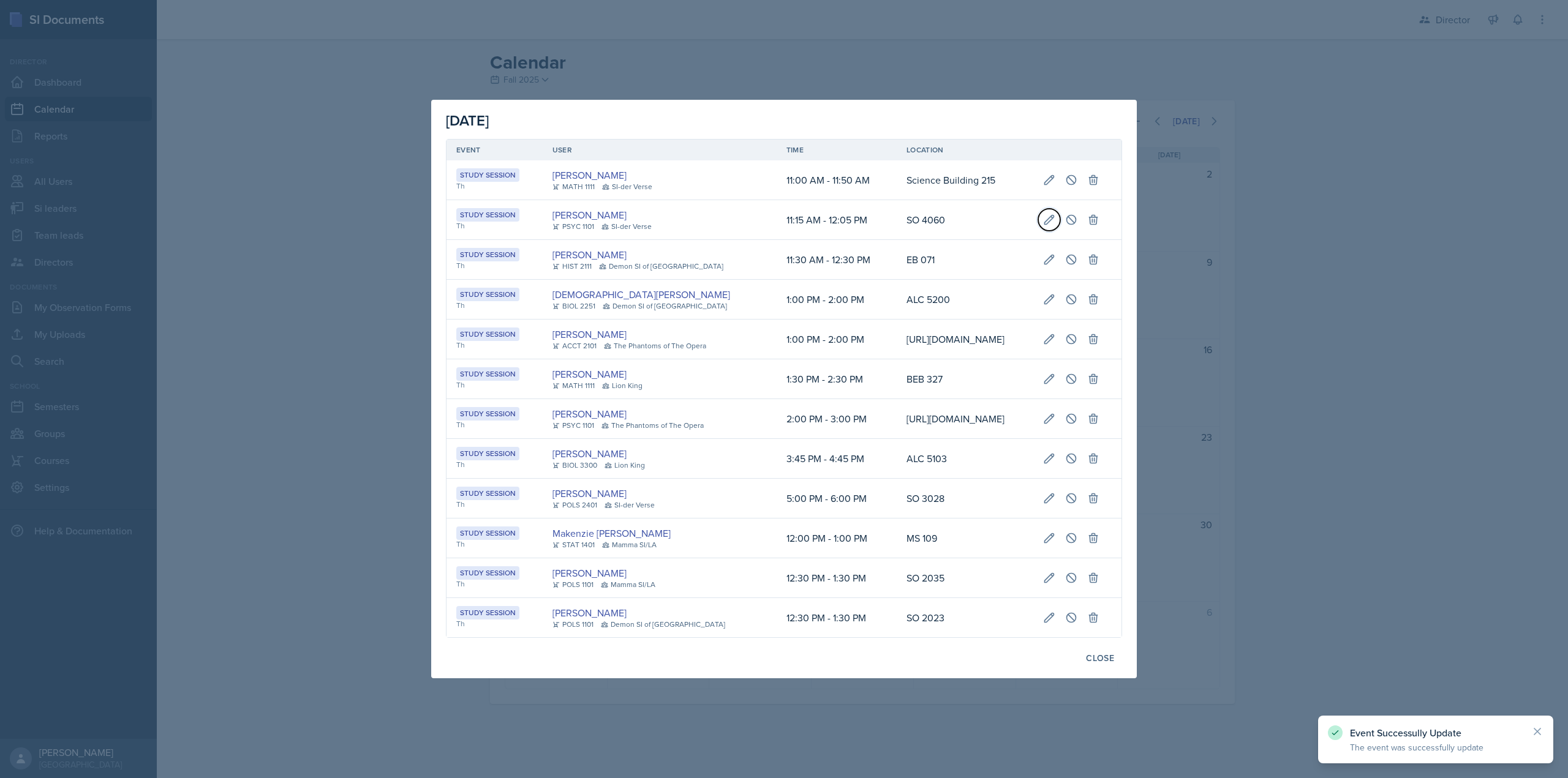
click at [1053, 208] on button at bounding box center [1049, 219] width 22 height 22
select select "15"
select select "12"
select select "5"
select select "PM"
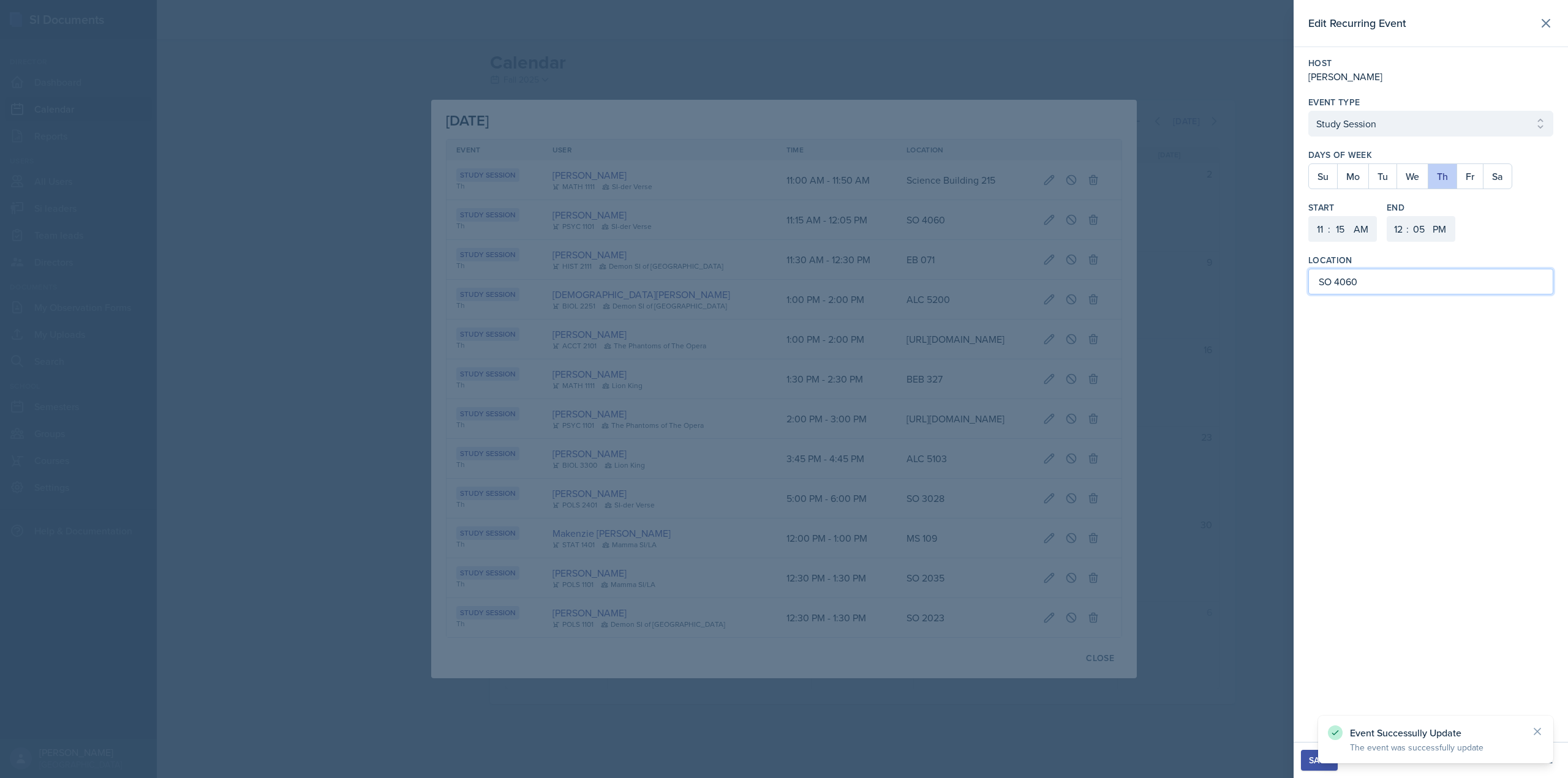
click at [1332, 283] on input "SO 4060" at bounding box center [1430, 281] width 245 height 26
drag, startPoint x: 1316, startPoint y: 284, endPoint x: 1422, endPoint y: 285, distance: 106.0
click at [1422, 285] on input "[GEOGRAPHIC_DATA] 4060" at bounding box center [1430, 281] width 245 height 26
type input "[GEOGRAPHIC_DATA] 4060"
drag, startPoint x: 1329, startPoint y: 757, endPoint x: 1244, endPoint y: 692, distance: 107.0
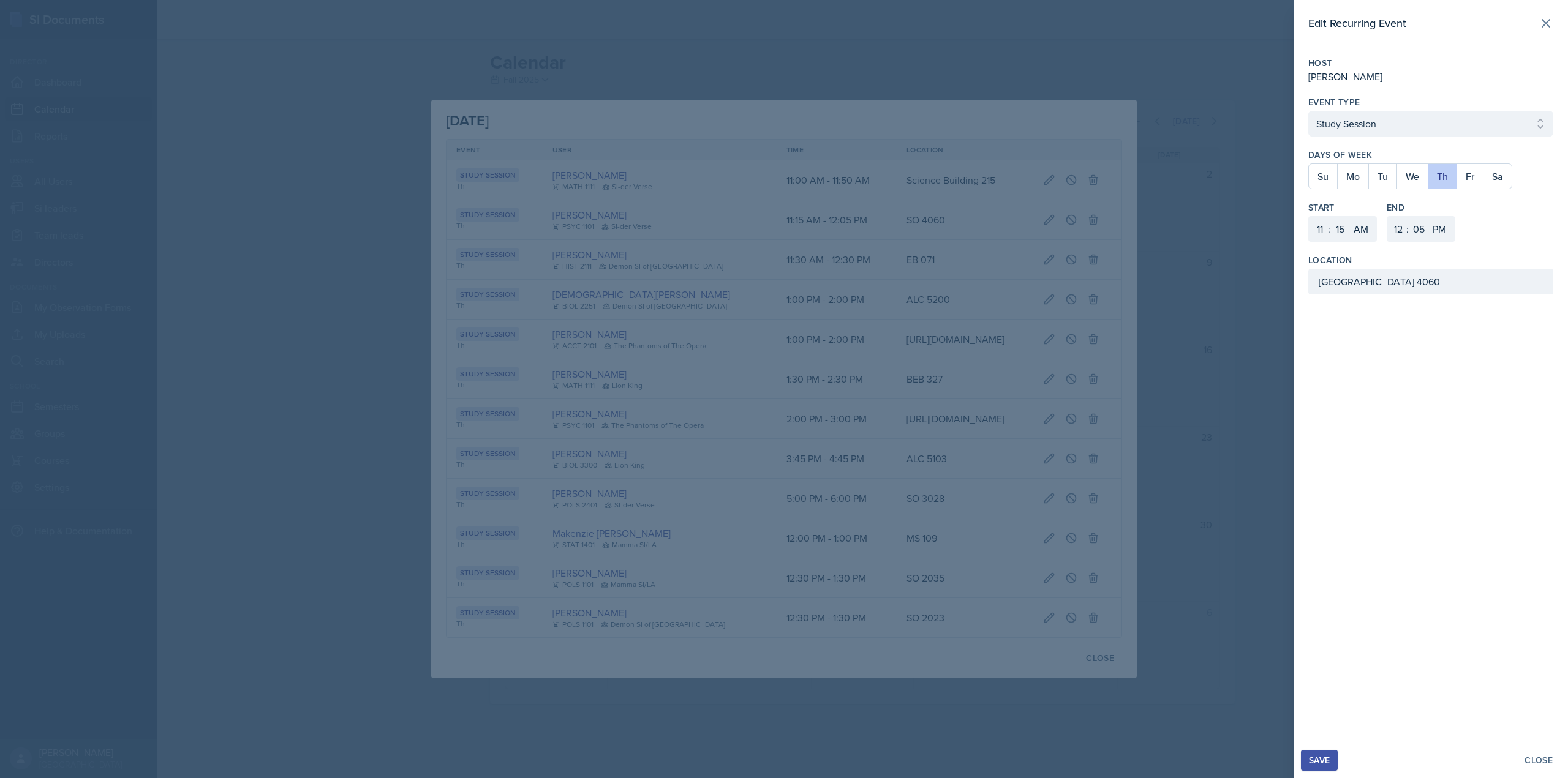
click at [1329, 757] on div "Save" at bounding box center [1320, 760] width 21 height 10
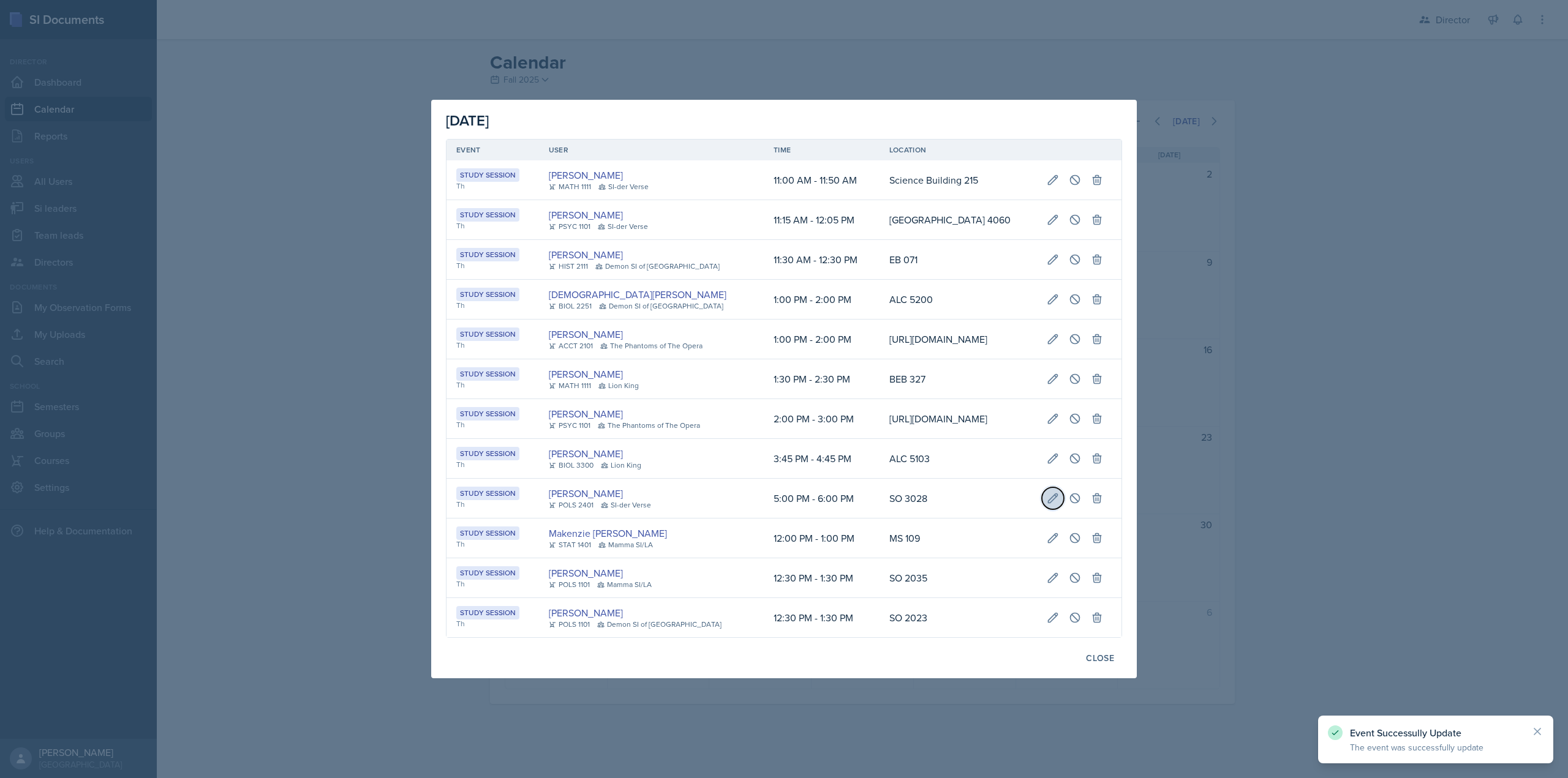
click at [1059, 504] on icon at bounding box center [1052, 498] width 12 height 12
select select "5"
select select "0"
select select "PM"
select select "6"
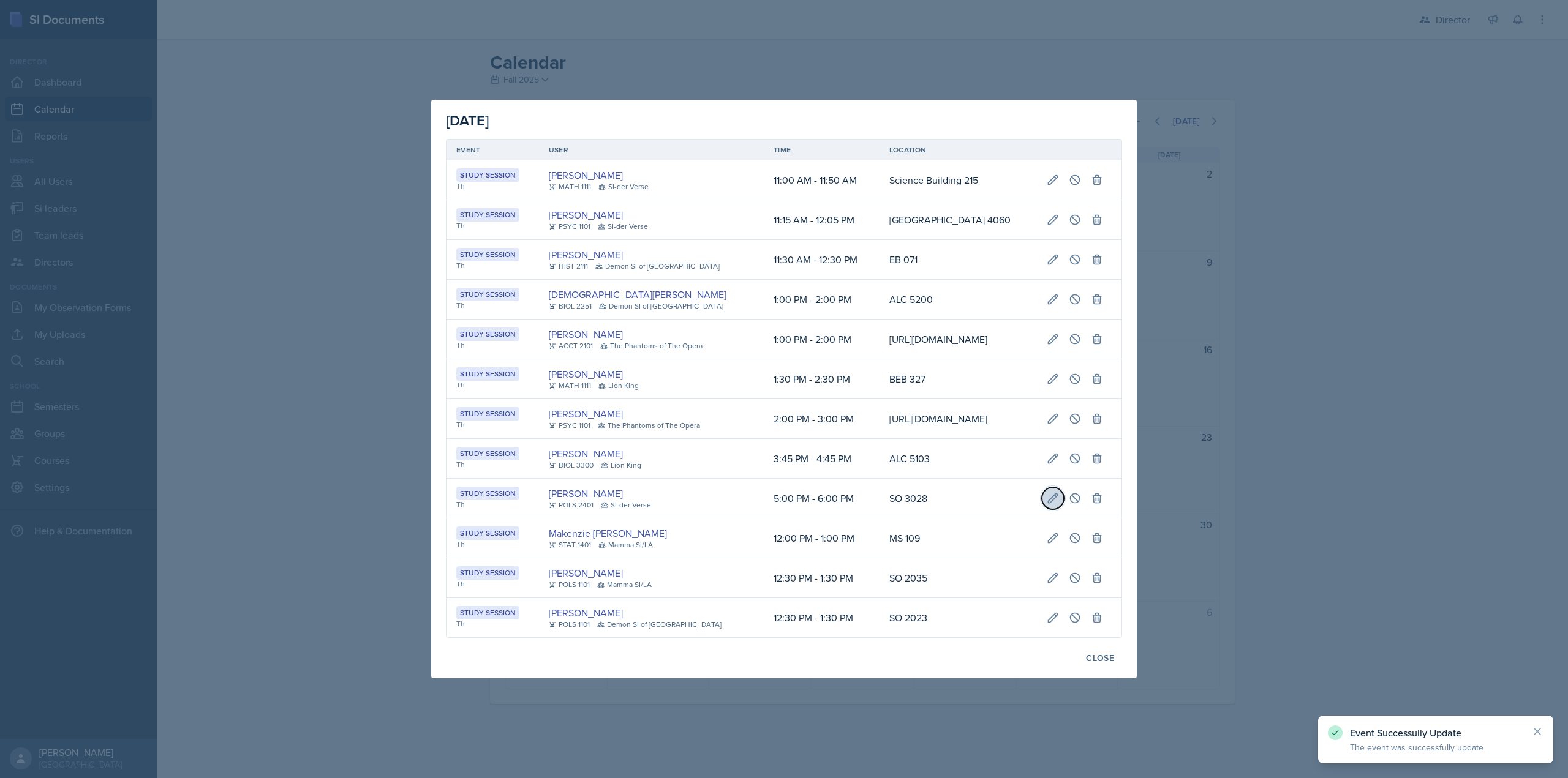
select select "0"
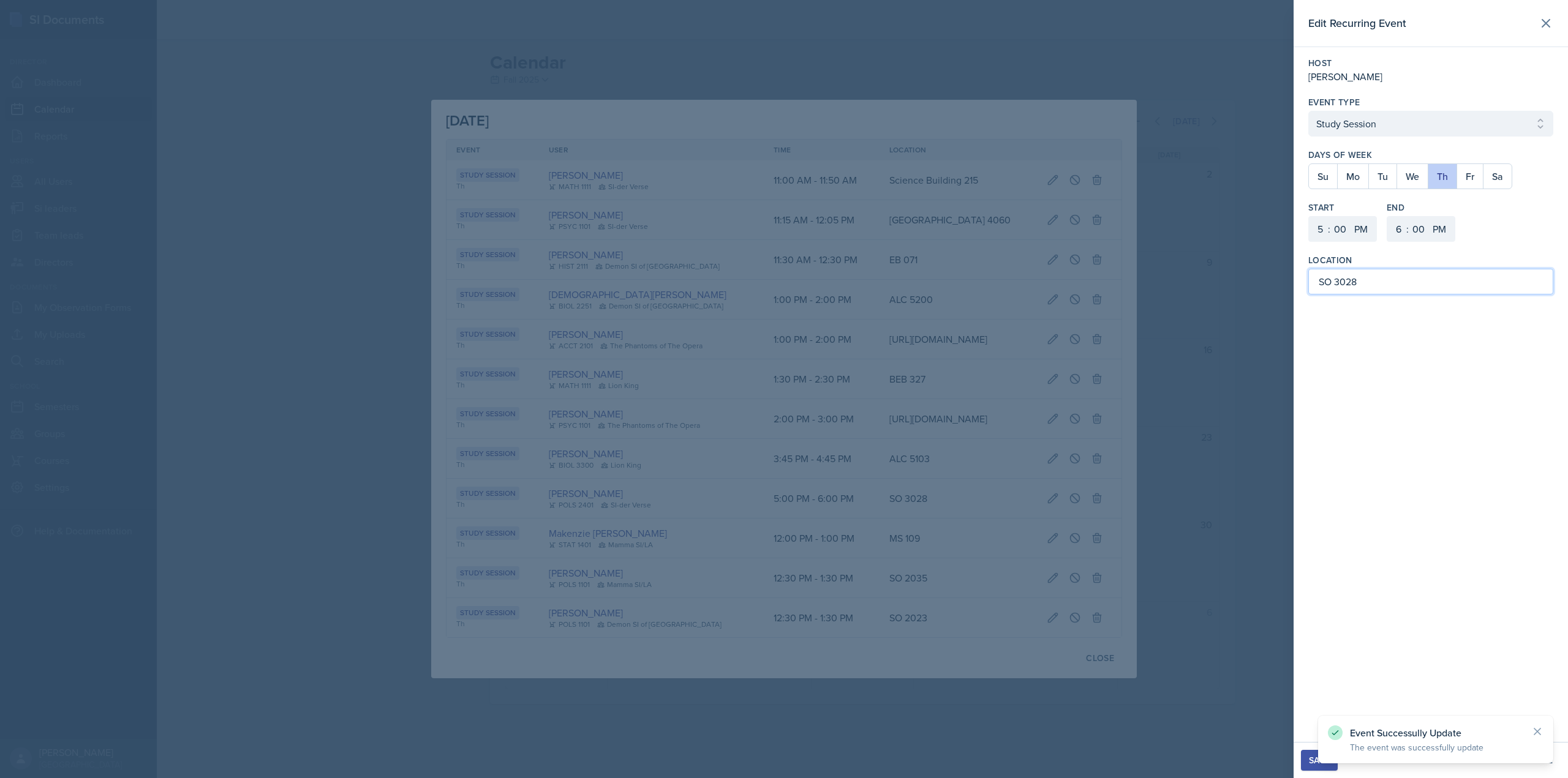
drag, startPoint x: 1331, startPoint y: 282, endPoint x: 1316, endPoint y: 281, distance: 15.0
click at [1316, 281] on input "SO 3028" at bounding box center [1430, 281] width 245 height 26
paste input "ocial Sciences Building"
type input "[GEOGRAPHIC_DATA] 3028"
drag, startPoint x: 1313, startPoint y: 772, endPoint x: 1316, endPoint y: 762, distance: 10.4
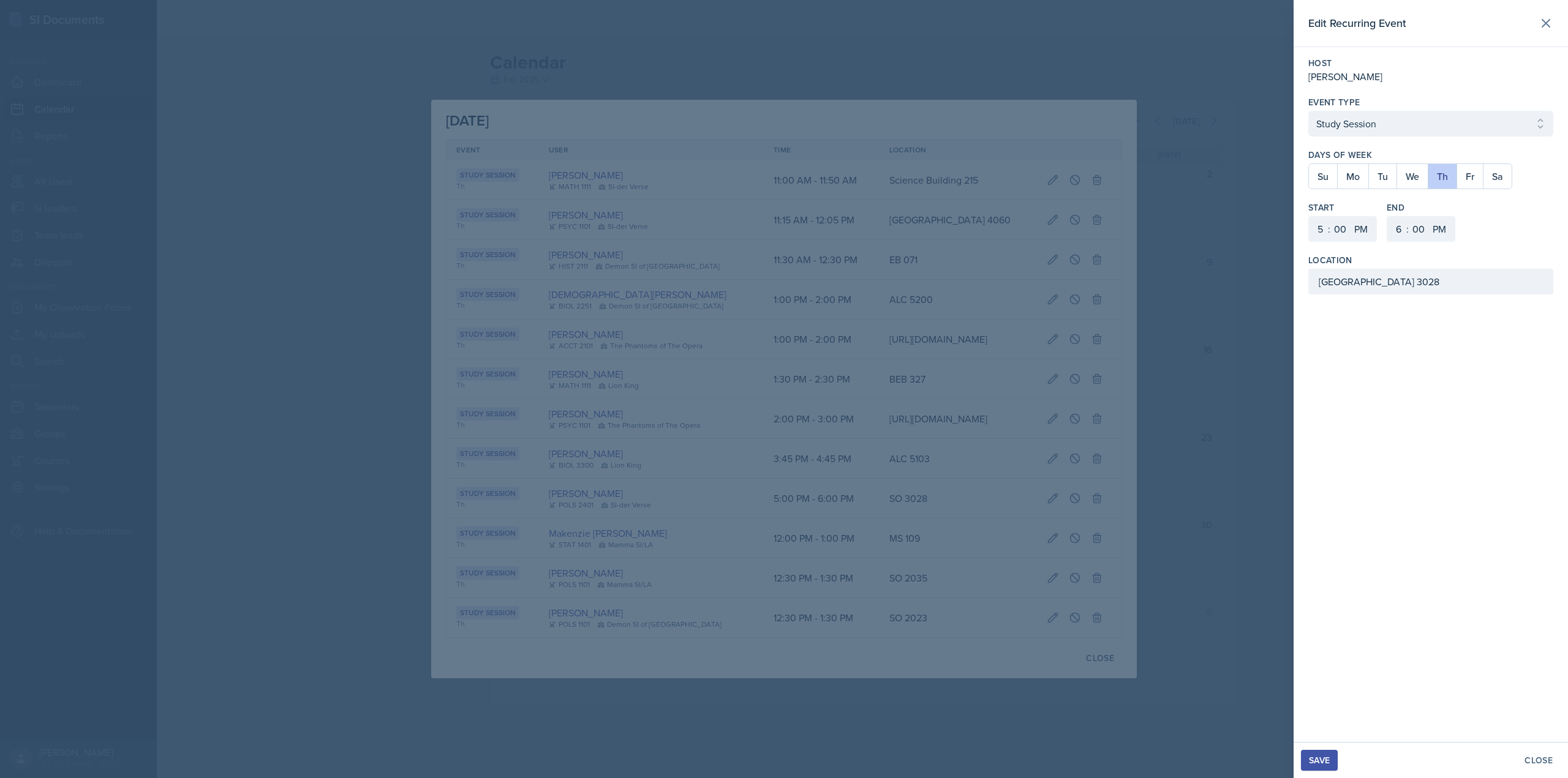
click at [1313, 771] on div "Save Close" at bounding box center [1430, 760] width 275 height 36
click at [1316, 761] on div "Save" at bounding box center [1320, 760] width 21 height 10
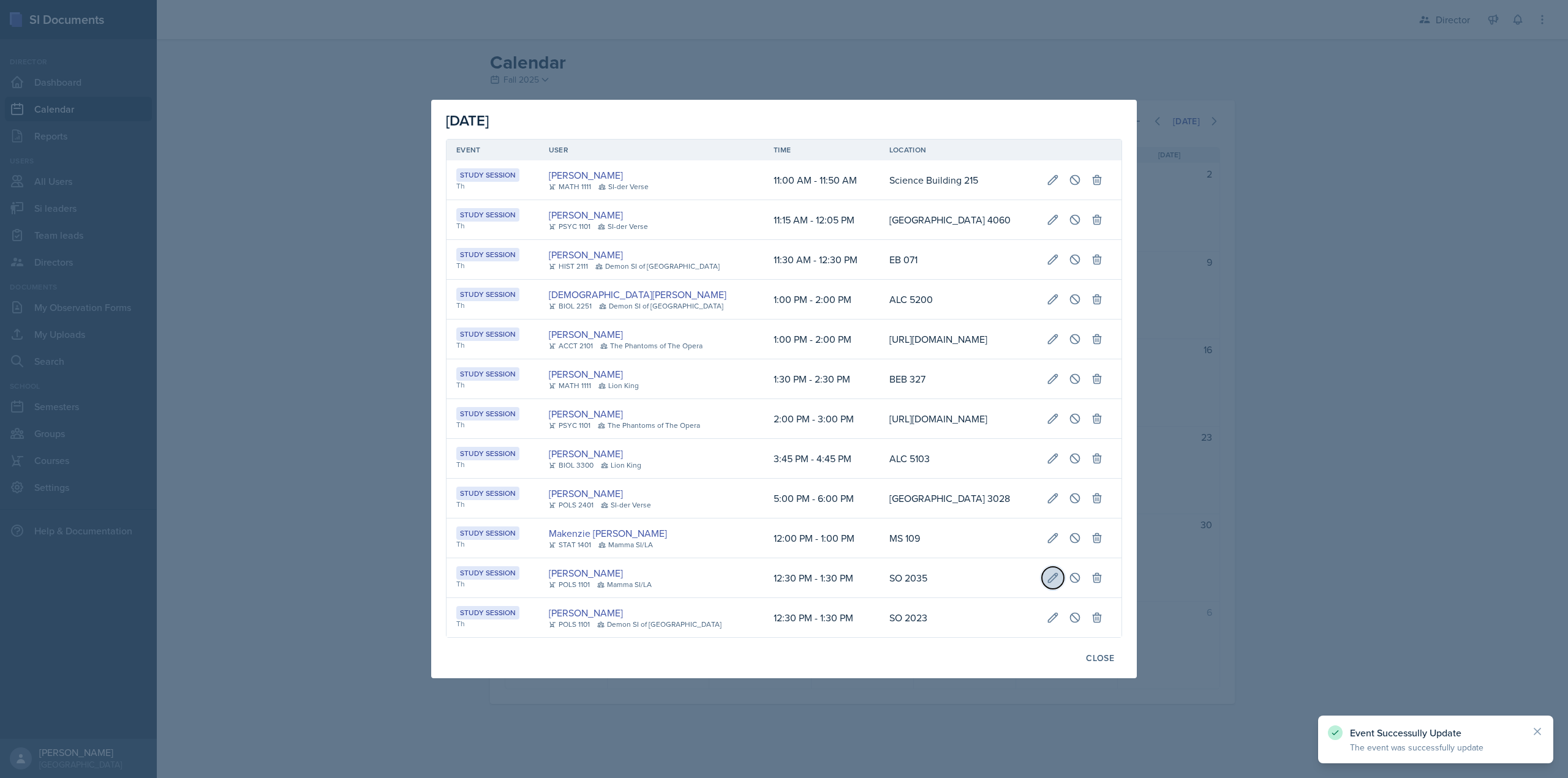
click at [1062, 589] on button at bounding box center [1052, 577] width 22 height 22
select select "12"
select select "30"
select select "1"
select select "30"
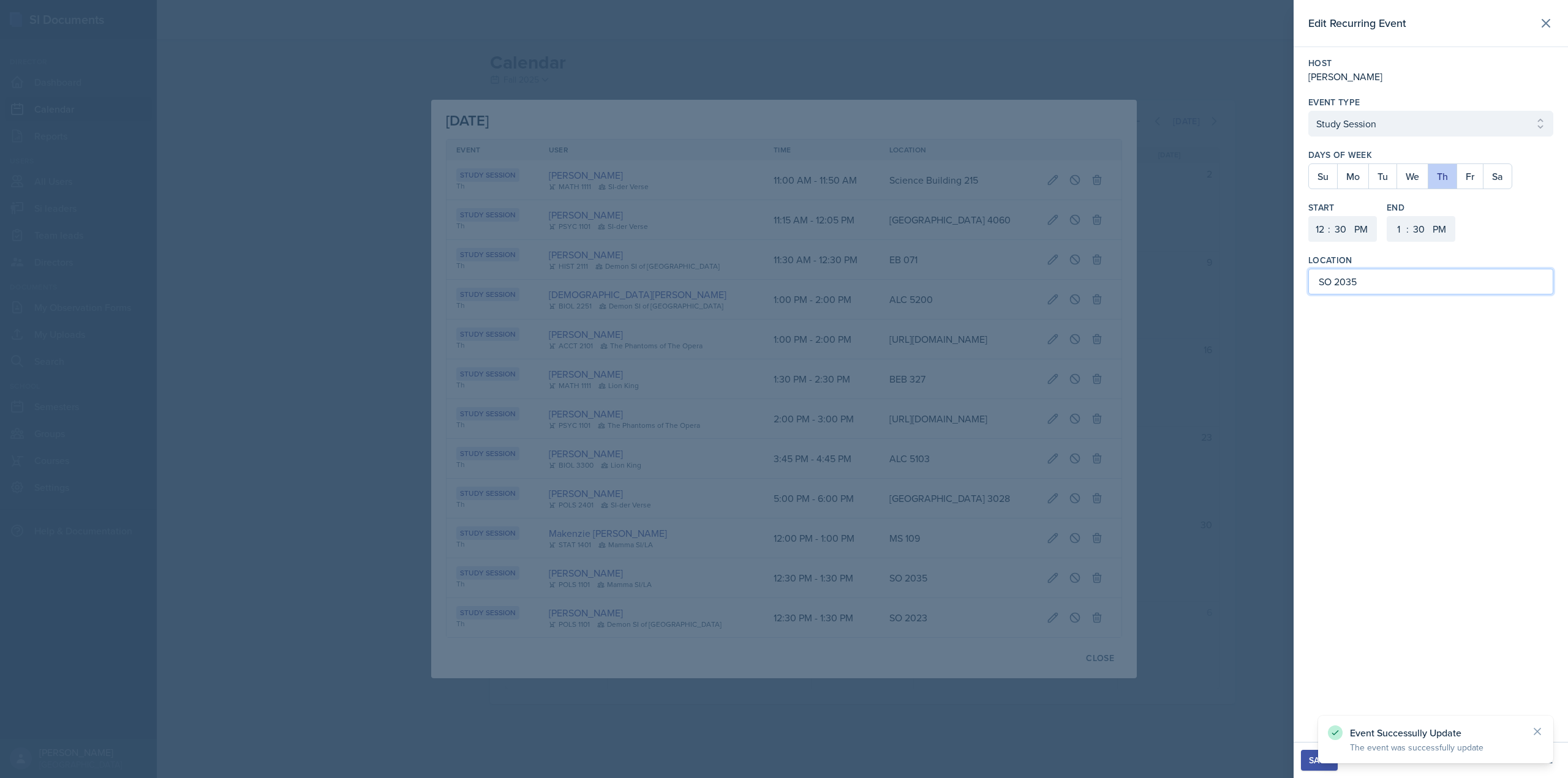
drag, startPoint x: 1330, startPoint y: 281, endPoint x: 1314, endPoint y: 277, distance: 16.5
click at [1314, 277] on input "SO 2035" at bounding box center [1430, 281] width 245 height 26
paste input "ocial Sciences Building"
click at [1319, 765] on div "Save" at bounding box center [1320, 760] width 21 height 10
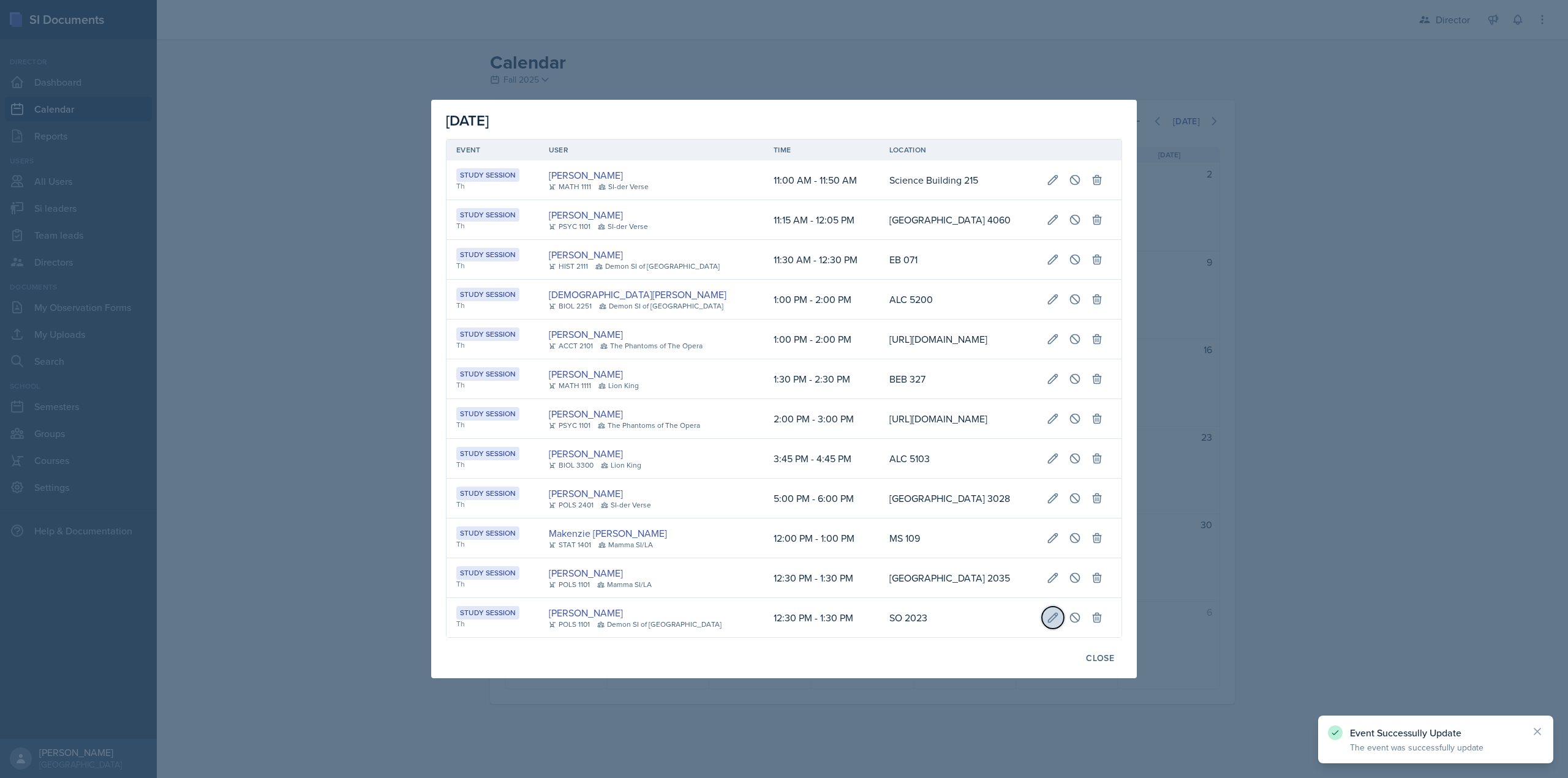
click at [1059, 624] on icon at bounding box center [1052, 618] width 12 height 12
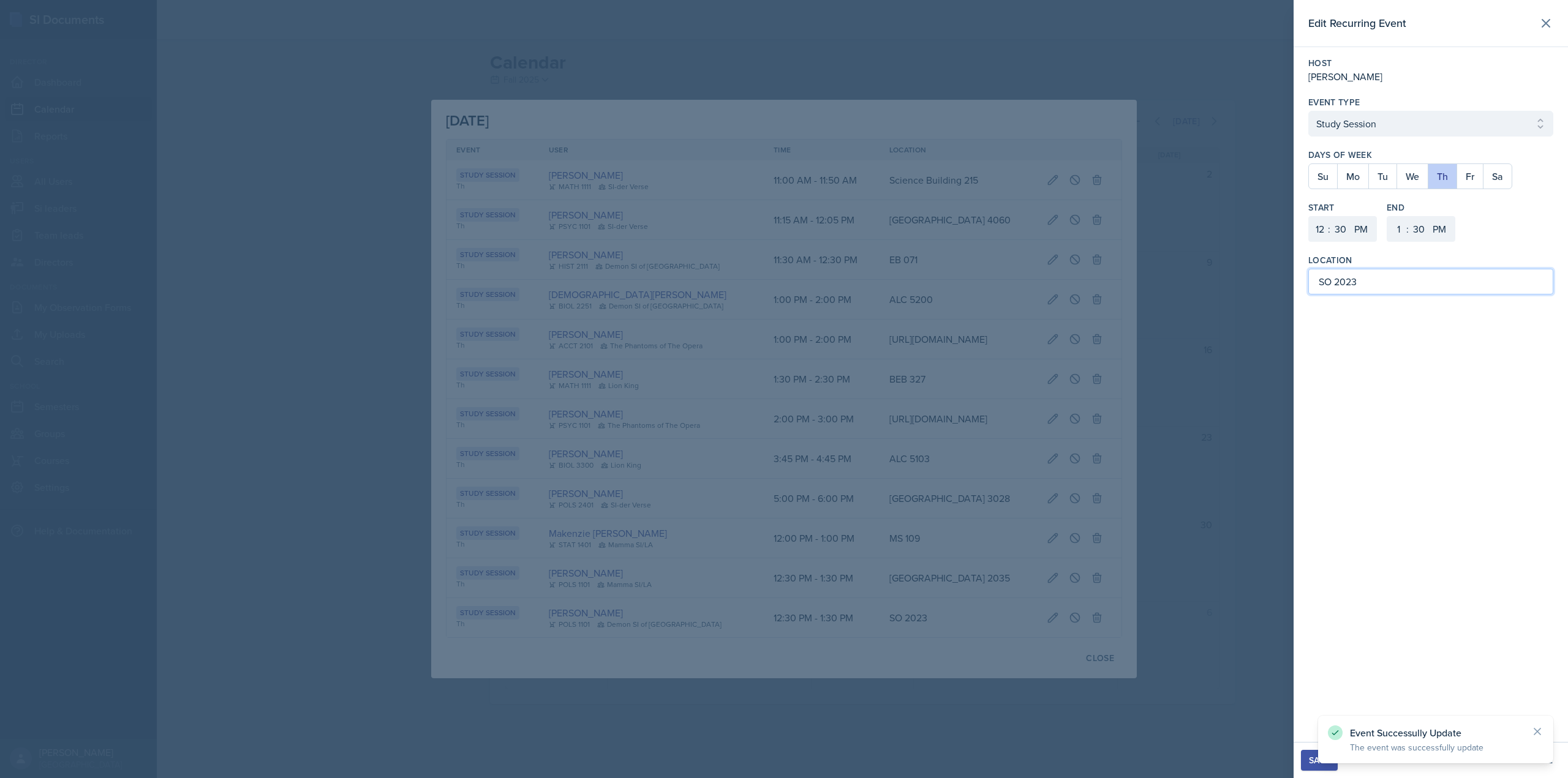
drag, startPoint x: 1333, startPoint y: 281, endPoint x: 1323, endPoint y: 281, distance: 10.0
click at [1317, 281] on input "SO 2023" at bounding box center [1430, 281] width 245 height 26
click at [1328, 281] on input "SO 2023" at bounding box center [1430, 281] width 245 height 26
click at [1323, 283] on input "SO 2023" at bounding box center [1430, 281] width 245 height 26
paste input "ocial Sciences Building"
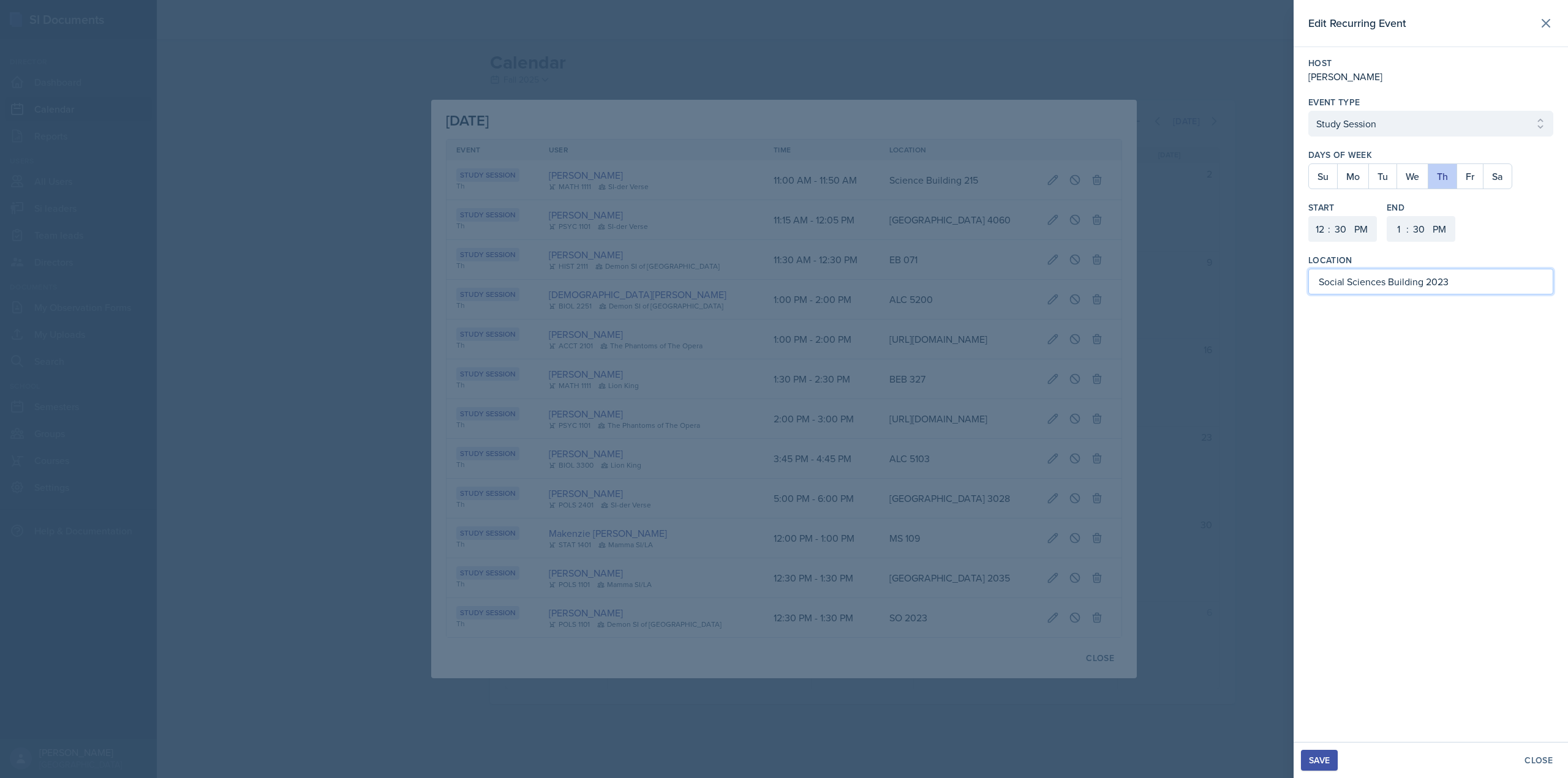
type input "Social Sciences Building 2023"
click at [1329, 755] on div "Save" at bounding box center [1320, 760] width 21 height 10
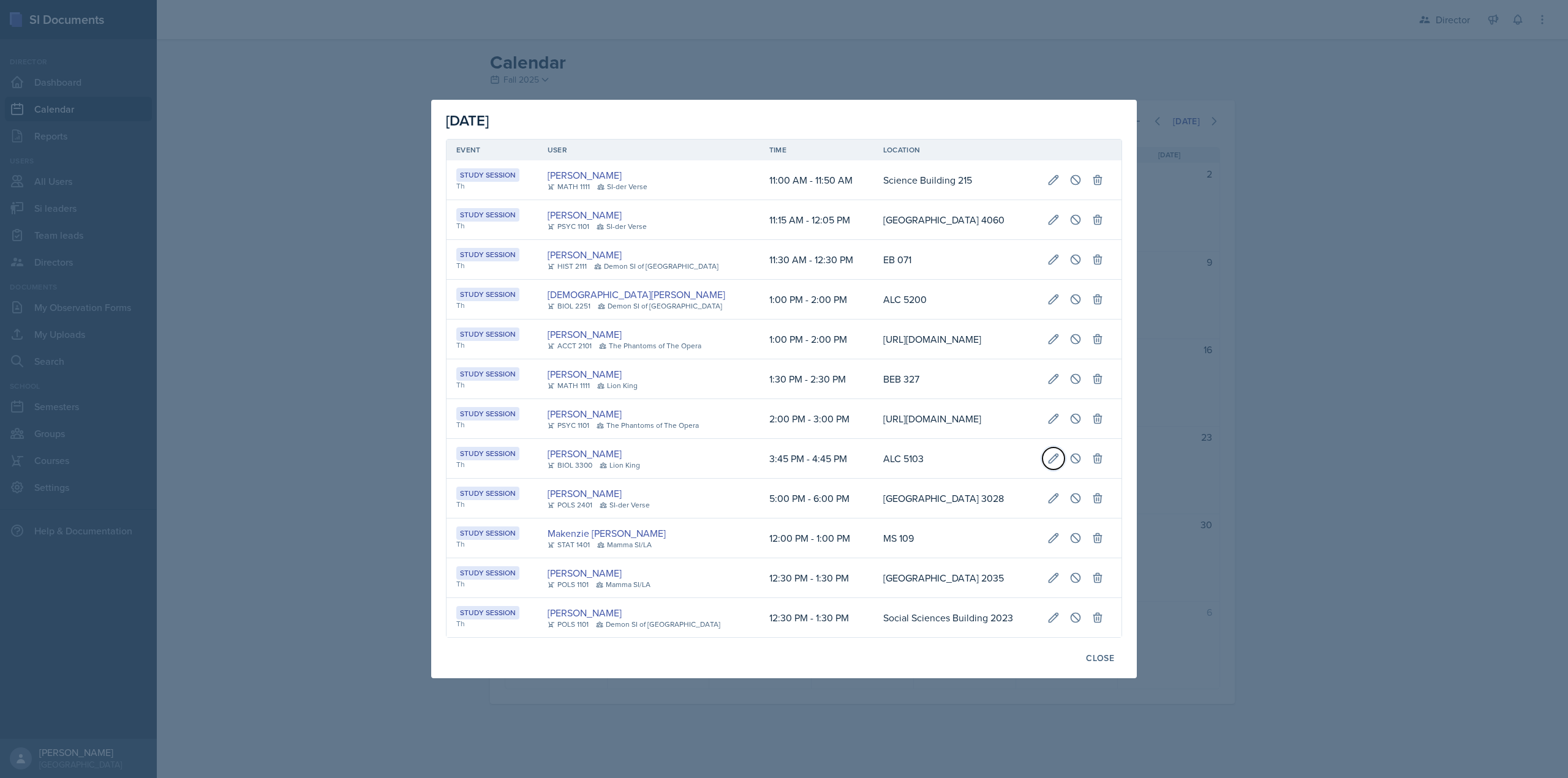
click at [1052, 470] on button at bounding box center [1053, 458] width 22 height 22
select select "3"
select select "45"
select select "4"
select select "45"
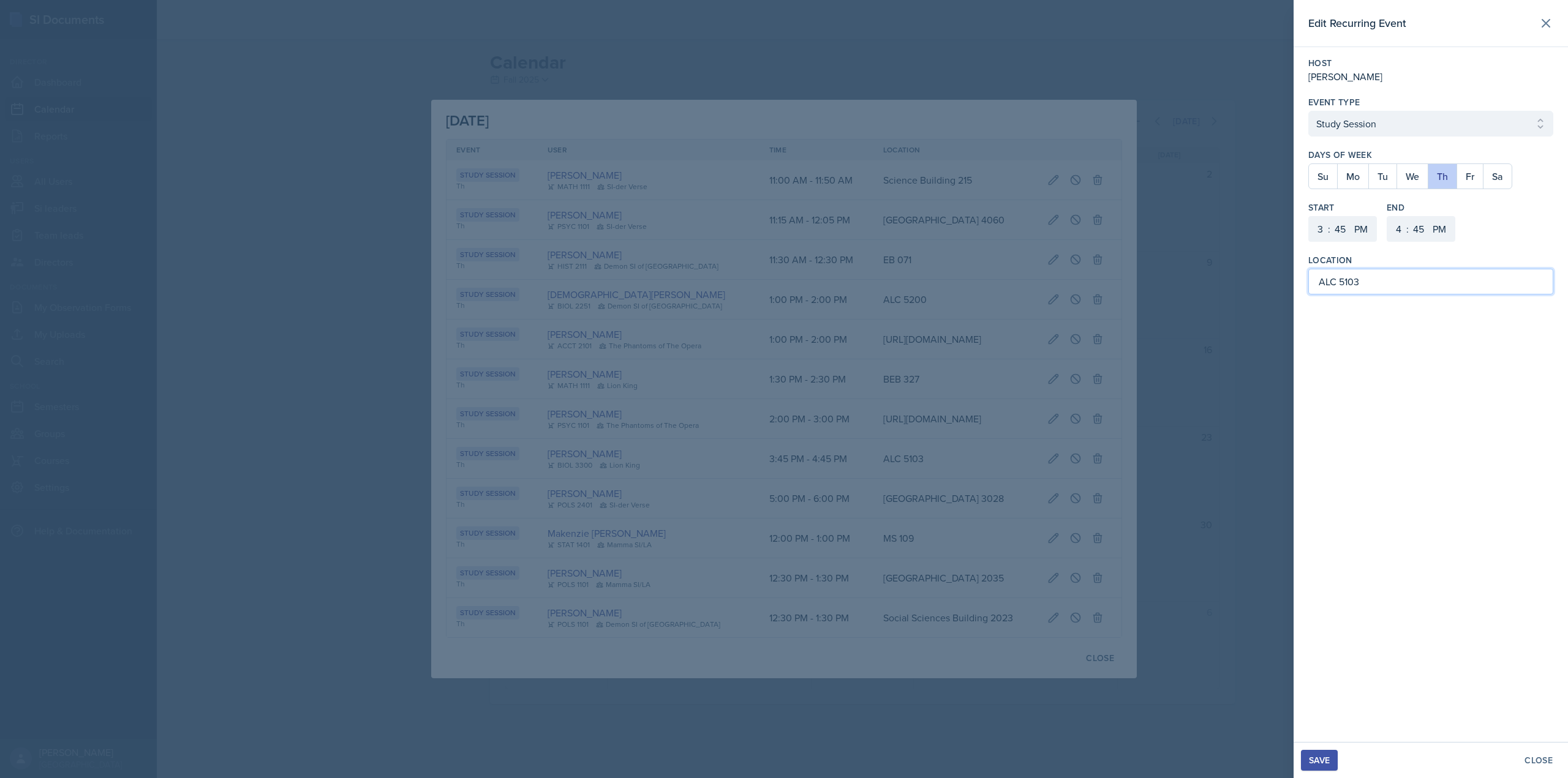
drag, startPoint x: 1336, startPoint y: 284, endPoint x: 1328, endPoint y: 278, distance: 10.0
click at [1320, 282] on input "ALC 5103" at bounding box center [1430, 281] width 245 height 26
type input "Academic Learning Center 5103"
click at [1322, 758] on div "Save" at bounding box center [1320, 760] width 21 height 10
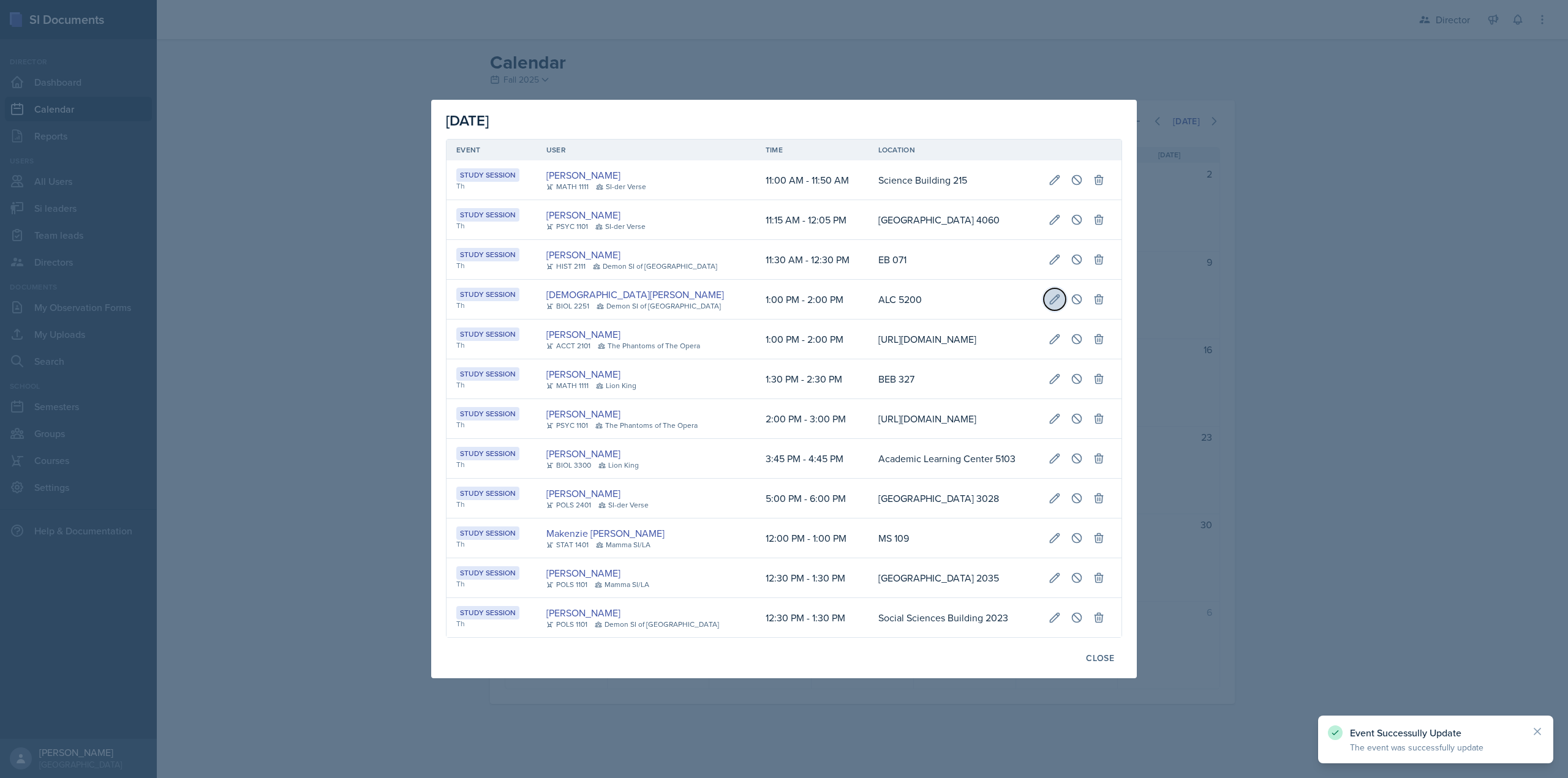
click at [1052, 288] on button at bounding box center [1054, 299] width 22 height 22
select select "1"
select select "0"
select select "2"
select select "0"
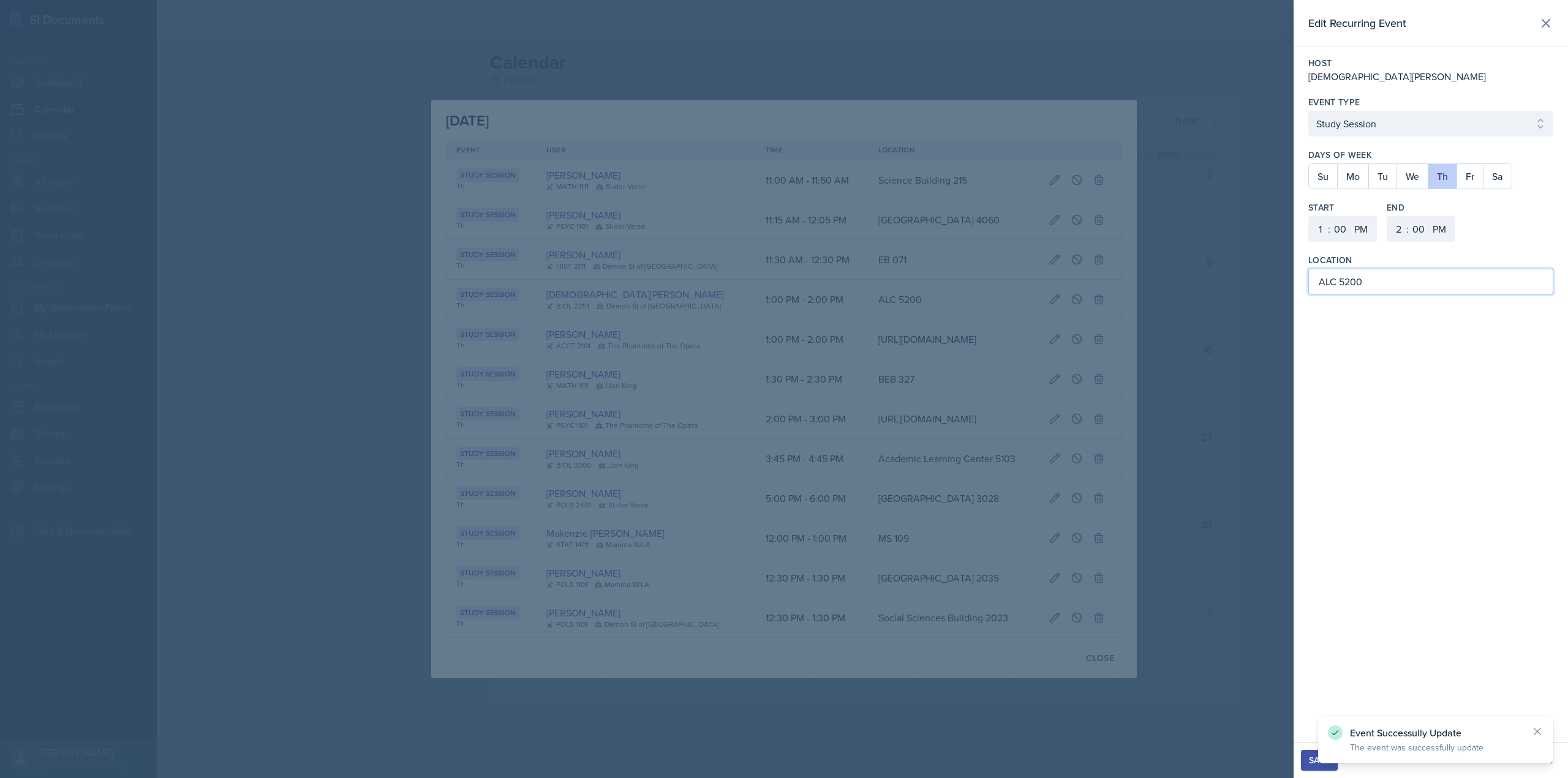
click at [1320, 275] on input "ALC 5200" at bounding box center [1430, 281] width 245 height 26
click at [1320, 276] on input "ALC 5200" at bounding box center [1430, 281] width 245 height 26
type input "Academic Learning Center 5200"
click at [1333, 761] on button "Save" at bounding box center [1319, 761] width 37 height 21
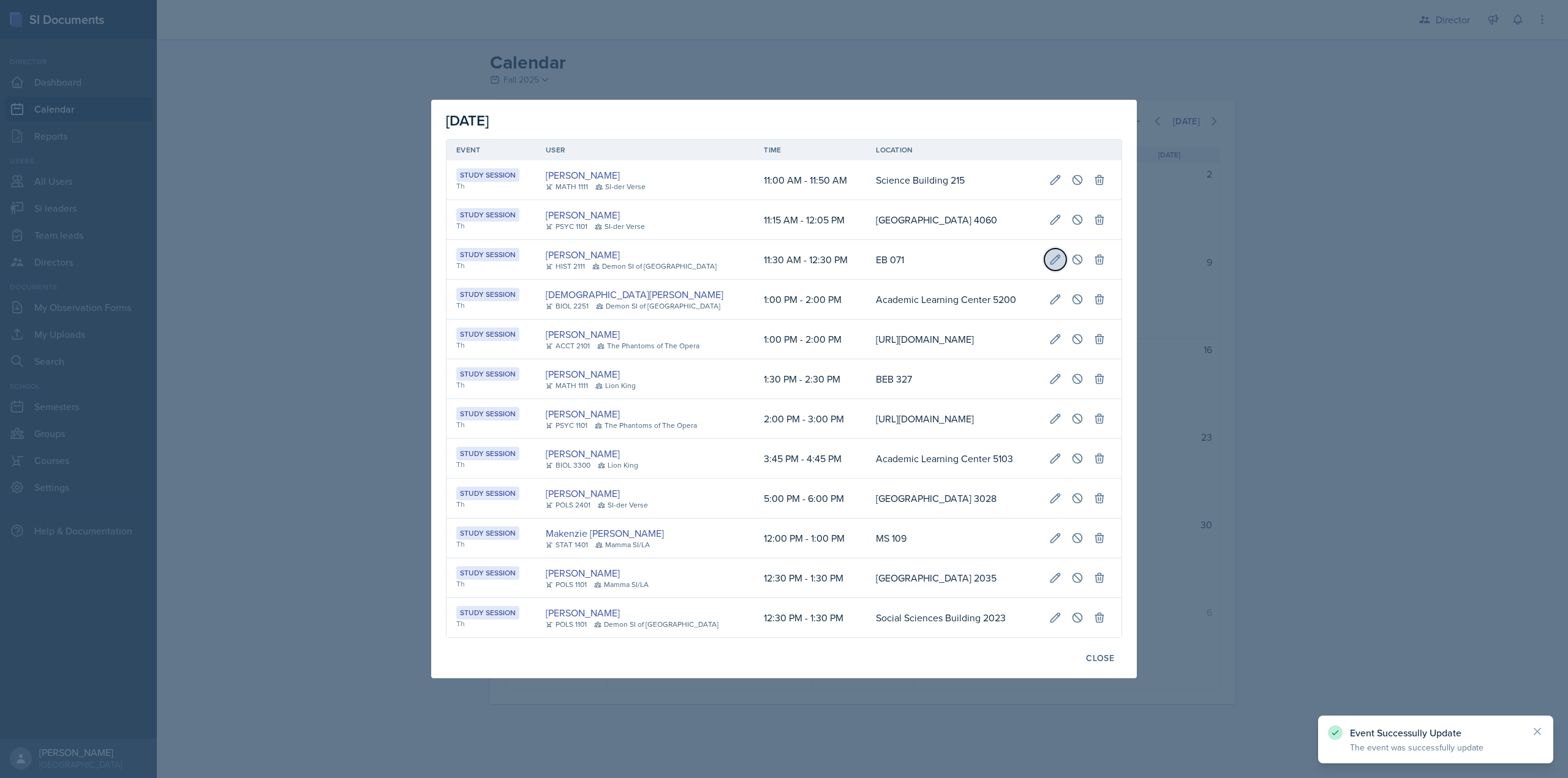
click at [1058, 254] on icon at bounding box center [1055, 260] width 12 height 12
select select "11"
select select "30"
select select "AM"
select select "12"
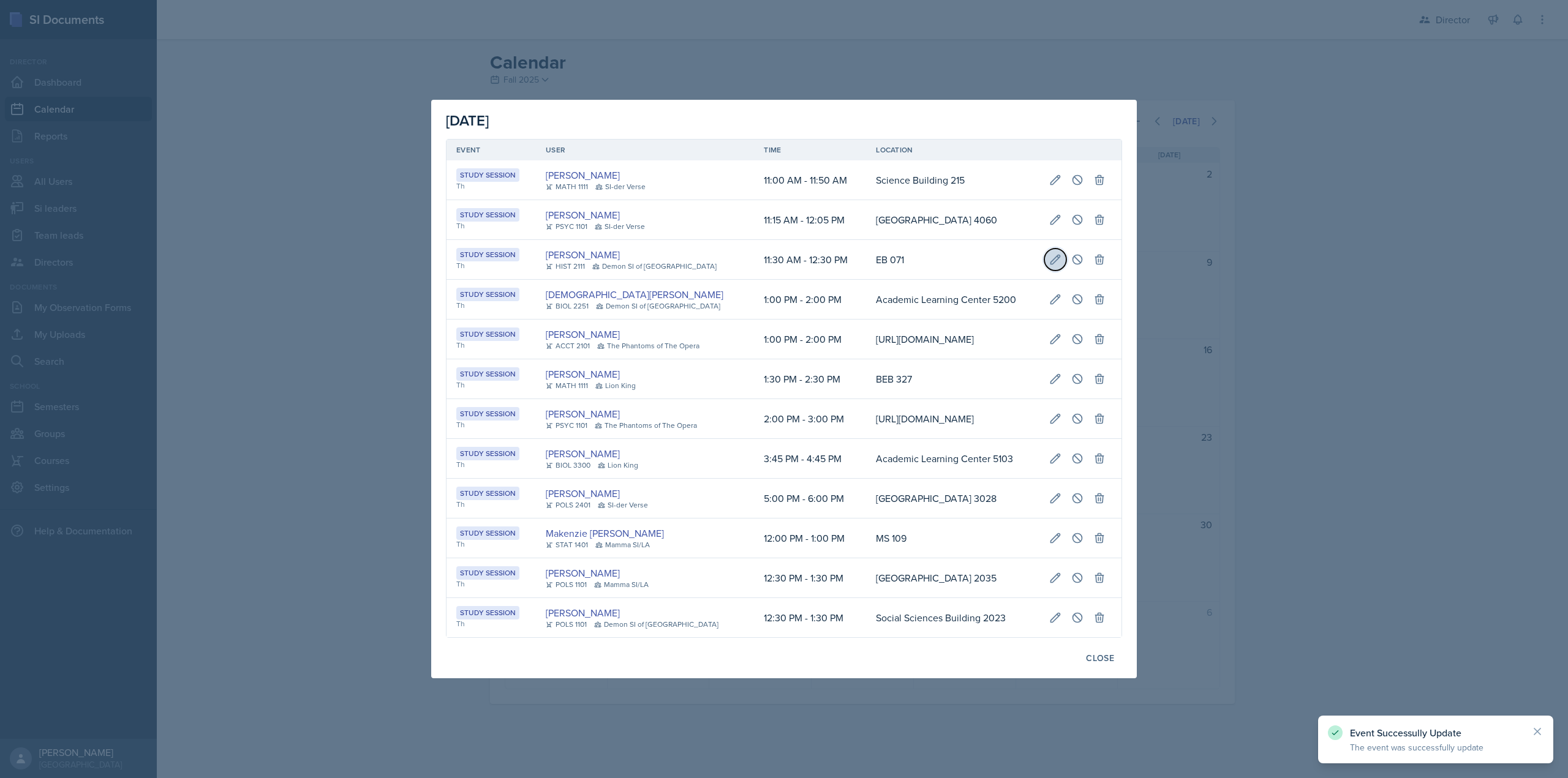
select select "30"
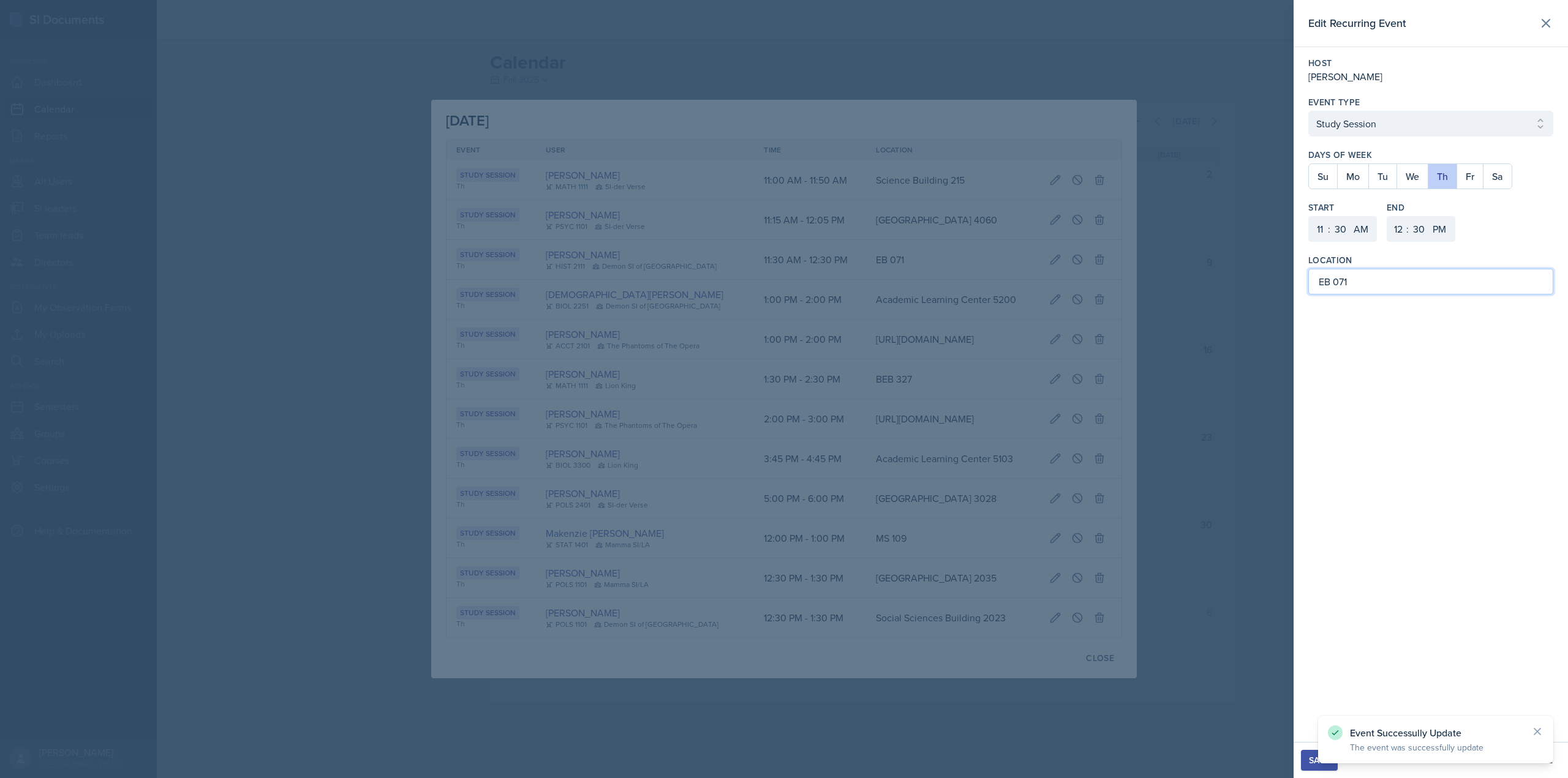
click at [1329, 284] on input "EB 071" at bounding box center [1430, 281] width 245 height 26
type input "English Building 071"
click at [1312, 759] on div "Save" at bounding box center [1320, 760] width 21 height 10
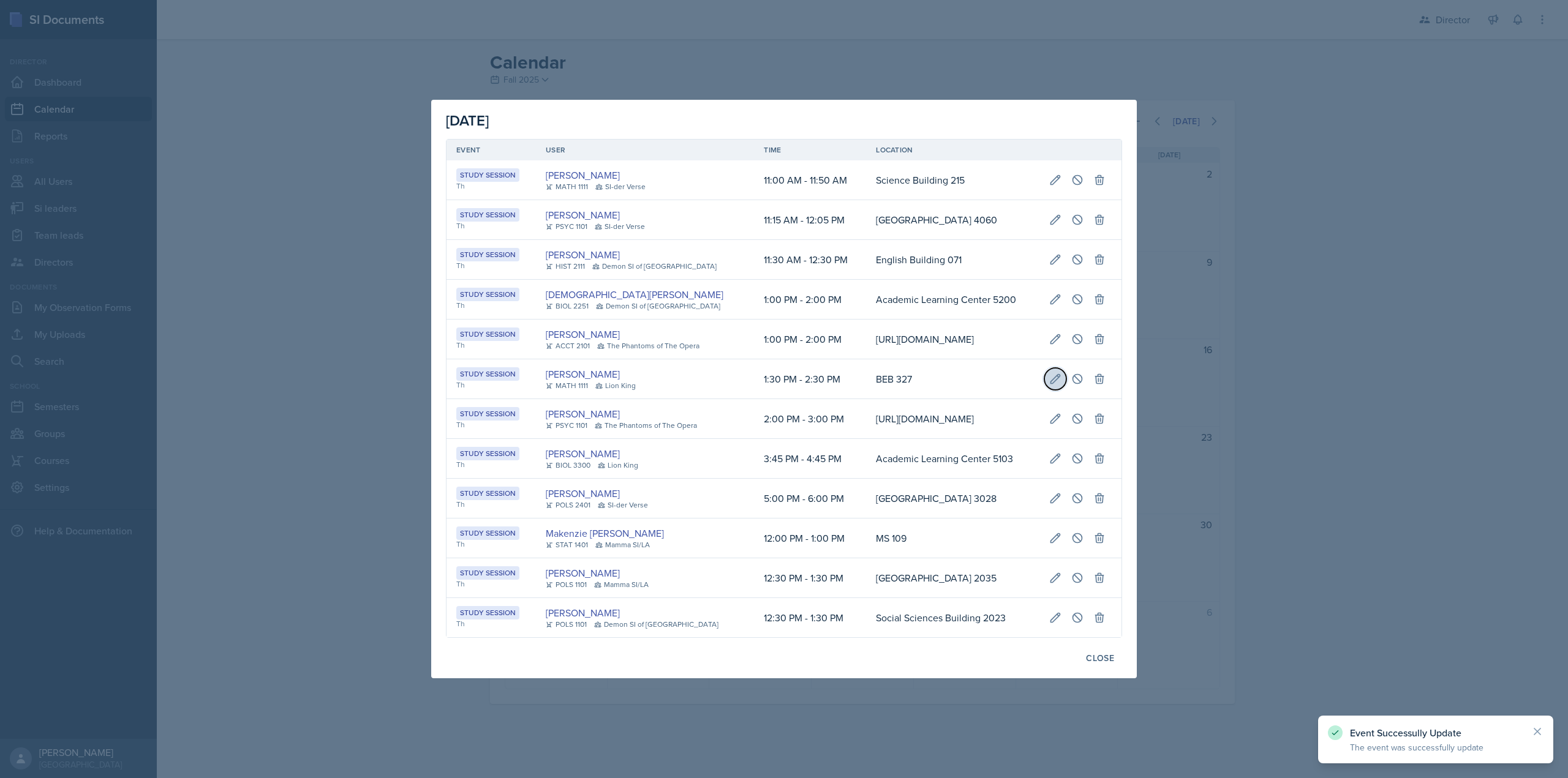
click at [1067, 371] on button at bounding box center [1055, 378] width 22 height 22
select select "1"
select select "PM"
select select "2"
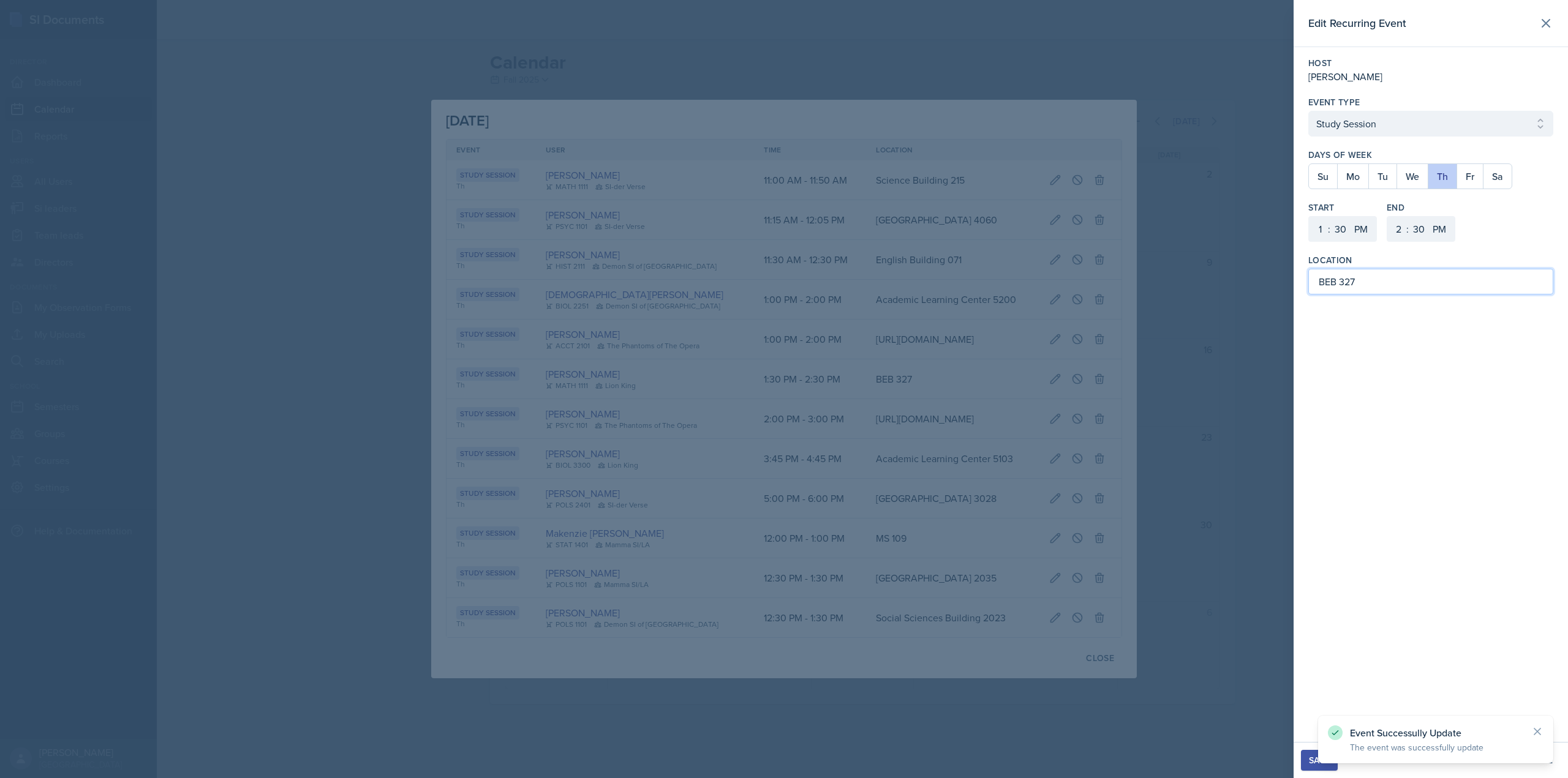
click at [1323, 287] on input "BEB 327" at bounding box center [1430, 281] width 245 height 26
type input "[PERSON_NAME][GEOGRAPHIC_DATA] 327"
click at [1314, 762] on div "Save" at bounding box center [1320, 760] width 21 height 10
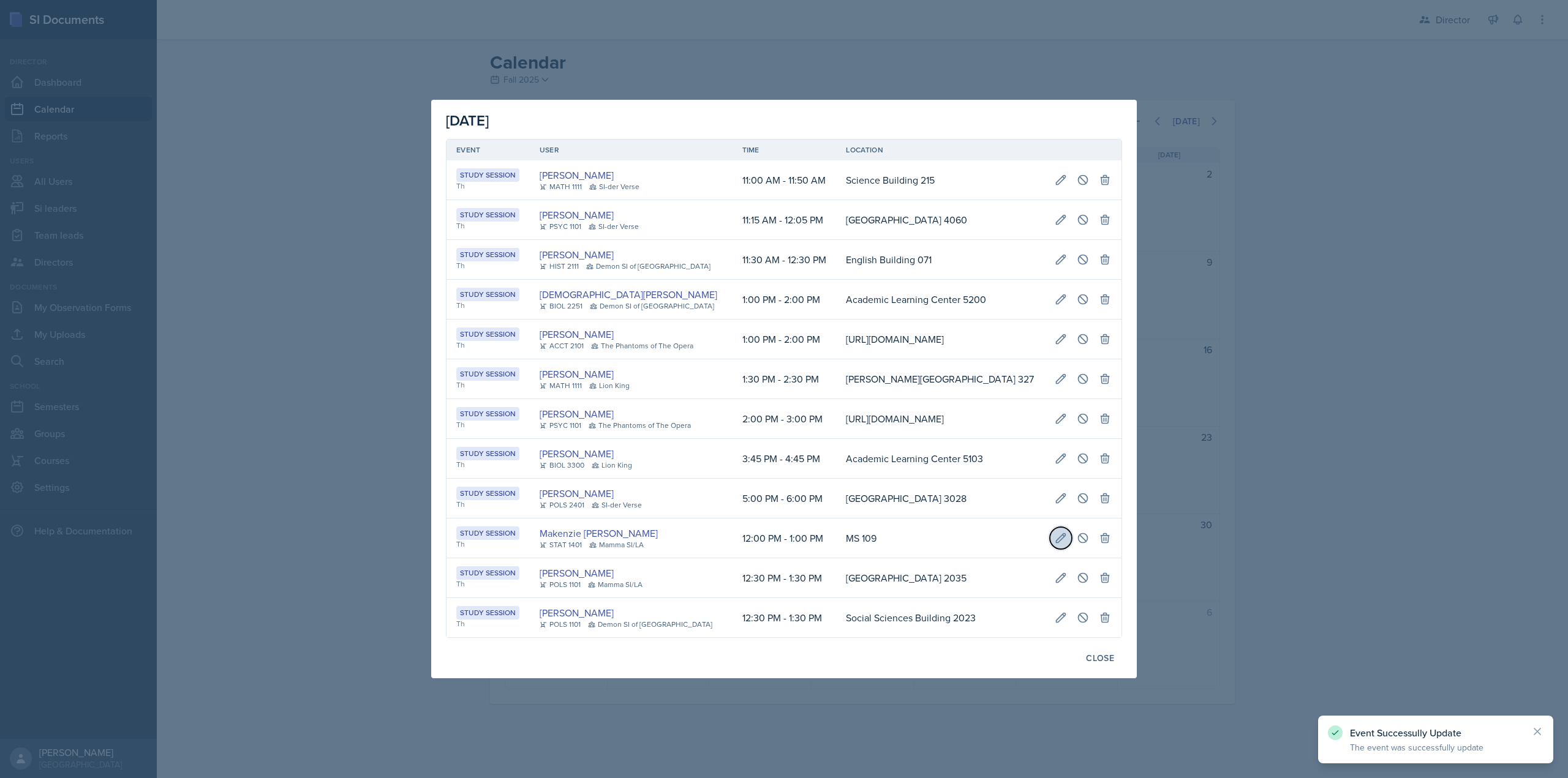
click at [1057, 544] on icon at bounding box center [1061, 538] width 12 height 12
select select "12"
select select "0"
select select "1"
select select "0"
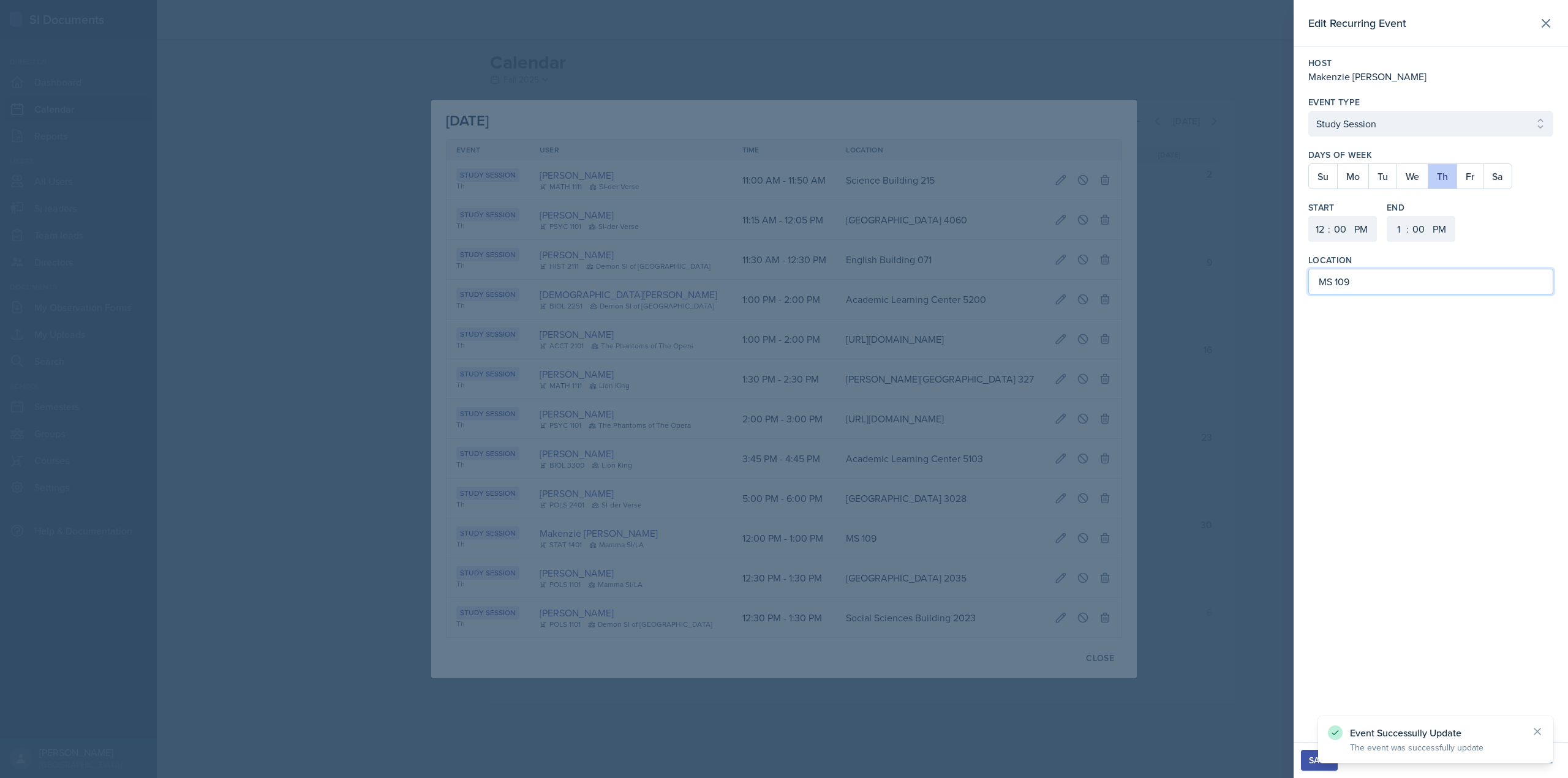
click at [1331, 285] on input "MS 109" at bounding box center [1430, 281] width 245 height 26
type input "Math and Statistics Building 109"
click at [1322, 758] on div "Save" at bounding box center [1320, 760] width 21 height 10
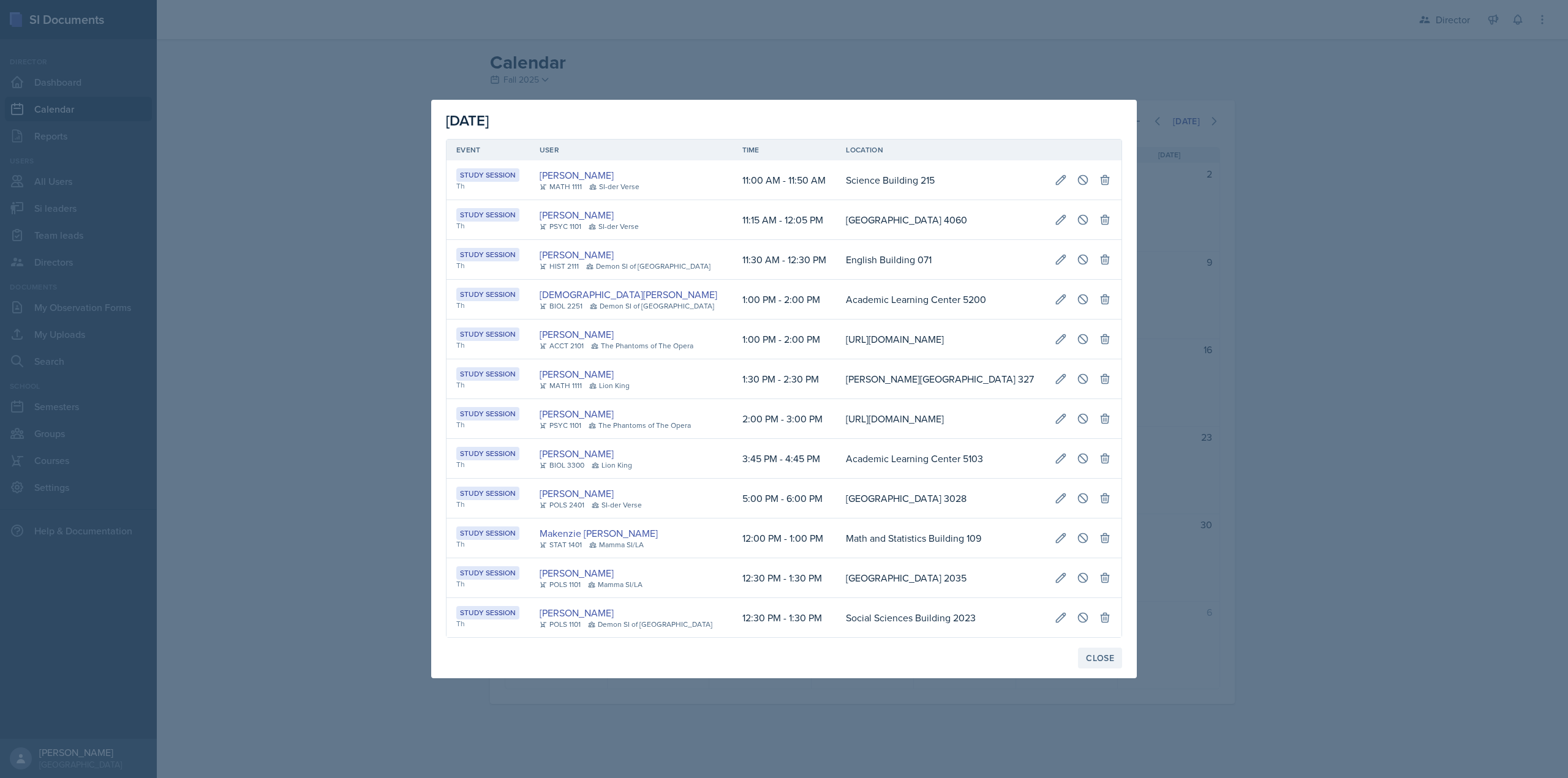
click at [1106, 668] on button "Close" at bounding box center [1100, 658] width 44 height 21
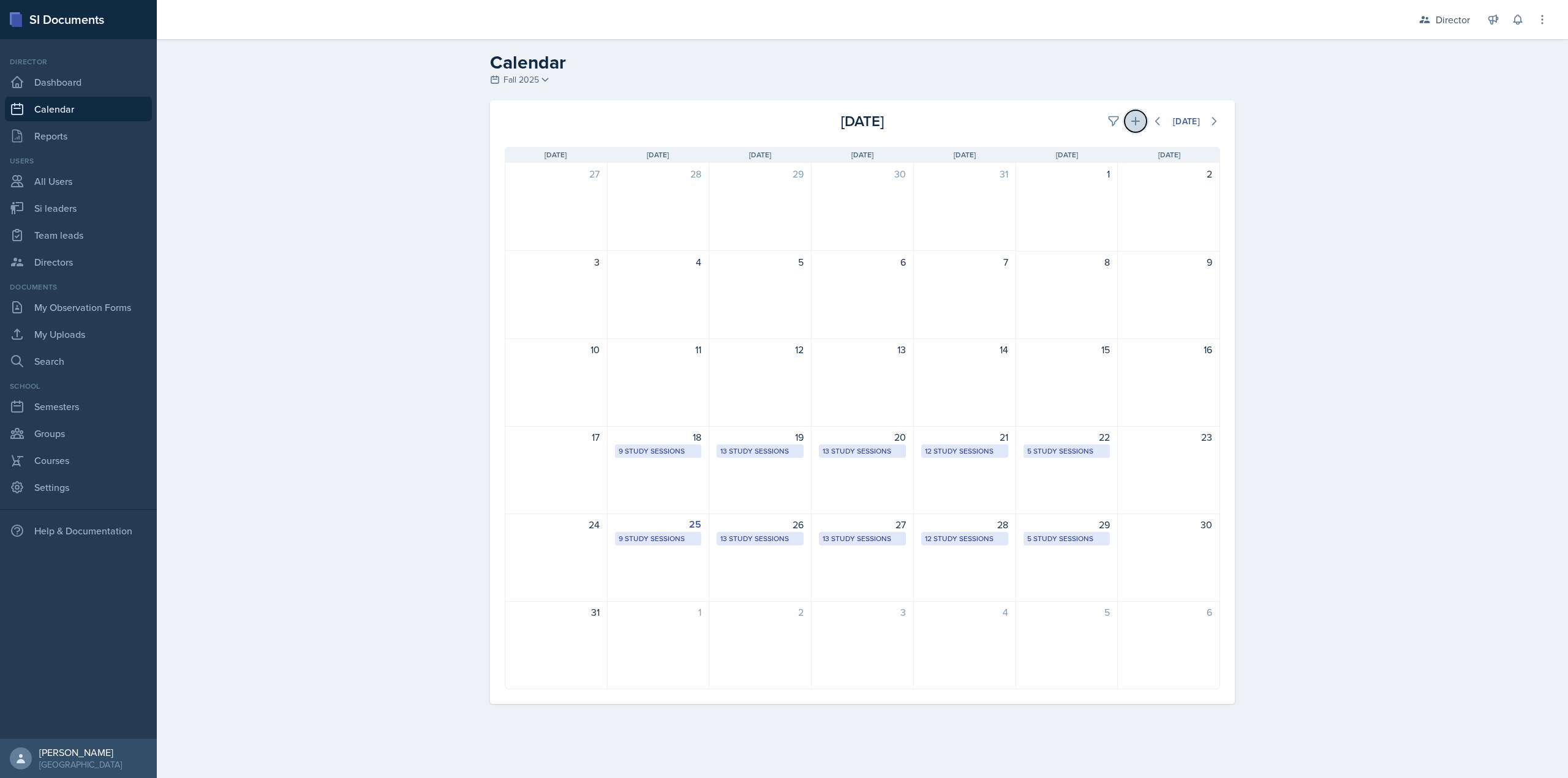
click at [1132, 126] on icon at bounding box center [1135, 121] width 12 height 12
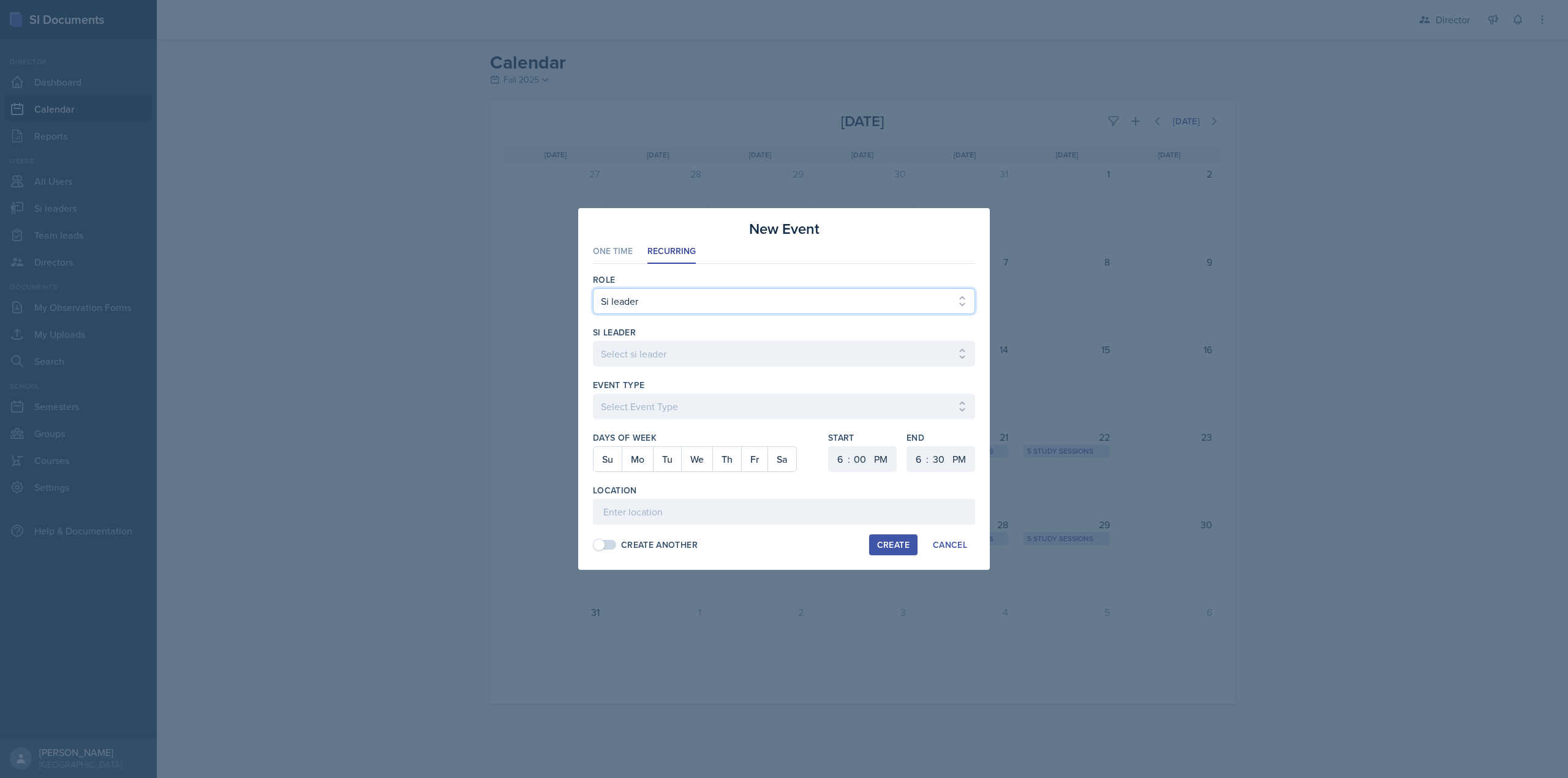
click at [872, 306] on select "Select Role Si leader Team lead Director" at bounding box center [784, 301] width 382 height 26
click at [593, 288] on select "Select Role Si leader Team lead Director" at bounding box center [784, 301] width 382 height 26
click at [659, 360] on select "Select si leader Abeer Kayser Aditya Chauhan Aissa Sylla Alberto Di Stanislao A…" at bounding box center [784, 354] width 382 height 26
select select "268a27b0-0bce-440f-8a36-0f53b65bdb13"
click at [593, 341] on select "Select si leader Abeer Kayser Aditya Chauhan Aissa Sylla Alberto Di Stanislao A…" at bounding box center [784, 354] width 382 height 26
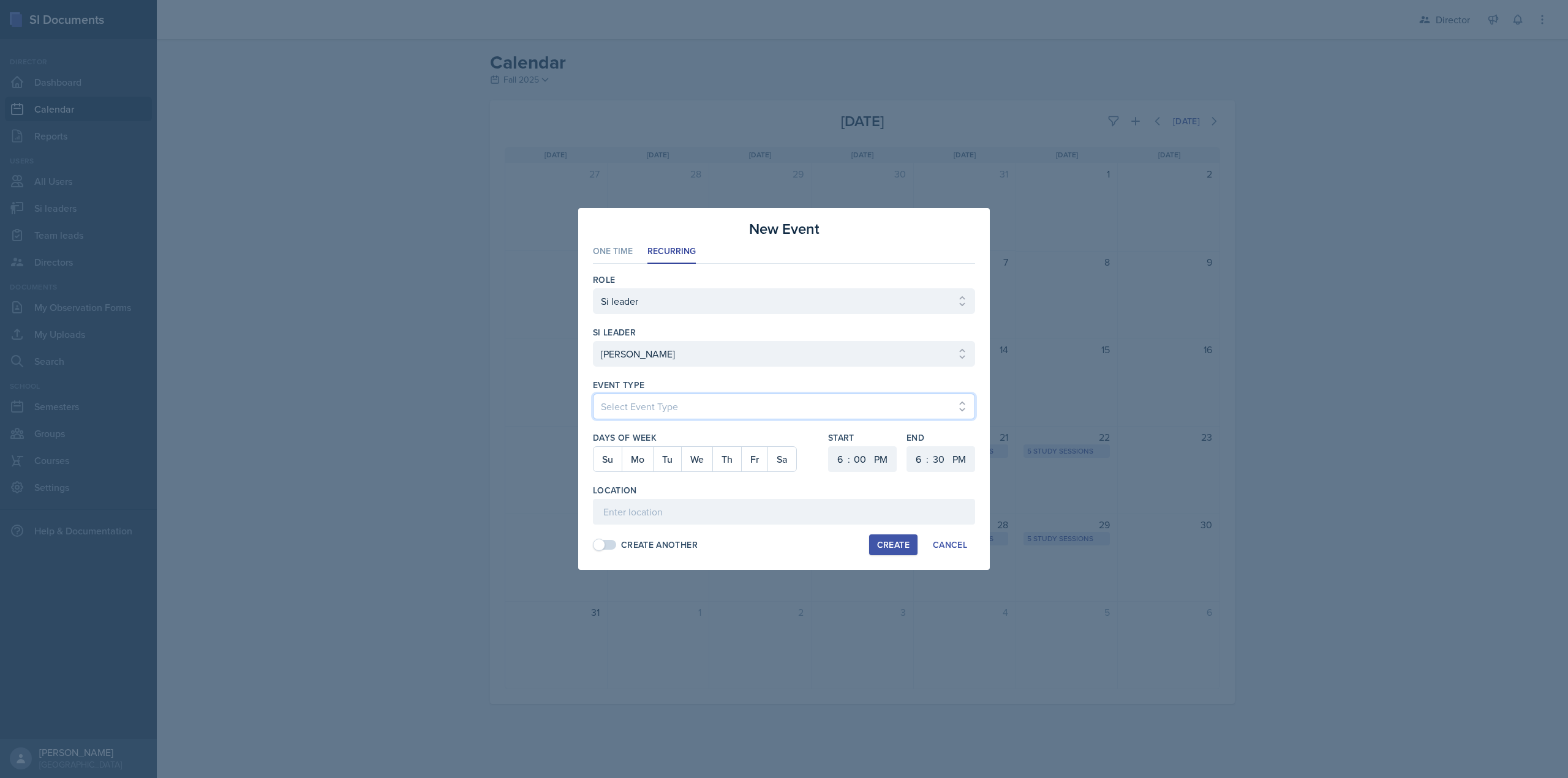
select select "d66089cd-5ee7-4f89-a345-f1bdd1643066"
drag, startPoint x: 665, startPoint y: 462, endPoint x: 693, endPoint y: 461, distance: 28.0
click at [666, 462] on button "Tu" at bounding box center [666, 459] width 28 height 25
click at [839, 462] on select "1 2 3 4 5 6 7 8 9 10 11 12" at bounding box center [839, 459] width 20 height 26
select select "2"
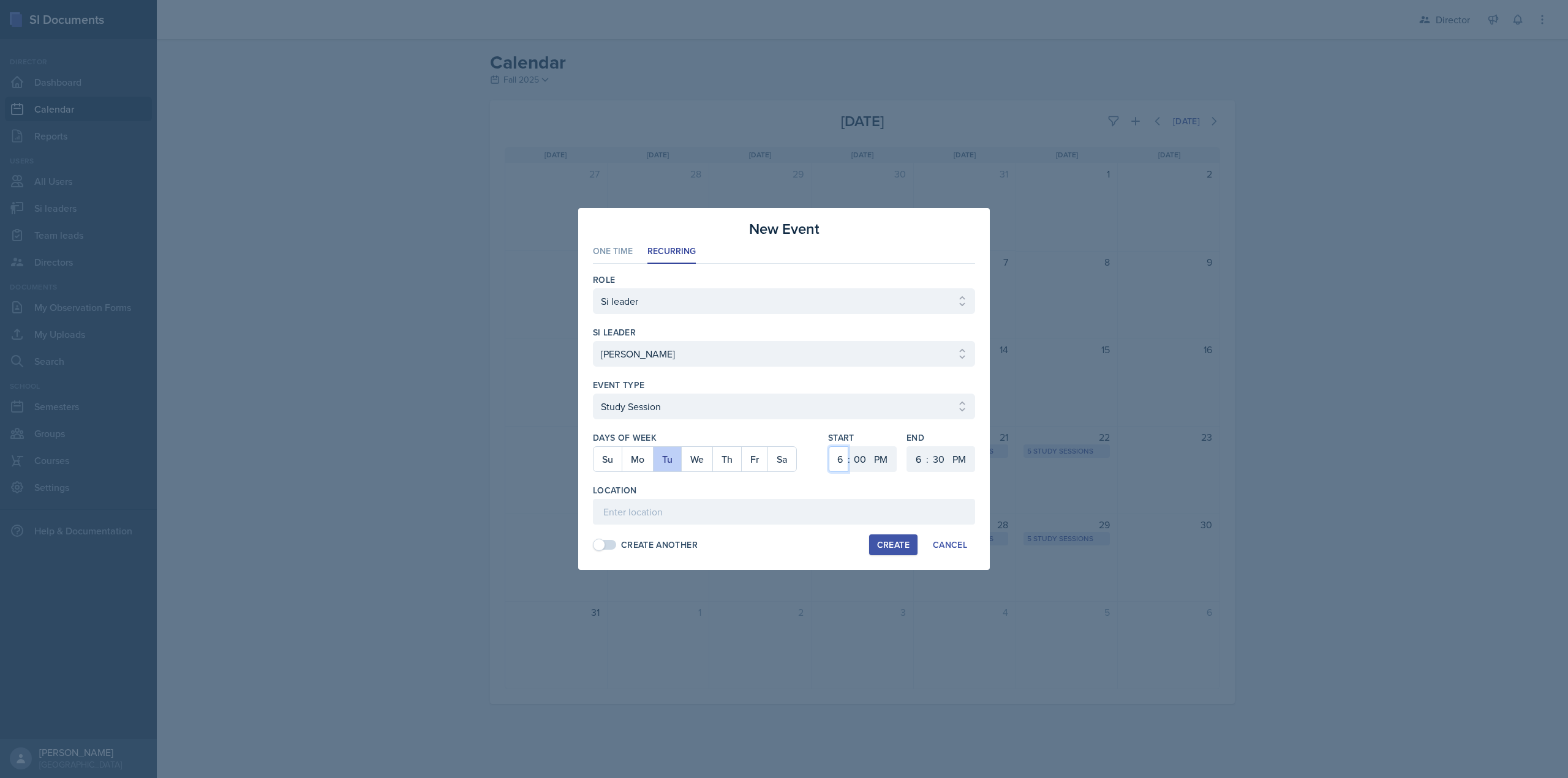
click at [829, 446] on select "1 2 3 4 5 6 7 8 9 10 11 12" at bounding box center [839, 459] width 20 height 26
click at [920, 457] on select "1 2 3 4 5 6 7 8 9 10 11 12" at bounding box center [917, 459] width 20 height 26
select select "3"
click at [907, 446] on select "1 2 3 4 5 6 7 8 9 10 11 12" at bounding box center [917, 459] width 20 height 26
click at [930, 459] on select "00 05 10 15 20 25 30 35 40 45 50 55" at bounding box center [938, 459] width 20 height 26
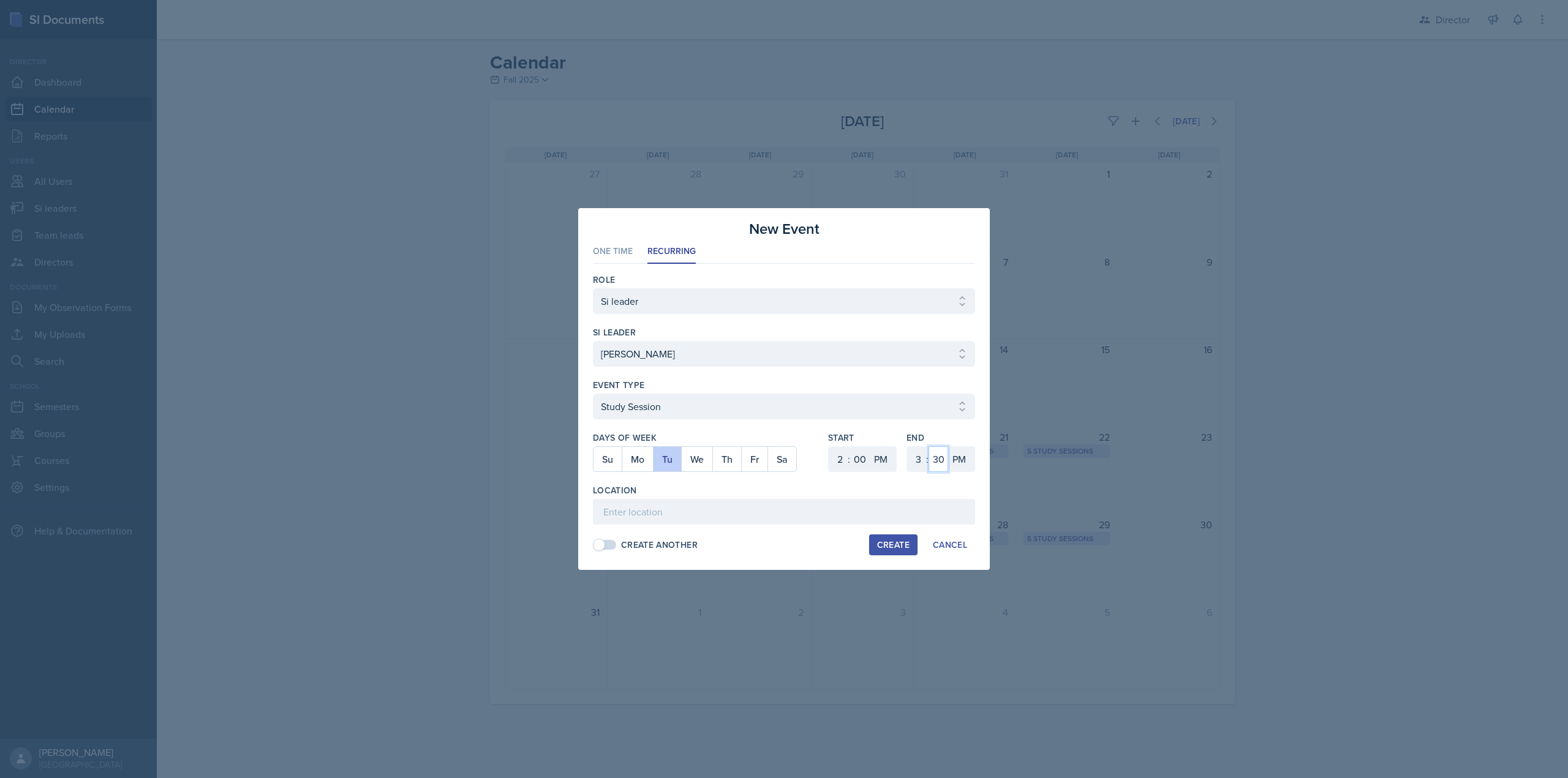
click at [928, 446] on select "00 05 10 15 20 25 30 35 40 45 50 55" at bounding box center [938, 459] width 20 height 26
click at [935, 456] on select "00 05 10 15 20 25 30 35 40 45 50 55" at bounding box center [938, 459] width 20 height 26
select select "0"
click at [928, 446] on select "00 05 10 15 20 25 30 35 40 45 50 55" at bounding box center [938, 459] width 20 height 26
click at [855, 500] on input at bounding box center [784, 512] width 382 height 26
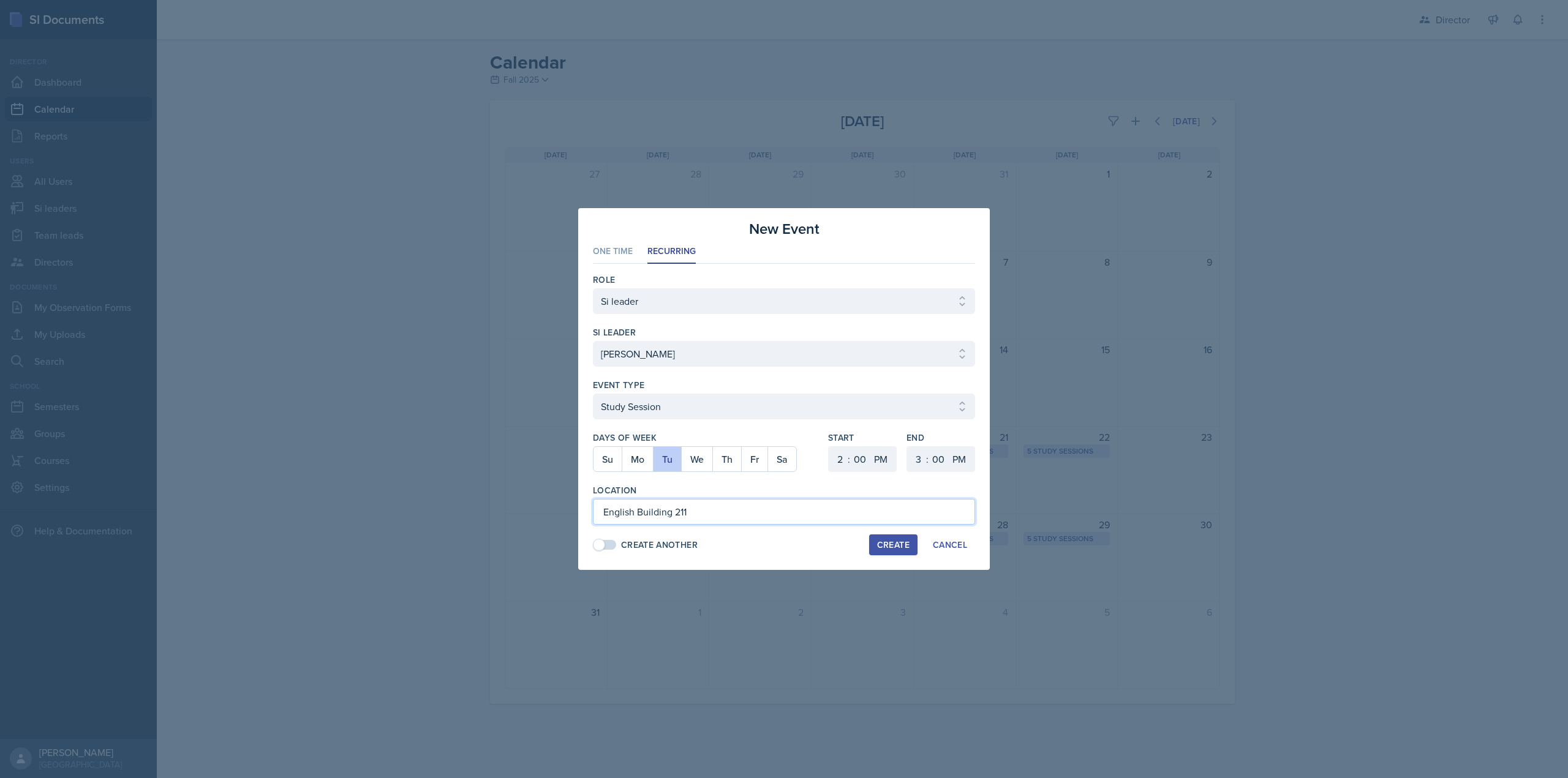
type input "English Building 211"
click at [611, 547] on span at bounding box center [604, 545] width 22 height 10
click at [881, 543] on div "Create" at bounding box center [893, 545] width 32 height 10
select select
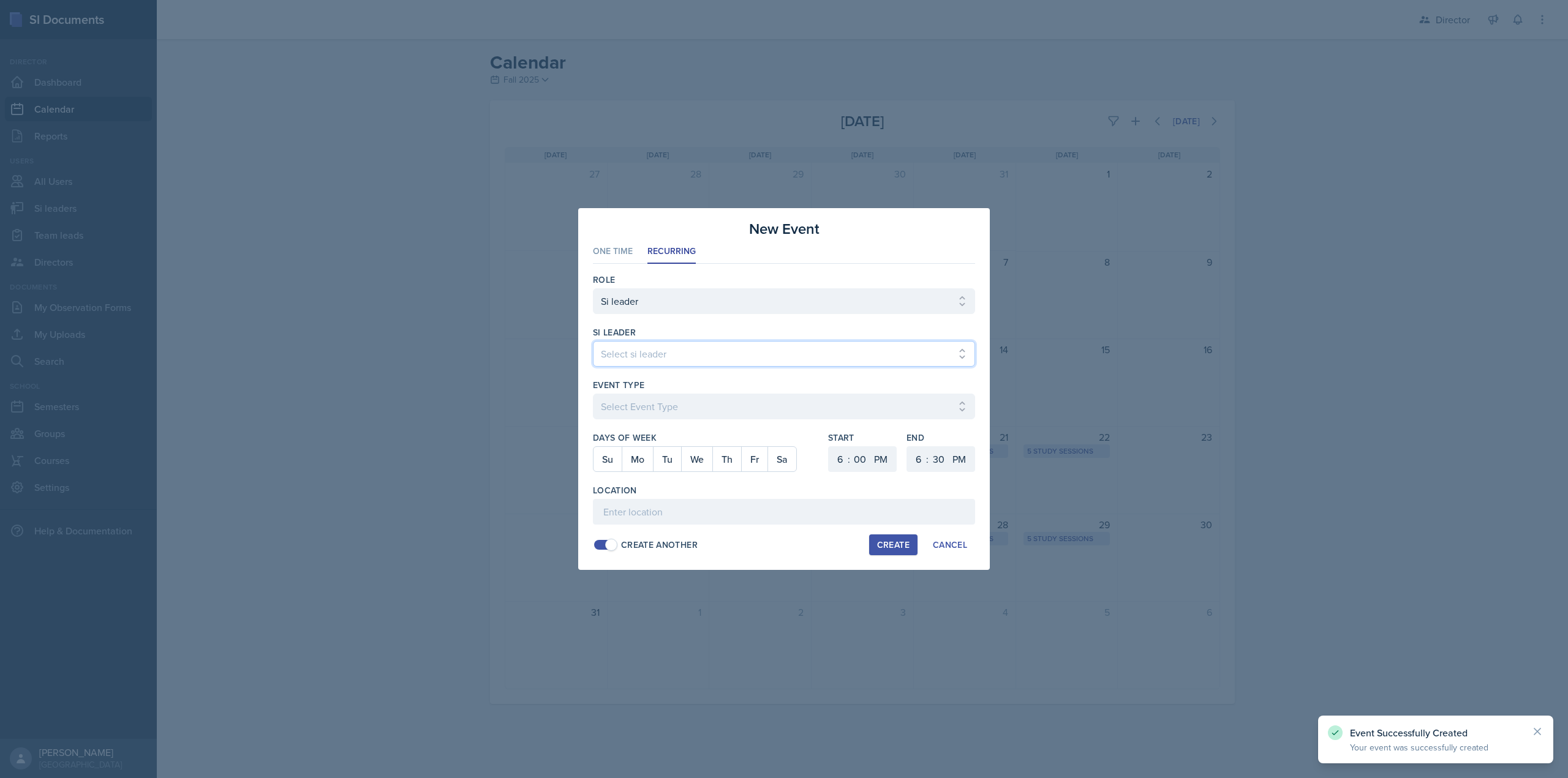
click at [700, 353] on select "Select si leader Abeer Kayser Aditya Chauhan Aissa Sylla Alberto Di Stanislao A…" at bounding box center [784, 354] width 382 height 26
click at [593, 341] on select "Select si leader Abeer Kayser Aditya Chauhan Aissa Sylla Alberto Di Stanislao A…" at bounding box center [784, 354] width 382 height 26
click at [645, 399] on select "Select Event Type Major Review Session Study Session" at bounding box center [784, 406] width 382 height 26
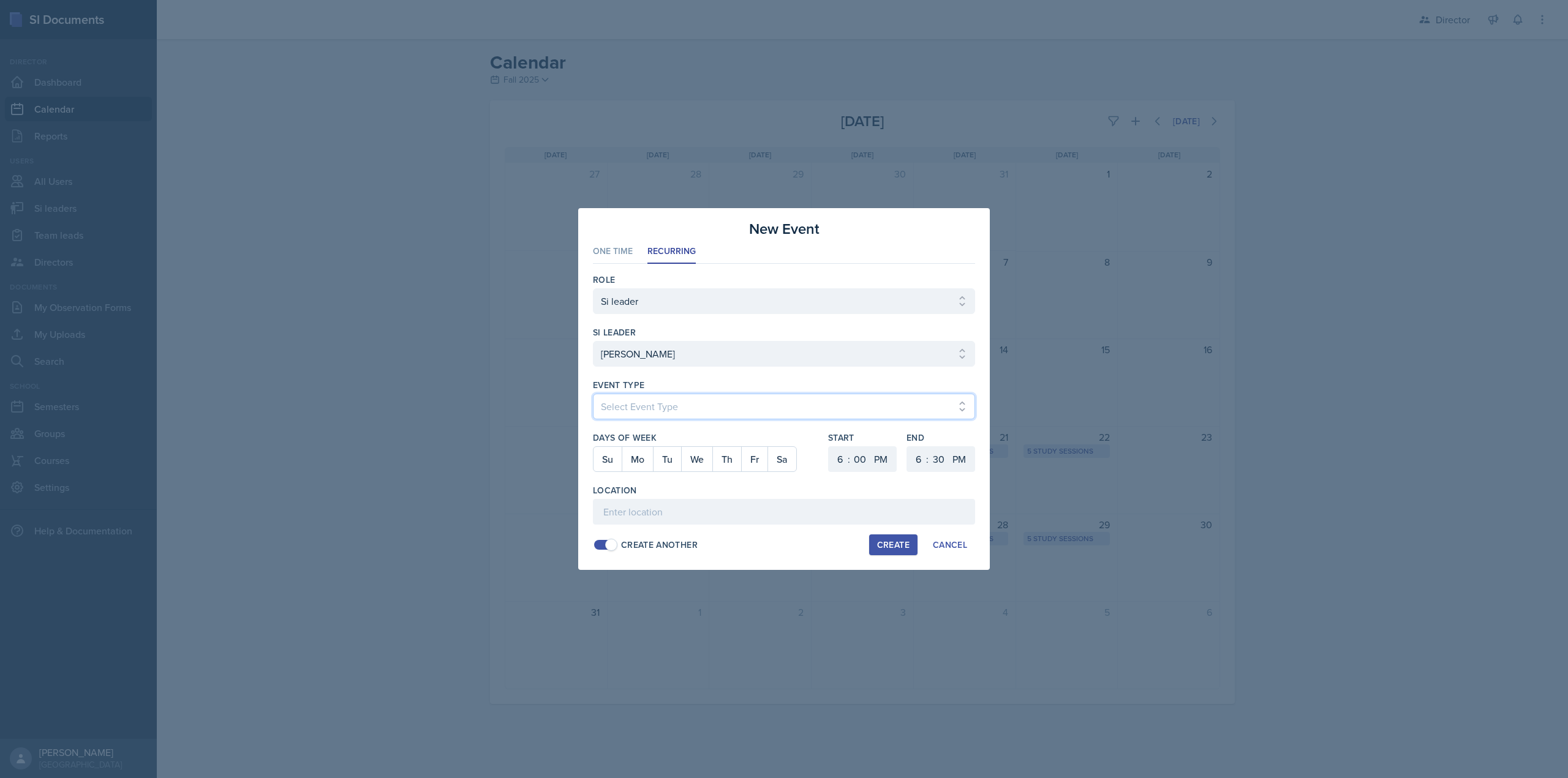
click at [593, 394] on select "Select Event Type Major Review Session Study Session" at bounding box center [784, 406] width 382 height 26
click at [731, 461] on button "Th" at bounding box center [726, 459] width 29 height 25
click at [837, 461] on select "1 2 3 4 5 6 7 8 9 10 11 12" at bounding box center [839, 459] width 20 height 26
click at [829, 446] on select "1 2 3 4 5 6 7 8 9 10 11 12" at bounding box center [839, 459] width 20 height 26
click at [889, 540] on div "Create" at bounding box center [893, 545] width 32 height 10
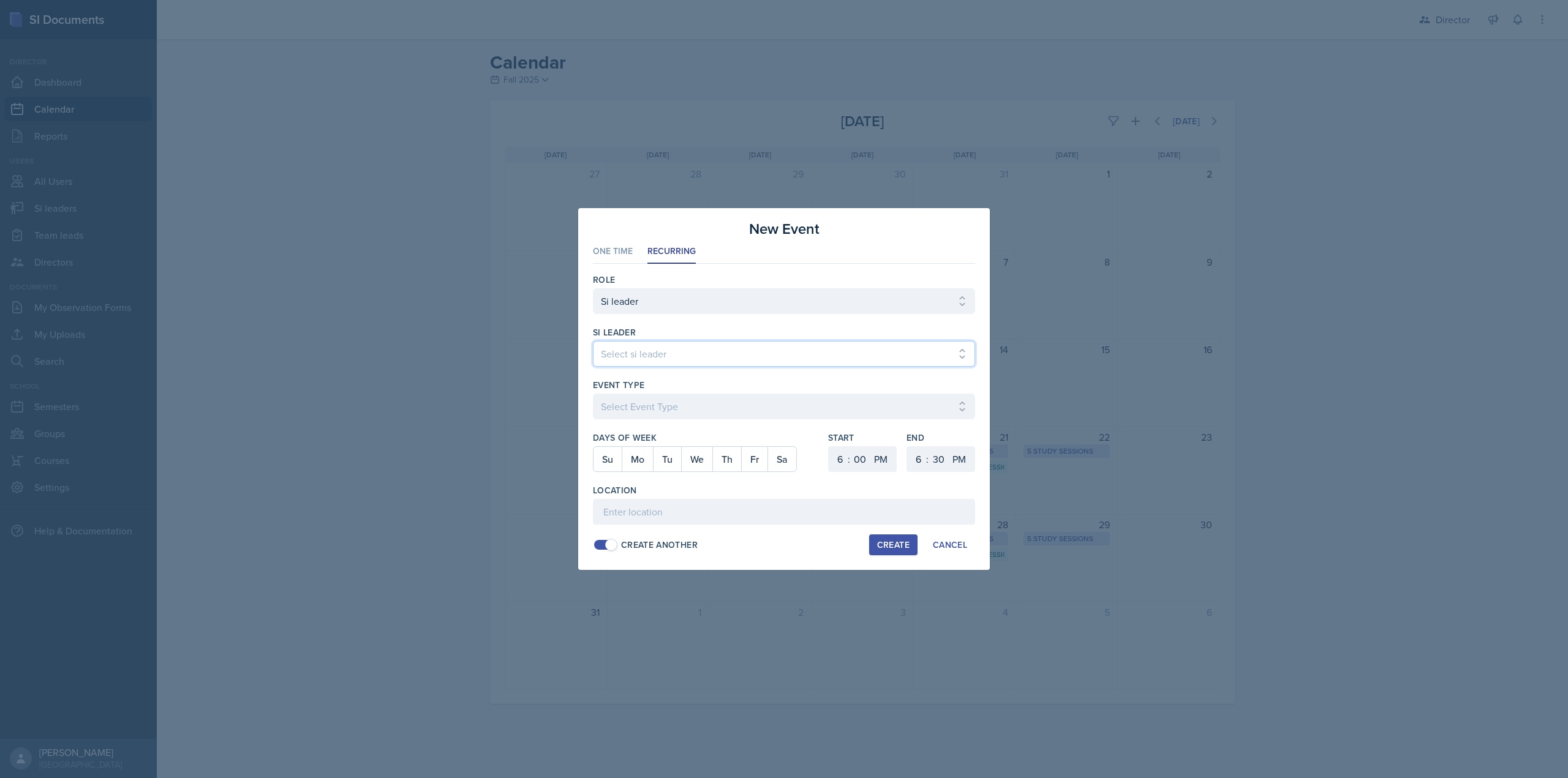
click at [638, 351] on select "Select si leader Abeer Kayser Aditya Chauhan Aissa Sylla Alberto Di Stanislao A…" at bounding box center [784, 354] width 382 height 26
click at [593, 341] on select "Select si leader Abeer Kayser Aditya Chauhan Aissa Sylla Alberto Di Stanislao A…" at bounding box center [784, 354] width 382 height 26
click at [646, 461] on button "Mo" at bounding box center [637, 459] width 31 height 25
click at [708, 461] on button "We" at bounding box center [696, 459] width 31 height 25
click at [833, 455] on select "1 2 3 4 5 6 7 8 9 10 11 12" at bounding box center [839, 459] width 20 height 26
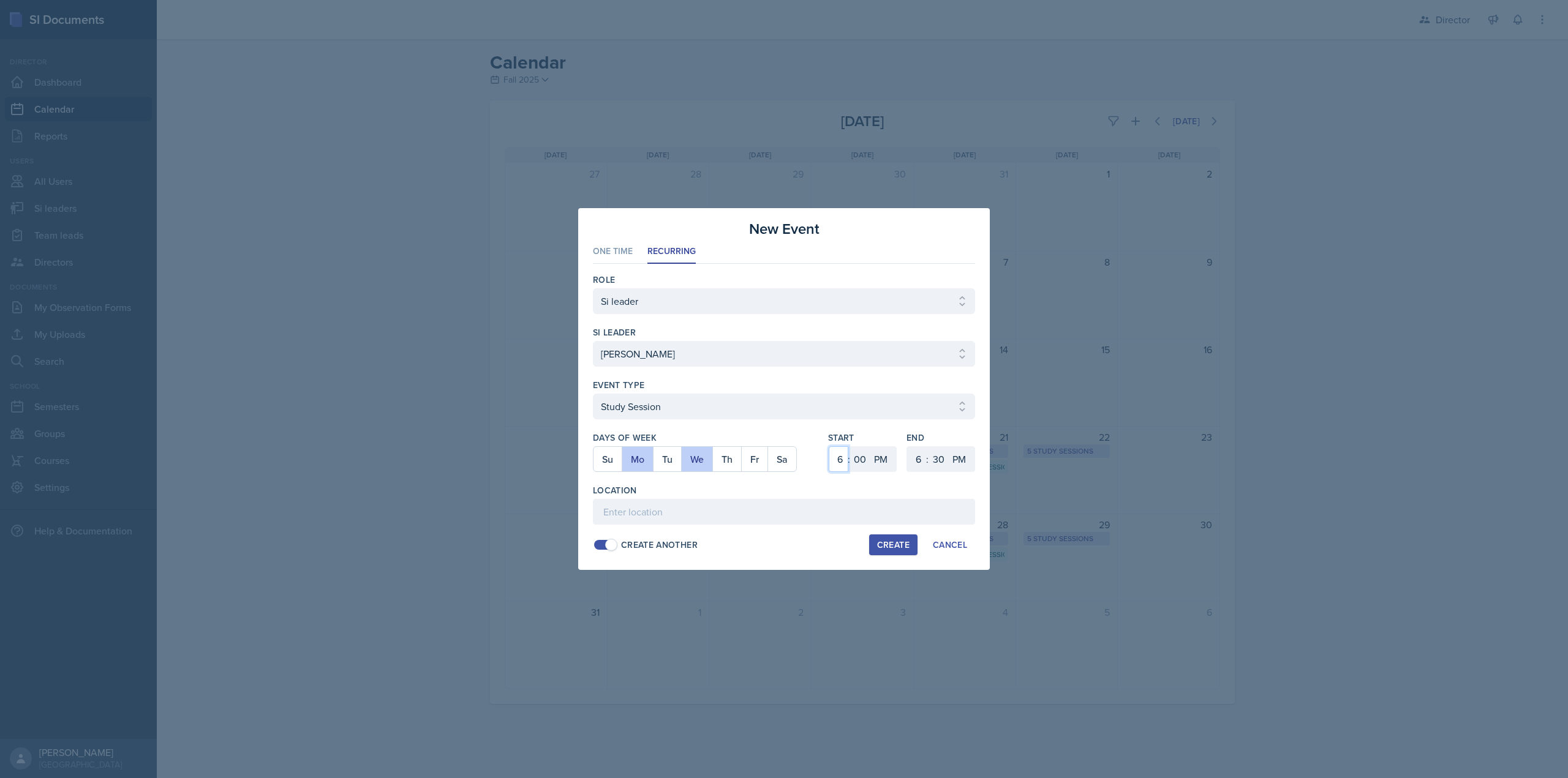
click at [829, 446] on select "1 2 3 4 5 6 7 8 9 10 11 12" at bounding box center [839, 459] width 20 height 26
click at [897, 545] on div "Create" at bounding box center [893, 545] width 32 height 10
drag, startPoint x: 606, startPoint y: 357, endPoint x: 613, endPoint y: 354, distance: 7.6
click at [606, 357] on select "Select si leader Abeer Kayser Aditya Chauhan Aissa Sylla Alberto Di Stanislao A…" at bounding box center [784, 354] width 382 height 26
click at [593, 341] on select "Select si leader Abeer Kayser Aditya Chauhan Aissa Sylla Alberto Di Stanislao A…" at bounding box center [784, 354] width 382 height 26
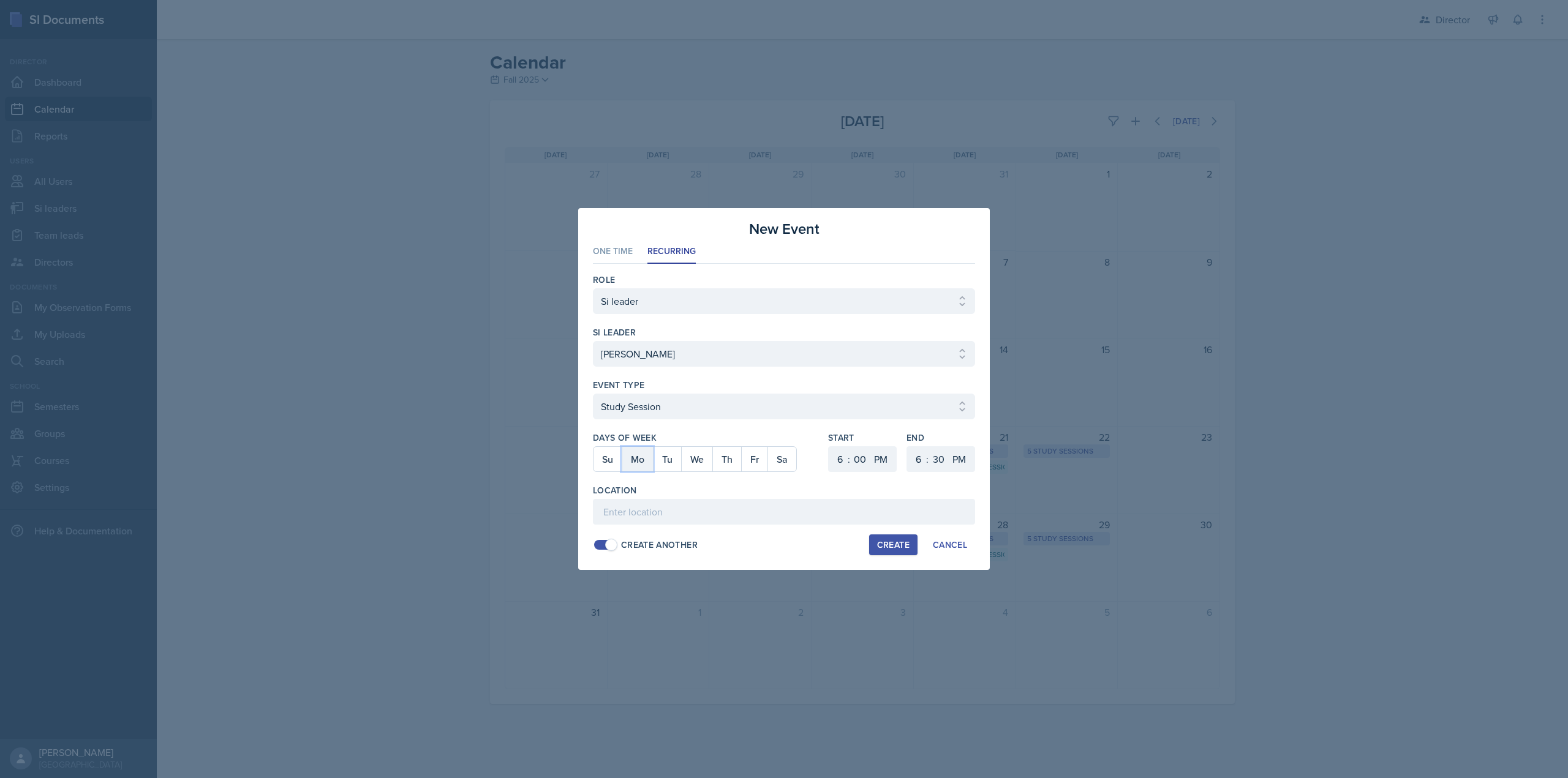
click at [638, 460] on button "Mo" at bounding box center [637, 459] width 31 height 25
click at [701, 460] on button "We" at bounding box center [696, 459] width 31 height 25
click at [892, 542] on div "Create" at bounding box center [893, 545] width 32 height 10
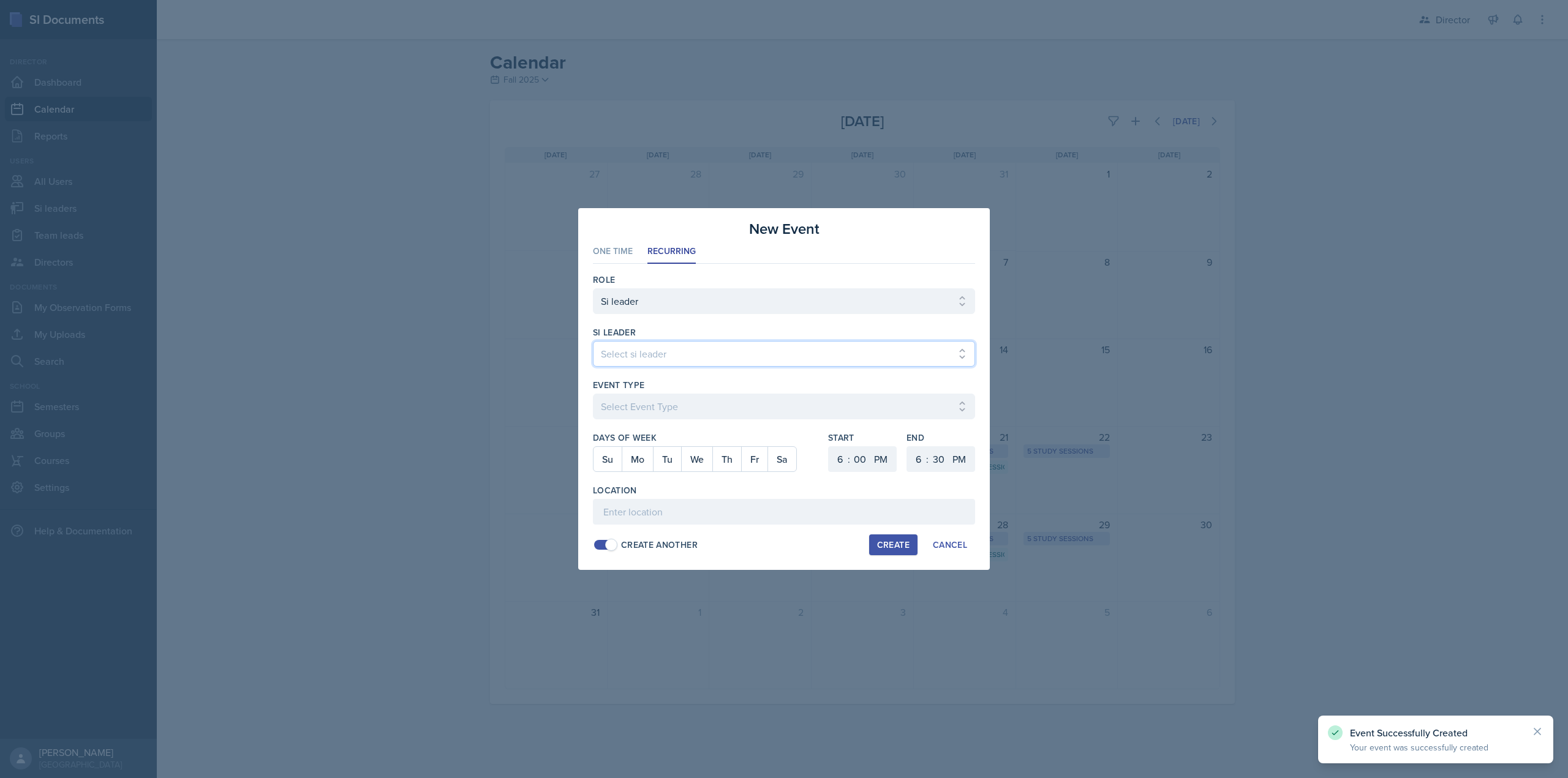
click at [620, 353] on select "Select si leader Abeer Kayser Aditya Chauhan Aissa Sylla Alberto Di Stanislao A…" at bounding box center [784, 354] width 382 height 26
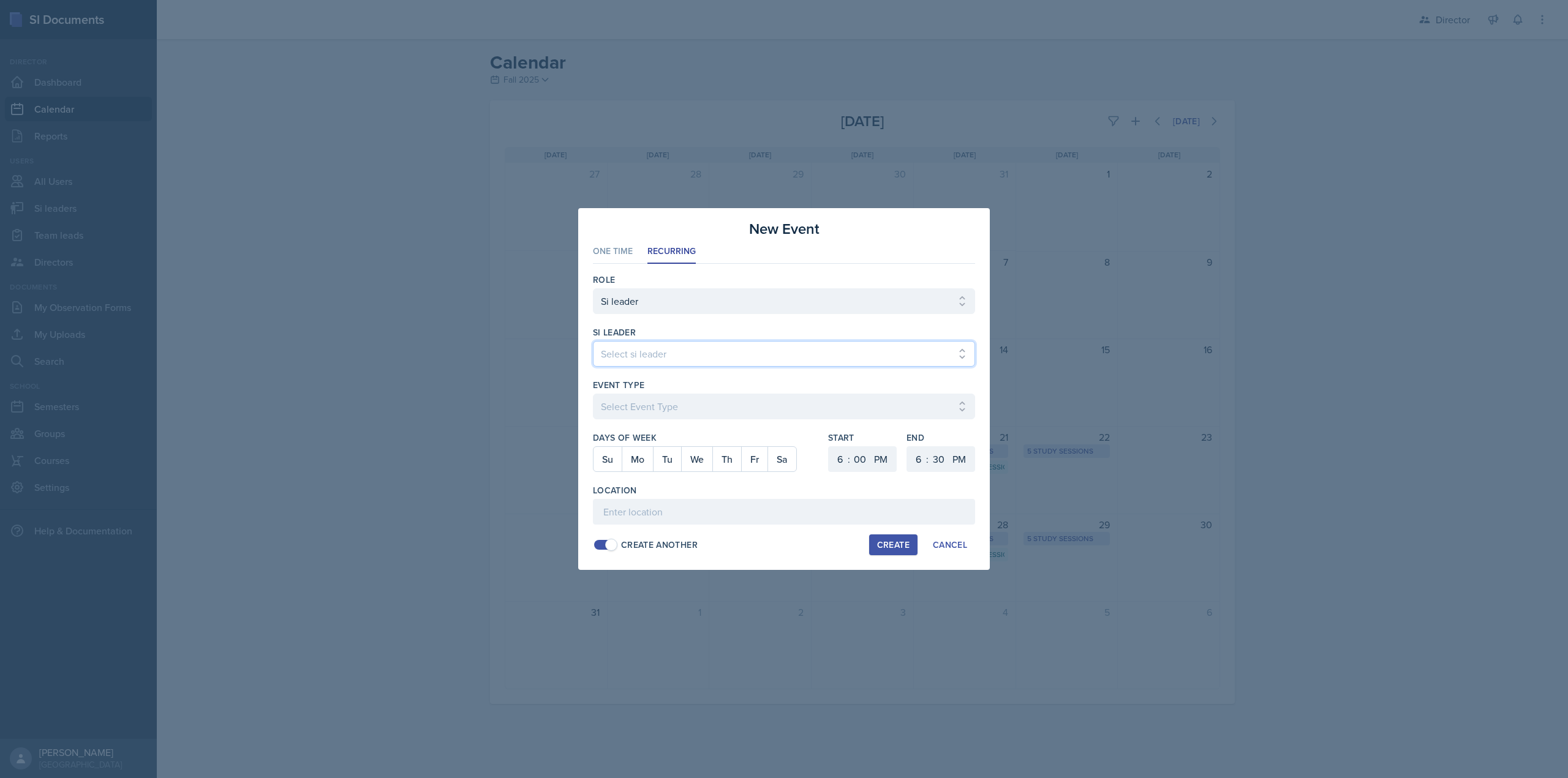
click at [593, 341] on select "Select si leader Abeer Kayser Aditya Chauhan Aissa Sylla Alberto Di Stanislao A…" at bounding box center [784, 354] width 382 height 26
click at [693, 460] on button "We" at bounding box center [696, 459] width 31 height 25
drag, startPoint x: 830, startPoint y: 458, endPoint x: 851, endPoint y: 448, distance: 23.3
click at [830, 458] on select "1 2 3 4 5 6 7 8 9 10 11 12" at bounding box center [839, 459] width 20 height 26
click at [829, 446] on select "1 2 3 4 5 6 7 8 9 10 11 12" at bounding box center [839, 459] width 20 height 26
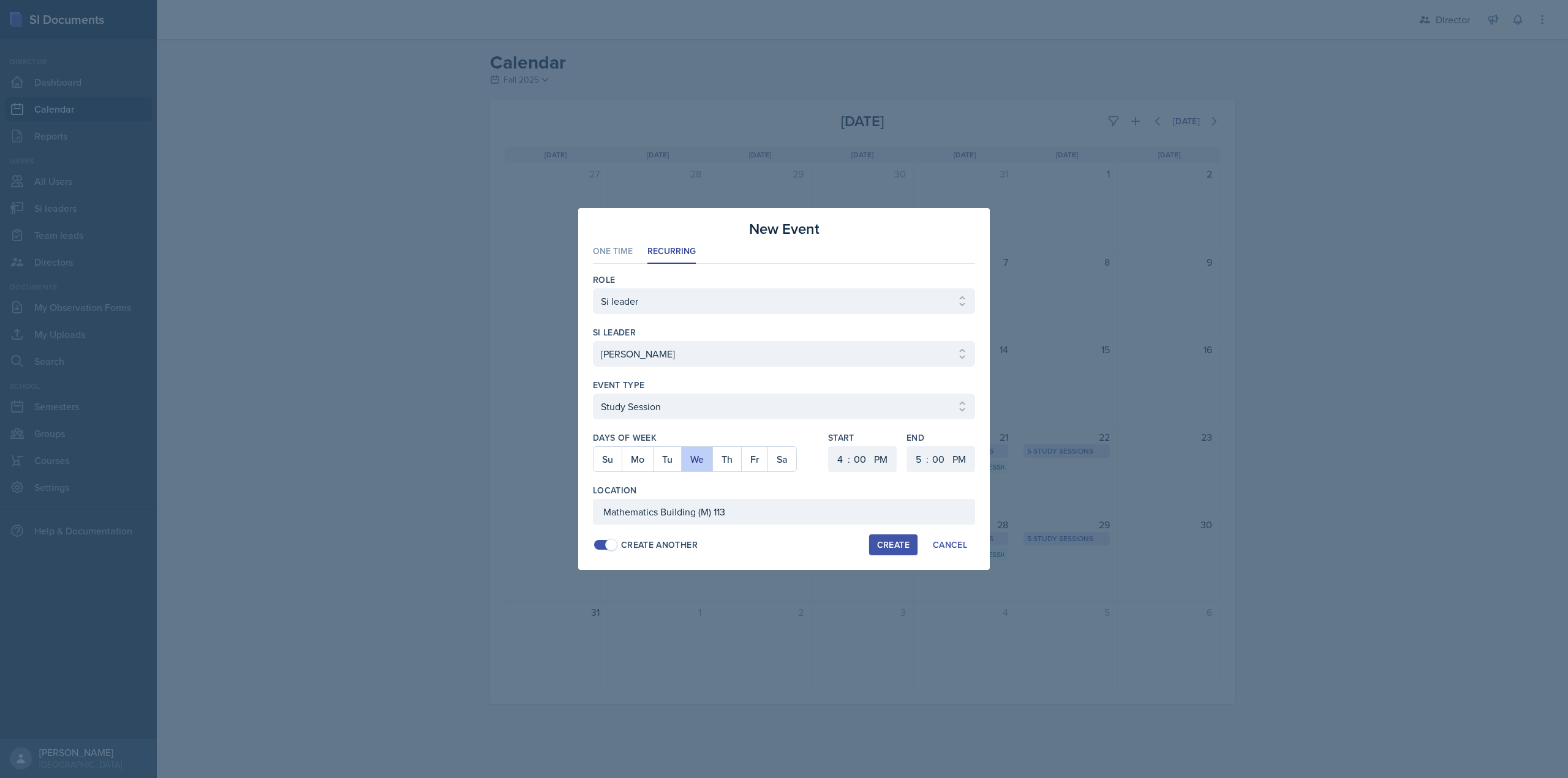
click at [902, 548] on div "Create" at bounding box center [893, 545] width 32 height 10
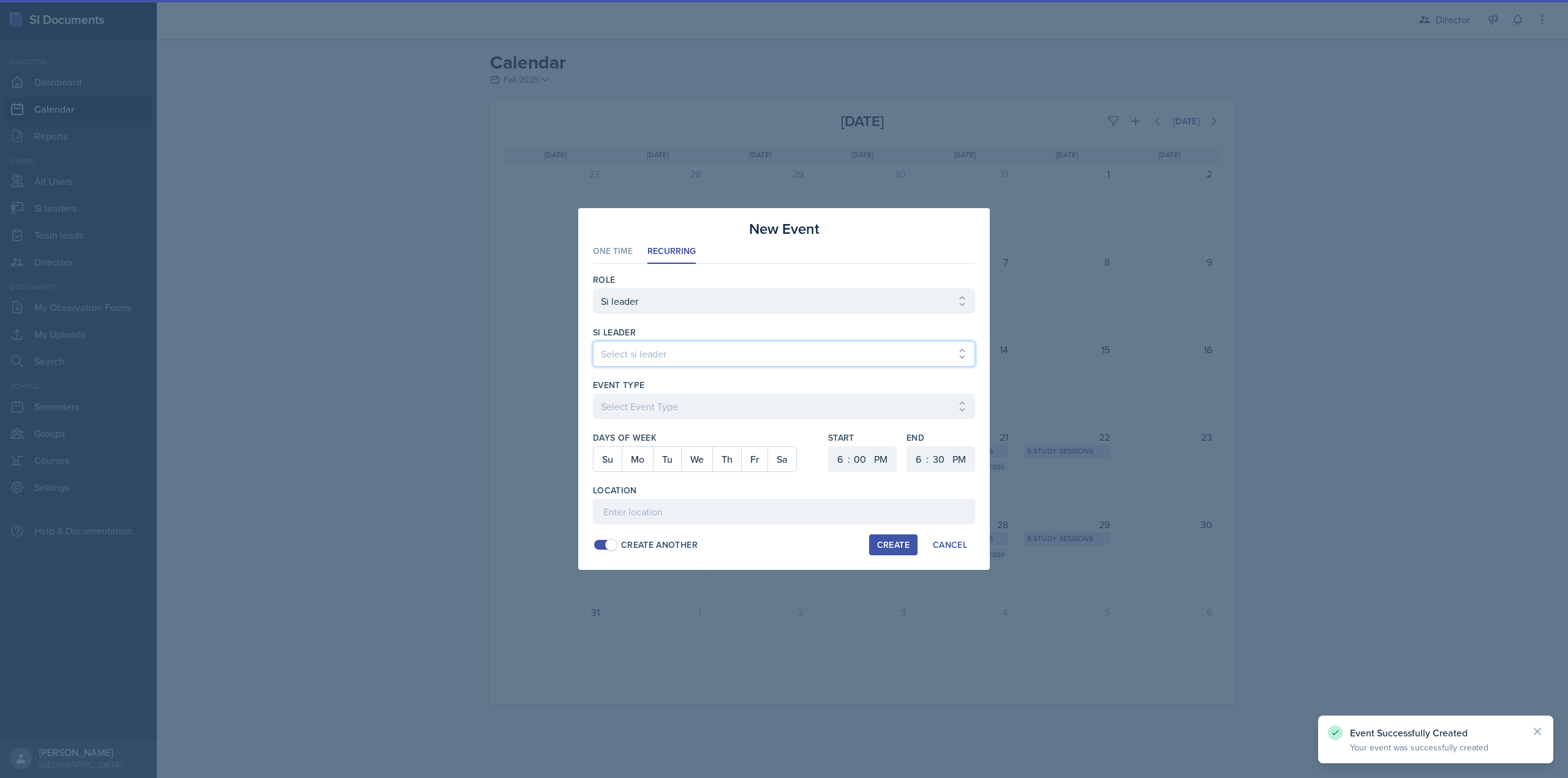
click at [684, 360] on select "Select si leader Abeer Kayser Aditya Chauhan Aissa Sylla Alberto Di Stanislao A…" at bounding box center [784, 354] width 382 height 26
click at [593, 341] on select "Select si leader Abeer Kayser Aditya Chauhan Aissa Sylla Alberto Di Stanislao A…" at bounding box center [784, 354] width 382 height 26
click at [593, 394] on select "Select Event Type Major Review Session Study Session" at bounding box center [784, 406] width 382 height 26
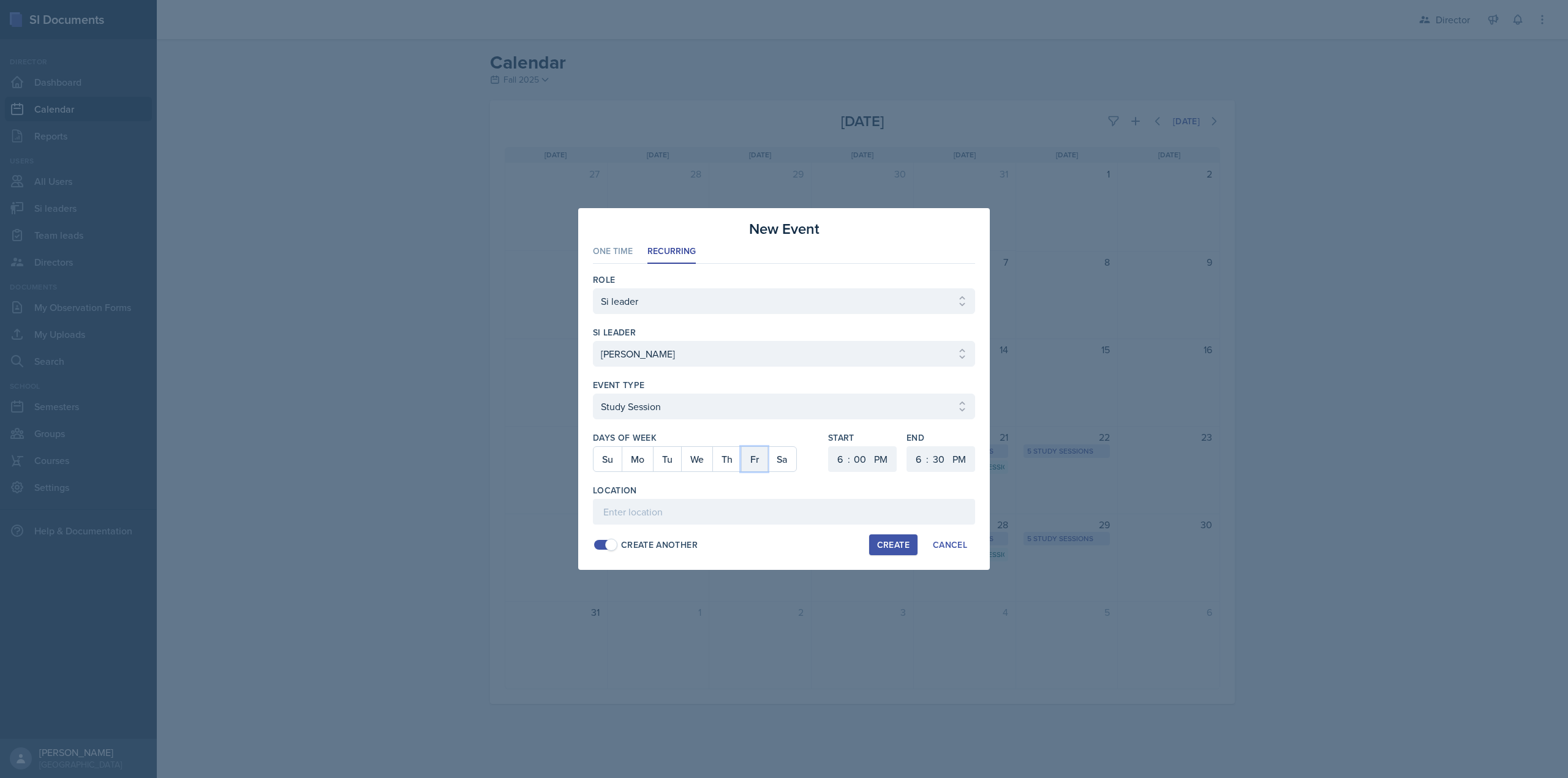
click at [748, 458] on button "Fr" at bounding box center [754, 459] width 26 height 25
click at [845, 456] on select "1 2 3 4 5 6 7 8 9 10 11 12" at bounding box center [839, 459] width 20 height 26
click at [829, 446] on select "1 2 3 4 5 6 7 8 9 10 11 12" at bounding box center [839, 459] width 20 height 26
click at [856, 455] on select "00 05 10 15 20 25 30 35 40 45 50 55" at bounding box center [860, 459] width 20 height 26
click at [850, 446] on select "00 05 10 15 20 25 30 35 40 45 50 55" at bounding box center [860, 459] width 20 height 26
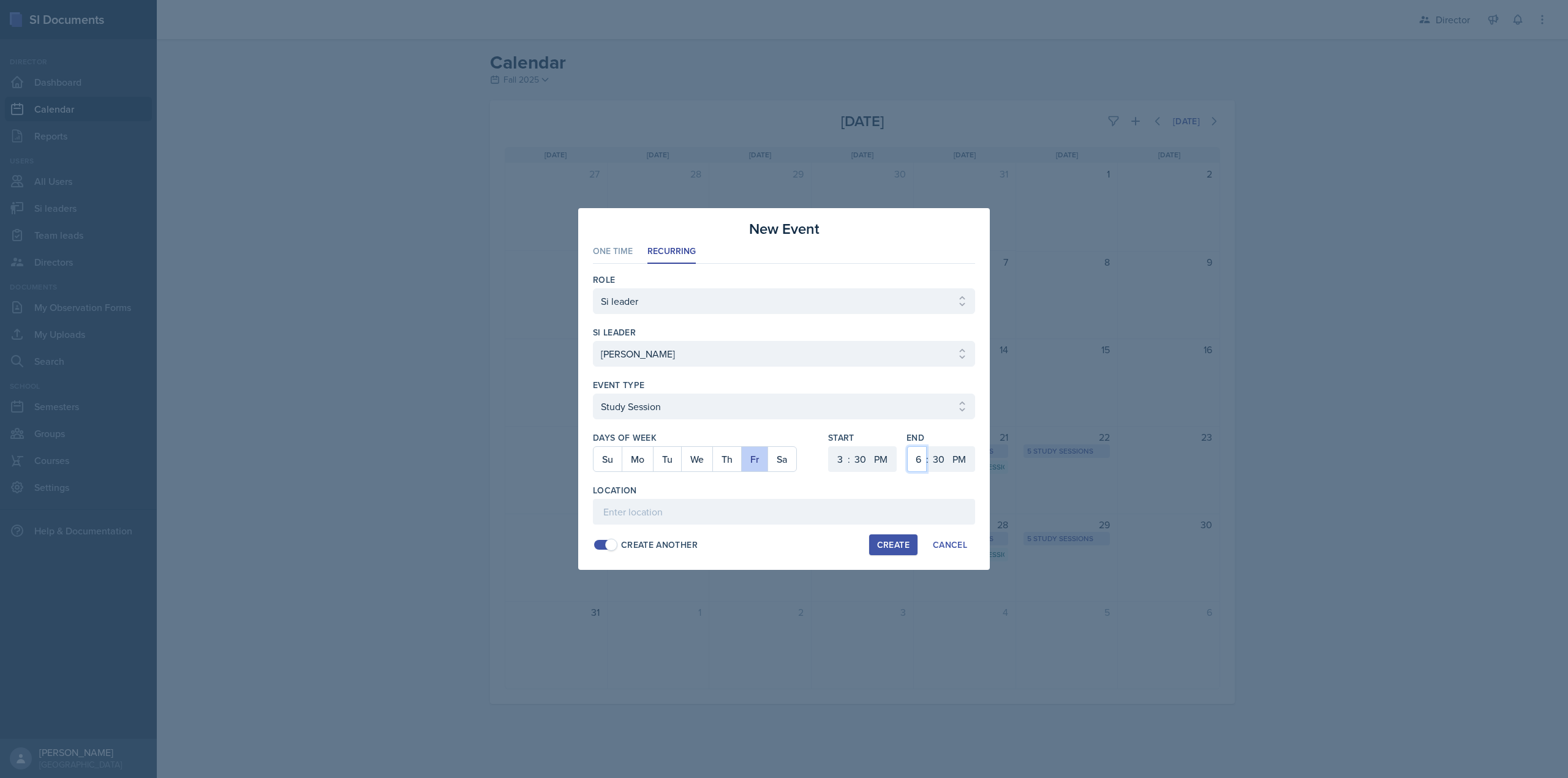
click at [910, 457] on select "1 2 3 4 5 6 7 8 9 10 11 12" at bounding box center [917, 459] width 20 height 26
click at [907, 446] on select "1 2 3 4 5 6 7 8 9 10 11 12" at bounding box center [917, 459] width 20 height 26
click at [881, 510] on input at bounding box center [784, 512] width 382 height 26
click at [888, 548] on div "Create" at bounding box center [893, 545] width 32 height 10
click at [714, 350] on select "Select si leader Abeer Kayser Aditya Chauhan Aissa Sylla Alberto Di Stanislao A…" at bounding box center [784, 354] width 382 height 26
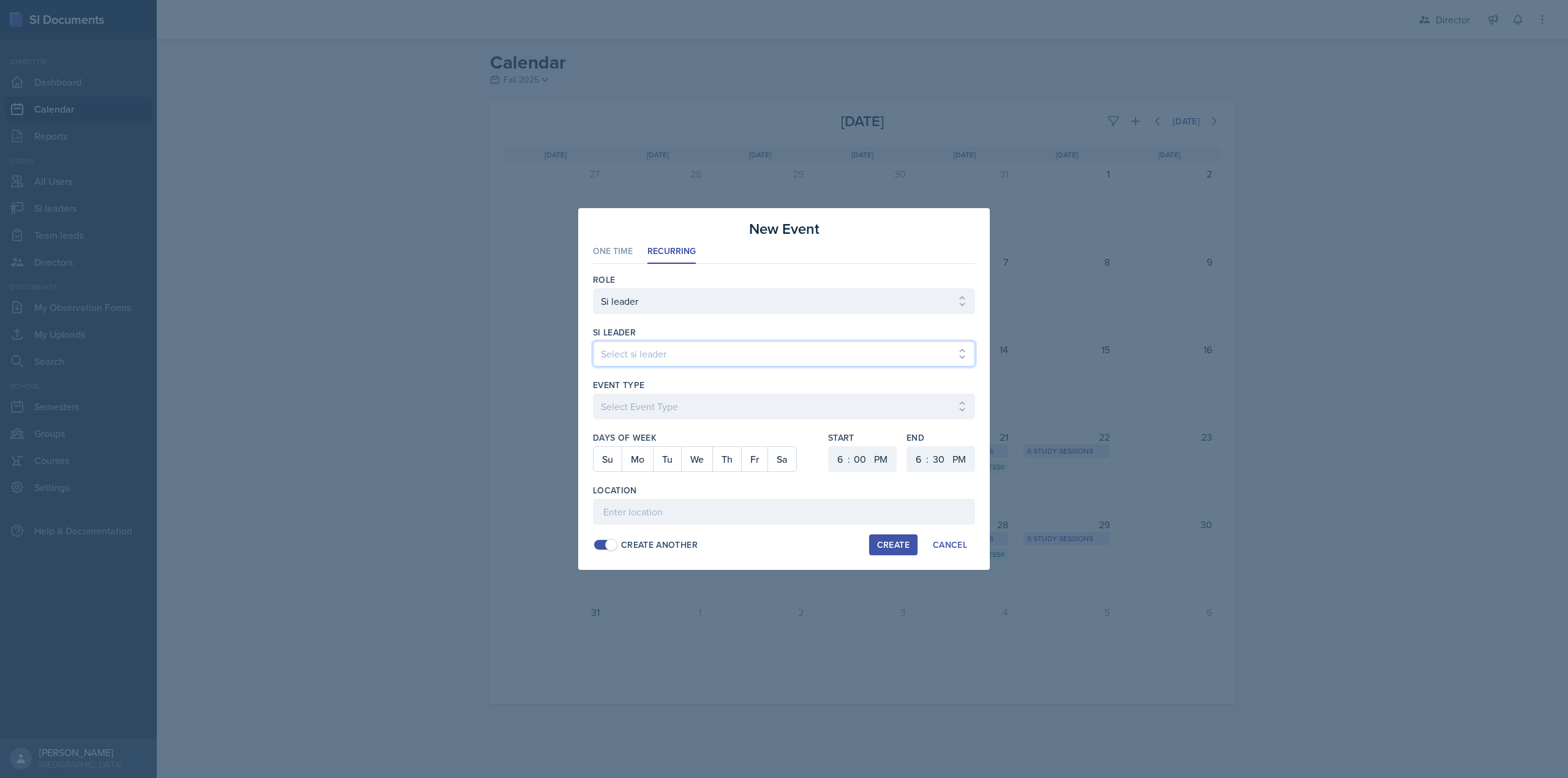
click at [593, 341] on select "Select si leader Abeer Kayser Aditya Chauhan Aissa Sylla Alberto Di Stanislao A…" at bounding box center [784, 354] width 382 height 26
click at [694, 460] on button "We" at bounding box center [696, 459] width 31 height 25
click at [850, 459] on select "00 05 10 15 20 25 30 35 40 45 50 55" at bounding box center [860, 459] width 20 height 26
click at [841, 463] on select "1 2 3 4 5 6 7 8 9 10 11 12" at bounding box center [839, 459] width 20 height 26
click at [829, 446] on select "1 2 3 4 5 6 7 8 9 10 11 12" at bounding box center [839, 459] width 20 height 26
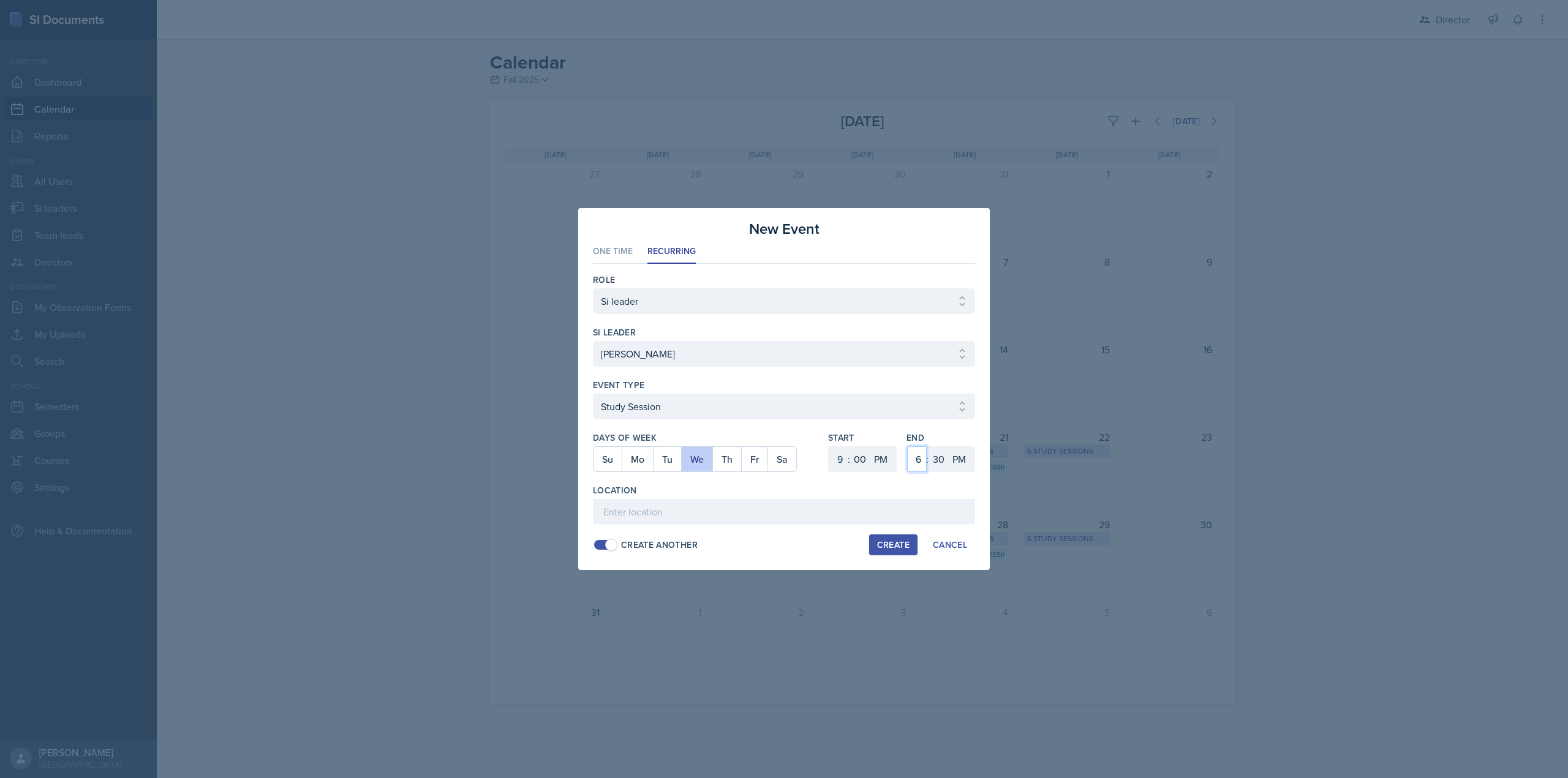
click at [915, 457] on select "1 2 3 4 5 6 7 8 9 10 11 12" at bounding box center [917, 459] width 20 height 26
click at [907, 446] on select "1 2 3 4 5 6 7 8 9 10 11 12" at bounding box center [917, 459] width 20 height 26
click at [942, 465] on select "00 05 10 15 20 25 30 35 40 45 50 55" at bounding box center [938, 459] width 20 height 26
click at [928, 446] on select "00 05 10 15 20 25 30 35 40 45 50 55" at bounding box center [938, 459] width 20 height 26
click at [837, 505] on input at bounding box center [784, 512] width 382 height 26
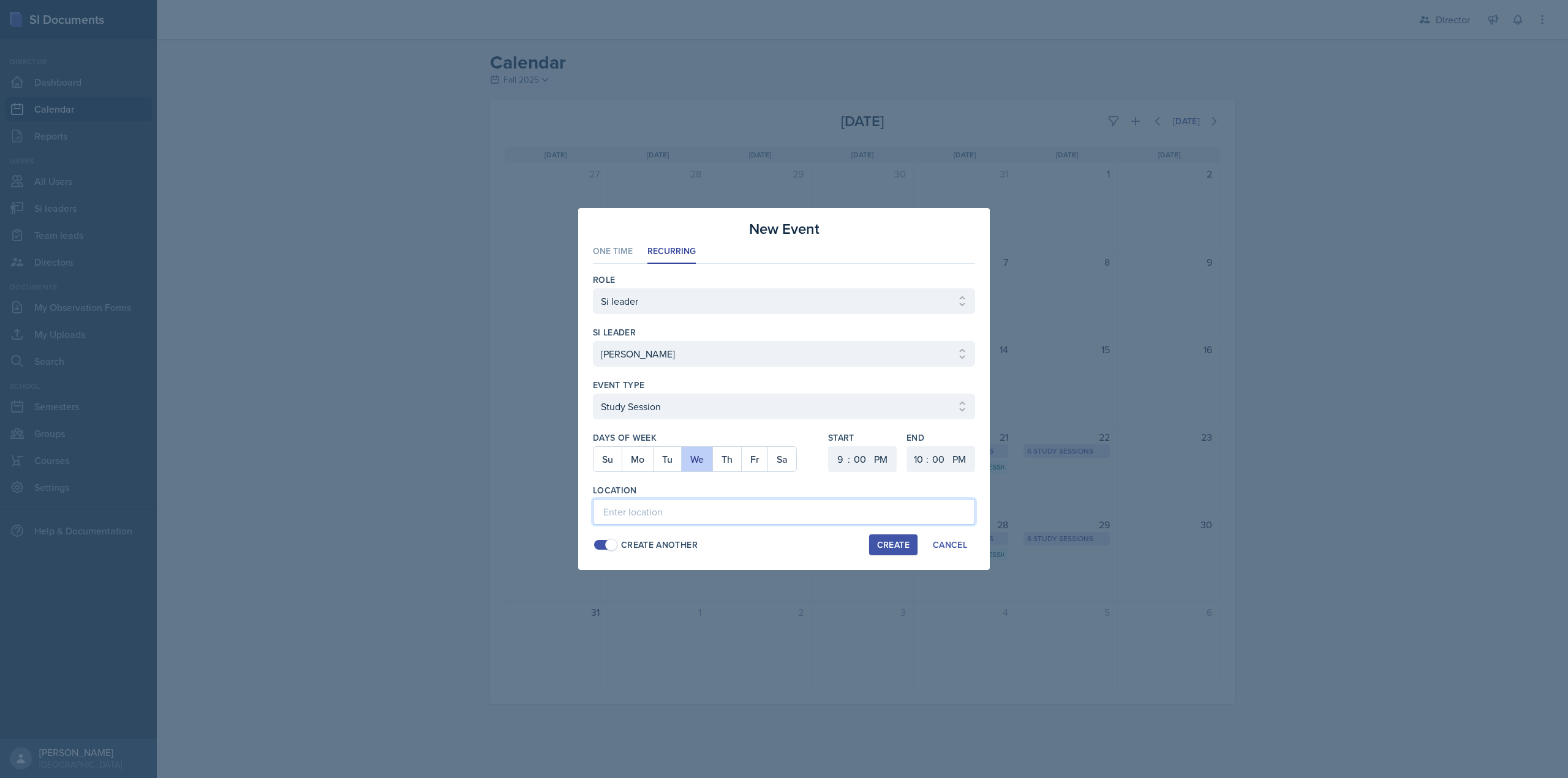
click at [632, 504] on input at bounding box center [784, 512] width 382 height 26
paste input "[URL][DOMAIN_NAME]"
click at [899, 545] on div "Create" at bounding box center [893, 545] width 32 height 10
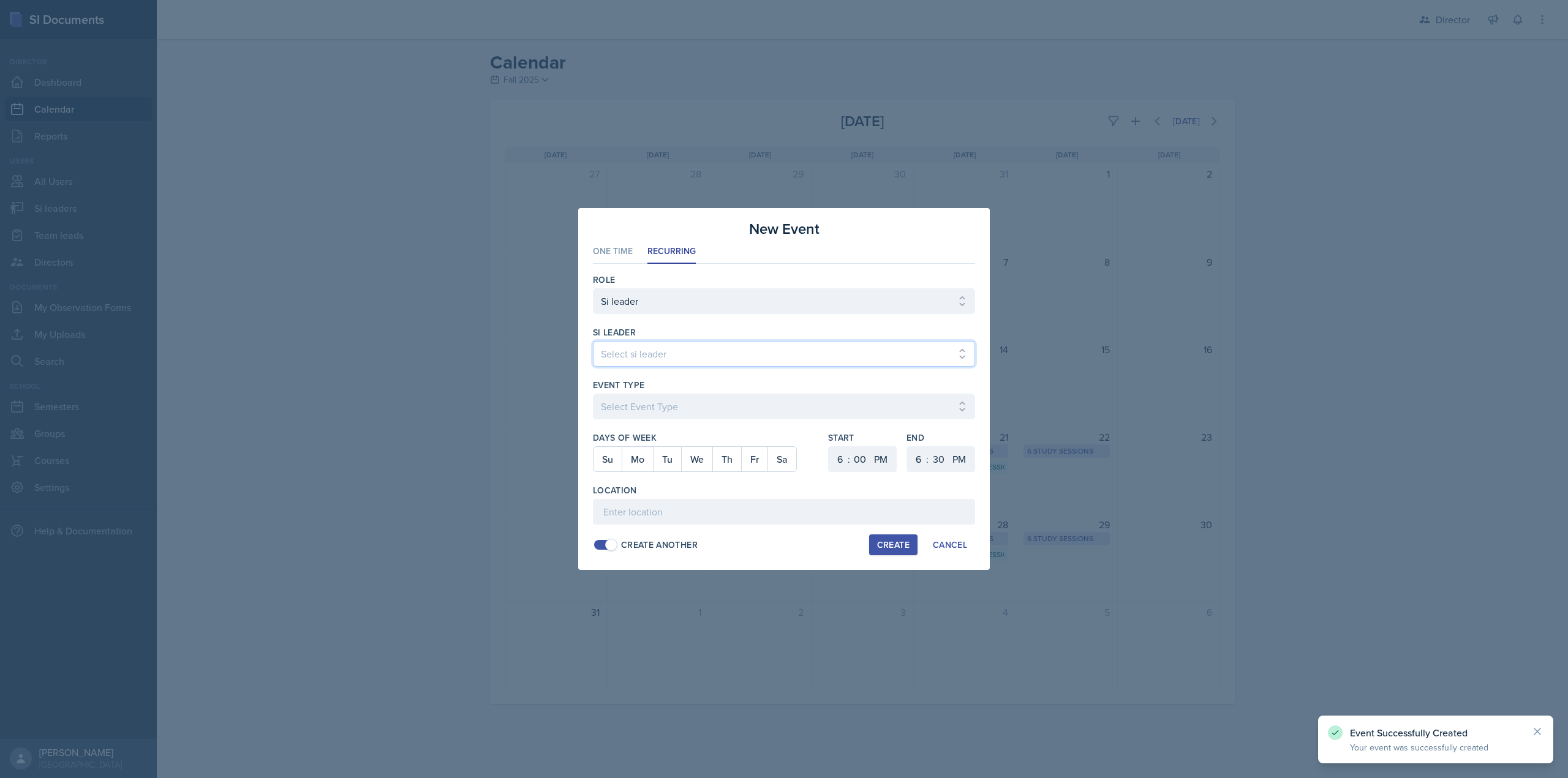
click at [721, 361] on select "Select si leader Abeer Kayser Aditya Chauhan Aissa Sylla Alberto Di Stanislao A…" at bounding box center [784, 354] width 382 height 26
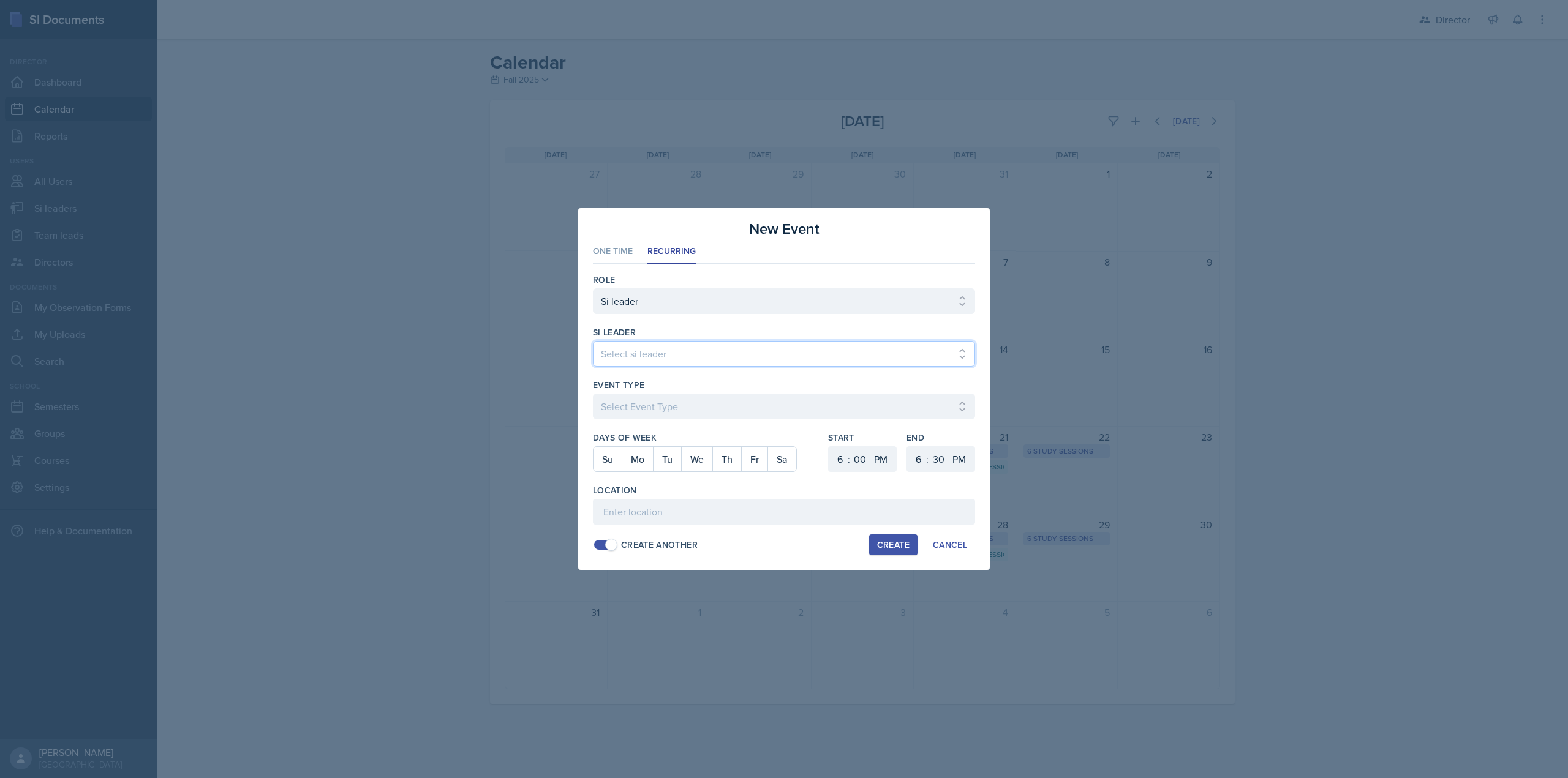
click at [593, 341] on select "Select si leader Abeer Kayser Aditya Chauhan Aissa Sylla Alberto Di Stanislao A…" at bounding box center [784, 354] width 382 height 26
click at [682, 415] on select "Select Event Type Major Review Session Study Session" at bounding box center [784, 406] width 382 height 26
click at [593, 394] on select "Select Event Type Major Review Session Study Session" at bounding box center [784, 406] width 382 height 26
click at [757, 458] on button "Fr" at bounding box center [754, 459] width 26 height 25
click at [720, 506] on input at bounding box center [784, 512] width 382 height 26
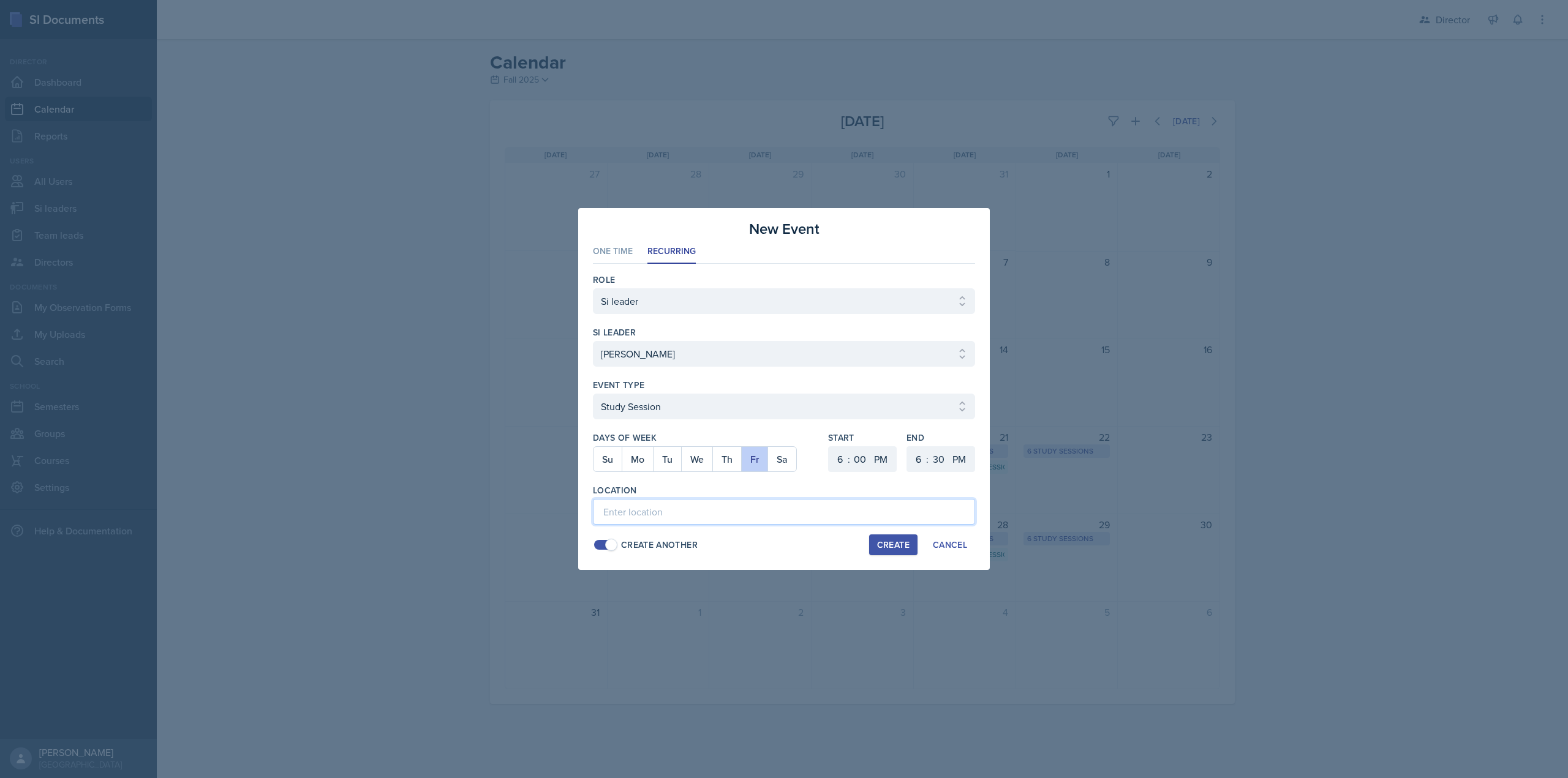
click at [670, 503] on input at bounding box center [784, 512] width 382 height 26
click at [674, 511] on input "Q Building -" at bounding box center [784, 512] width 382 height 26
click at [841, 458] on select "1 2 3 4 5 6 7 8 9 10 11 12" at bounding box center [839, 459] width 20 height 26
click at [829, 446] on select "1 2 3 4 5 6 7 8 9 10 11 12" at bounding box center [839, 459] width 20 height 26
click at [842, 457] on select "1 2 3 4 5 6 7 8 9 10 11 12" at bounding box center [839, 459] width 20 height 26
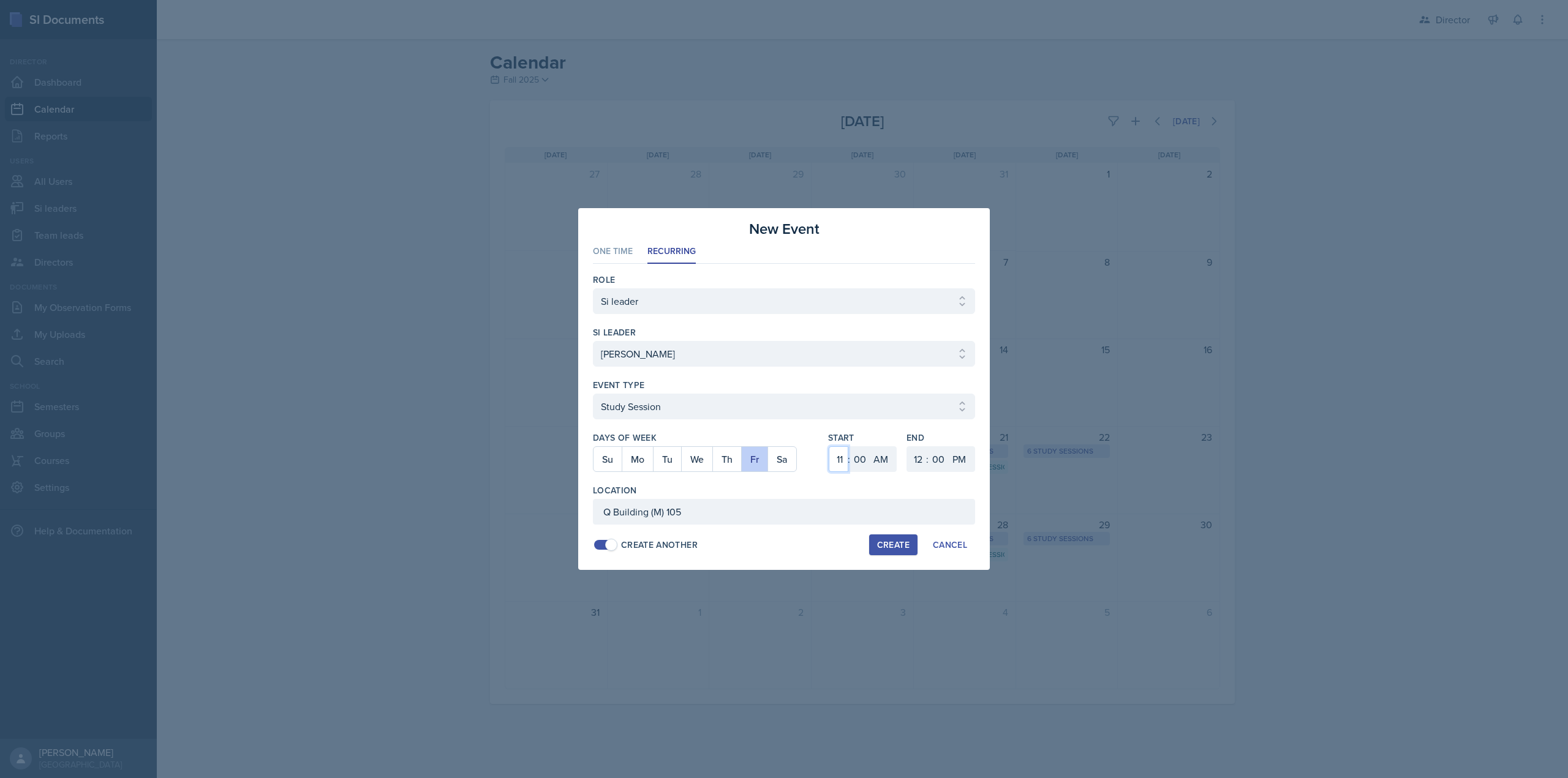
click at [829, 446] on select "1 2 3 4 5 6 7 8 9 10 11 12" at bounding box center [839, 459] width 20 height 26
click at [906, 457] on div "1 2 3 4 5 6 7 8 9 10 11 12 : 00 05 10 15 20 25 30 35 40 45 50 55 AM PM" at bounding box center [940, 459] width 69 height 26
click at [926, 463] on div ":" at bounding box center [927, 459] width 2 height 15
click at [922, 461] on select "1 2 3 4 5 6 7 8 9 10 11 12" at bounding box center [917, 459] width 20 height 26
click at [907, 446] on select "1 2 3 4 5 6 7 8 9 10 11 12" at bounding box center [917, 459] width 20 height 26
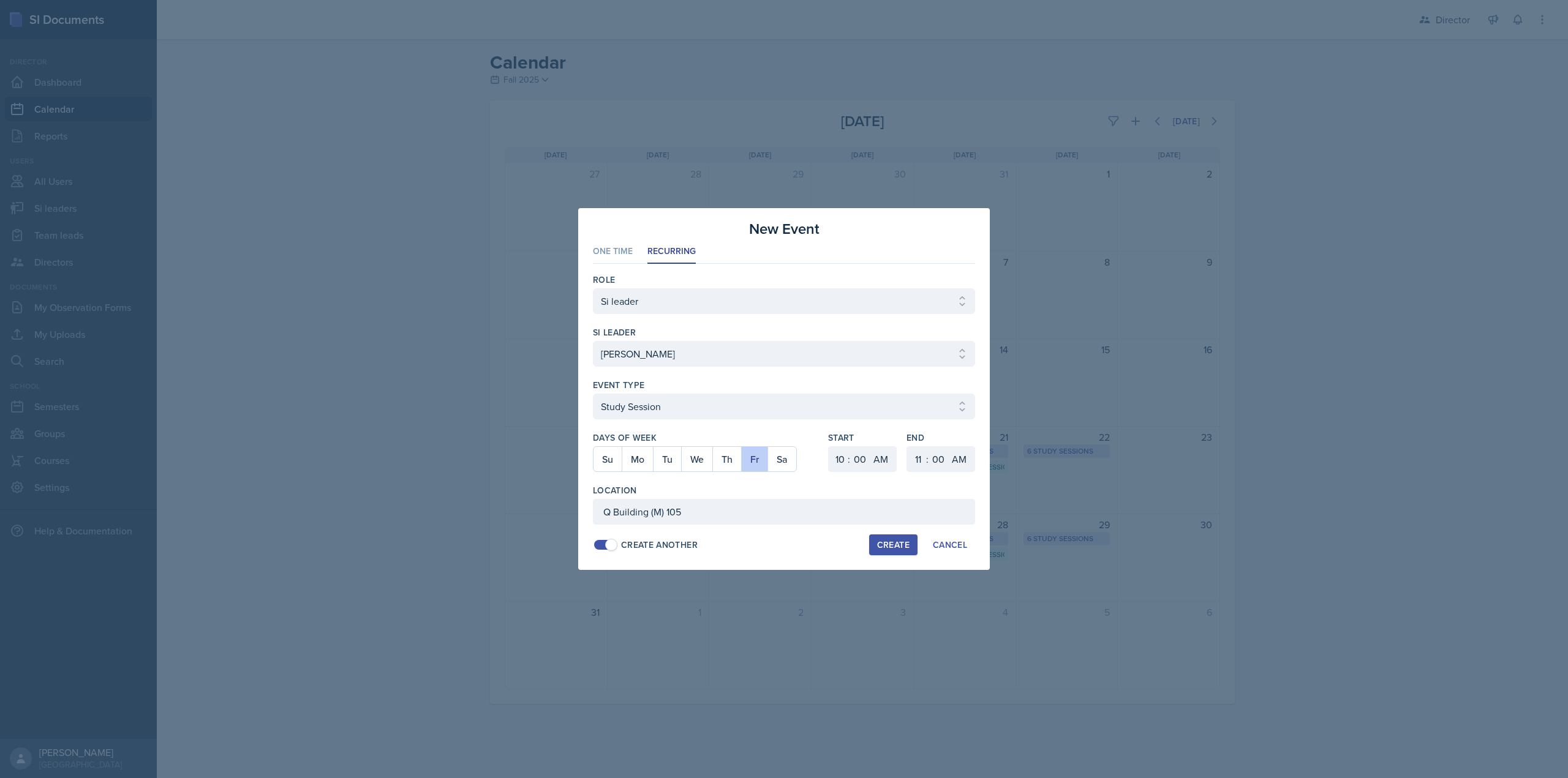
click at [890, 542] on div "Create" at bounding box center [893, 545] width 32 height 10
click at [621, 363] on select "Select si leader Abeer Kayser Aditya Chauhan Aissa Sylla Alberto Di Stanislao A…" at bounding box center [784, 354] width 382 height 26
click at [593, 341] on select "Select si leader Abeer Kayser Aditya Chauhan Aissa Sylla Alberto Di Stanislao A…" at bounding box center [784, 354] width 382 height 26
click at [641, 463] on button "Mo" at bounding box center [637, 459] width 31 height 25
click at [750, 461] on button "Fr" at bounding box center [754, 459] width 26 height 25
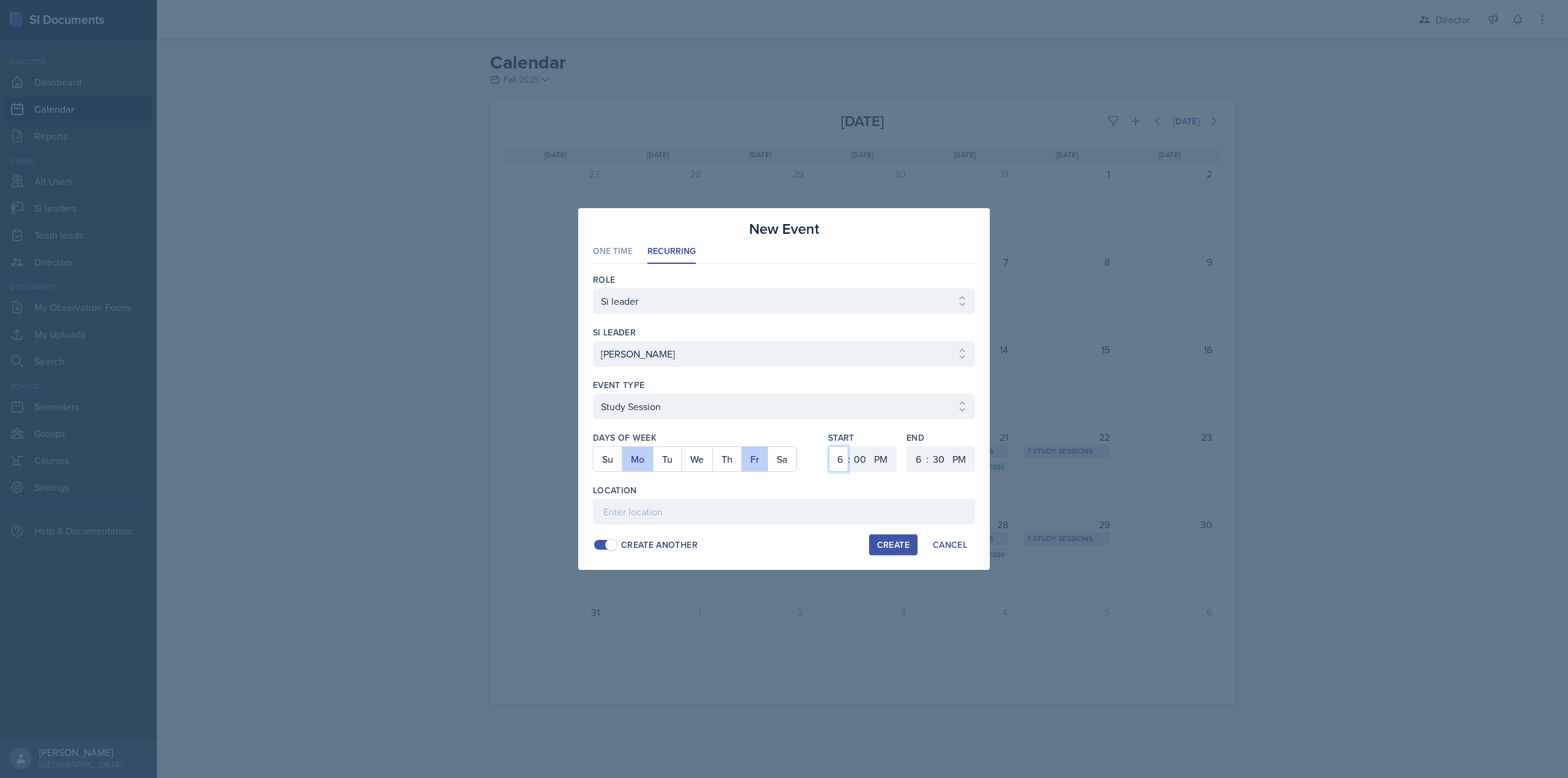
click at [839, 463] on select "1 2 3 4 5 6 7 8 9 10 11 12" at bounding box center [839, 459] width 20 height 26
click at [829, 446] on select "1 2 3 4 5 6 7 8 9 10 11 12" at bounding box center [839, 459] width 20 height 26
click at [612, 503] on input at bounding box center [784, 512] width 382 height 26
paste input "[URL][DOMAIN_NAME]"
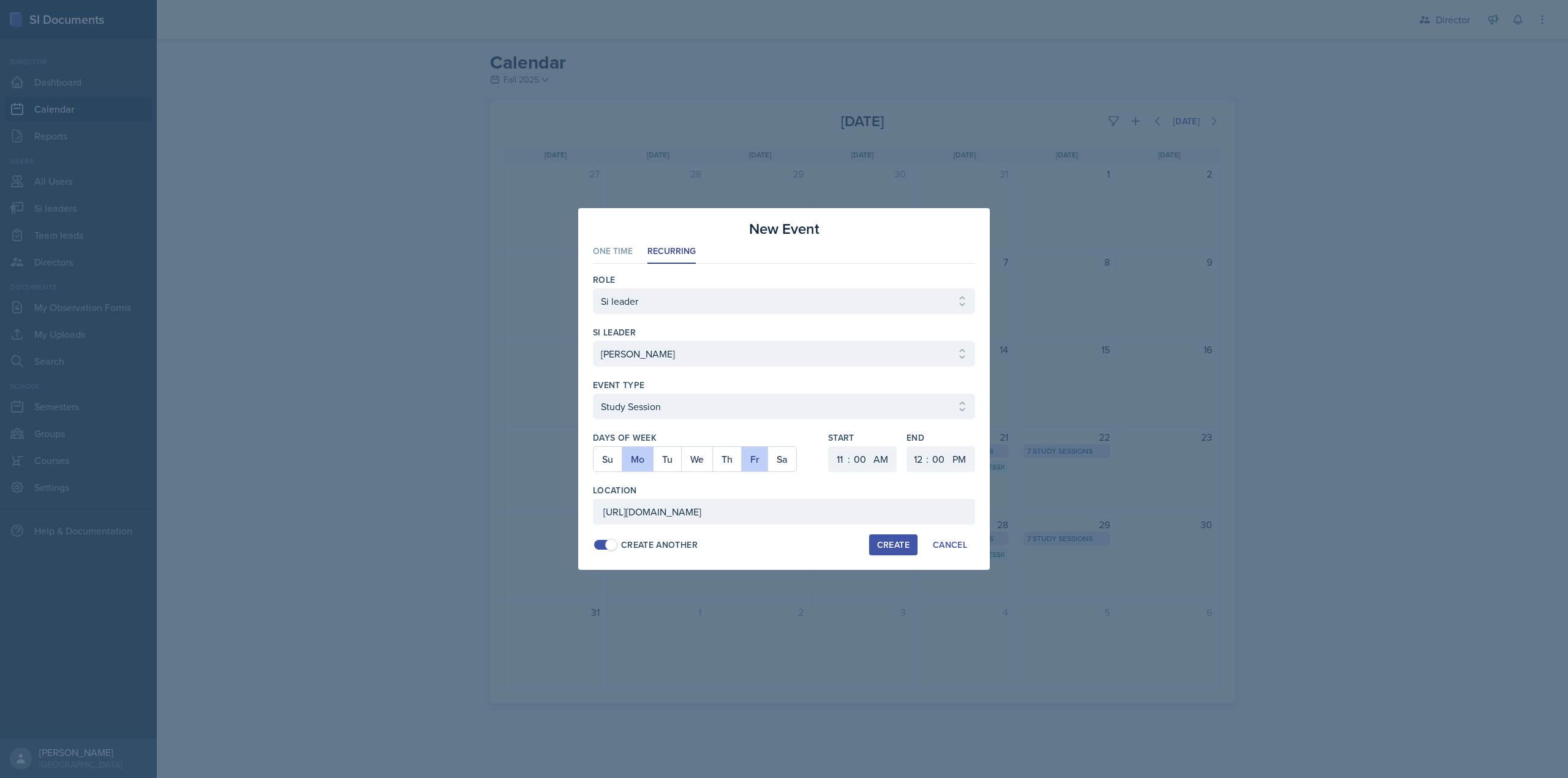
click at [881, 547] on div "Create" at bounding box center [893, 545] width 32 height 10
click at [638, 347] on select "Select si leader Abeer Kayser Aditya Chauhan Aissa Sylla Alberto Di Stanislao A…" at bounding box center [784, 354] width 382 height 26
click at [593, 341] on select "Select si leader Abeer Kayser Aditya Chauhan Aissa Sylla Alberto Di Stanislao A…" at bounding box center [784, 354] width 382 height 26
click at [635, 454] on button "Mo" at bounding box center [637, 459] width 31 height 25
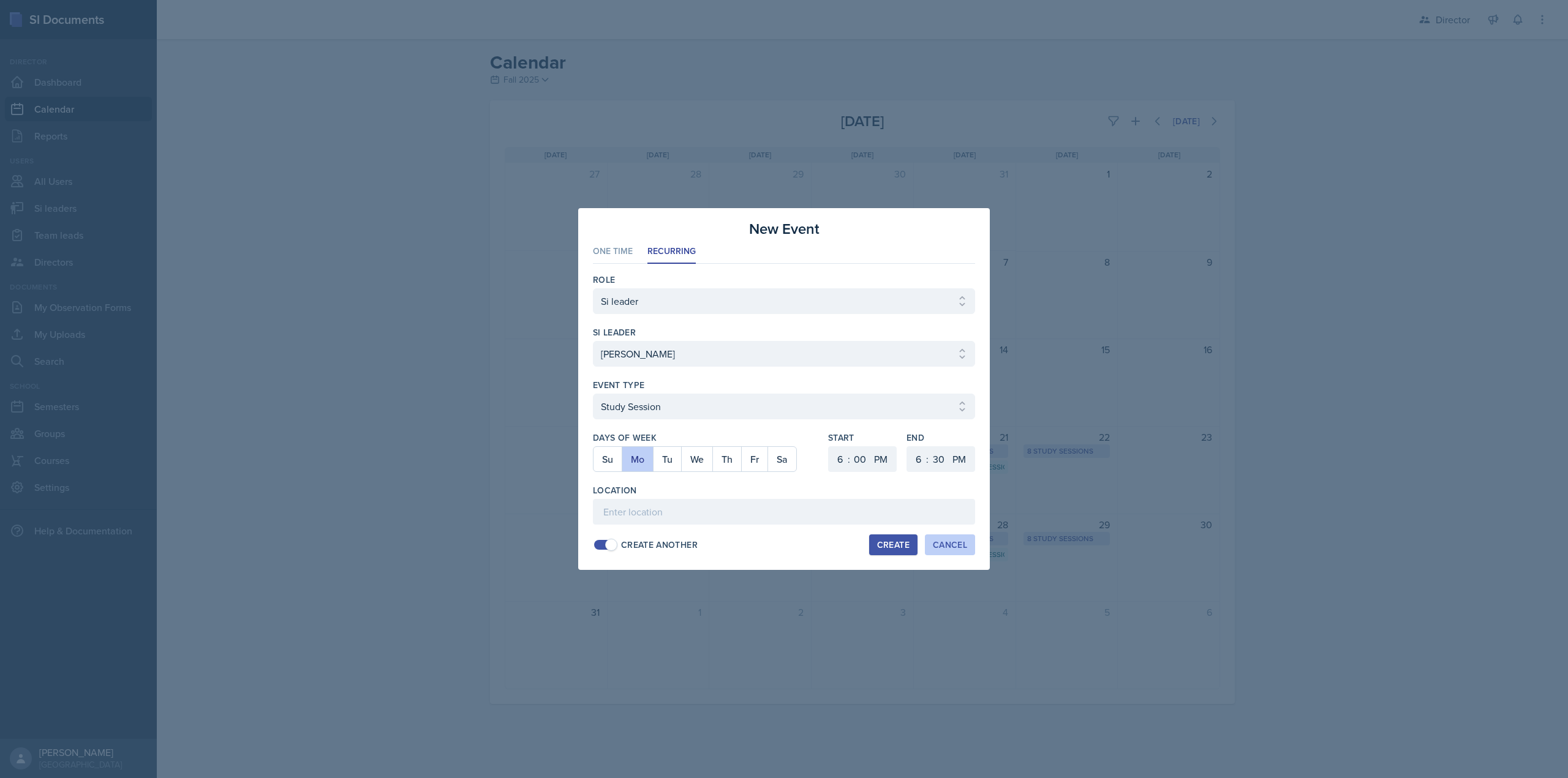
click at [938, 546] on div "Cancel" at bounding box center [950, 545] width 35 height 10
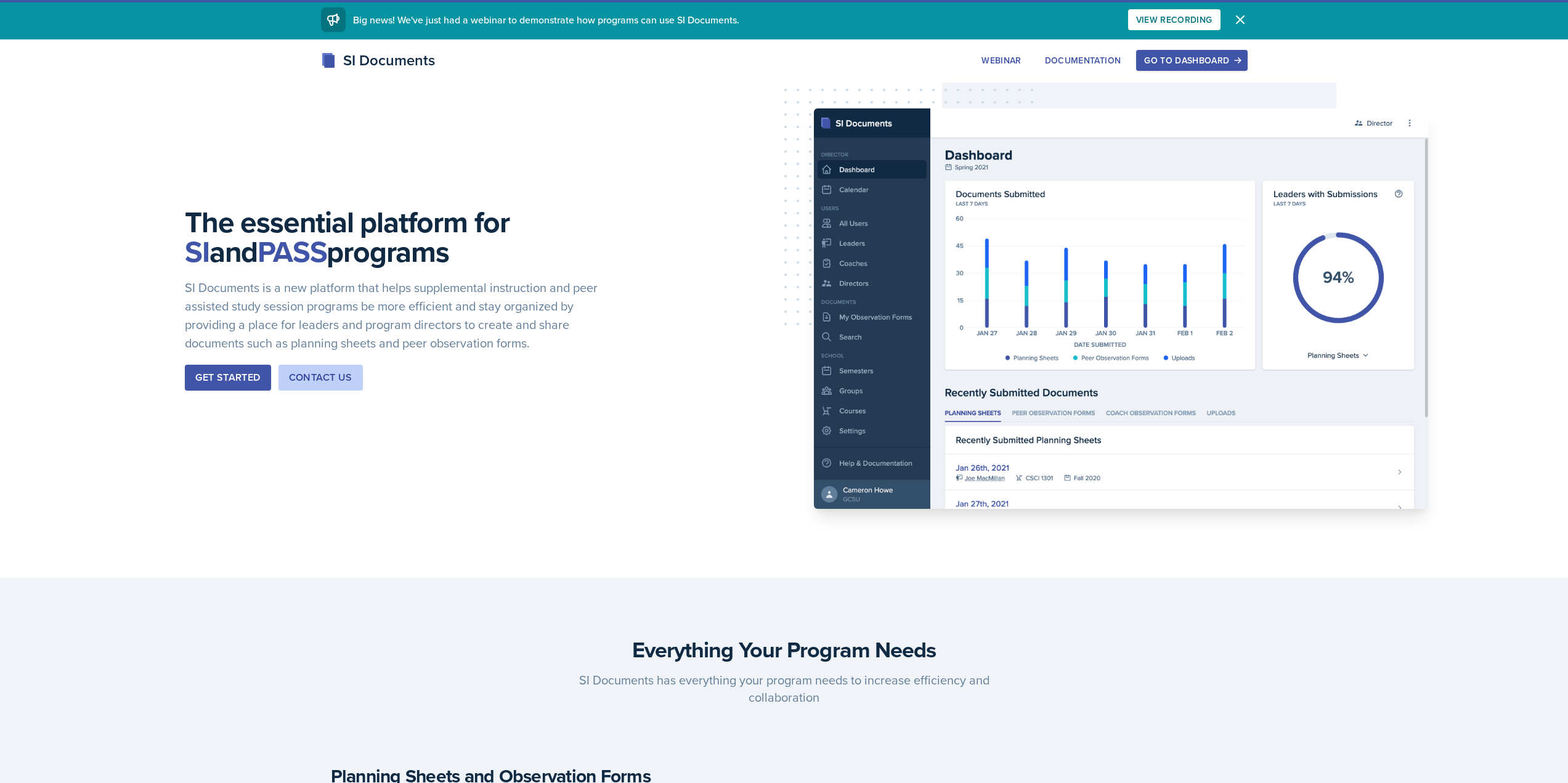
click at [1202, 57] on div "Go to Dashboard" at bounding box center [1191, 60] width 95 height 10
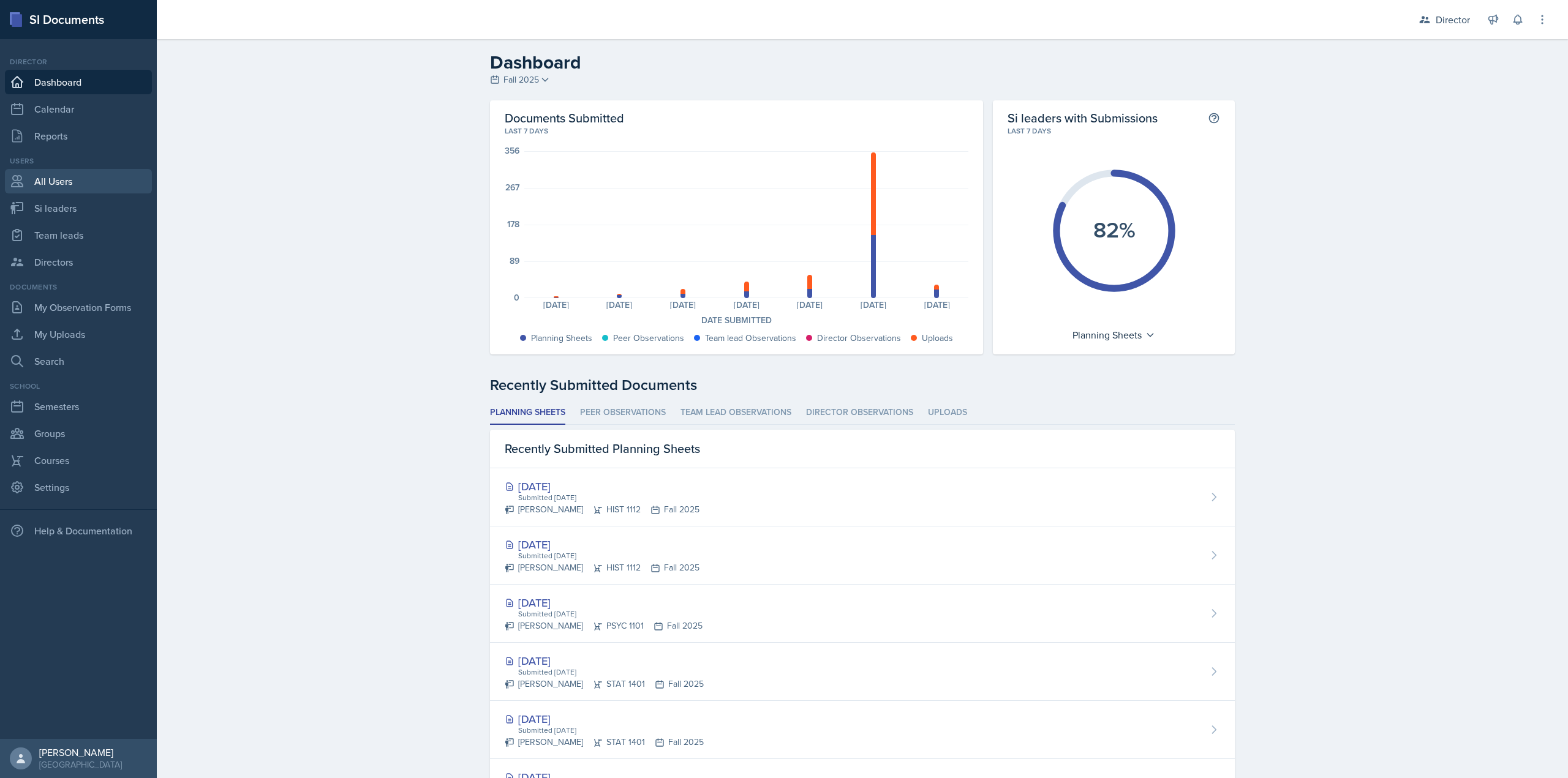
click at [81, 184] on link "All Users" at bounding box center [78, 181] width 147 height 25
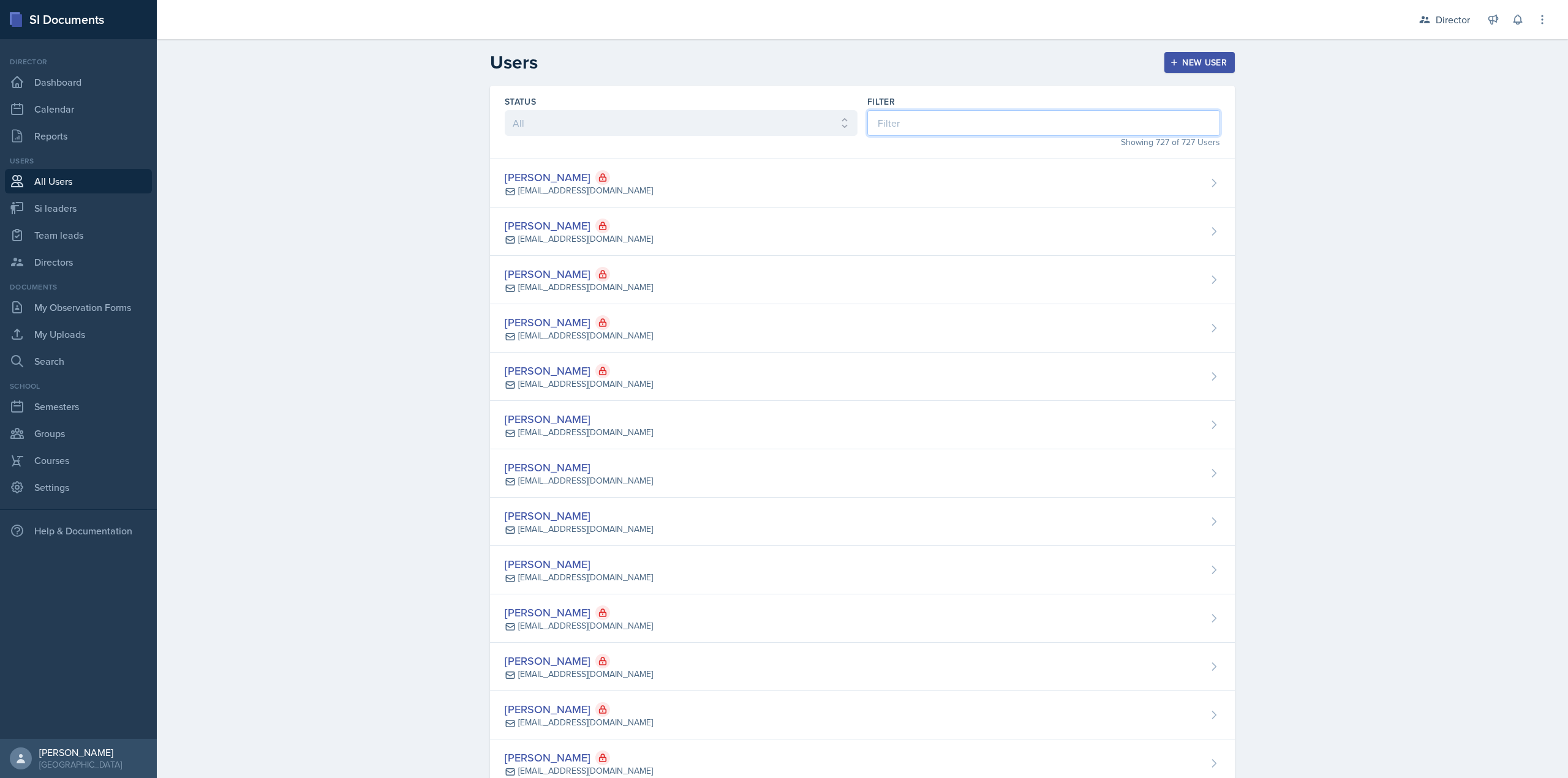
click at [867, 123] on input at bounding box center [1043, 123] width 353 height 26
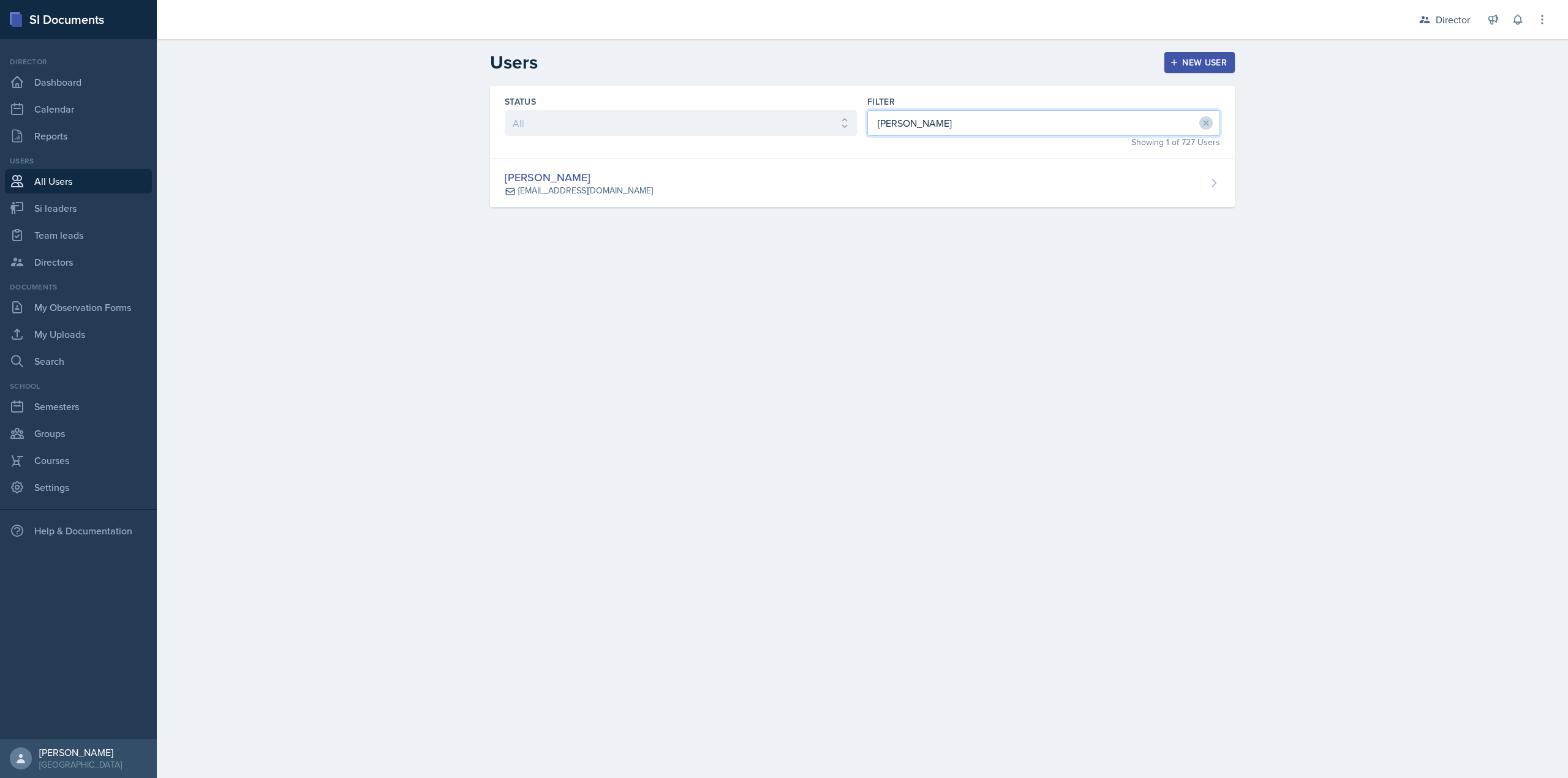
type input "Darby"
click at [574, 215] on div "Status All Active Inactive Filter Darby Showing 1 of 727 Users Darby Bowen dbow…" at bounding box center [862, 161] width 784 height 151
click at [583, 189] on div "dbowen27@students.kennesaw.edu" at bounding box center [585, 190] width 135 height 13
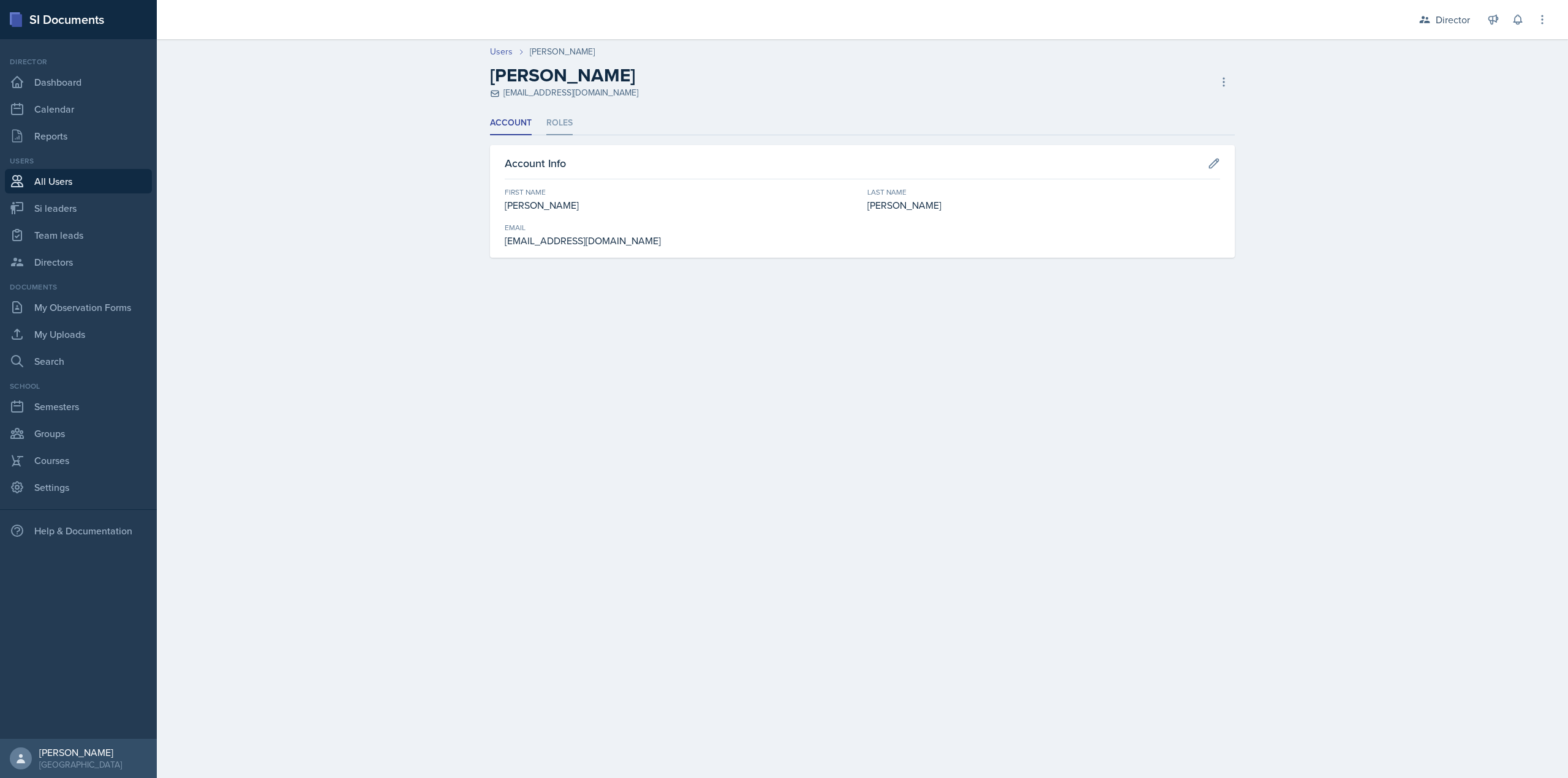
click at [552, 117] on li "Roles" at bounding box center [559, 123] width 26 height 24
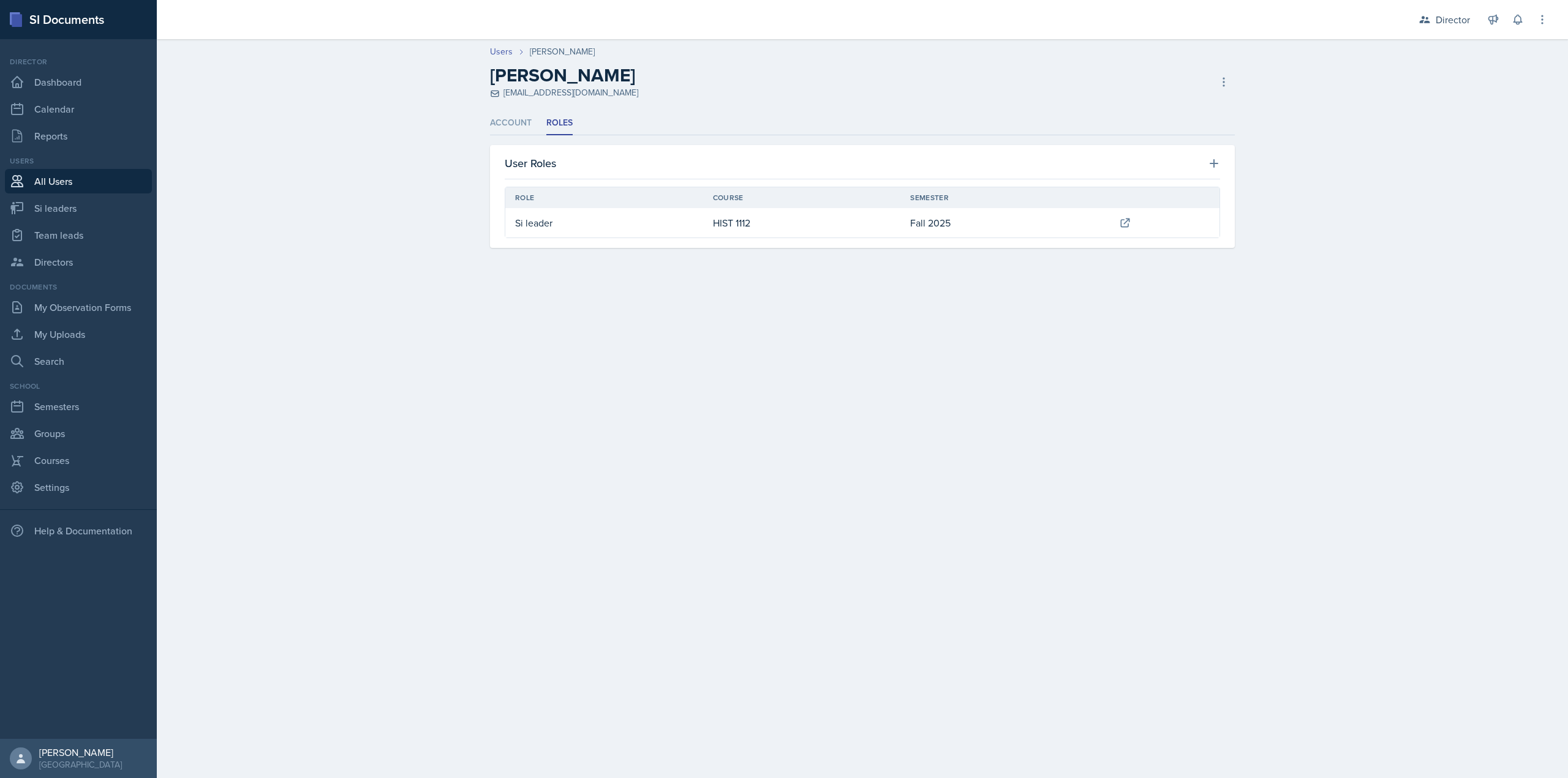
click at [1143, 220] on link at bounding box center [1164, 223] width 90 height 22
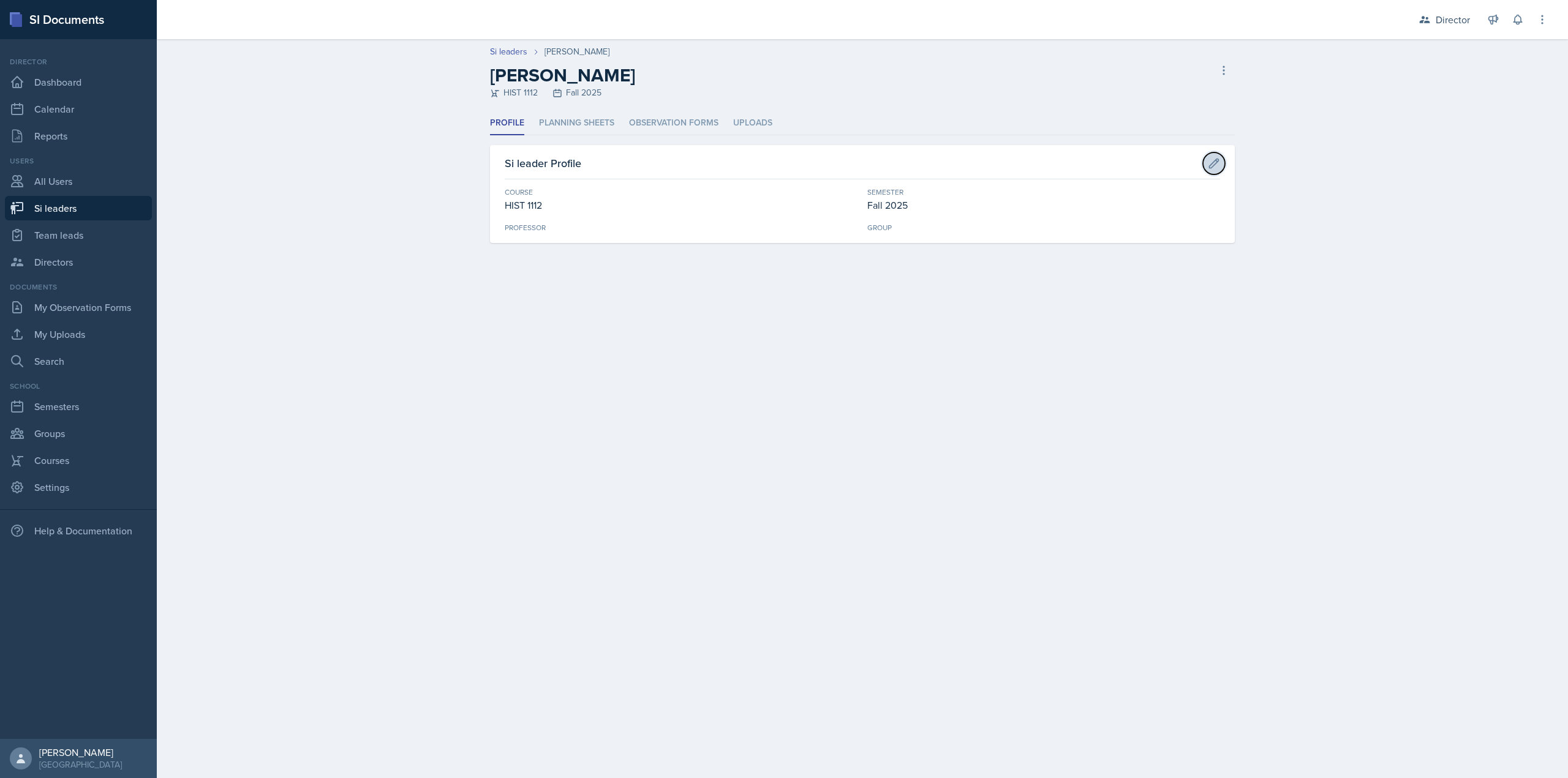
click at [1222, 160] on button at bounding box center [1213, 163] width 22 height 22
select select "fad4245d-ef99-4a26-8e79-1075374b8b81"
select select "2bed604d-1099-4043-b1bc-2365e8740244"
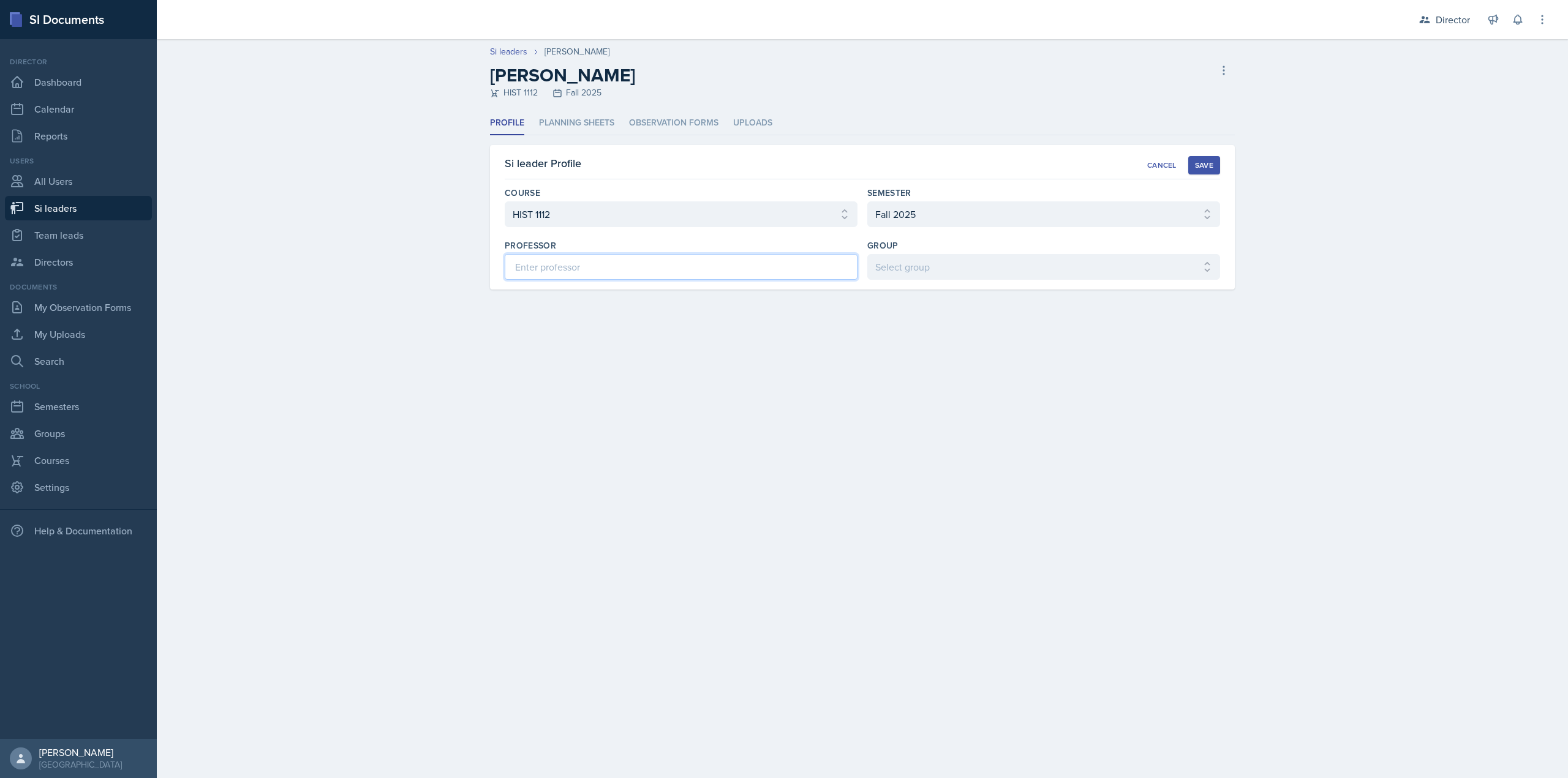
click at [781, 262] on input at bounding box center [680, 267] width 353 height 26
click at [528, 266] on input at bounding box center [680, 267] width 353 height 26
type input "Kent Bailey"
click at [930, 264] on select "Select group Demon SI of Fleet Street Les Mariettables Lion King Mamma SI/LA SI…" at bounding box center [1043, 267] width 353 height 26
select select "e892a4c8-123a-40ec-8aa5-ee50854cd130"
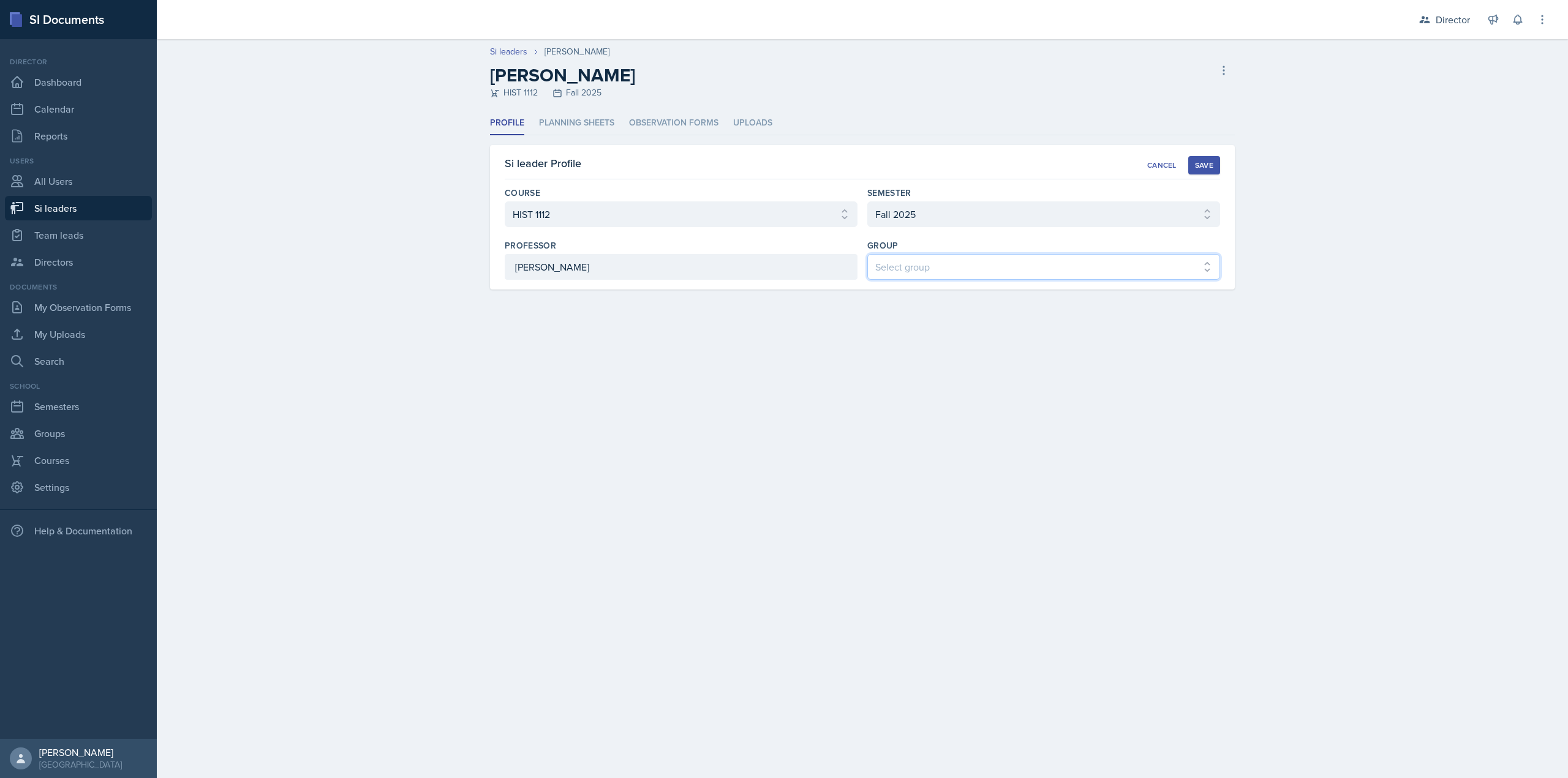
click at [867, 254] on select "Select group Demon SI of Fleet Street Les Mariettables Lion King Mamma SI/LA SI…" at bounding box center [1043, 267] width 353 height 26
click at [1206, 160] on div "Save" at bounding box center [1204, 165] width 18 height 10
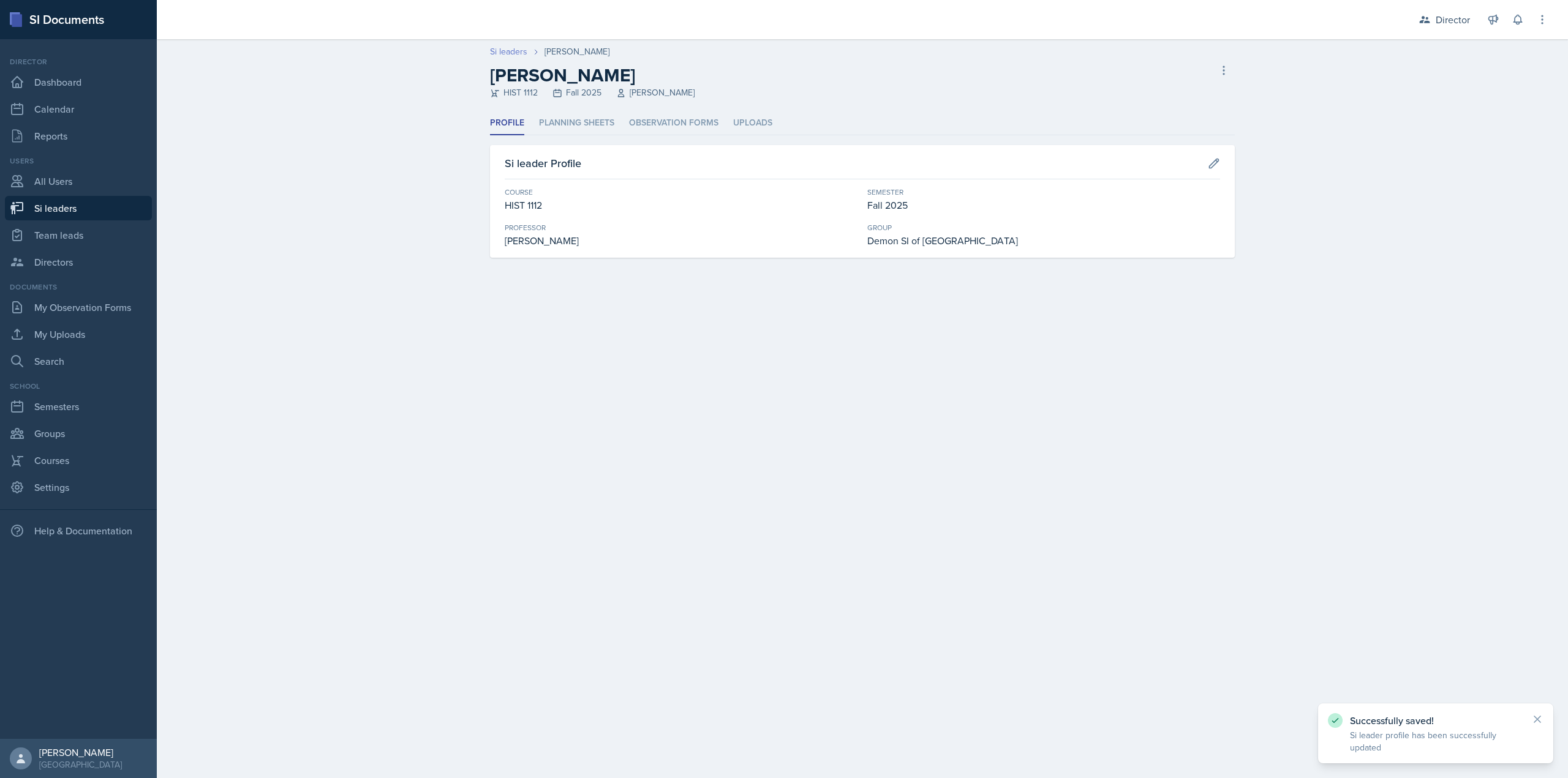
click at [511, 53] on link "Si leaders" at bounding box center [509, 51] width 38 height 13
select select "2bed604d-1099-4043-b1bc-2365e8740244"
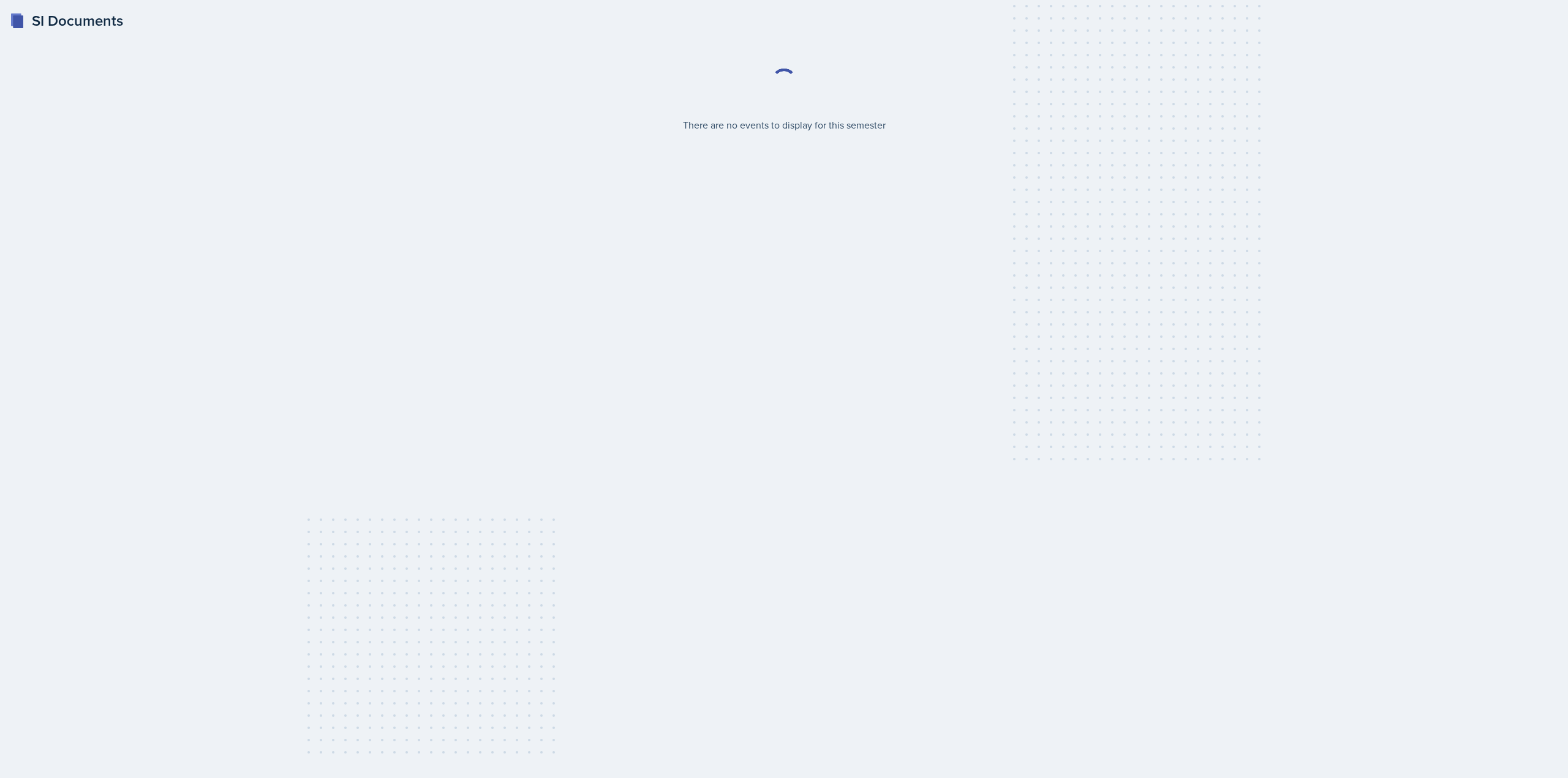
select select "2bed604d-1099-4043-b1bc-2365e8740244"
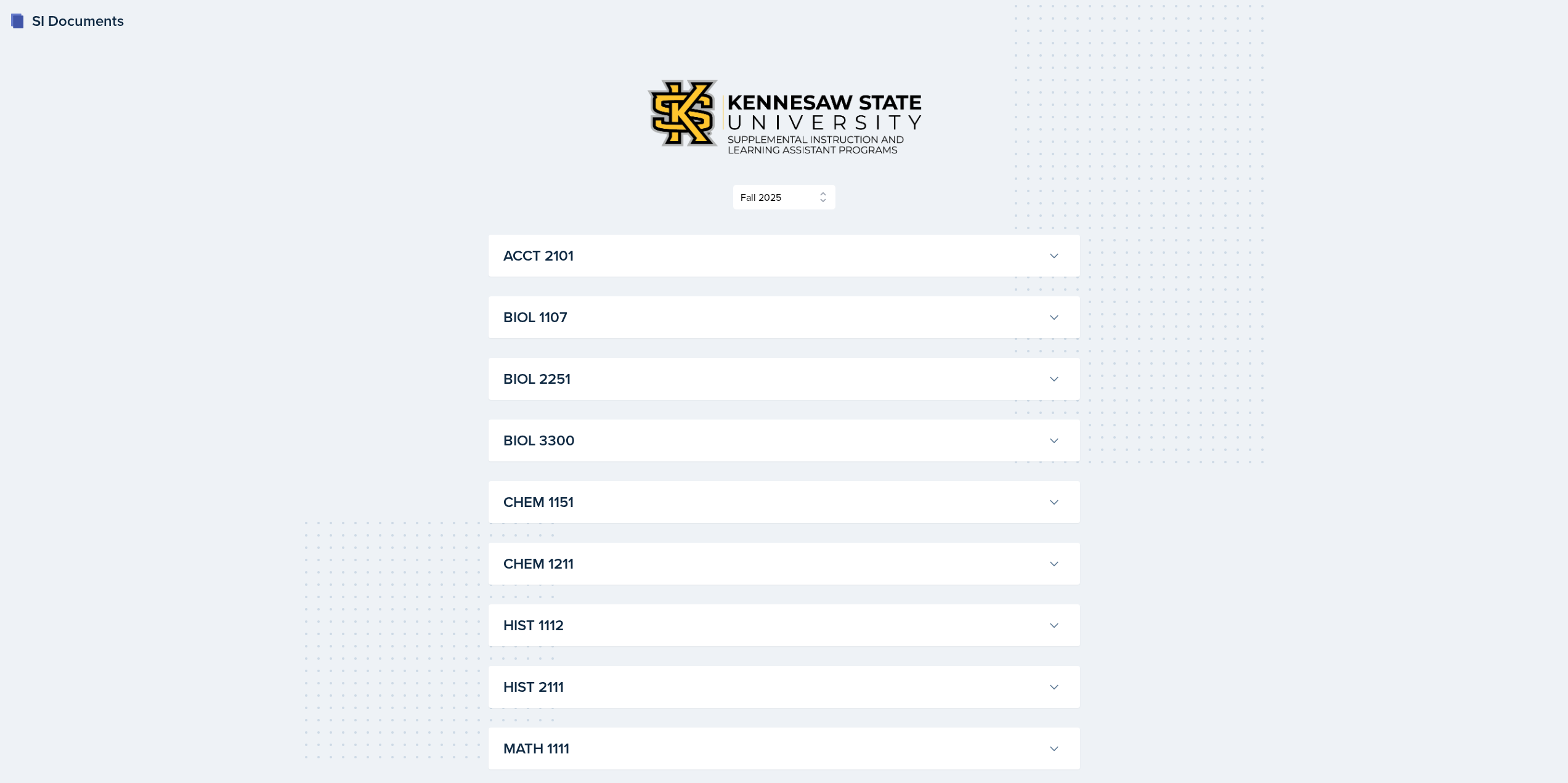
click at [772, 244] on button "ACCT 2101" at bounding box center [781, 256] width 562 height 27
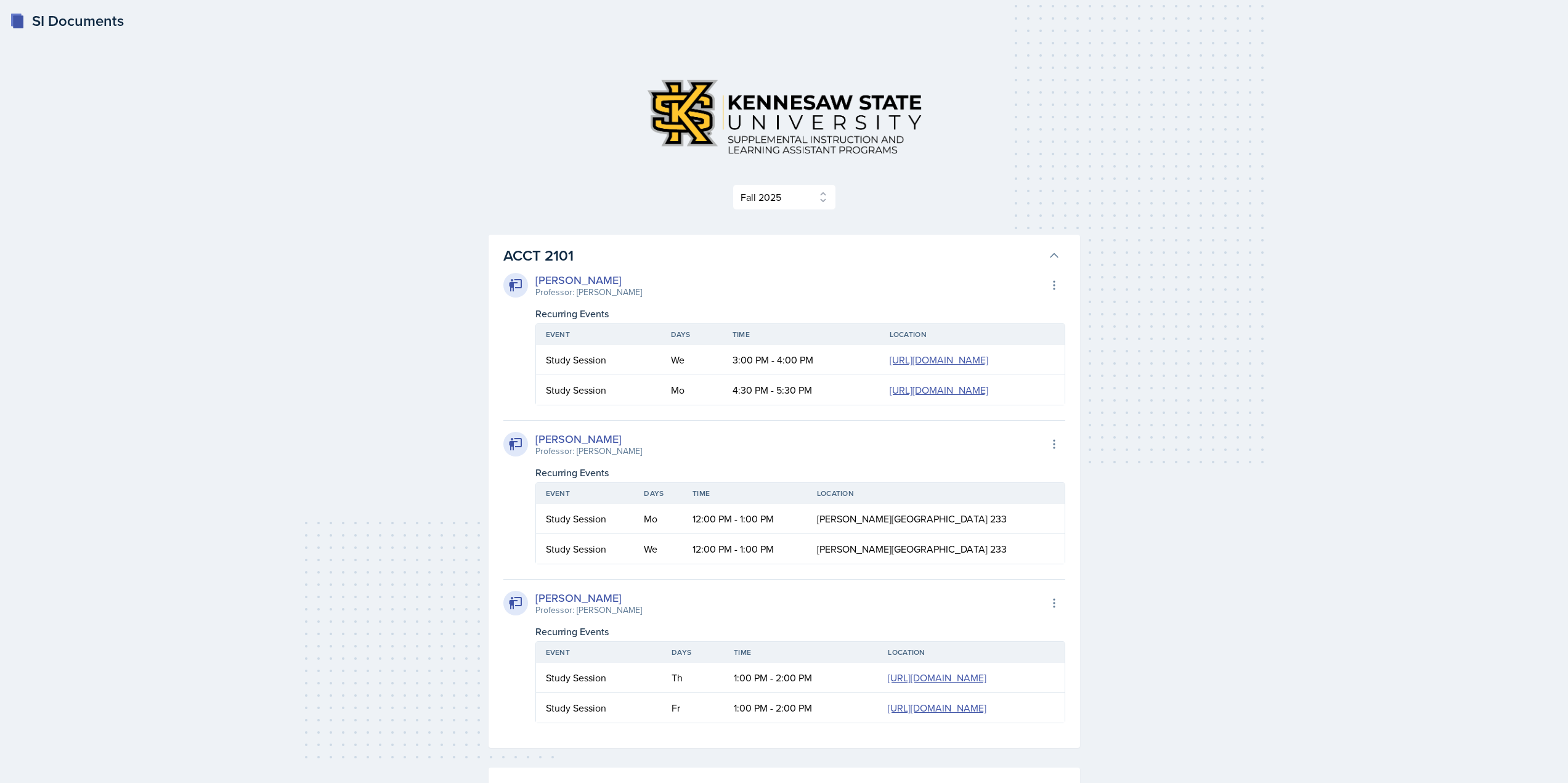
click at [763, 250] on h3 "ACCT 2101" at bounding box center [773, 255] width 540 height 22
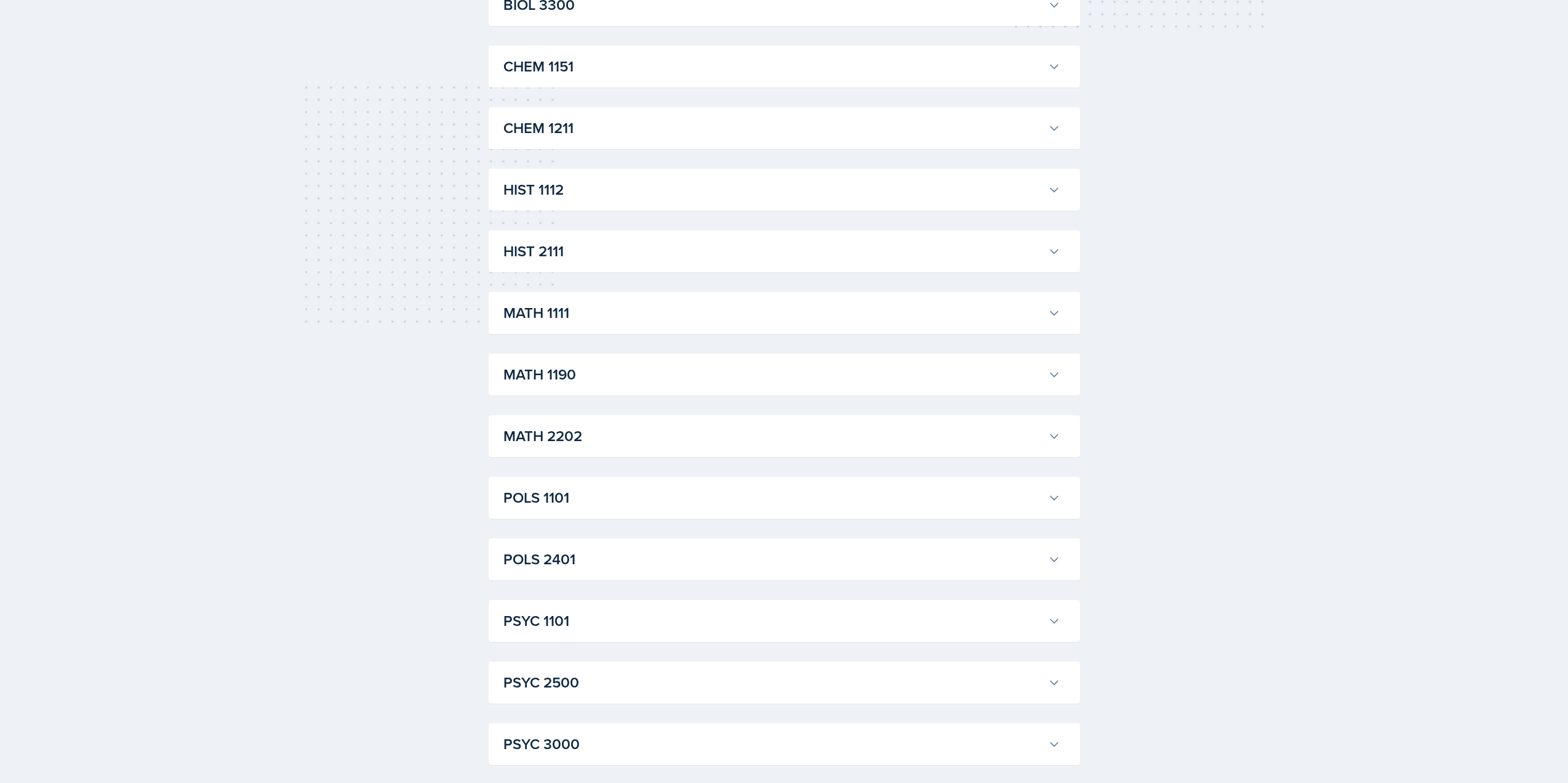
scroll to position [250, 0]
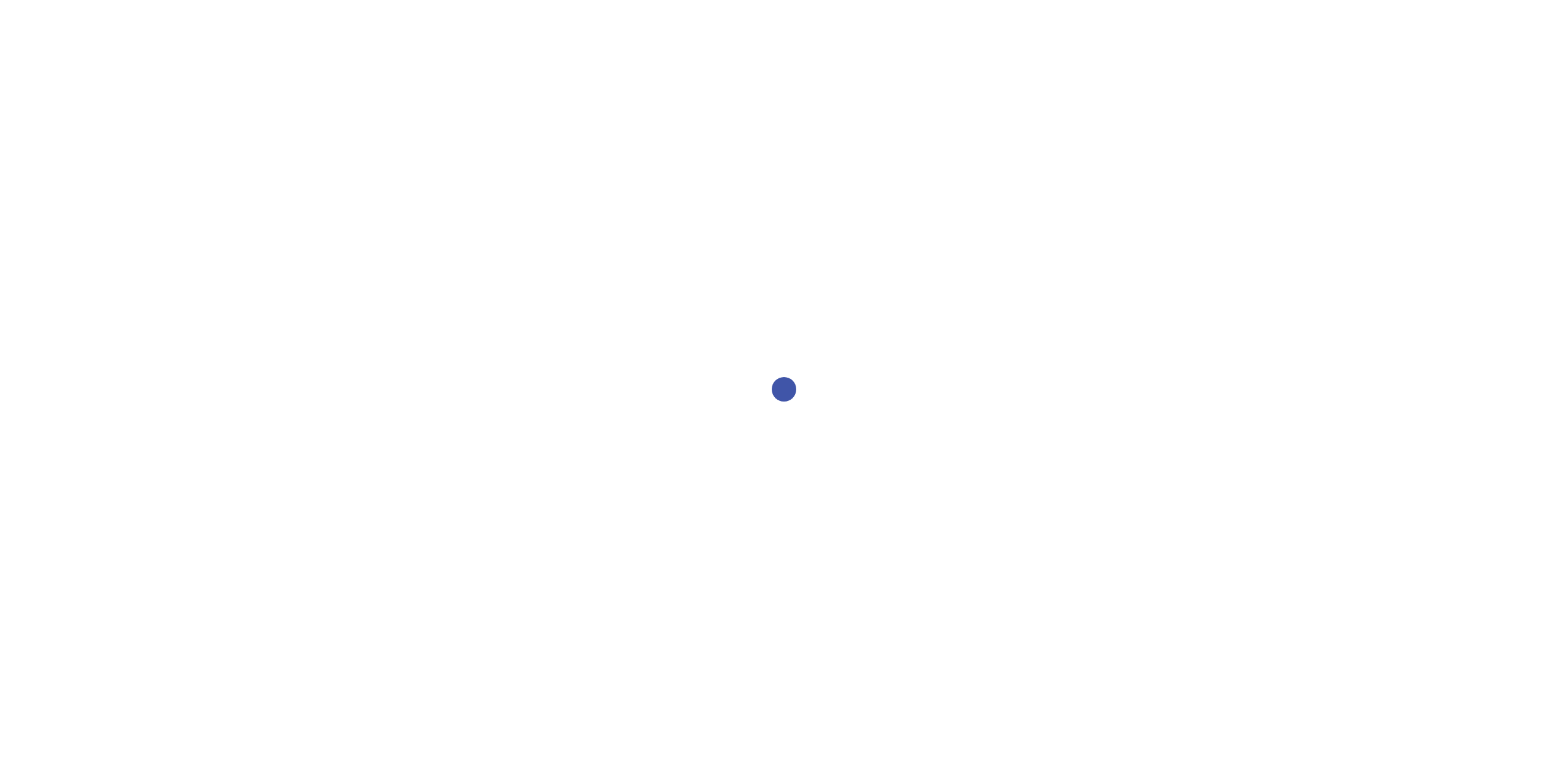
select select "2bed604d-1099-4043-b1bc-2365e8740244"
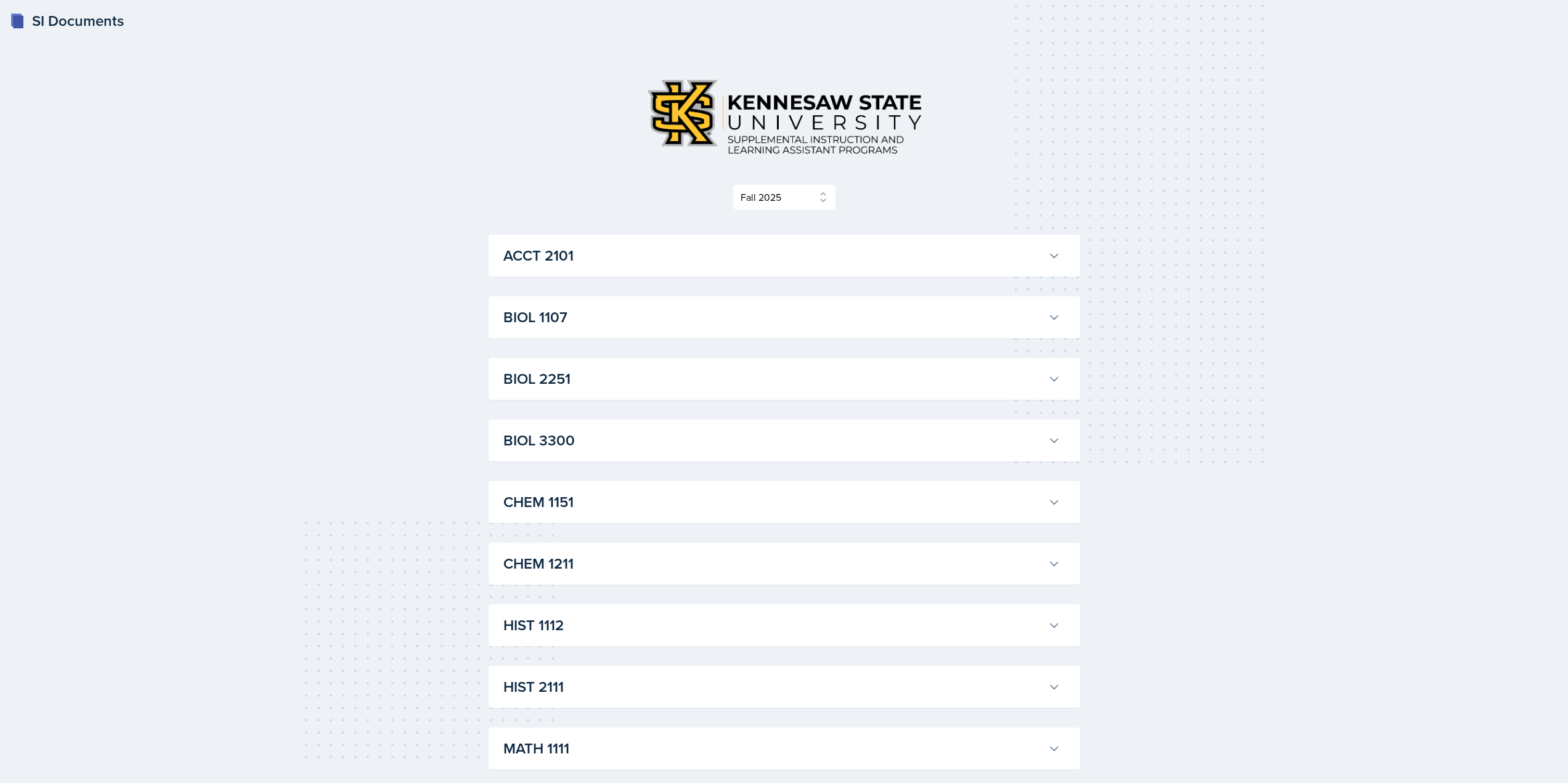
click at [1380, 55] on div "SI Documents Select Semester Fall 2025 Summer 2025 Spring 2025 Fall 2024 Summer…" at bounding box center [784, 670] width 1568 height 1341
